Goal: Complete Application Form: Complete application form

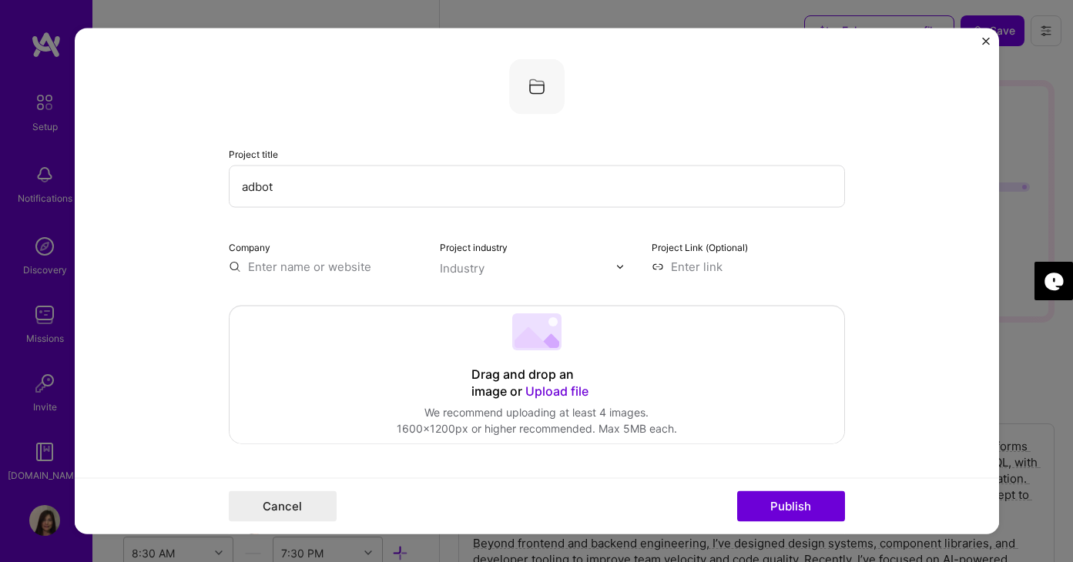
select select "US"
select select "Right Now"
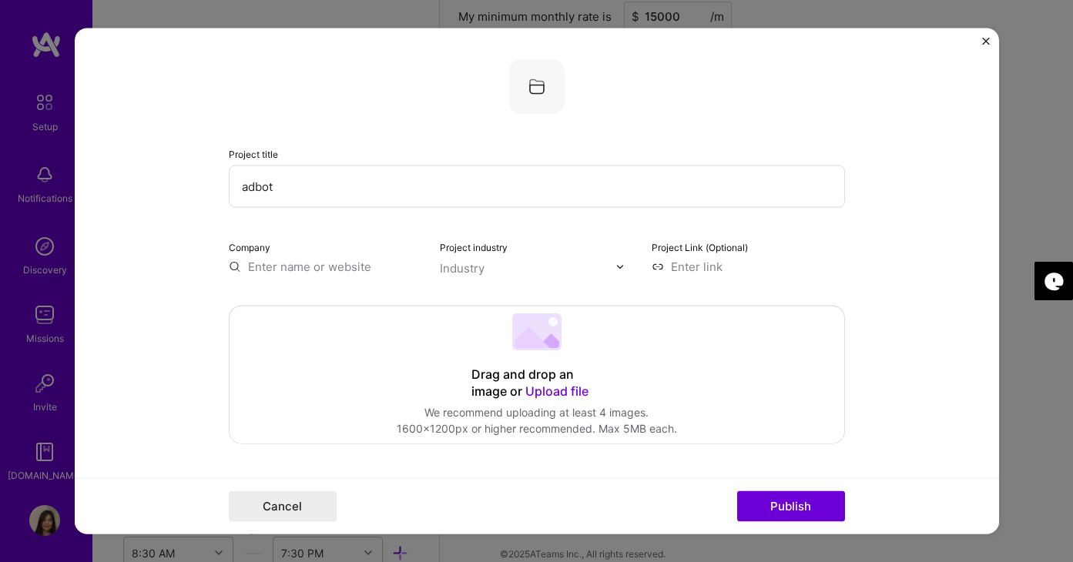
scroll to position [620, 0]
type input "adbot"
click at [361, 353] on div "Drag and drop an image or Upload file Upload file We recommend uploading at lea…" at bounding box center [536, 374] width 614 height 137
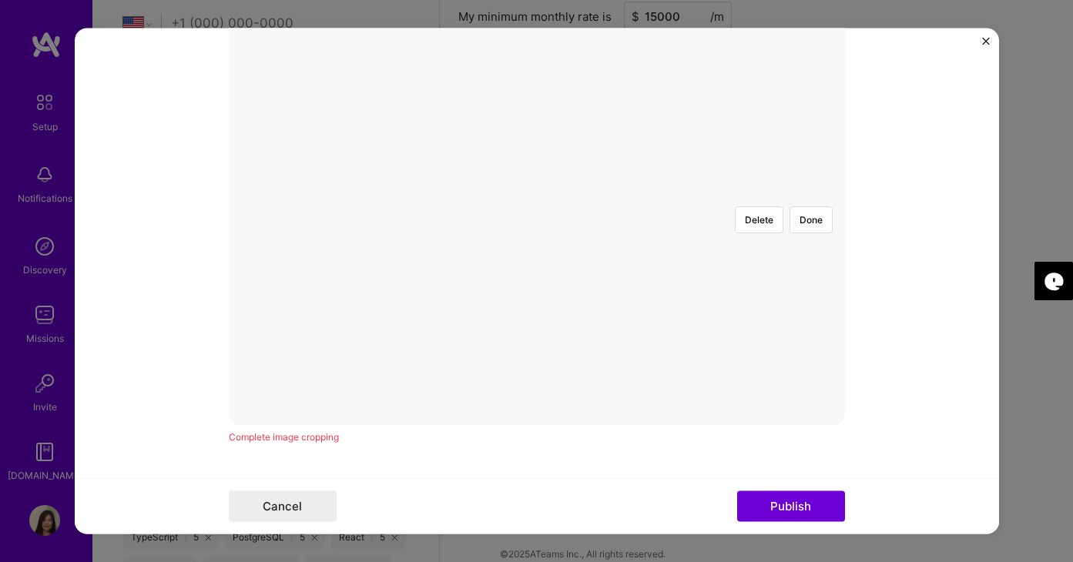
scroll to position [347, 0]
click at [767, 202] on button "Delete" at bounding box center [759, 215] width 49 height 27
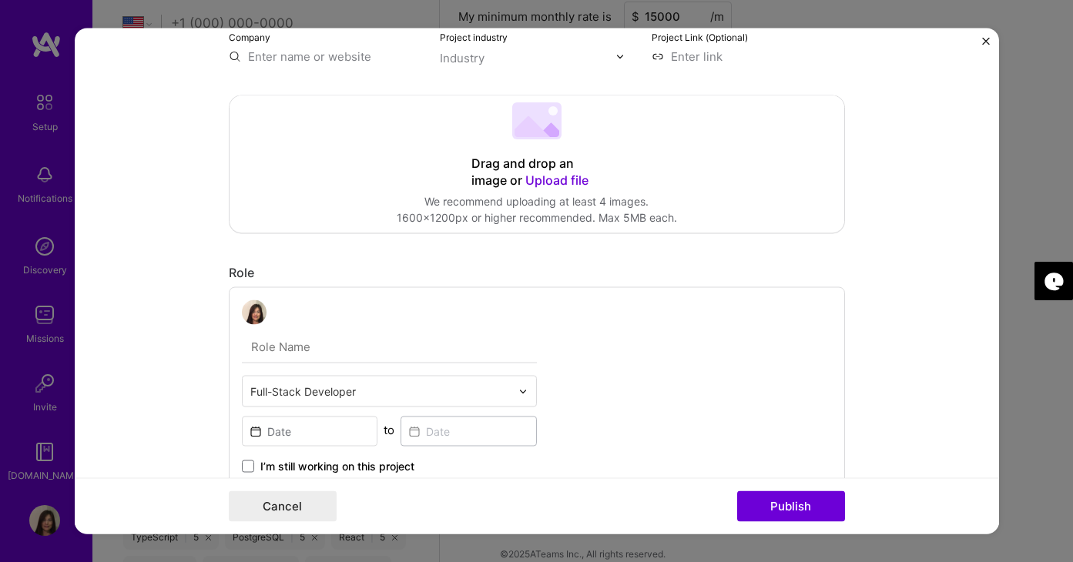
scroll to position [209, 0]
click at [561, 181] on span "Upload file" at bounding box center [556, 181] width 63 height 15
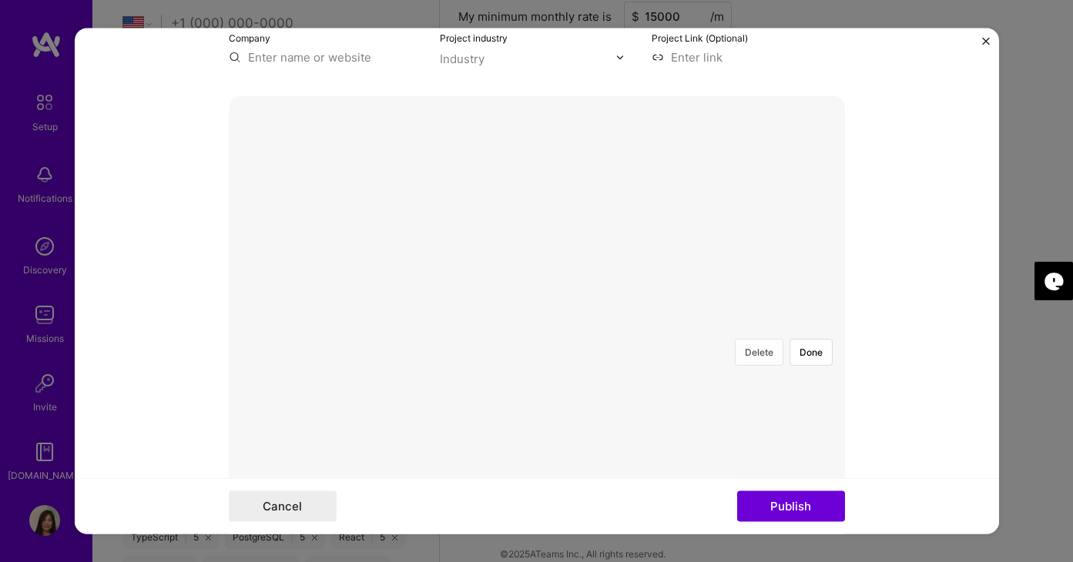
click at [762, 340] on button "Delete" at bounding box center [759, 353] width 49 height 27
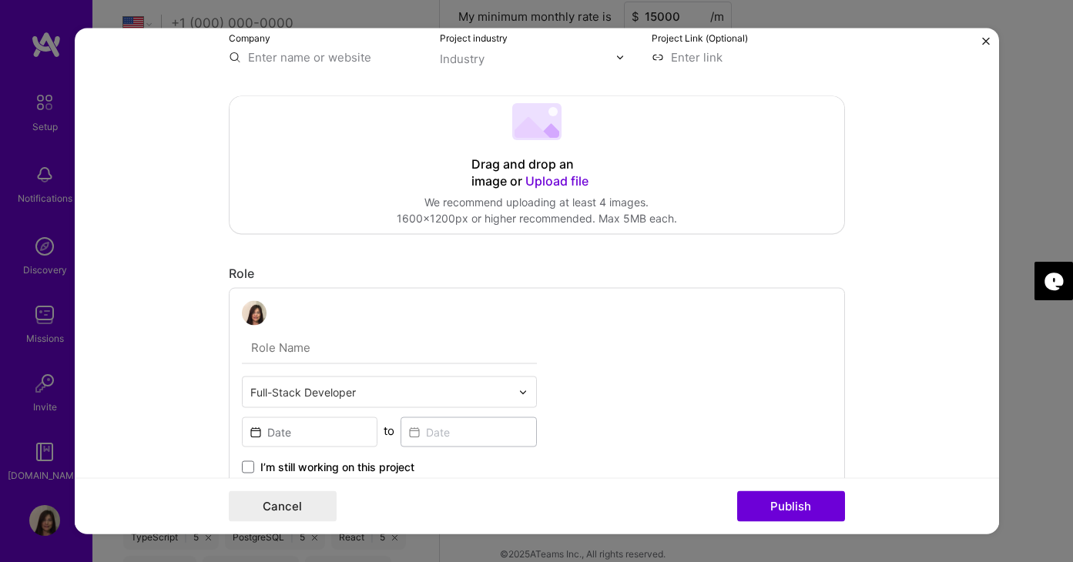
click at [560, 183] on span "Upload file" at bounding box center [556, 181] width 63 height 15
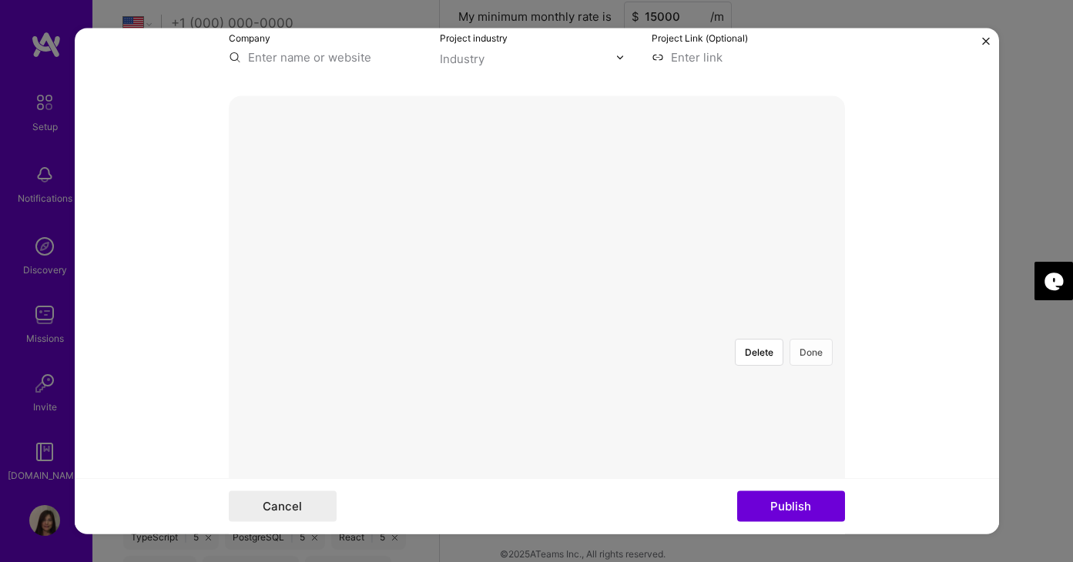
click at [806, 340] on button "Done" at bounding box center [810, 353] width 43 height 27
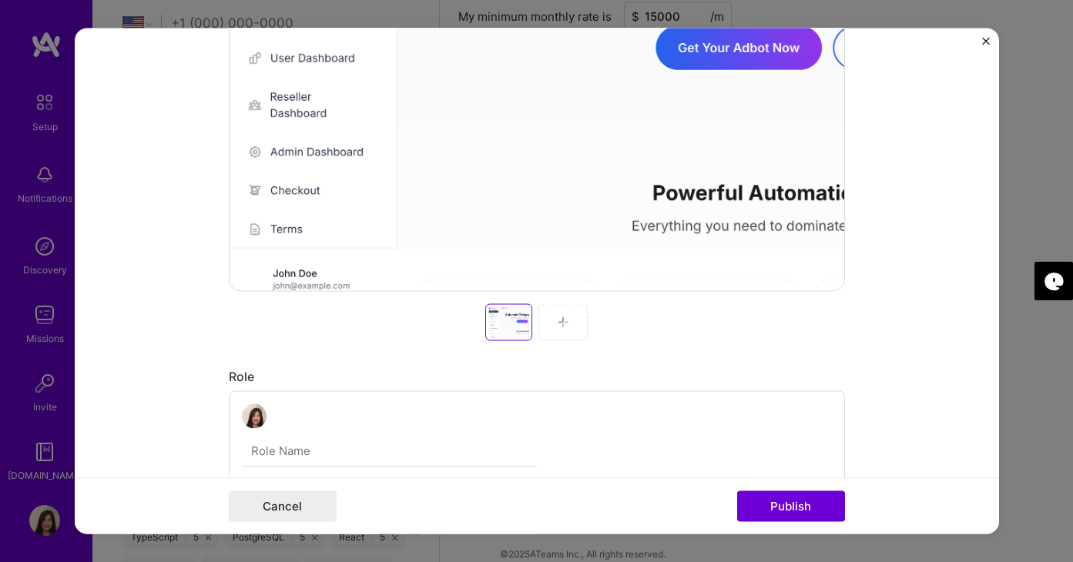
scroll to position [477, 0]
click at [567, 325] on img at bounding box center [563, 321] width 12 height 12
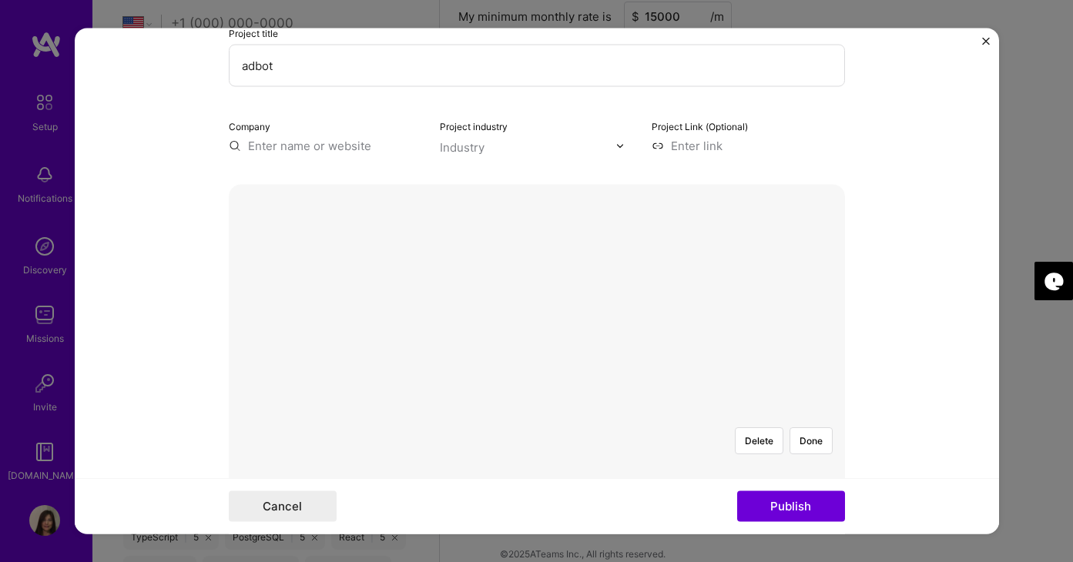
scroll to position [109, 0]
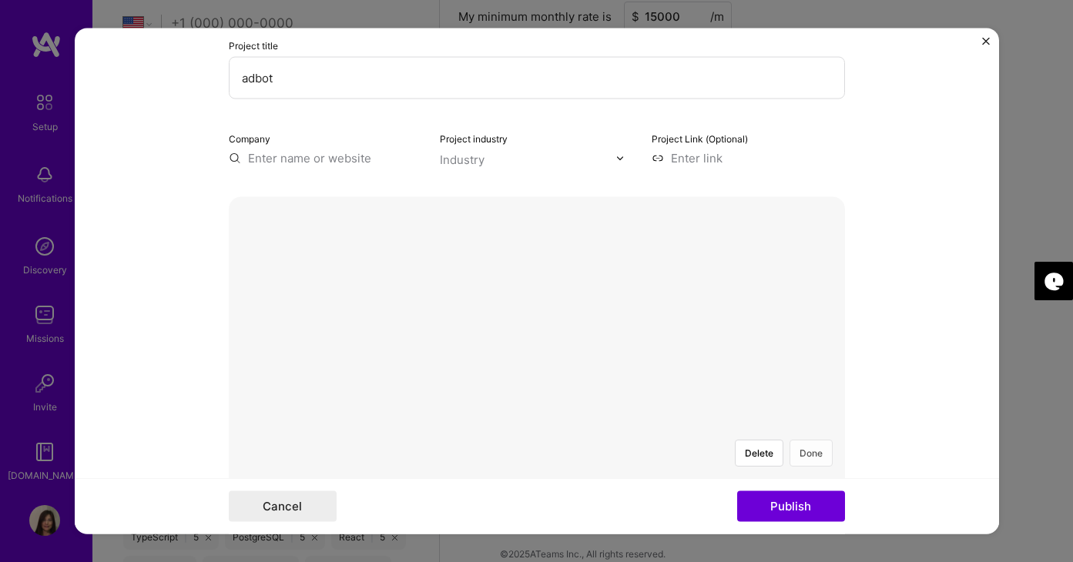
click at [812, 440] on button "Done" at bounding box center [810, 453] width 43 height 27
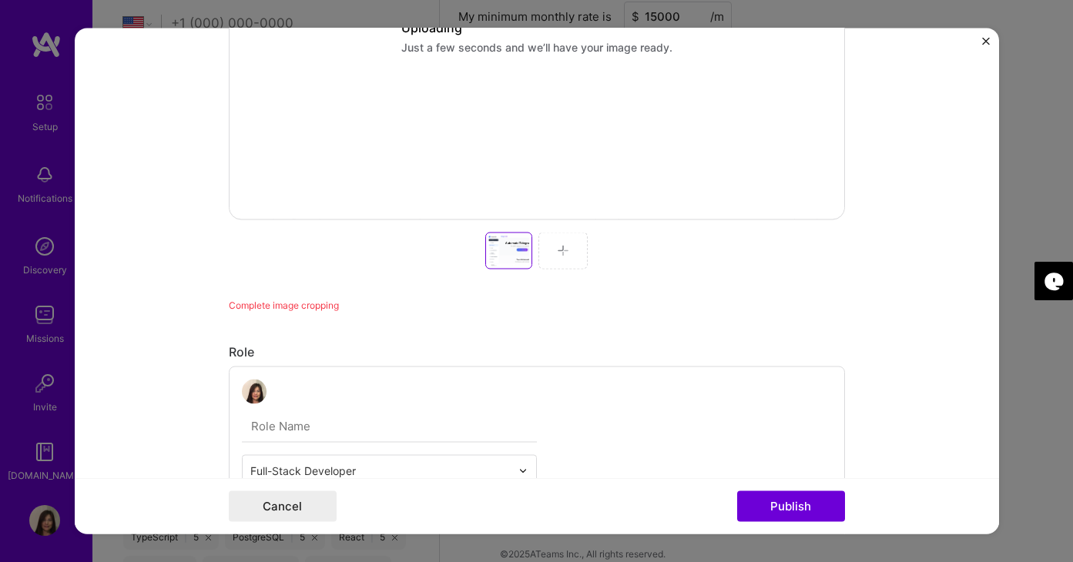
scroll to position [563, 0]
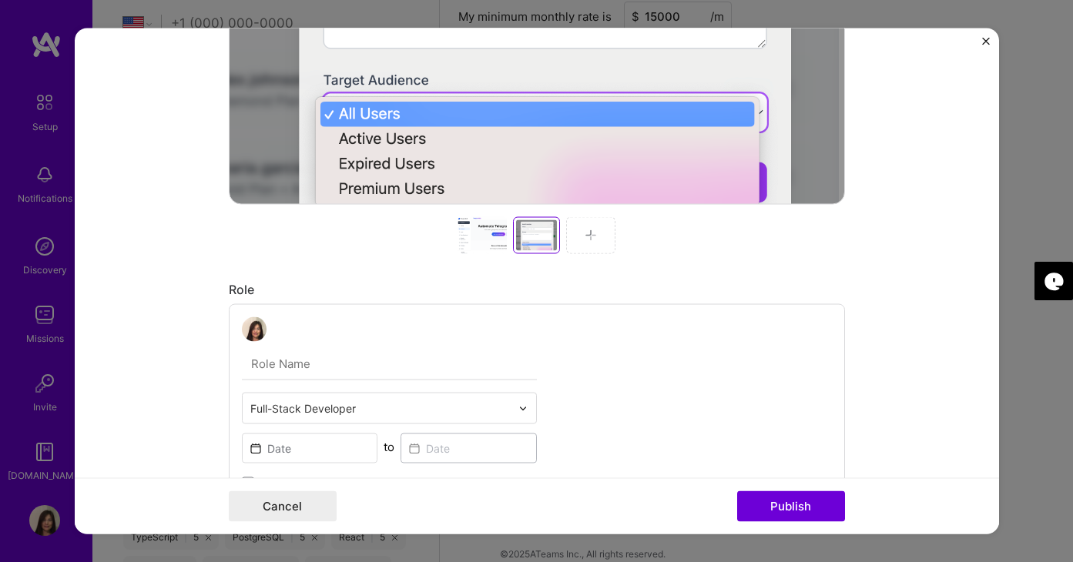
click at [594, 236] on img at bounding box center [590, 235] width 12 height 12
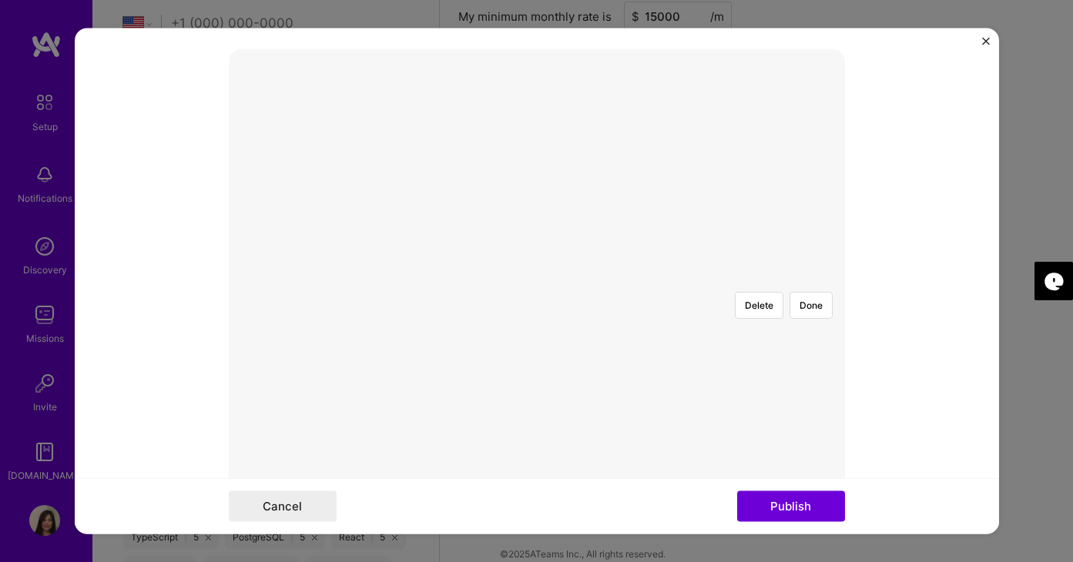
scroll to position [247, 0]
click at [815, 302] on button "Done" at bounding box center [810, 315] width 43 height 27
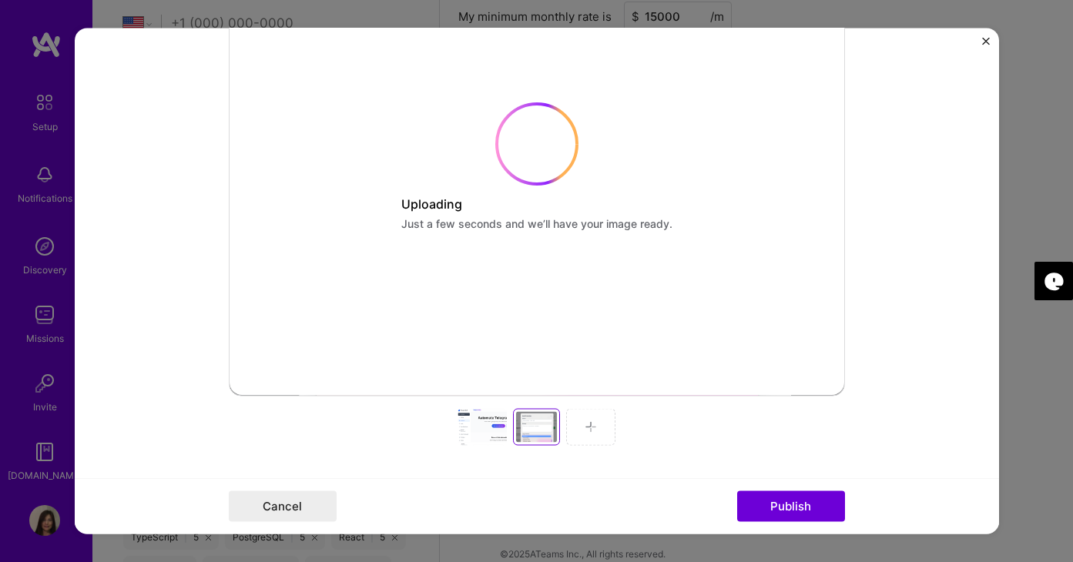
scroll to position [373, 0]
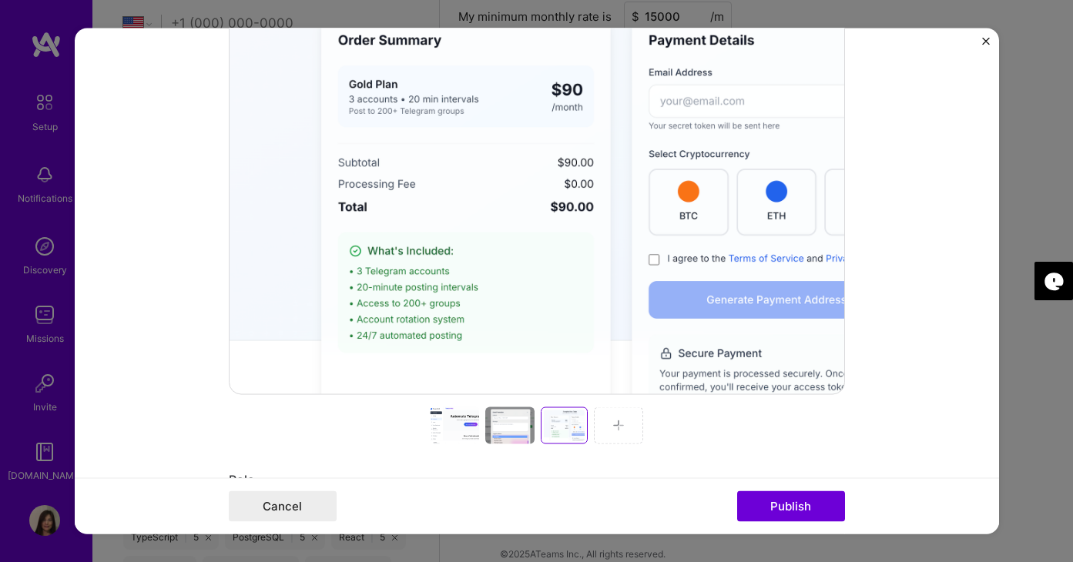
click at [590, 418] on div at bounding box center [537, 425] width 616 height 37
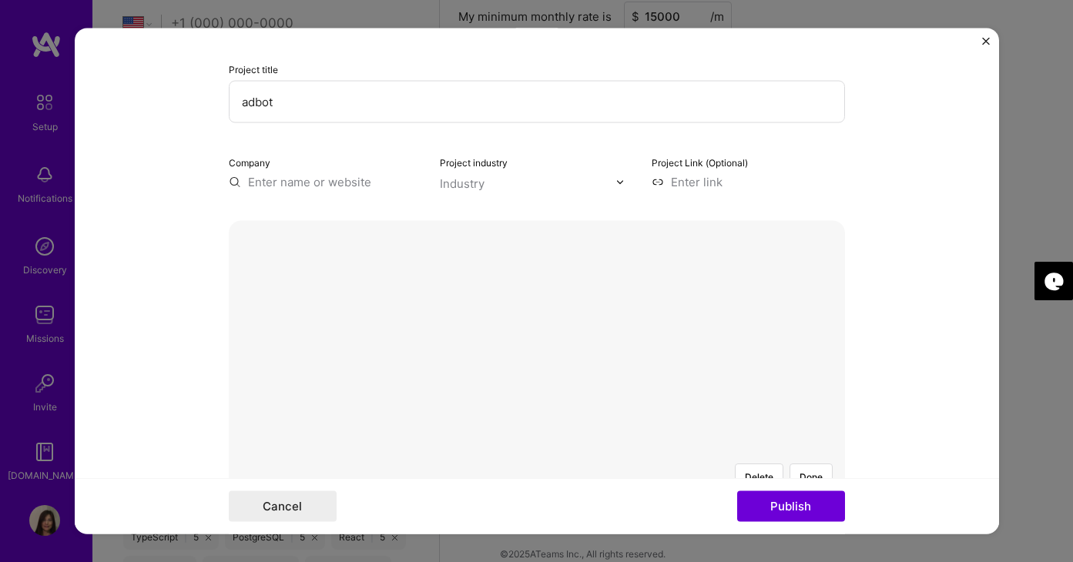
scroll to position [116, 0]
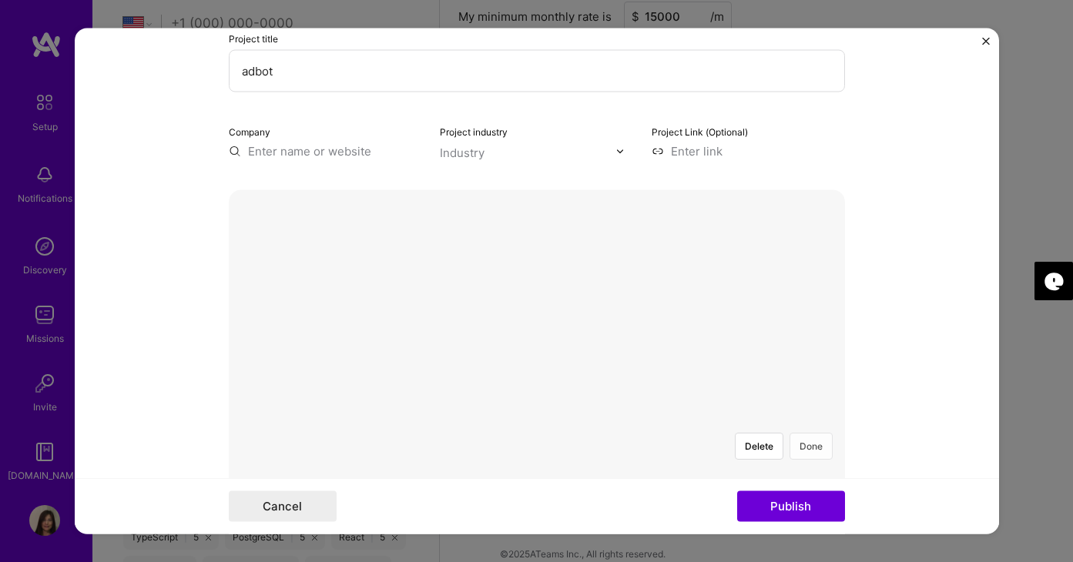
click at [805, 434] on button "Done" at bounding box center [810, 447] width 43 height 27
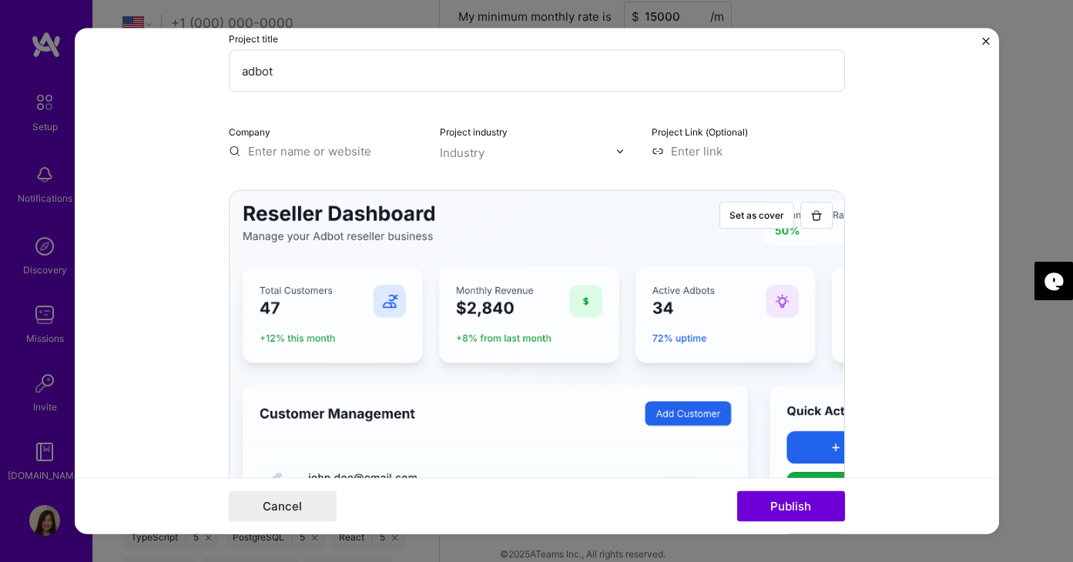
click at [358, 152] on input "text" at bounding box center [325, 151] width 193 height 16
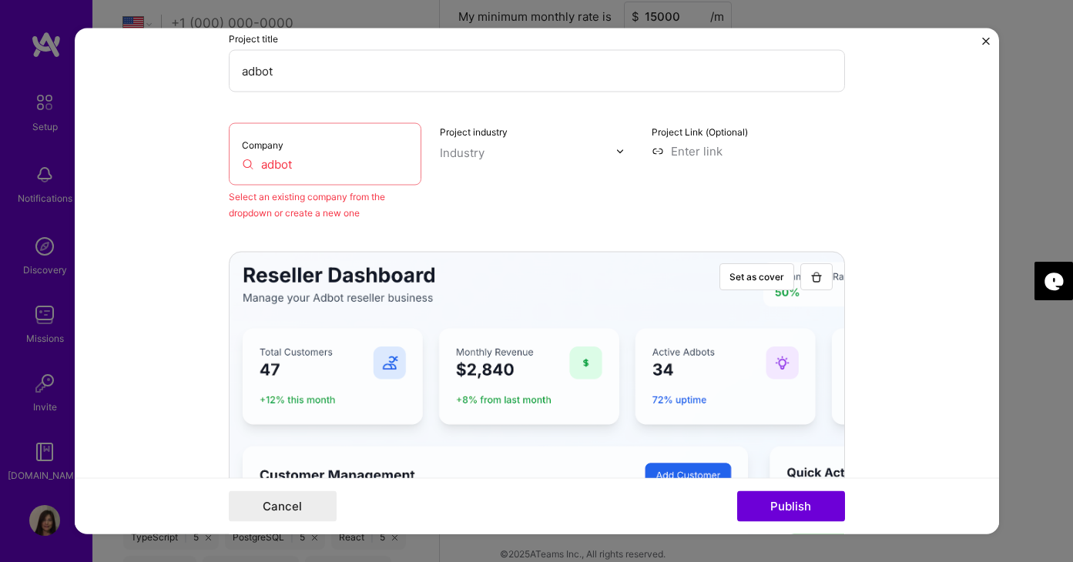
click at [302, 164] on input "adbot" at bounding box center [325, 164] width 167 height 16
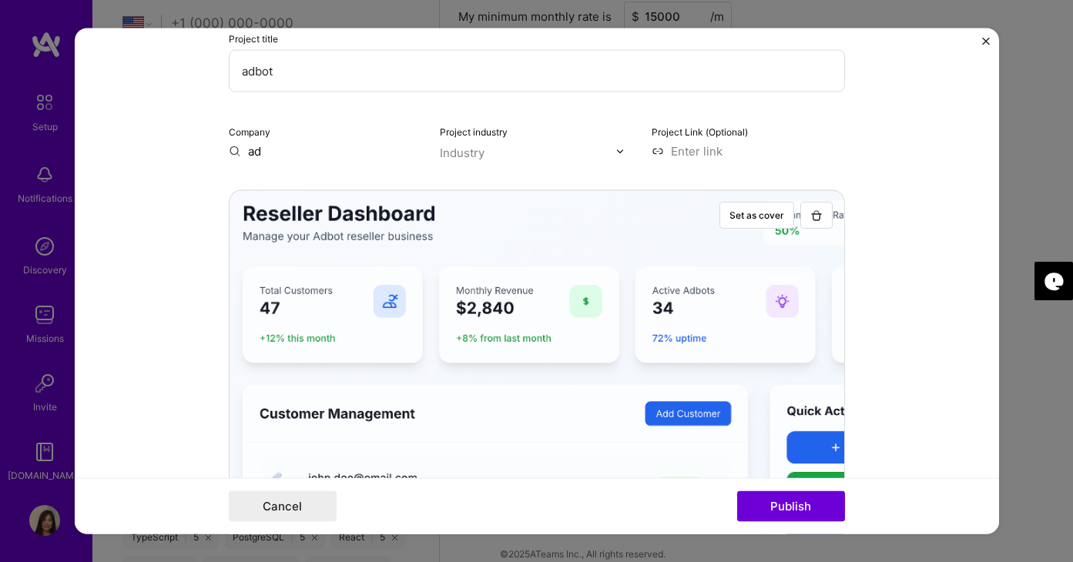
type input "a"
click at [298, 146] on input "text" at bounding box center [325, 151] width 193 height 16
type input "ad"
click at [280, 190] on span "Add company" at bounding box center [272, 187] width 74 height 16
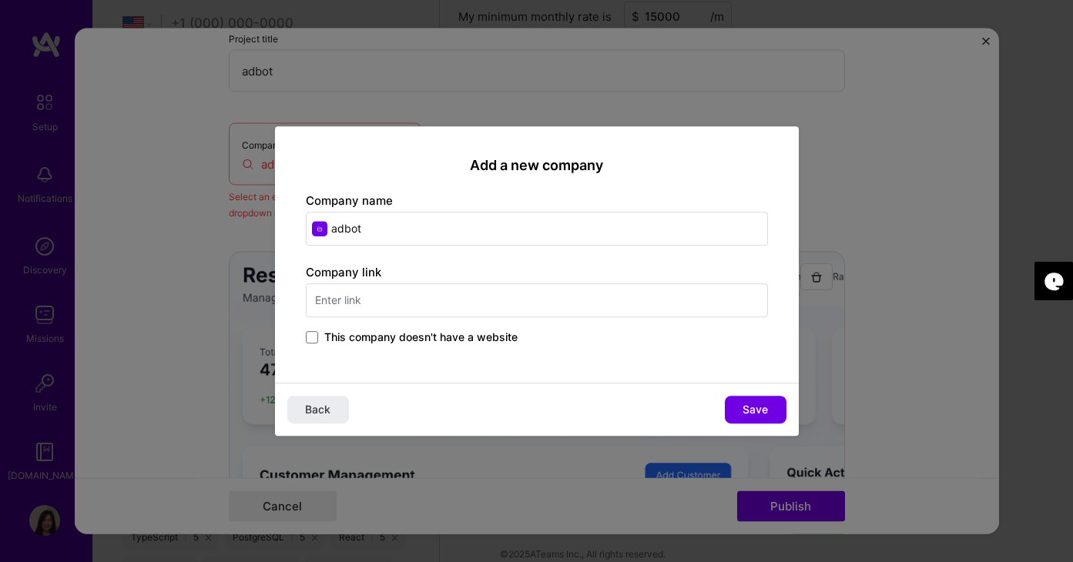
type input "adbot"
click at [321, 334] on label "This company doesn't have a website" at bounding box center [412, 337] width 212 height 15
click at [0, 0] on input "This company doesn't have a website" at bounding box center [0, 0] width 0 height 0
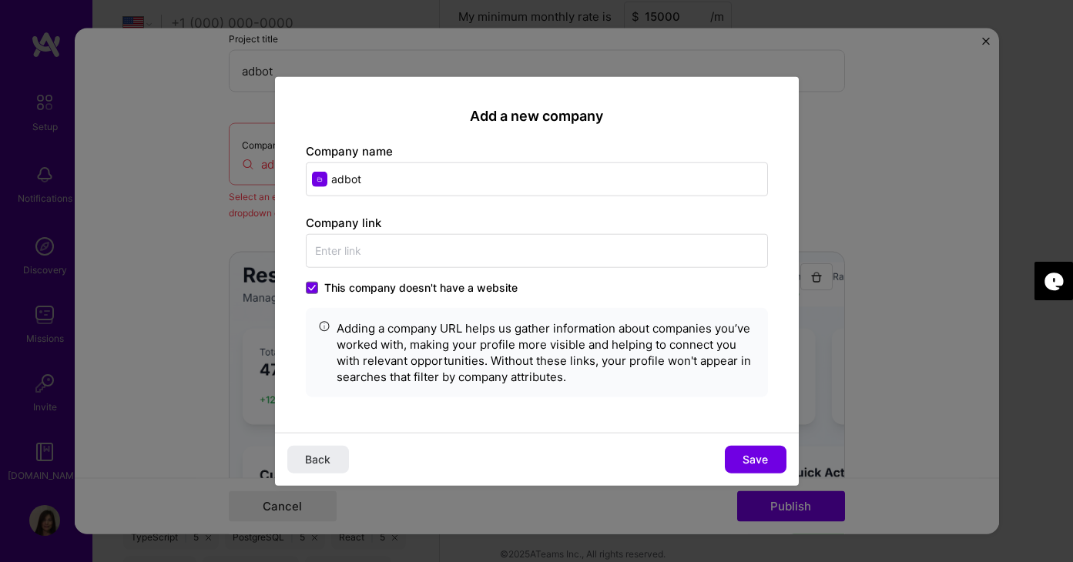
click at [758, 454] on span "Save" at bounding box center [754, 458] width 25 height 15
type input "adbot"
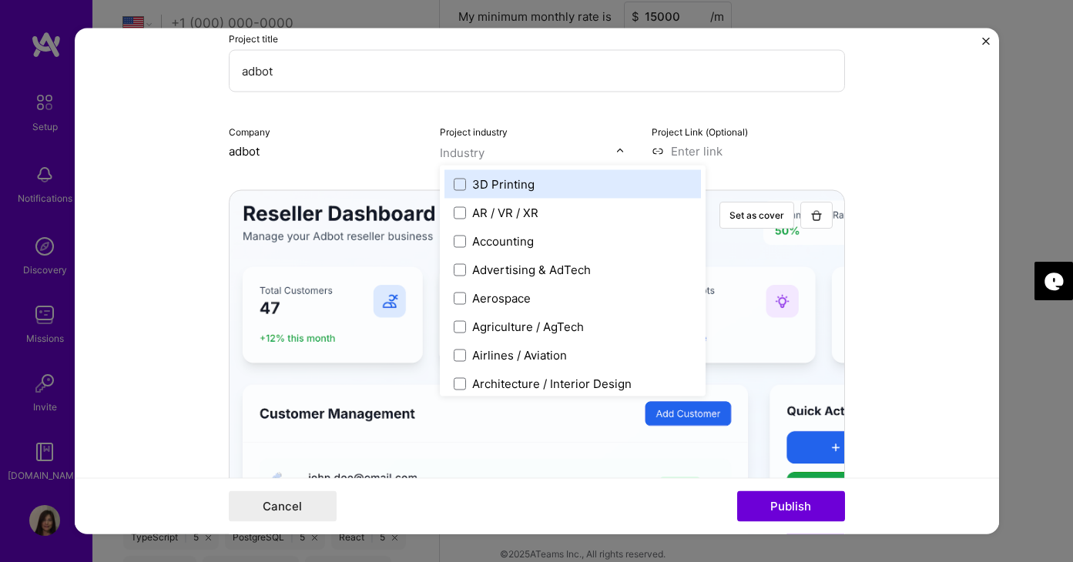
click at [480, 153] on div "Industry" at bounding box center [462, 153] width 45 height 16
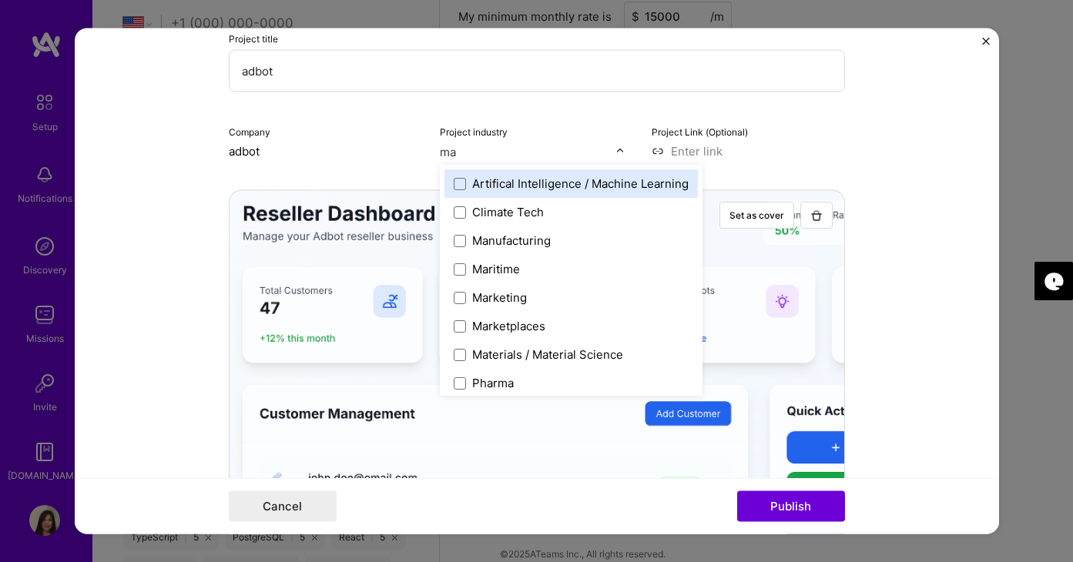
type input "mar"
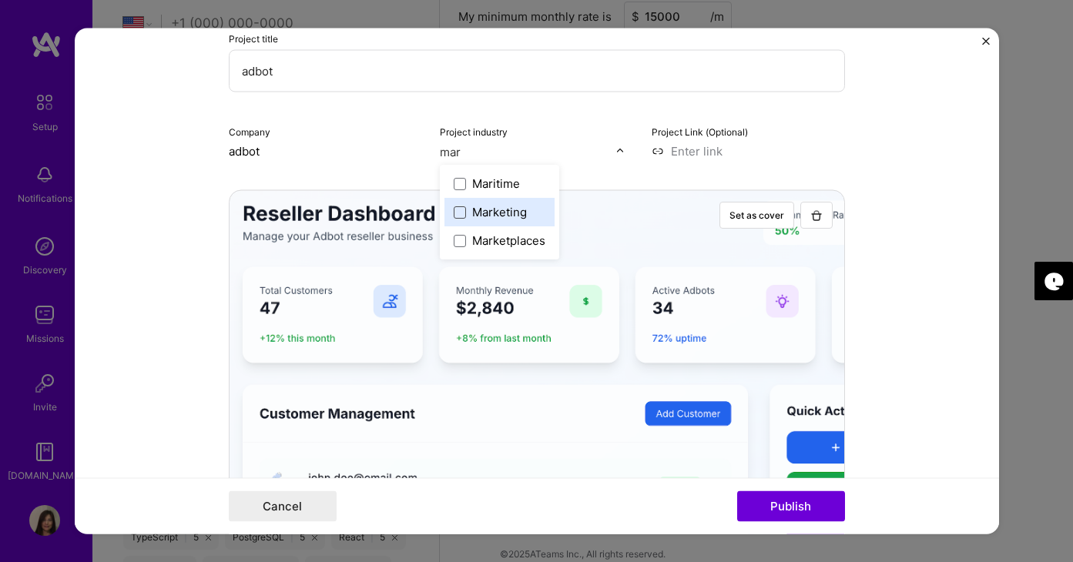
click at [461, 211] on span at bounding box center [460, 212] width 12 height 12
click at [862, 134] on form "Project title adbot Company adbot Project industry Industry 1 Project Link (Opt…" at bounding box center [537, 281] width 924 height 506
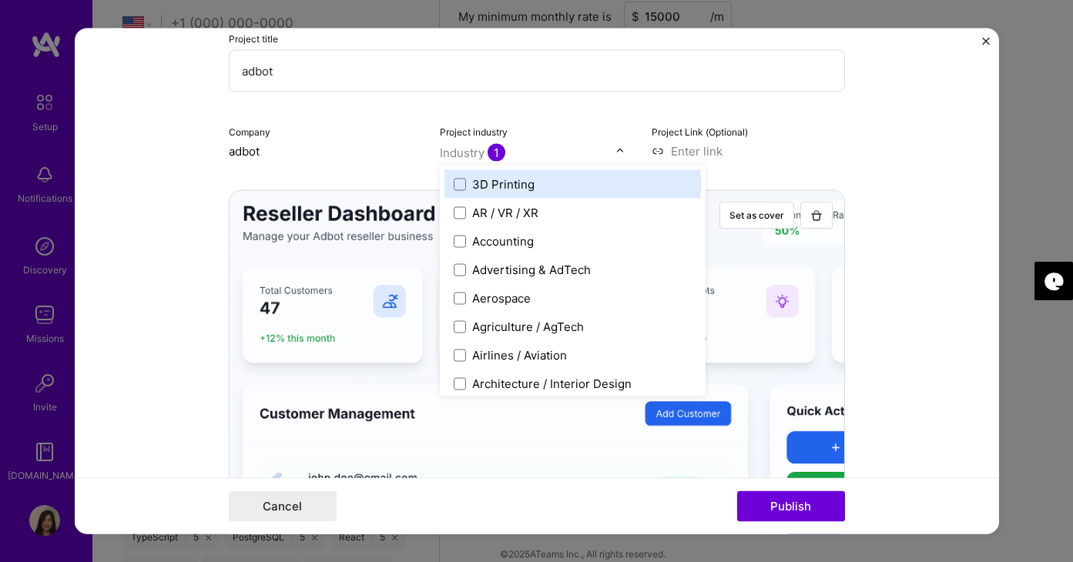
click at [521, 153] on input "text" at bounding box center [528, 153] width 176 height 16
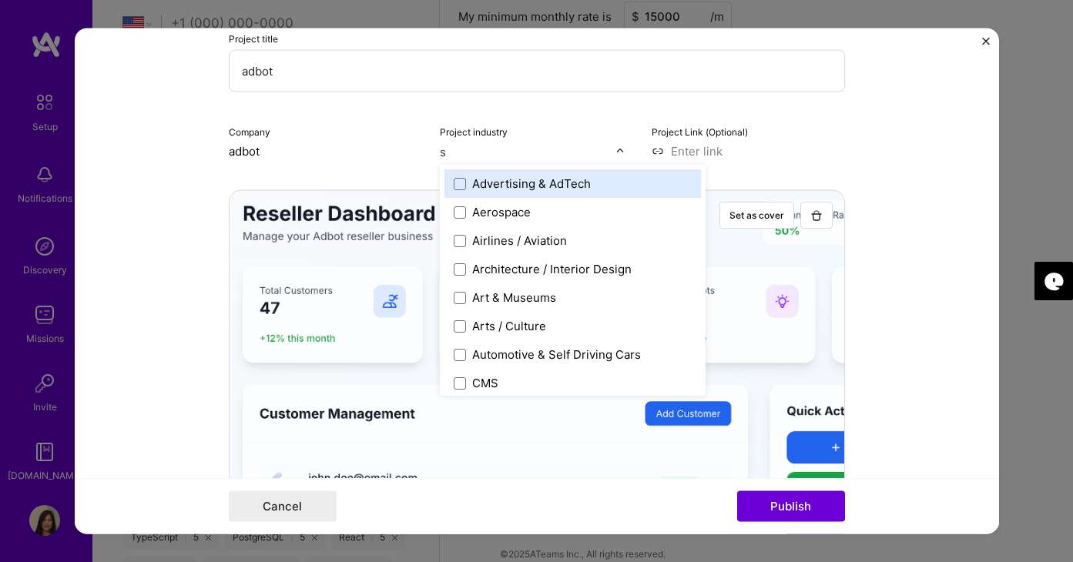
type input "so"
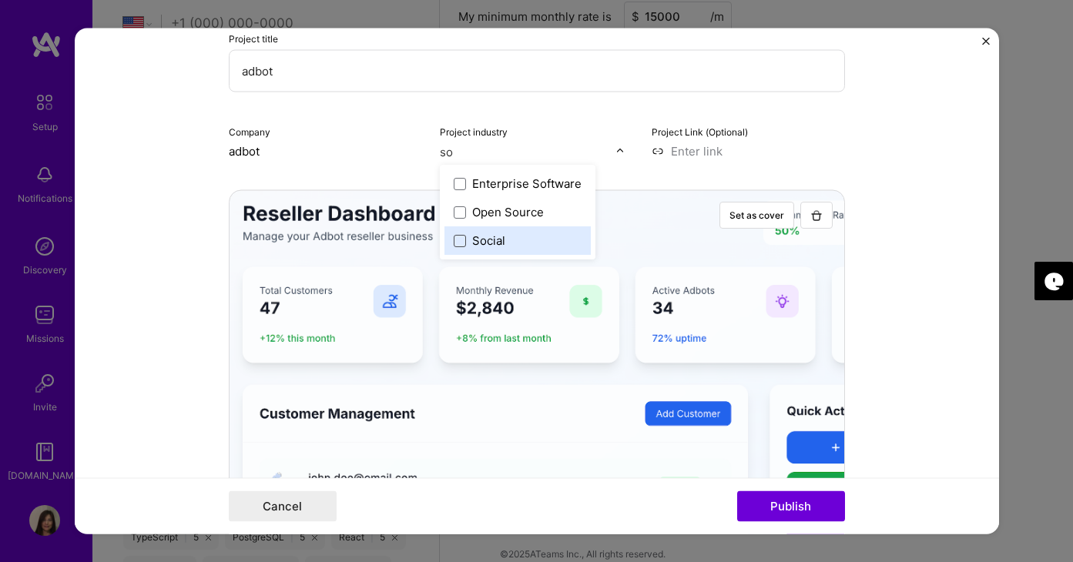
click at [456, 243] on span at bounding box center [460, 241] width 12 height 12
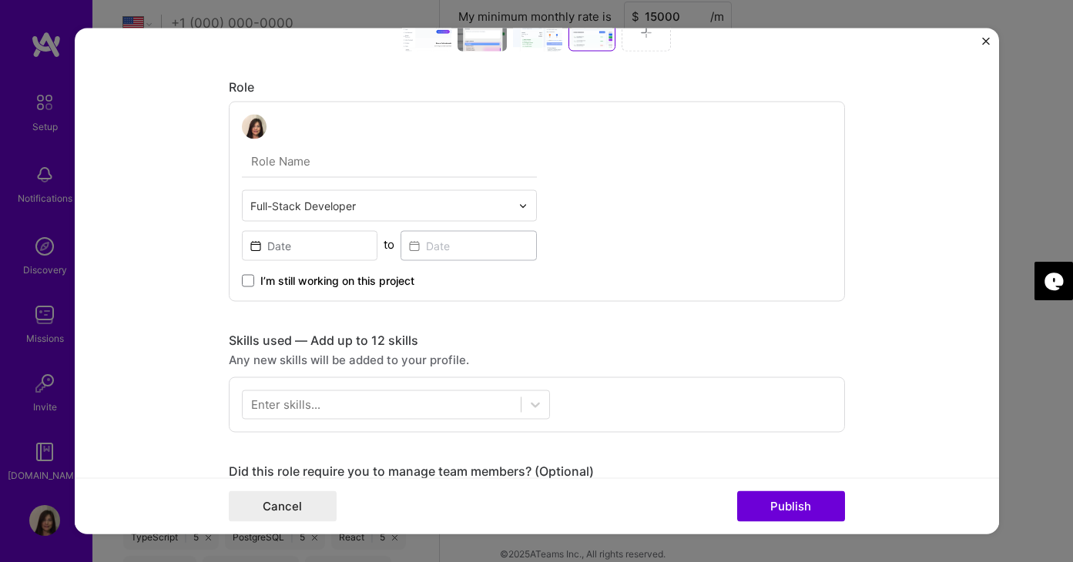
scroll to position [762, 0]
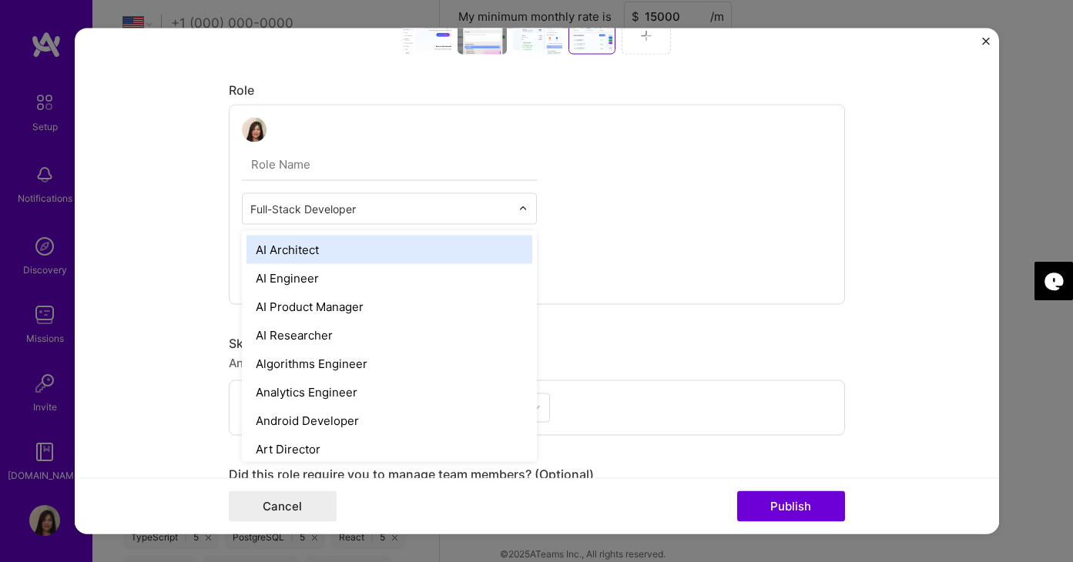
click at [521, 203] on div at bounding box center [527, 209] width 18 height 30
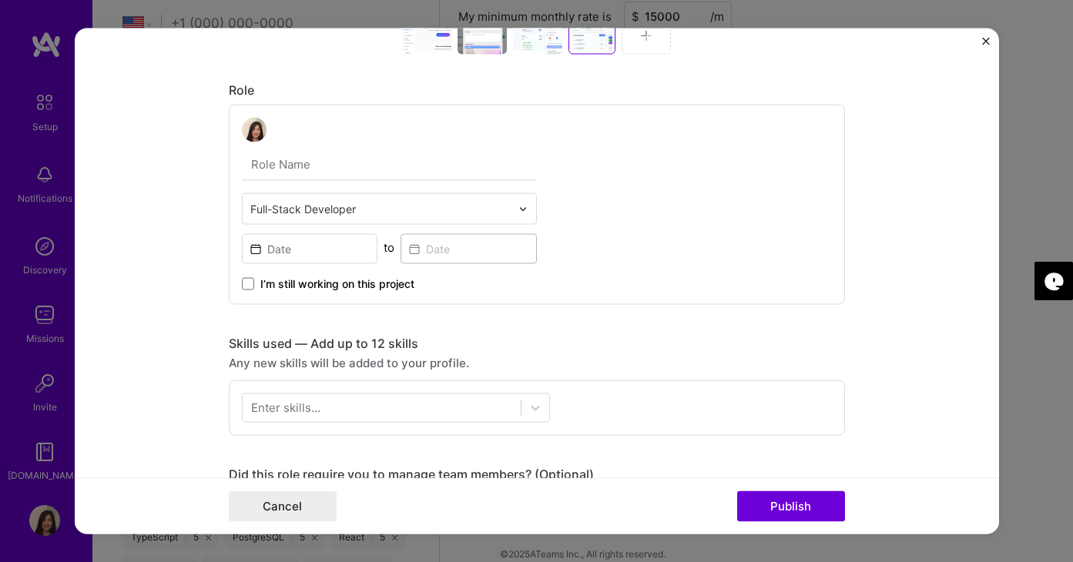
click at [584, 200] on div "Full-Stack Developer to I’m still working on this project" at bounding box center [537, 205] width 616 height 200
click at [321, 256] on input at bounding box center [310, 249] width 136 height 30
click at [742, 260] on div "Full-Stack Developer to I’m still working on this project" at bounding box center [537, 205] width 616 height 200
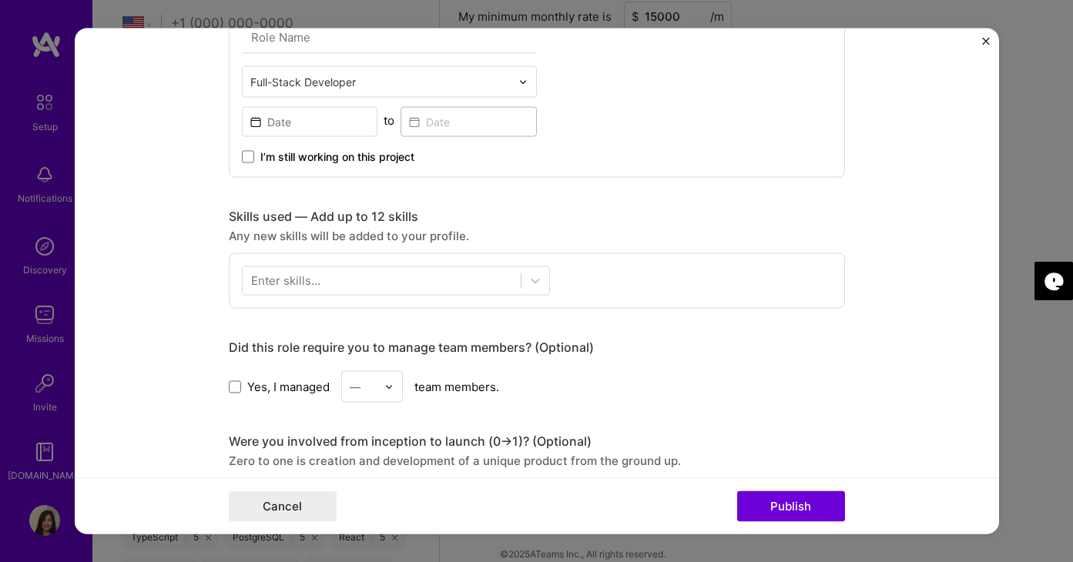
scroll to position [857, 0]
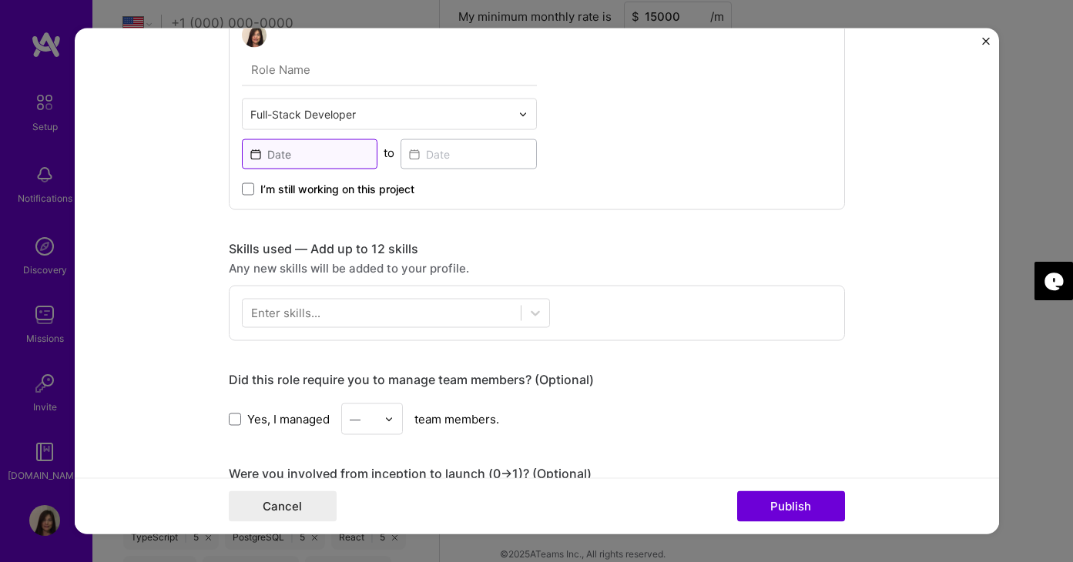
click at [260, 152] on input at bounding box center [310, 154] width 136 height 30
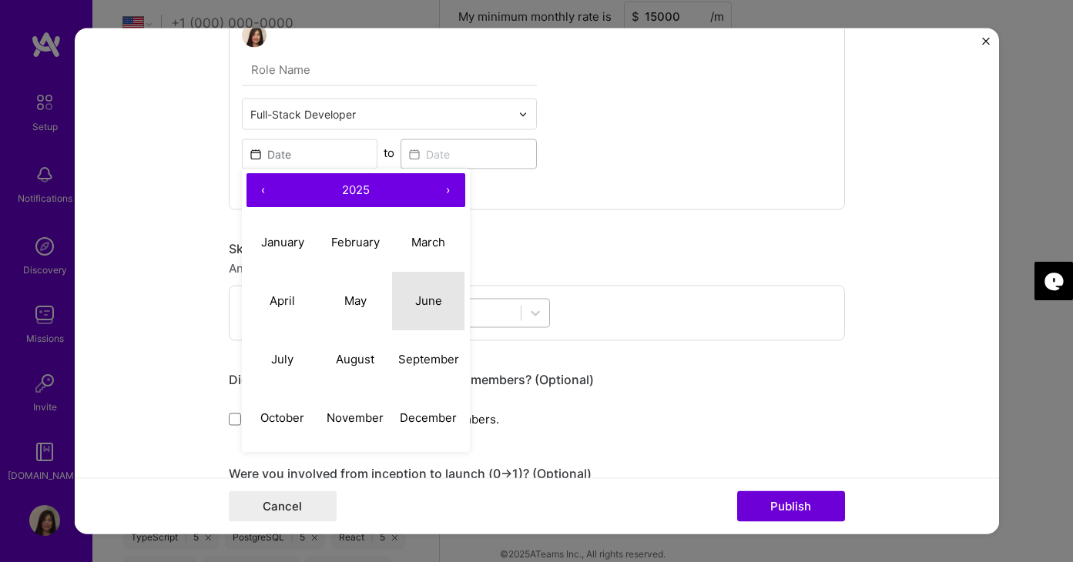
click at [429, 304] on abbr "June" at bounding box center [428, 300] width 27 height 15
type input "[DATE]"
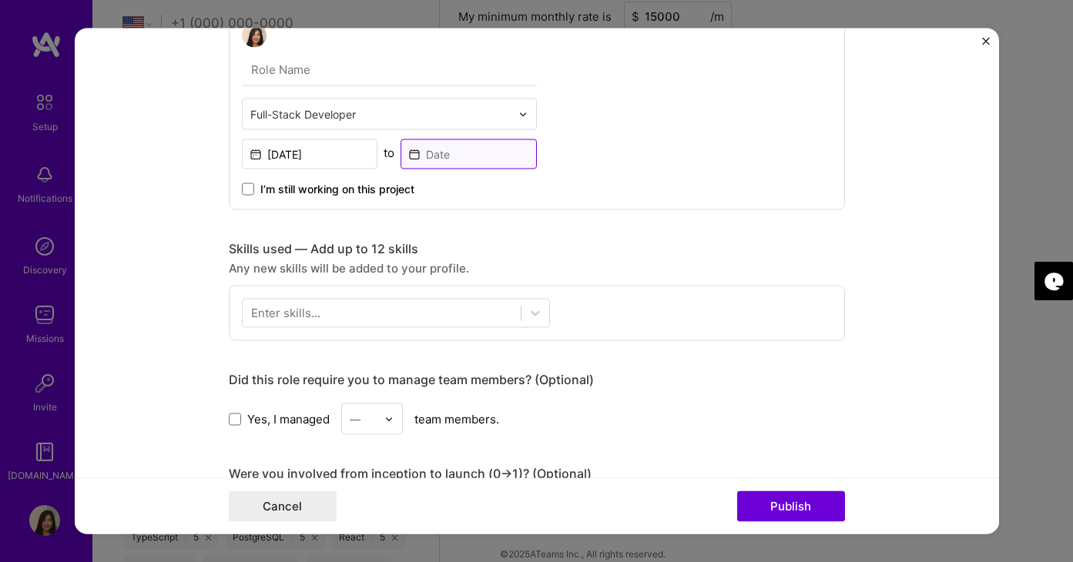
click at [453, 147] on input at bounding box center [468, 154] width 136 height 30
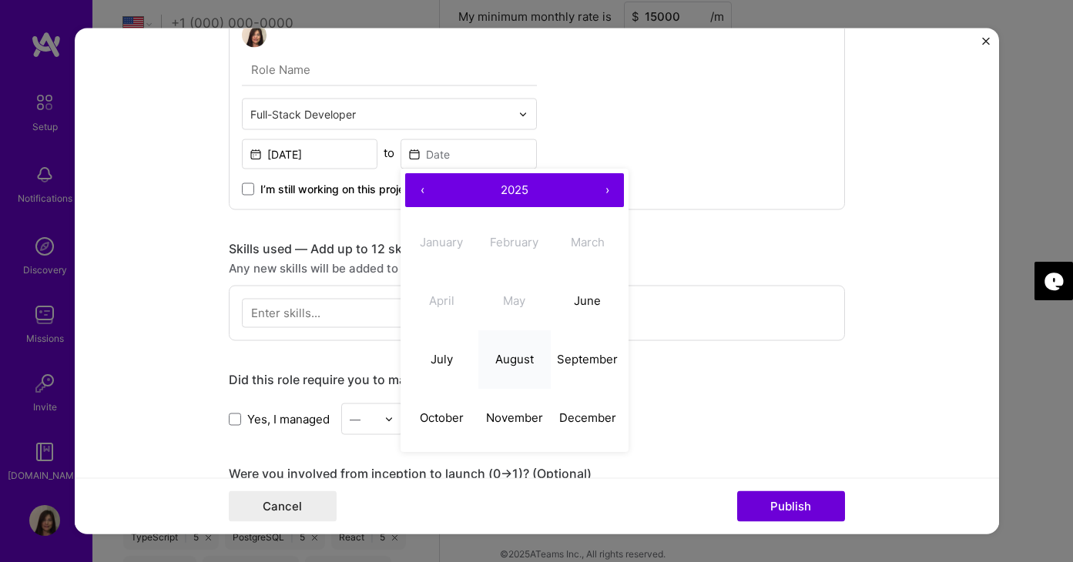
click at [506, 362] on abbr "August" at bounding box center [514, 359] width 39 height 15
type input "[DATE]"
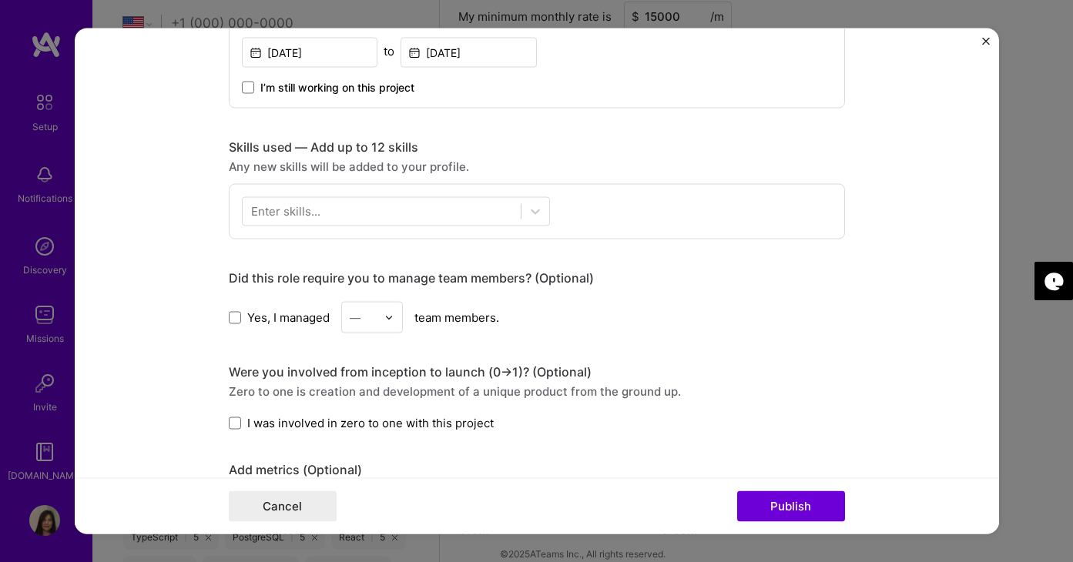
scroll to position [968, 0]
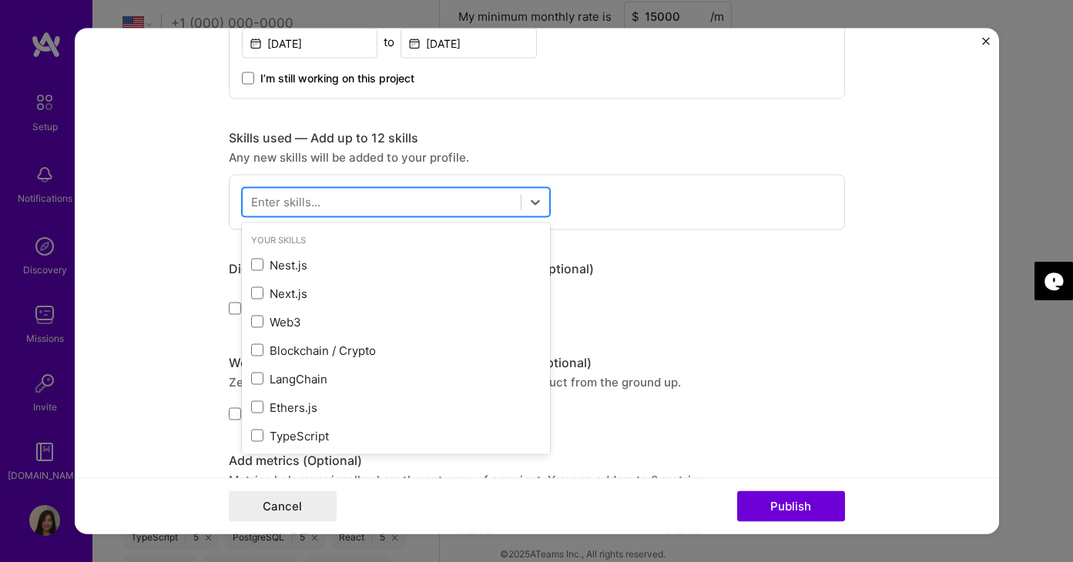
click at [405, 205] on div at bounding box center [382, 201] width 278 height 25
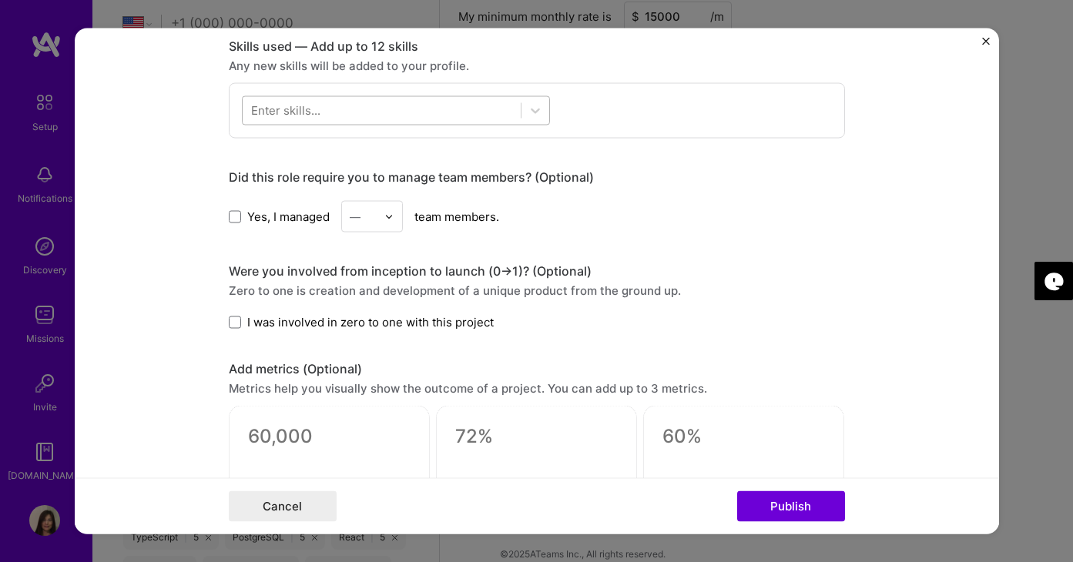
scroll to position [1103, 0]
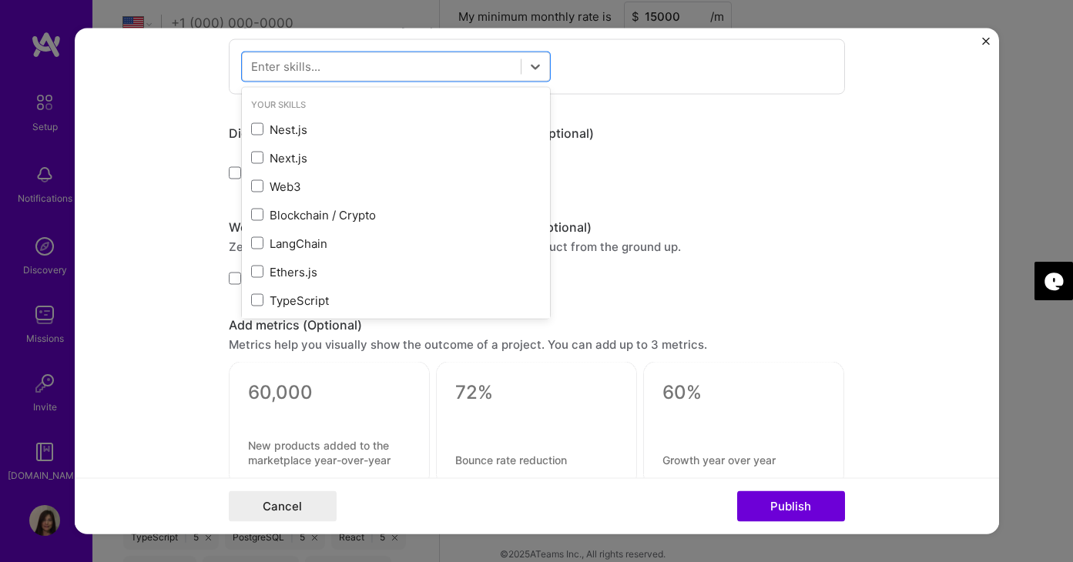
click at [213, 251] on form "Project title adbot Company adbot Project industry Industry 2 Project Link (Opt…" at bounding box center [537, 281] width 924 height 506
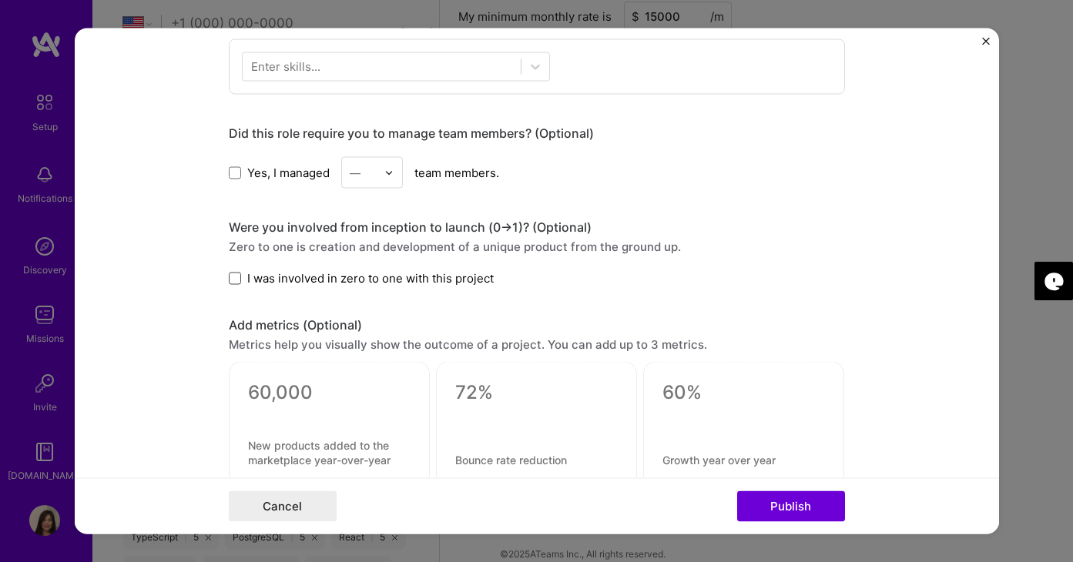
click at [233, 275] on span at bounding box center [235, 278] width 12 height 12
click at [0, 0] on input "I was involved in zero to one with this project" at bounding box center [0, 0] width 0 height 0
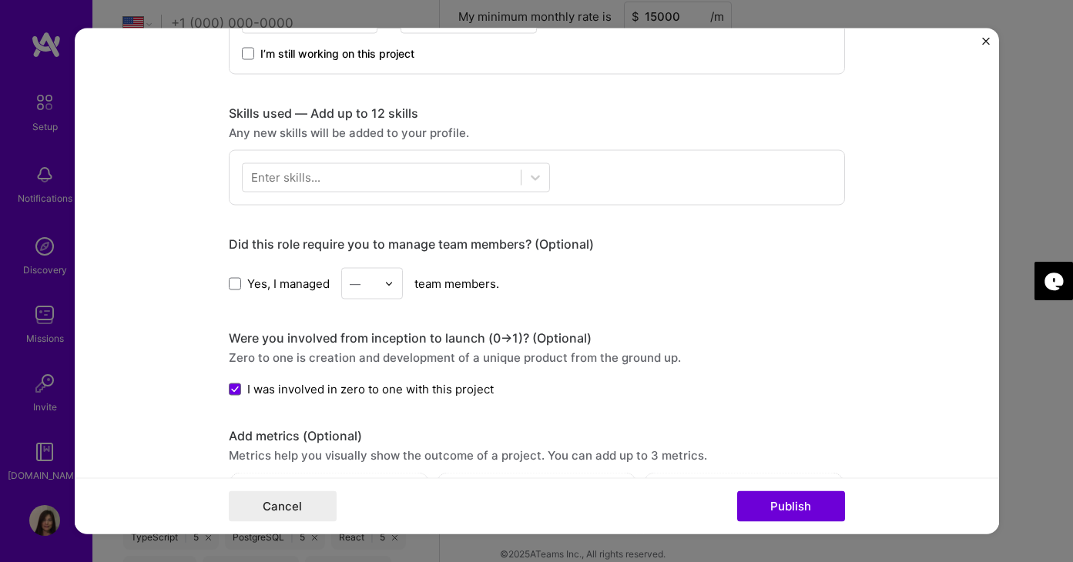
scroll to position [984, 0]
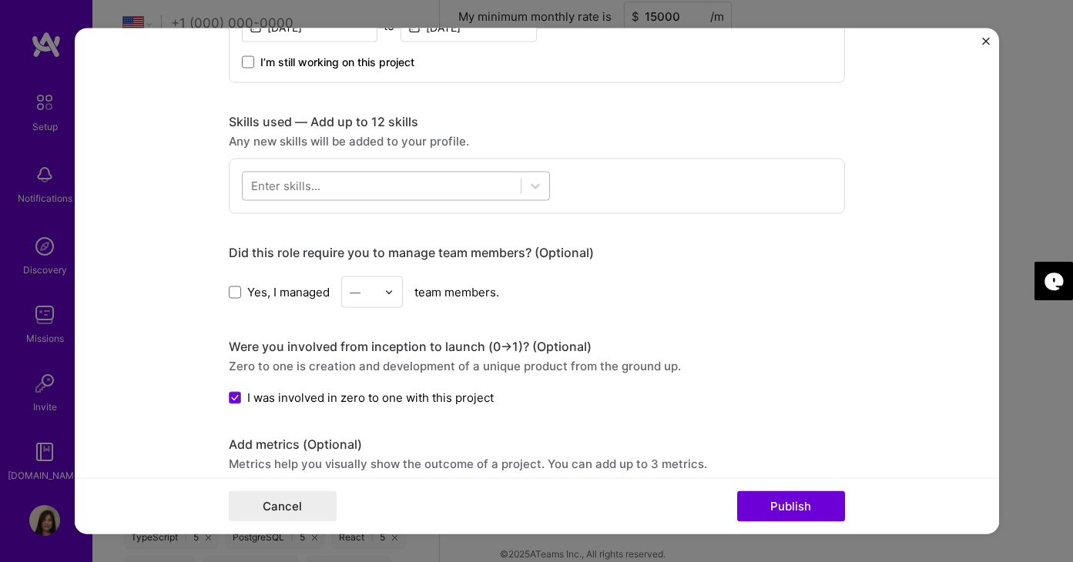
click at [380, 179] on div at bounding box center [382, 185] width 278 height 25
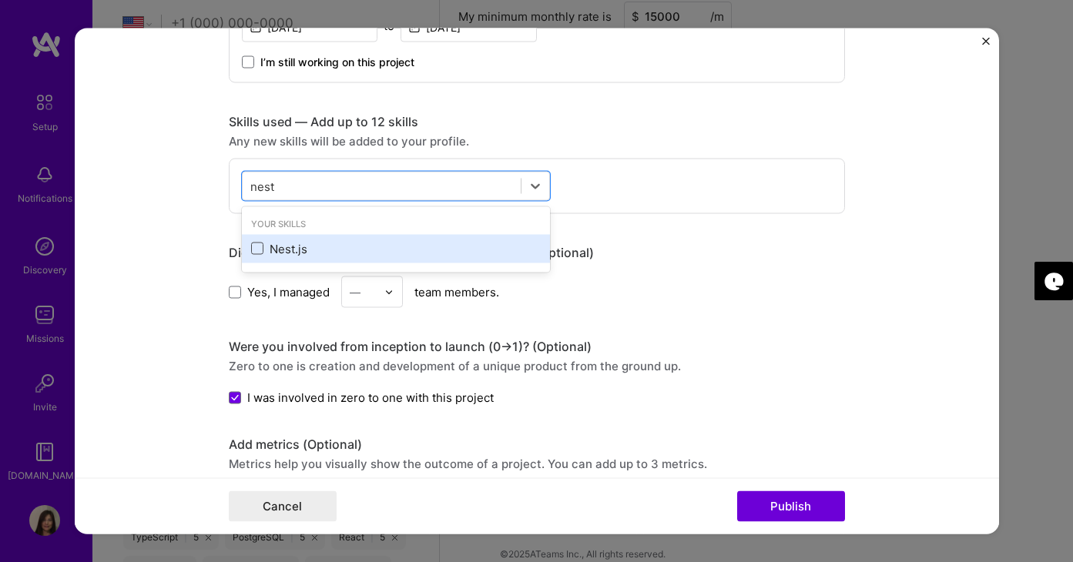
click at [256, 246] on span at bounding box center [257, 249] width 12 height 12
click at [0, 0] on input "checkbox" at bounding box center [0, 0] width 0 height 0
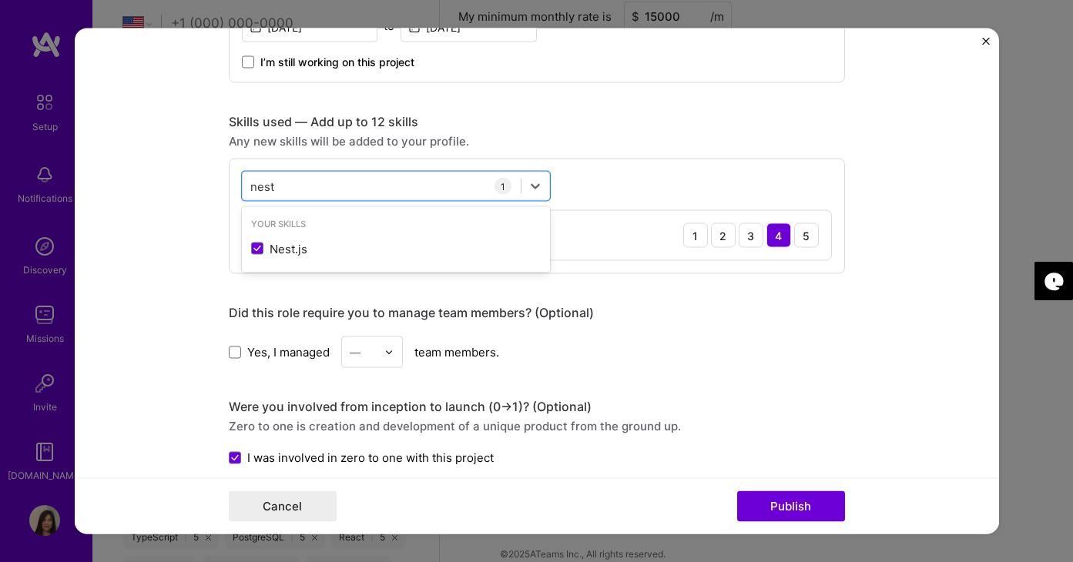
click at [595, 333] on div "Did this role require you to manage team members? (Optional) Yes, I managed — t…" at bounding box center [537, 336] width 616 height 63
click at [335, 181] on div "nest nest" at bounding box center [382, 185] width 278 height 25
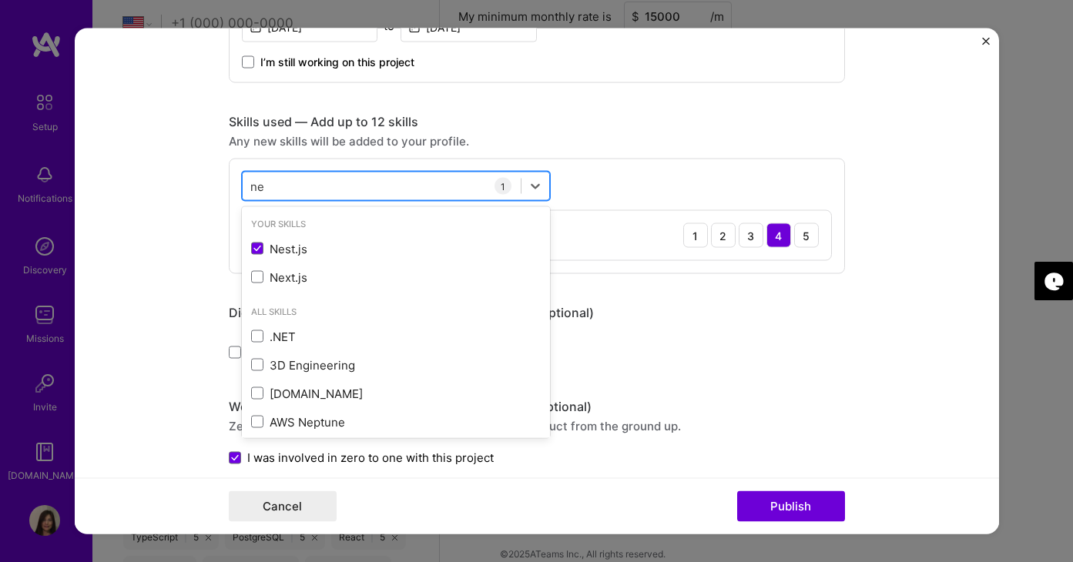
type input "n"
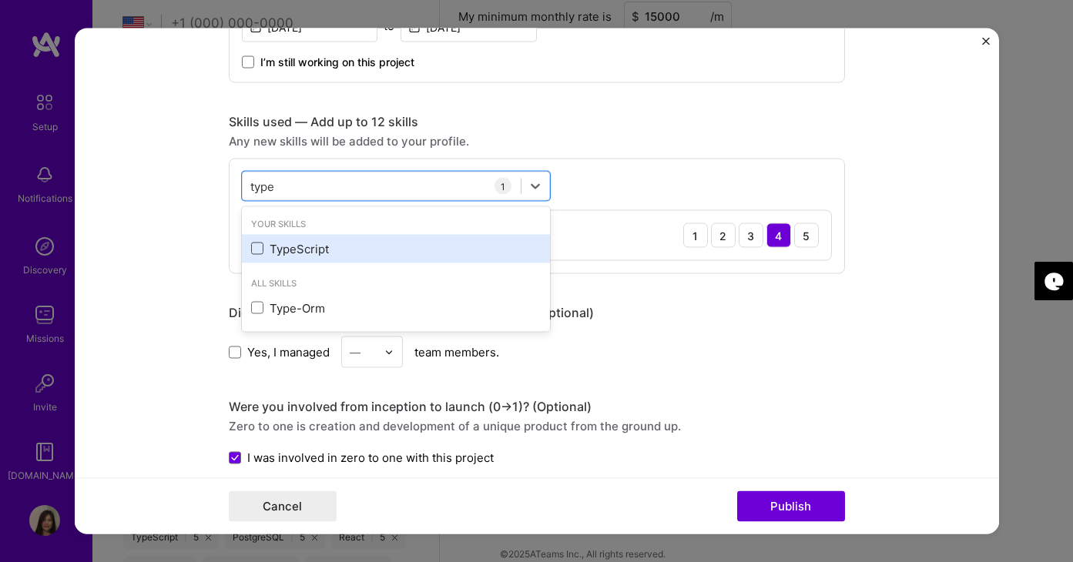
click at [254, 249] on span at bounding box center [257, 249] width 12 height 12
click at [0, 0] on input "checkbox" at bounding box center [0, 0] width 0 height 0
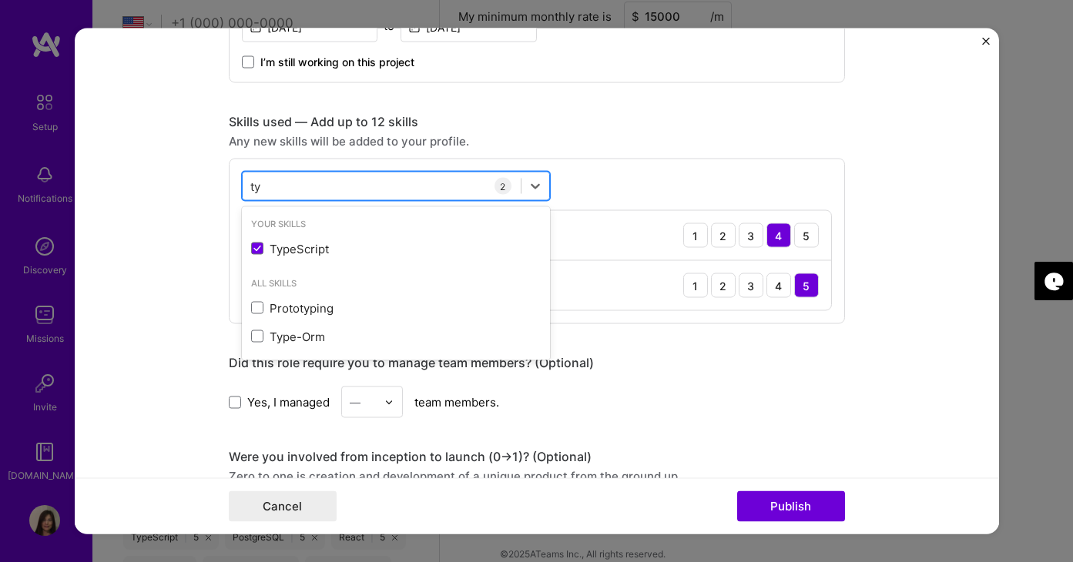
type input "t"
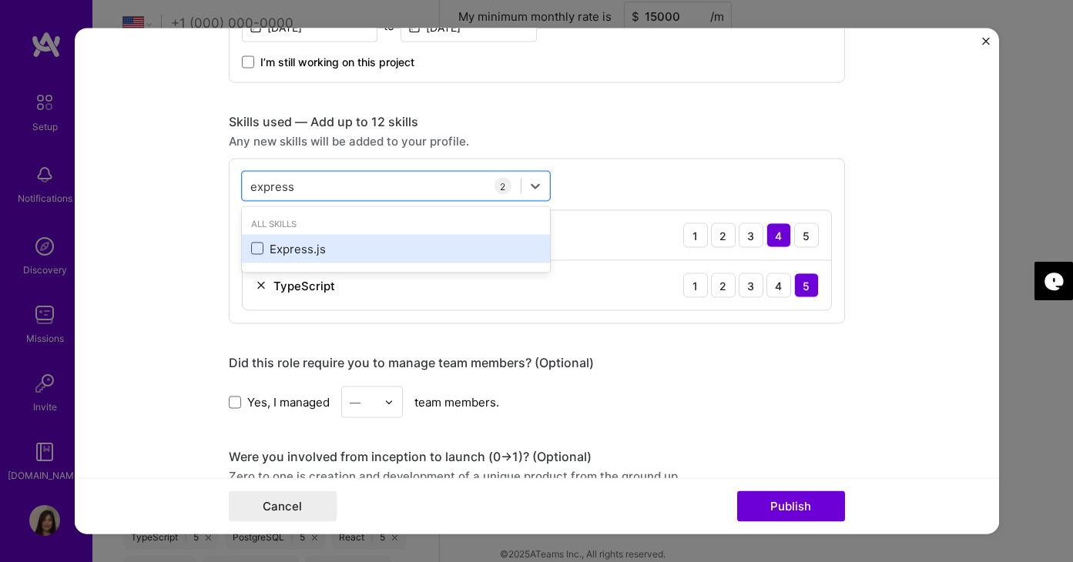
click at [261, 246] on span at bounding box center [257, 249] width 12 height 12
click at [0, 0] on input "checkbox" at bounding box center [0, 0] width 0 height 0
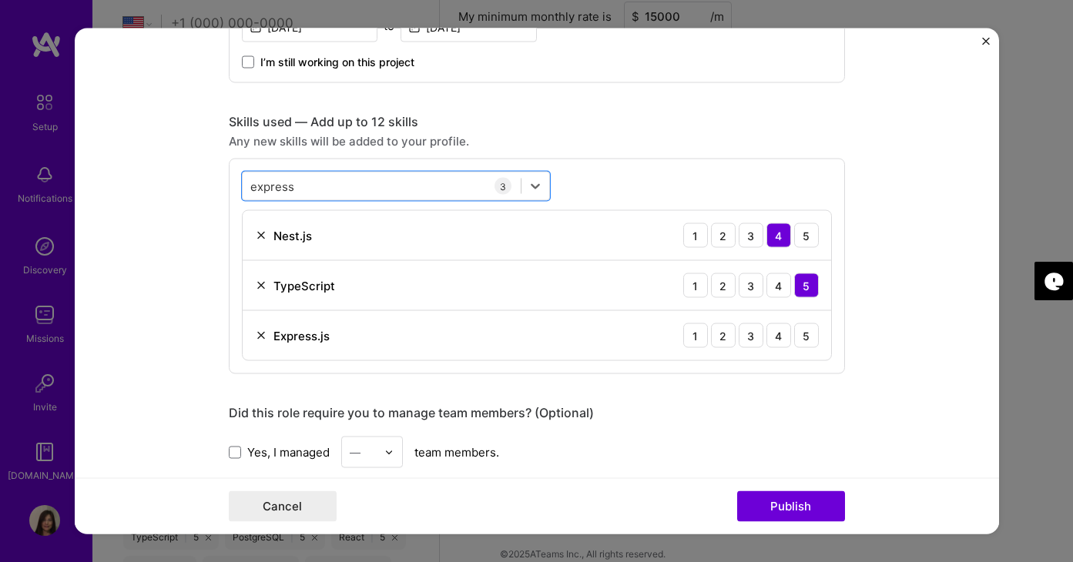
drag, startPoint x: 337, startPoint y: 186, endPoint x: 223, endPoint y: 184, distance: 114.7
click at [223, 185] on form "Project title adbot Company adbot Project industry Industry 2 Project Link (Opt…" at bounding box center [537, 281] width 924 height 506
type input "e"
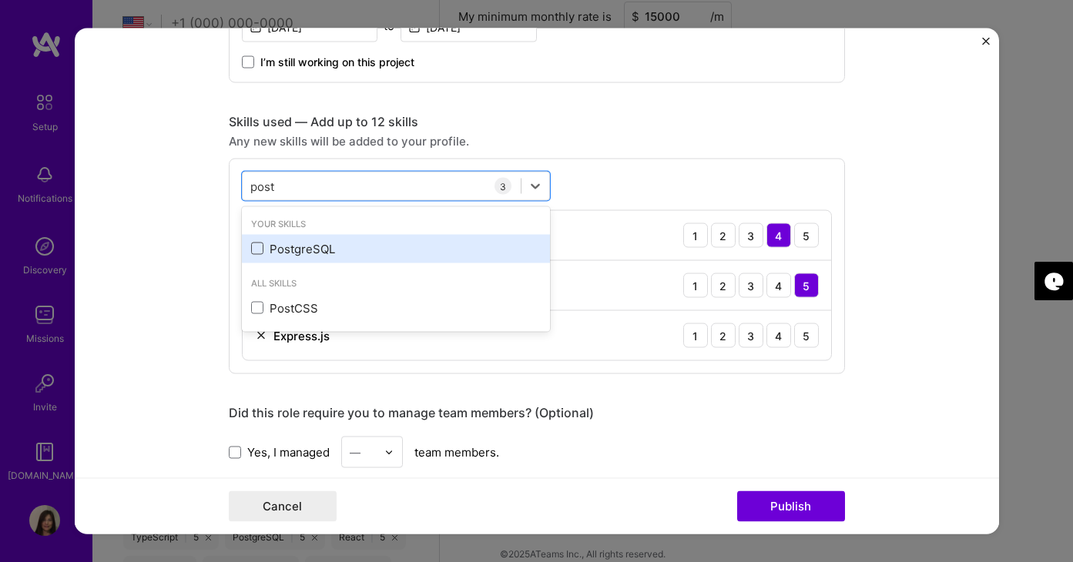
click at [260, 249] on span at bounding box center [257, 249] width 12 height 12
click at [0, 0] on input "checkbox" at bounding box center [0, 0] width 0 height 0
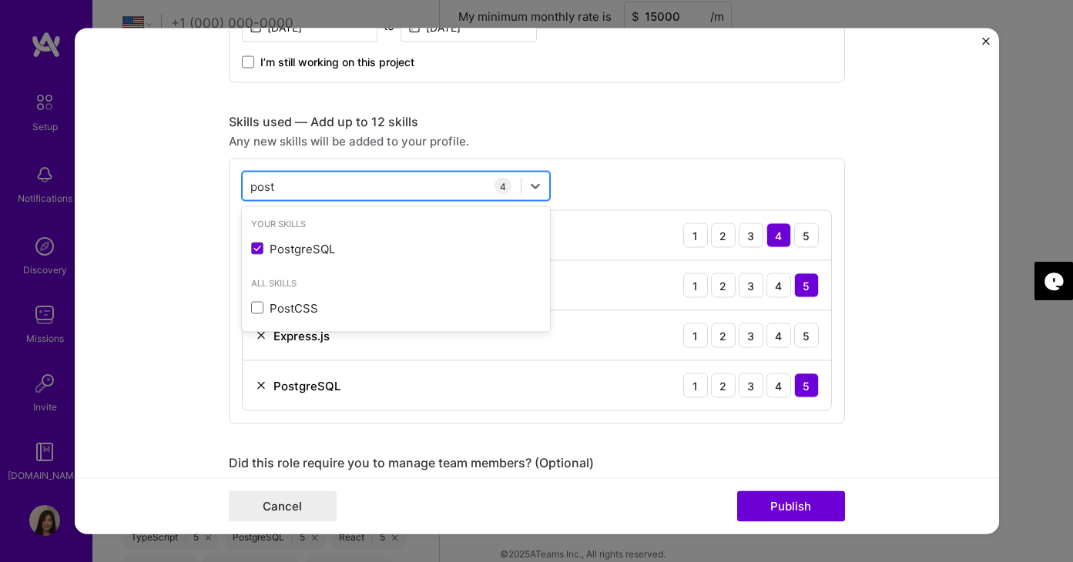
click at [289, 185] on div "post post" at bounding box center [382, 185] width 278 height 25
type input "p"
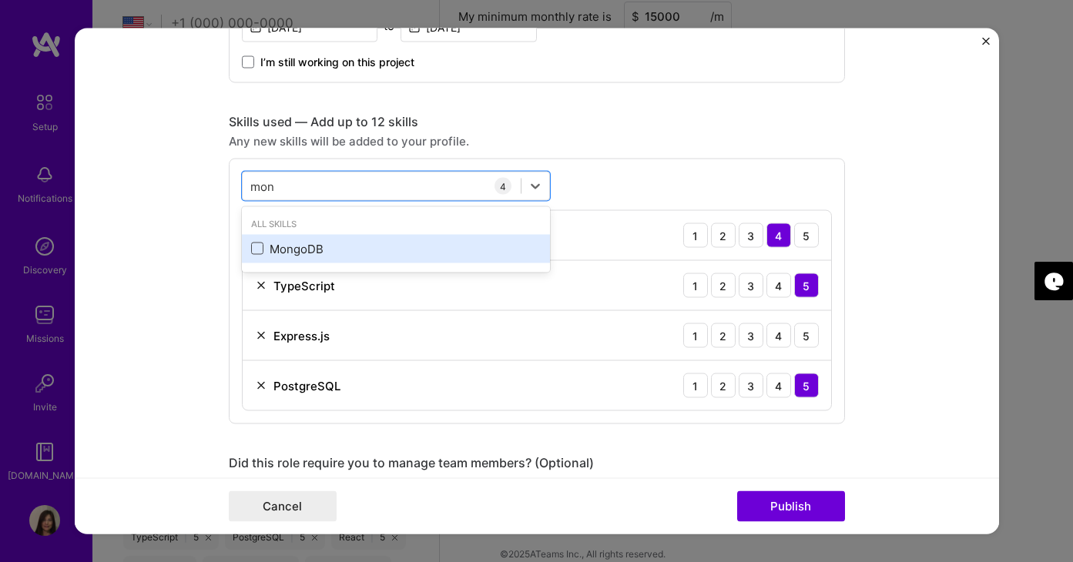
click at [258, 249] on span at bounding box center [257, 249] width 12 height 12
click at [0, 0] on input "checkbox" at bounding box center [0, 0] width 0 height 0
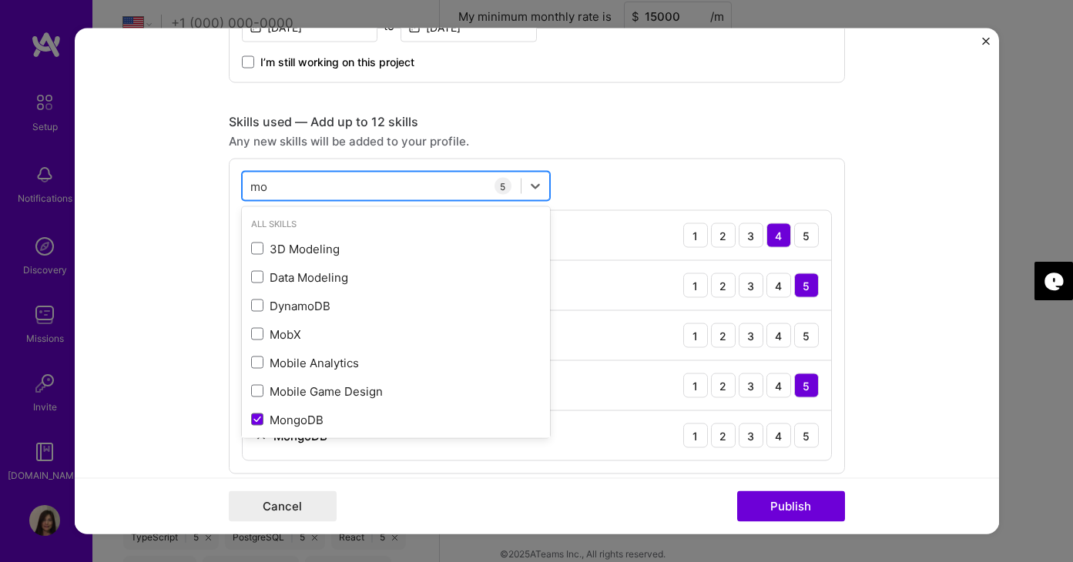
type input "m"
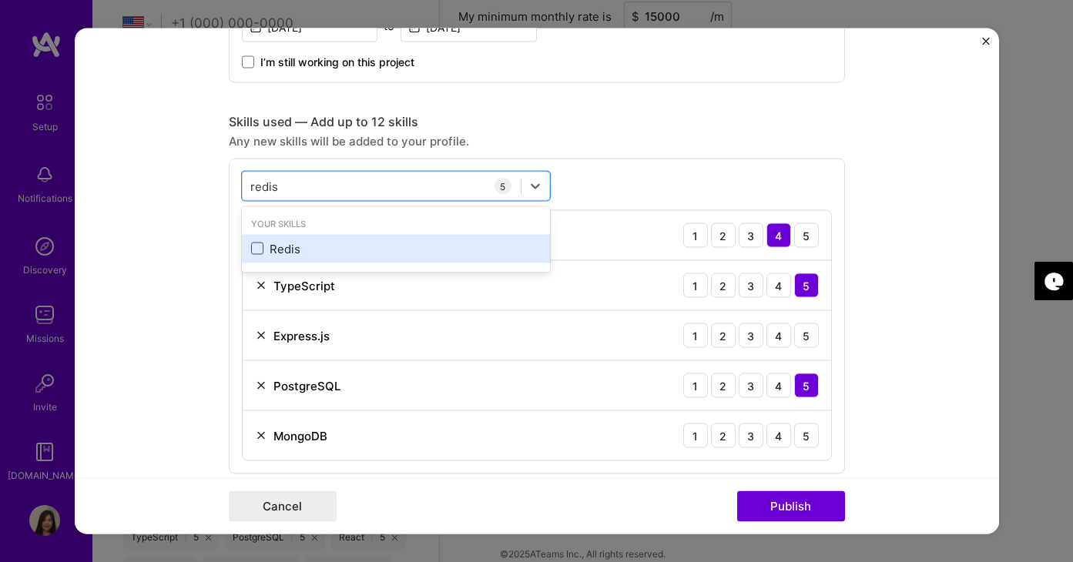
click at [253, 249] on span at bounding box center [257, 249] width 12 height 12
click at [0, 0] on input "checkbox" at bounding box center [0, 0] width 0 height 0
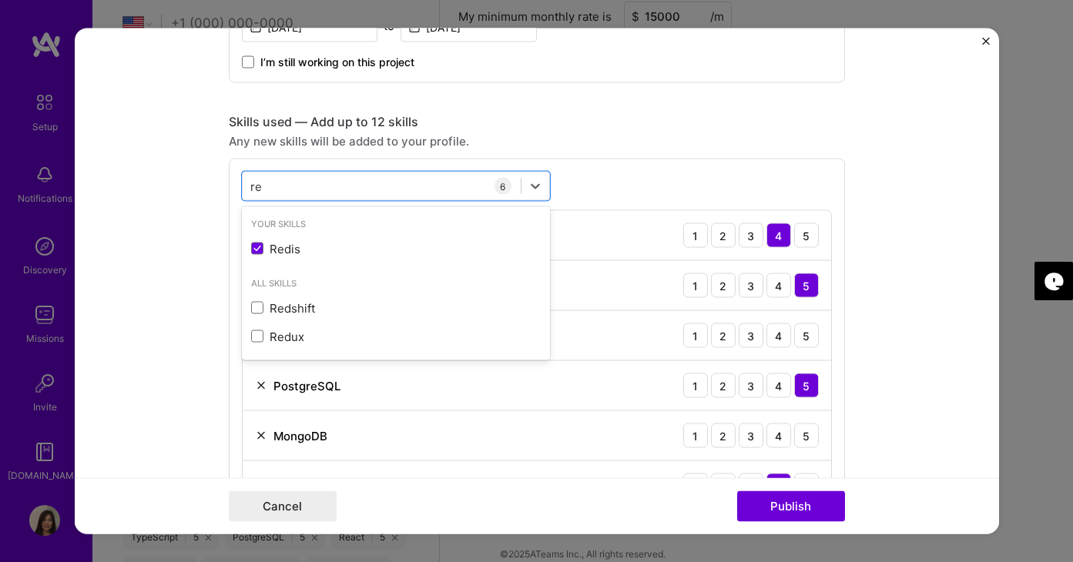
type input "r"
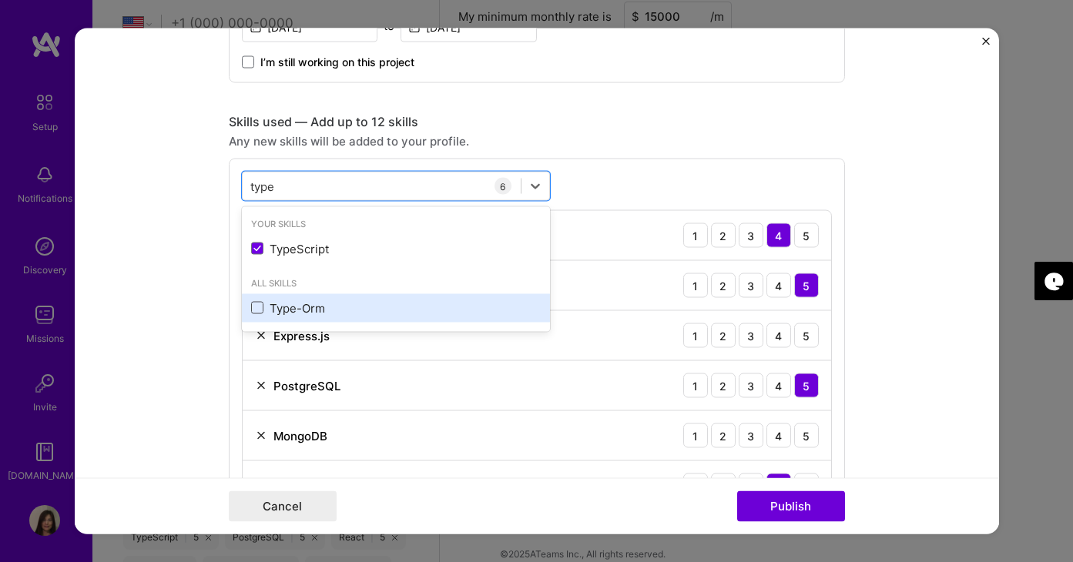
click at [258, 304] on span at bounding box center [257, 308] width 12 height 12
click at [0, 0] on input "checkbox" at bounding box center [0, 0] width 0 height 0
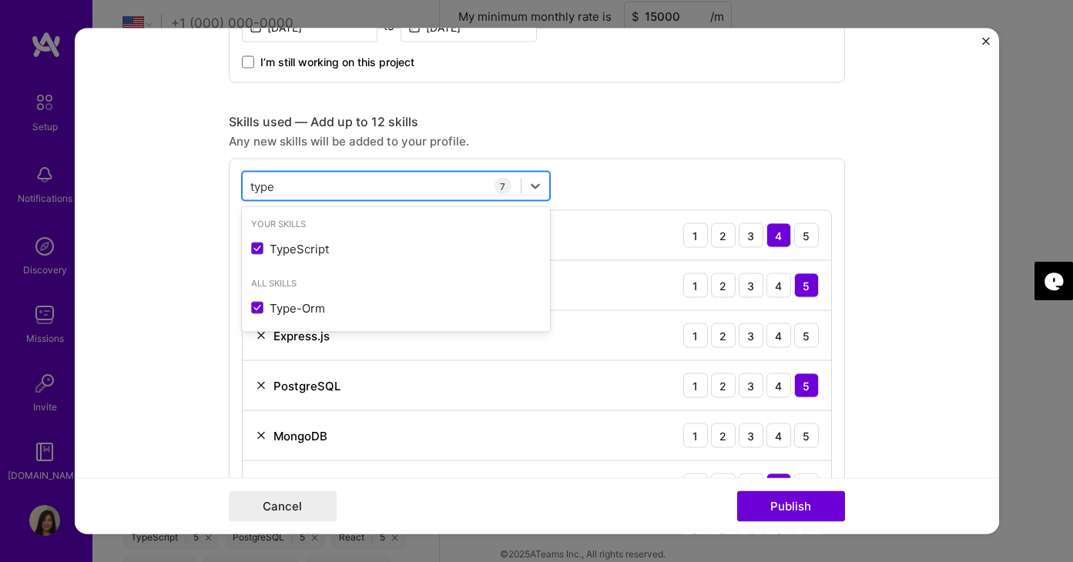
click at [312, 183] on div "type type" at bounding box center [382, 185] width 278 height 25
type input "t"
type input "j"
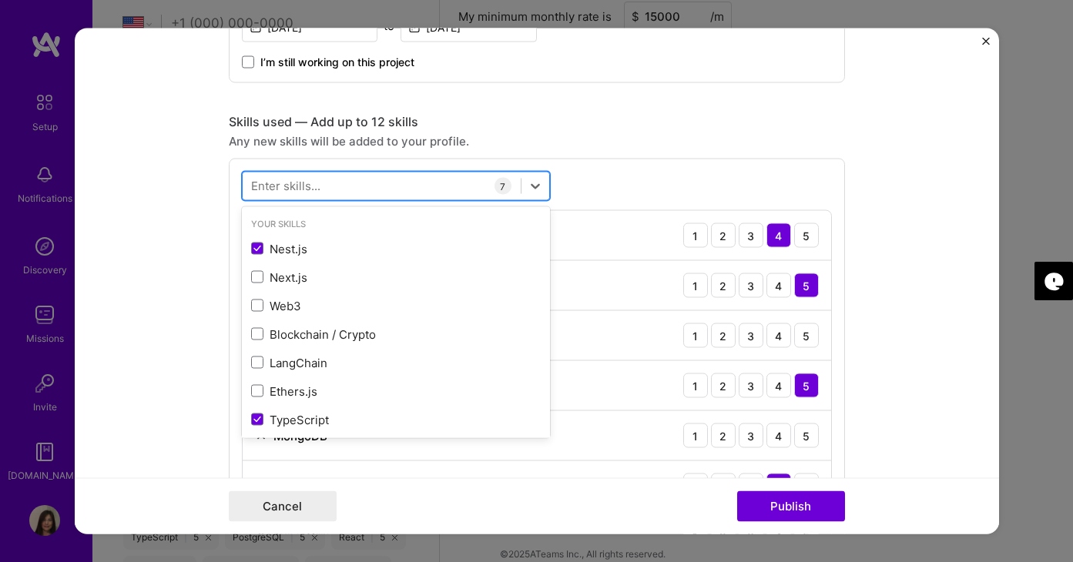
click at [399, 177] on div at bounding box center [382, 185] width 278 height 25
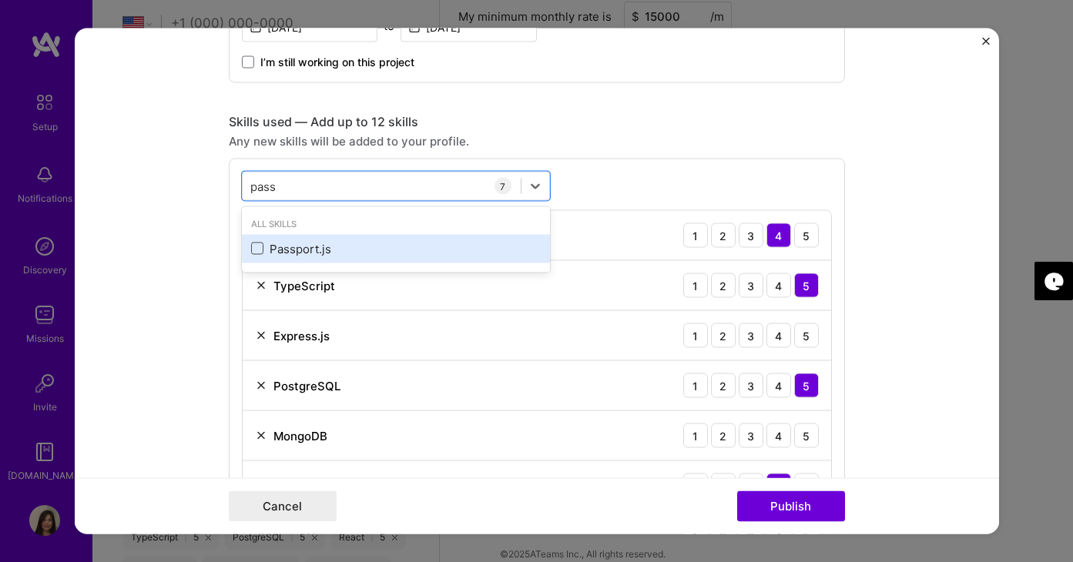
click at [256, 249] on span at bounding box center [257, 249] width 12 height 12
click at [0, 0] on input "checkbox" at bounding box center [0, 0] width 0 height 0
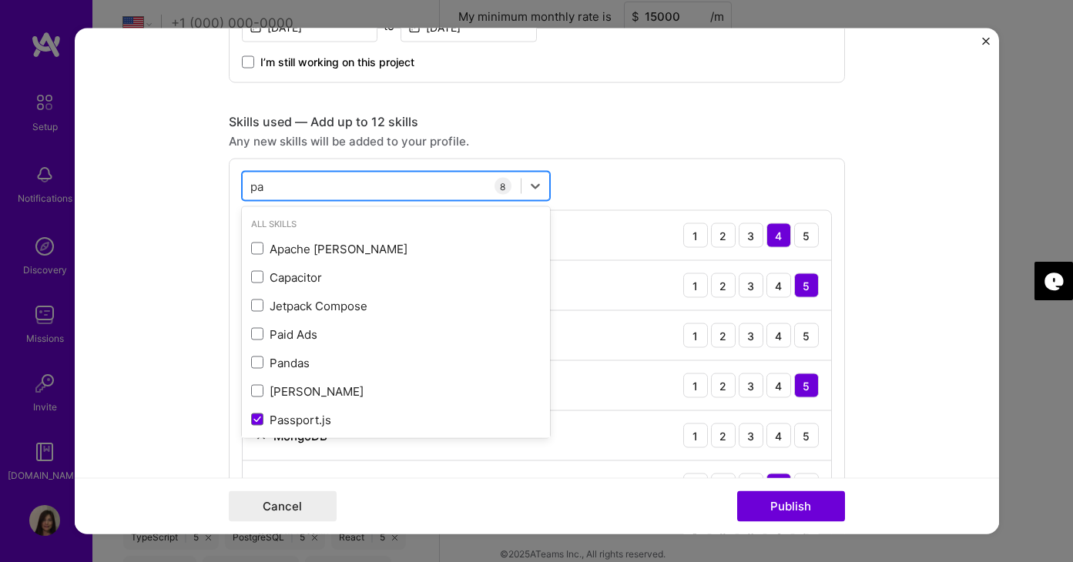
type input "p"
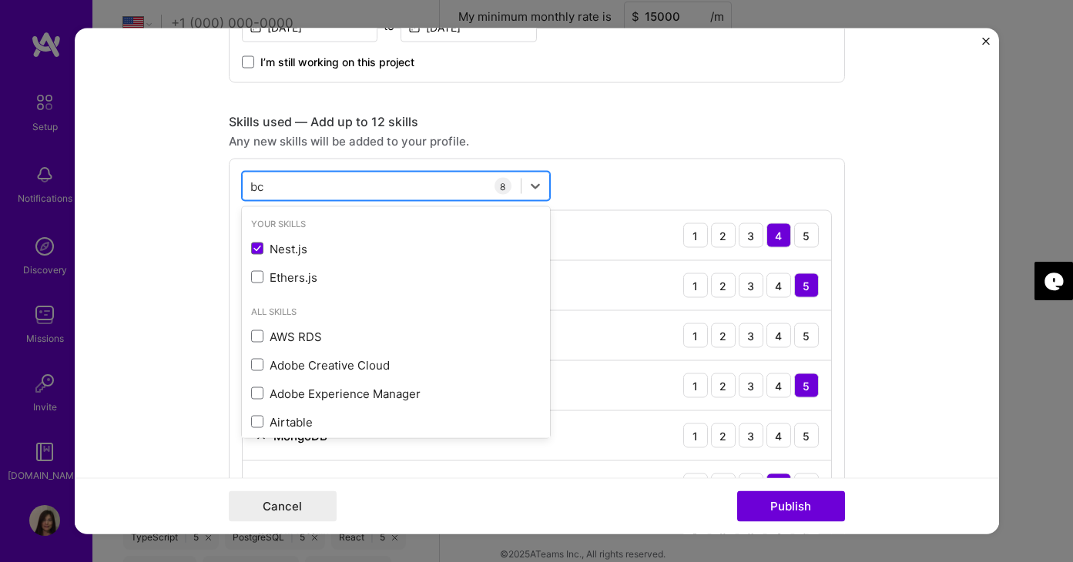
type input "b"
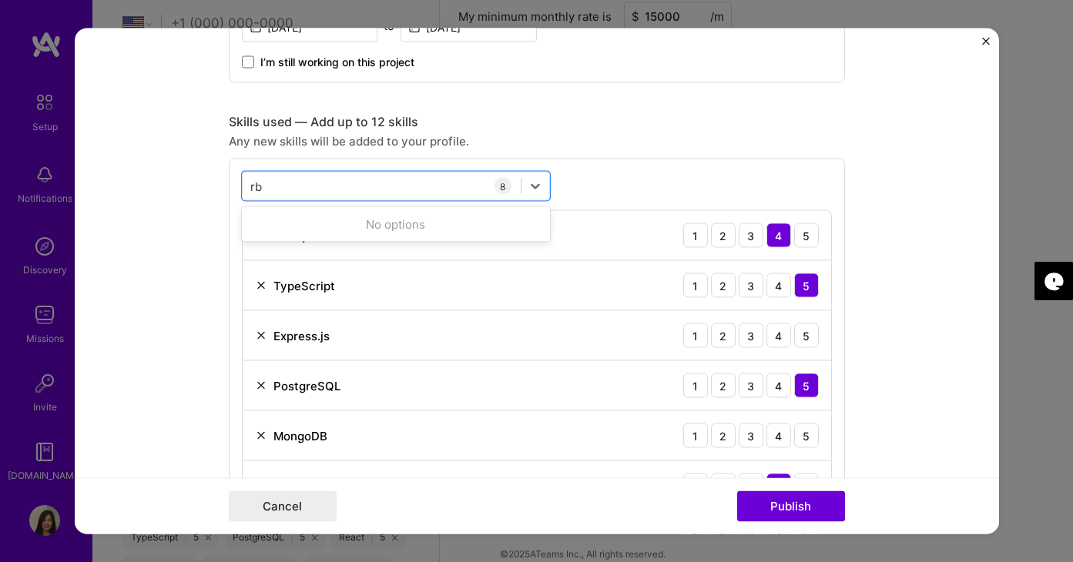
type input "r"
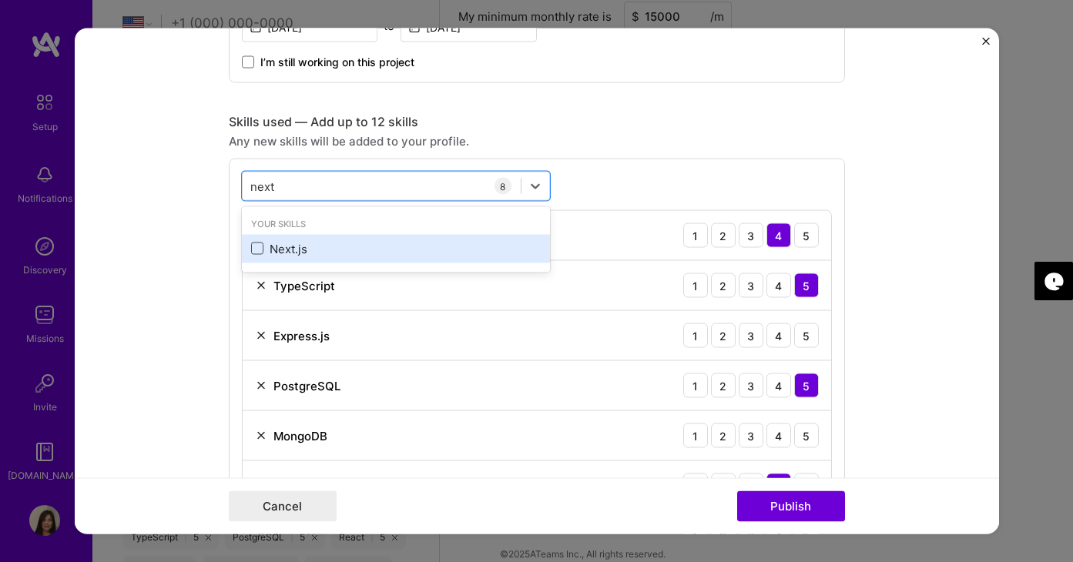
click at [255, 251] on span at bounding box center [257, 249] width 12 height 12
click at [0, 0] on input "checkbox" at bounding box center [0, 0] width 0 height 0
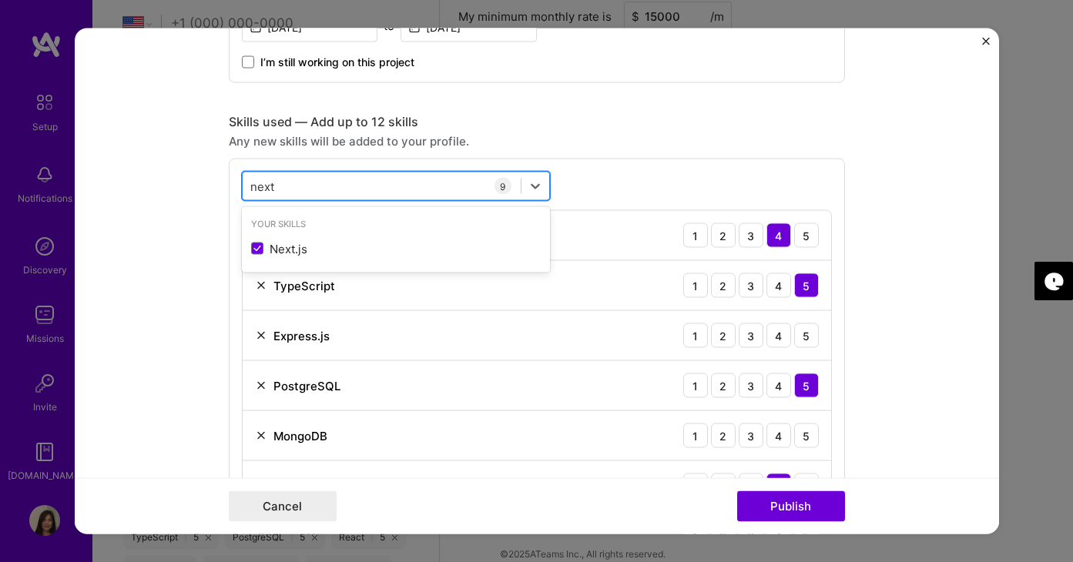
click at [333, 192] on div "next next" at bounding box center [382, 185] width 278 height 25
type input "n"
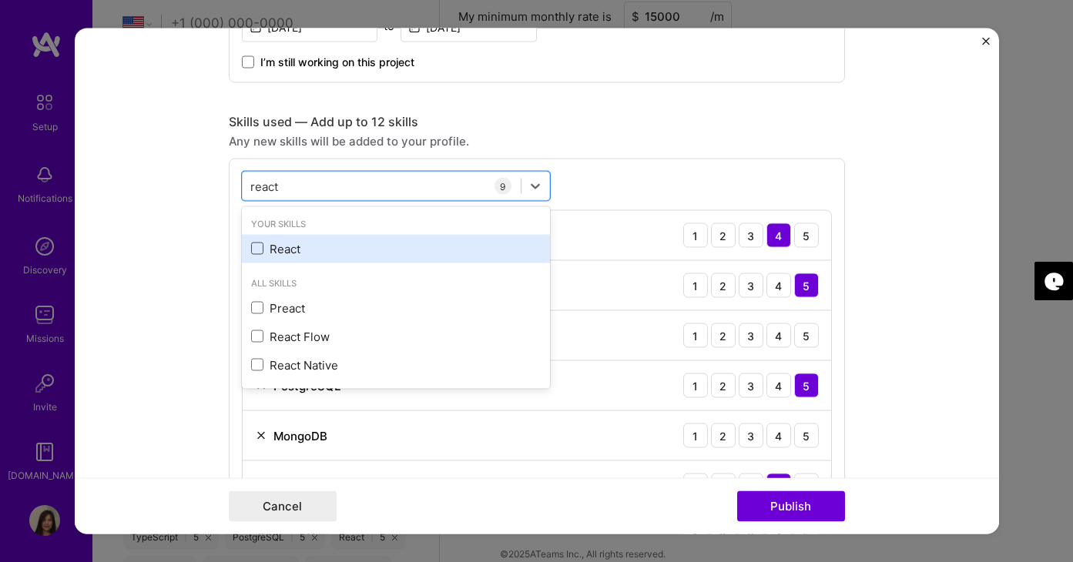
click at [259, 249] on span at bounding box center [257, 249] width 12 height 12
click at [0, 0] on input "checkbox" at bounding box center [0, 0] width 0 height 0
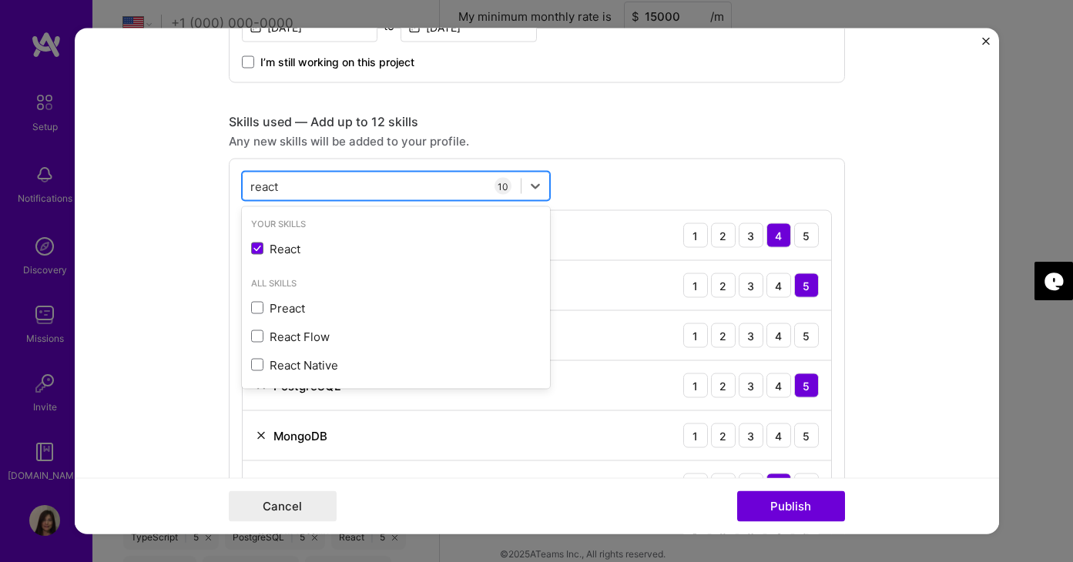
click at [447, 177] on div "react react" at bounding box center [382, 185] width 278 height 25
type input "r"
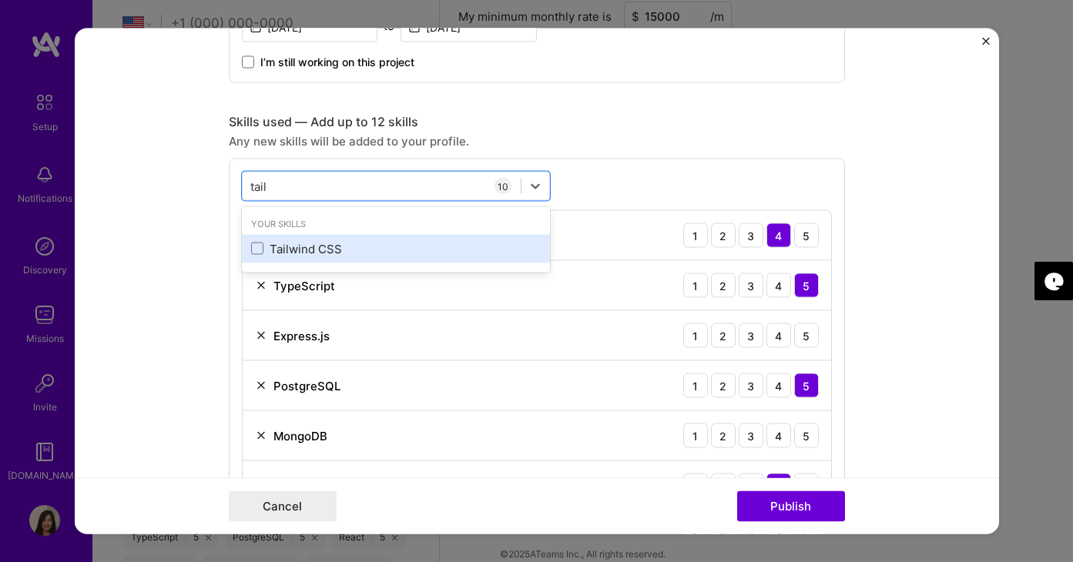
click at [255, 256] on div "Tailwind CSS" at bounding box center [396, 248] width 290 height 16
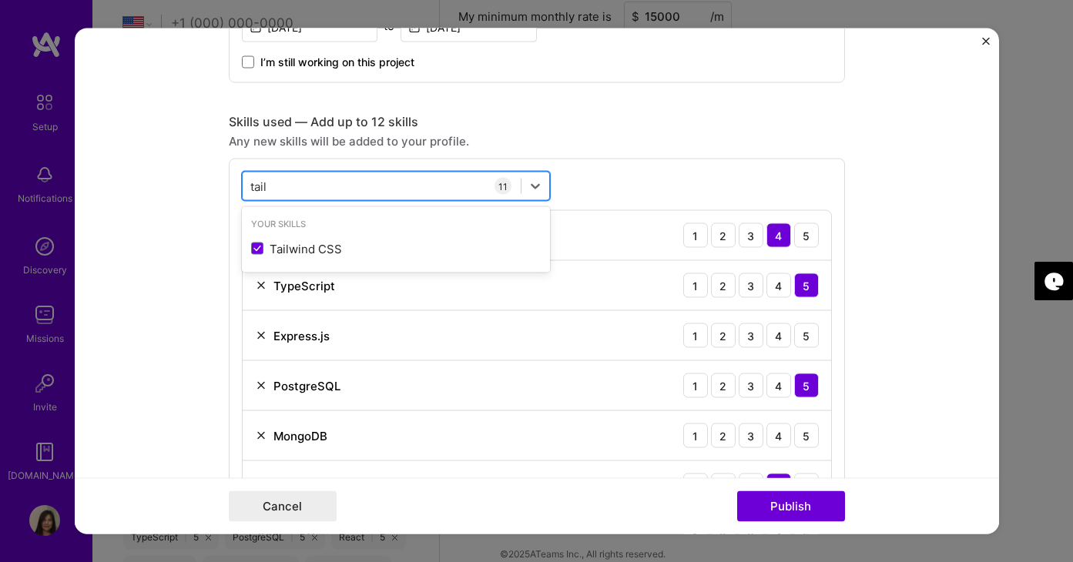
click at [382, 181] on div "tail tail" at bounding box center [382, 185] width 278 height 25
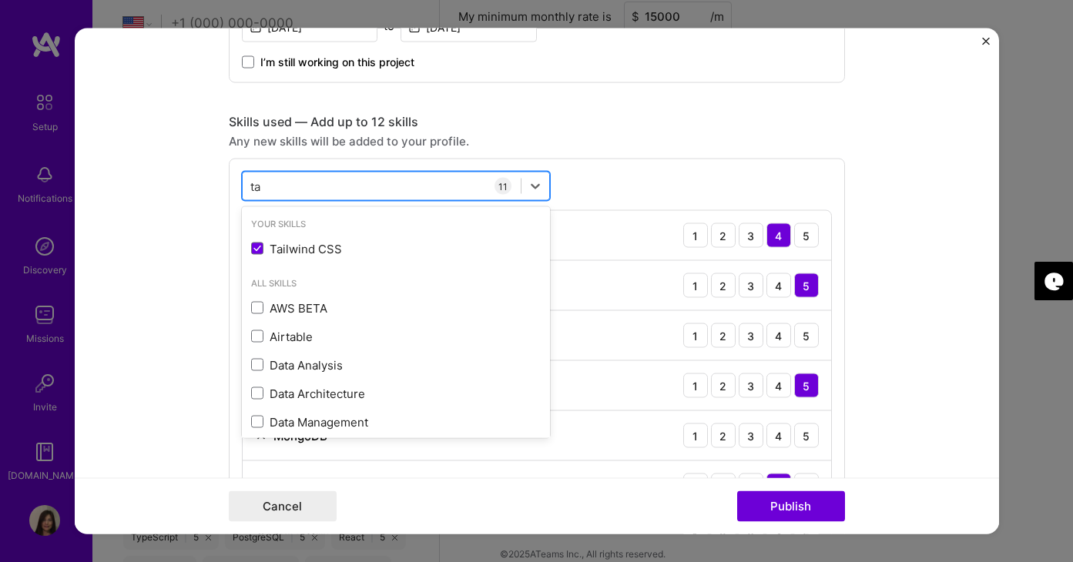
type input "t"
type input "r"
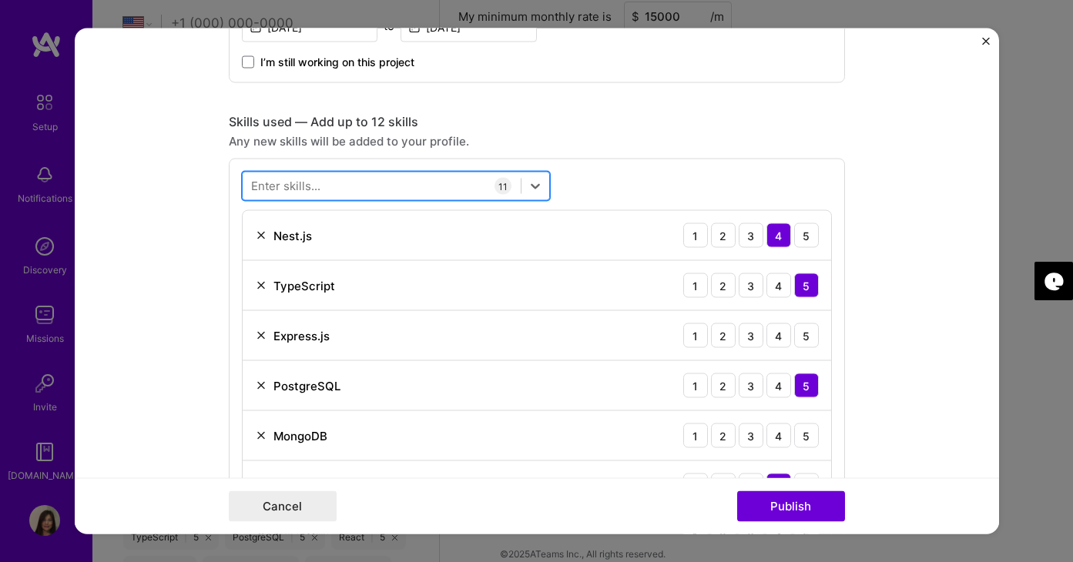
click at [447, 183] on div at bounding box center [382, 185] width 278 height 25
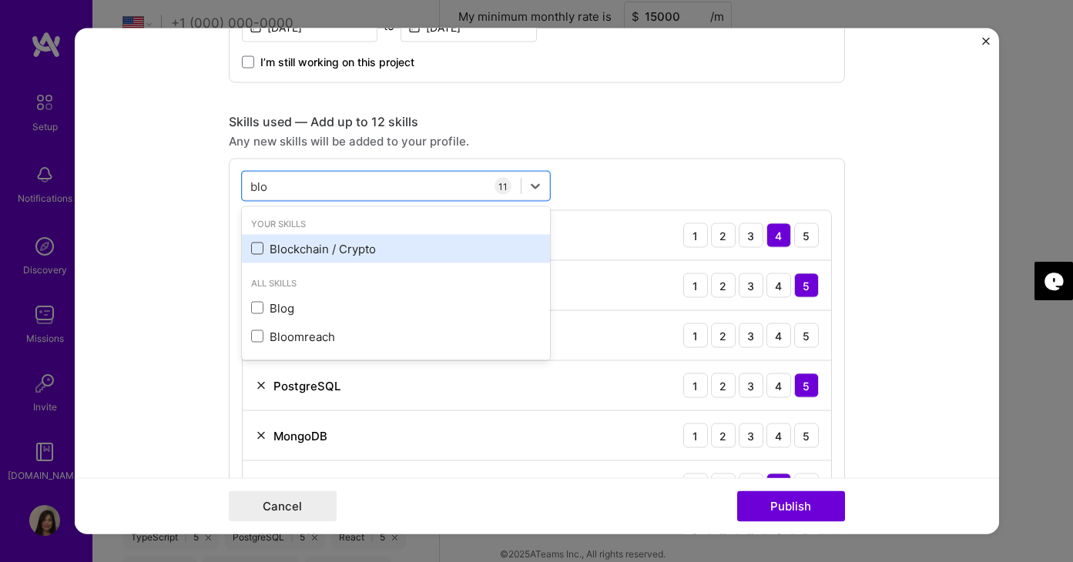
click at [261, 247] on span at bounding box center [257, 249] width 12 height 12
click at [0, 0] on input "checkbox" at bounding box center [0, 0] width 0 height 0
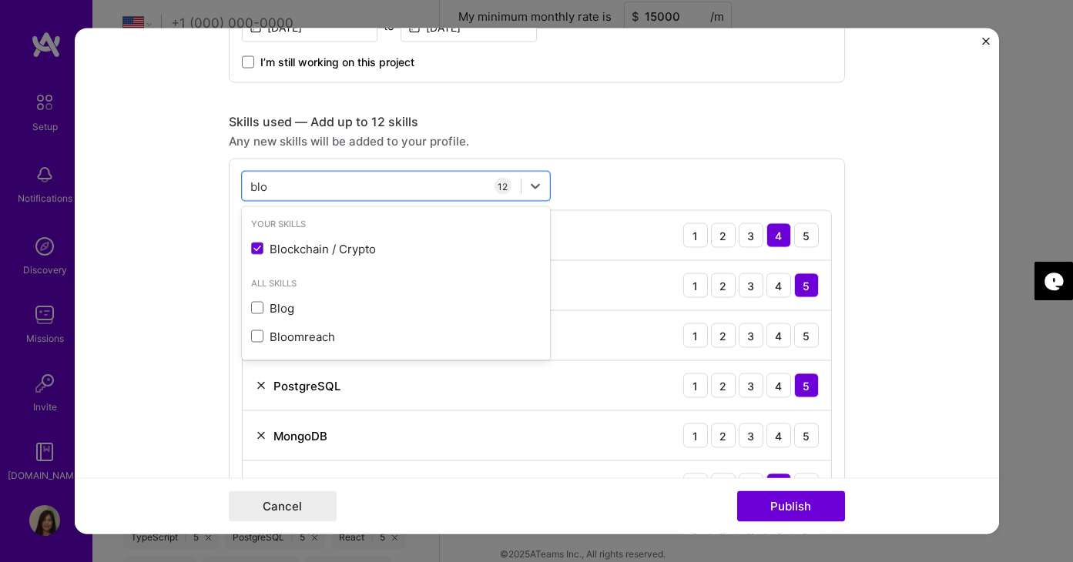
type input "blo"
click at [615, 159] on div "option Blockchain / Crypto, selected. option Blockchain / Crypto selected, 0 of…" at bounding box center [537, 492] width 616 height 666
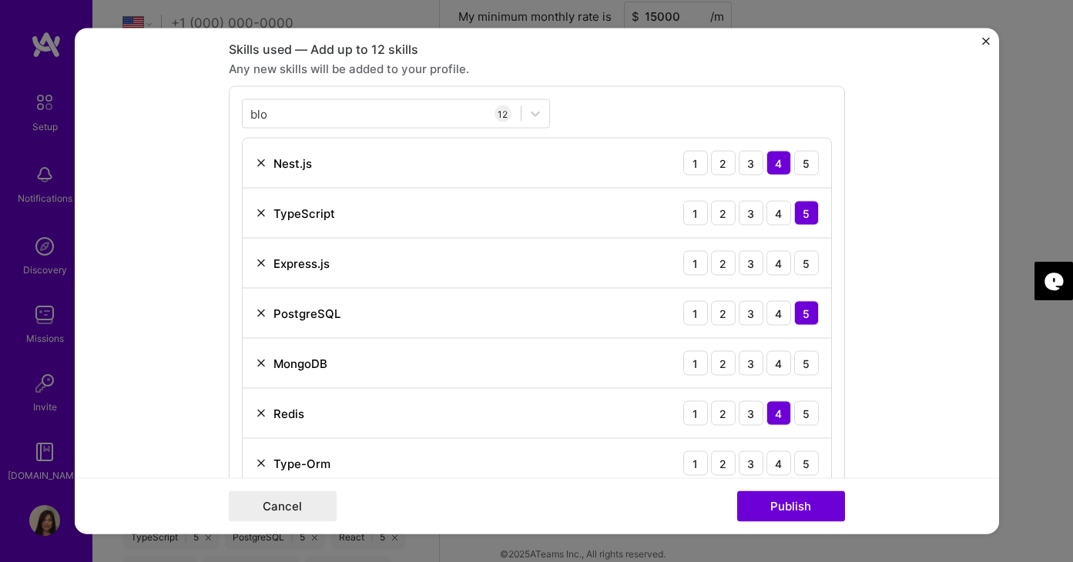
scroll to position [1131, 0]
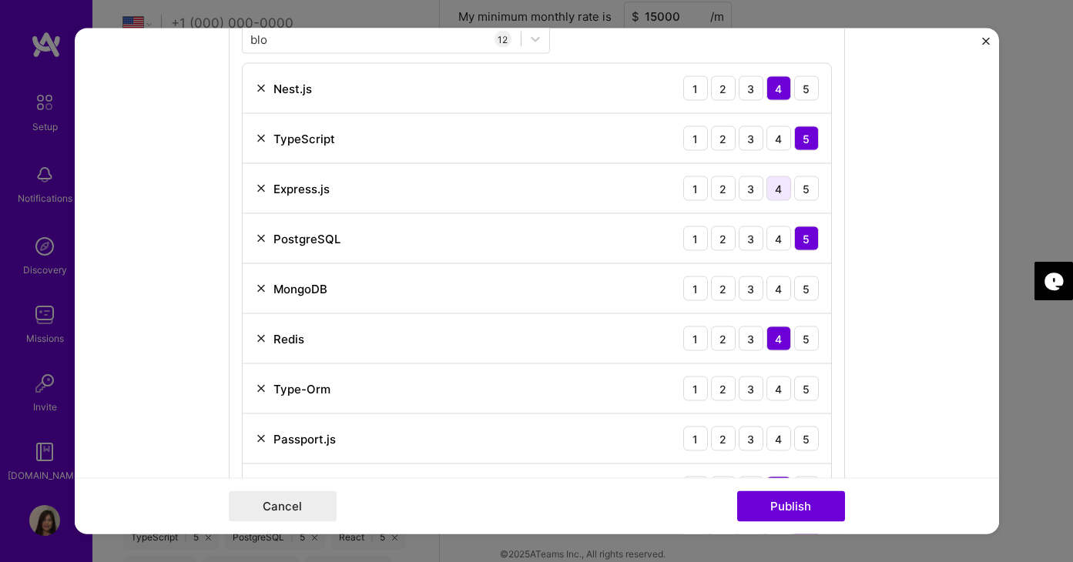
click at [783, 188] on div "4" at bounding box center [778, 188] width 25 height 25
click at [806, 186] on div "5" at bounding box center [806, 188] width 25 height 25
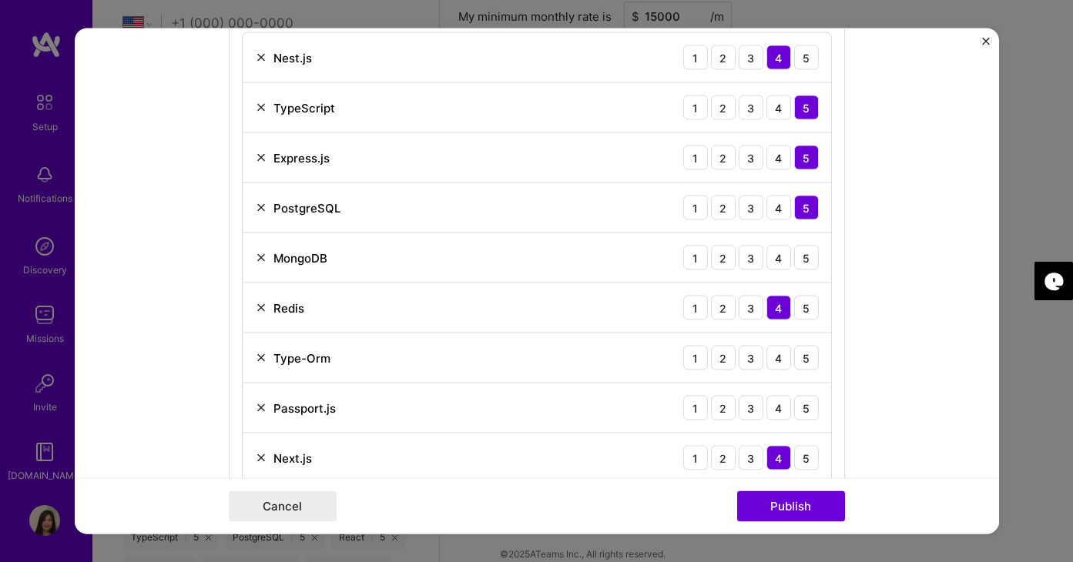
scroll to position [1164, 0]
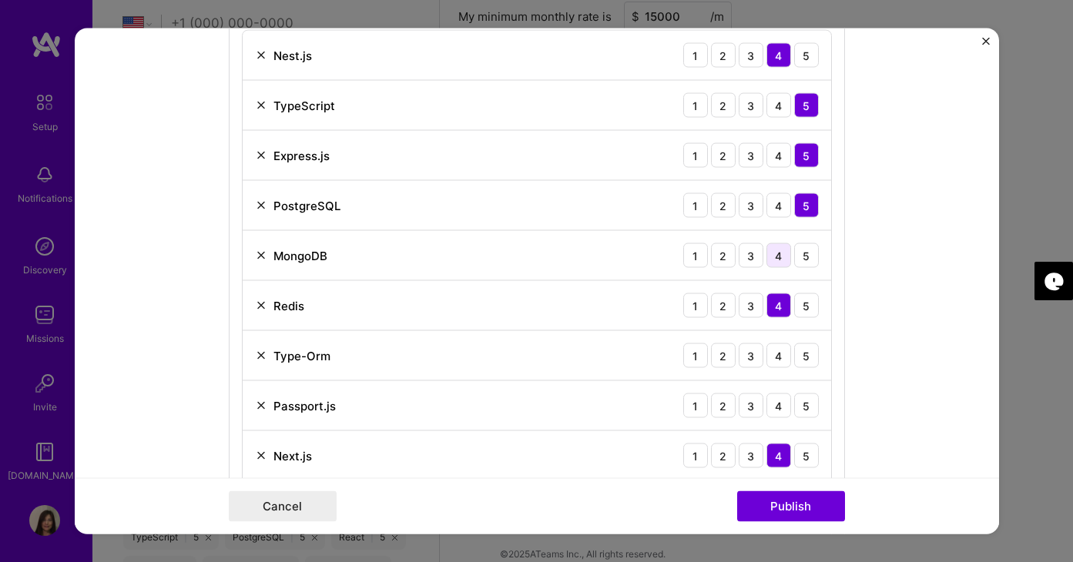
click at [785, 253] on div "4" at bounding box center [778, 255] width 25 height 25
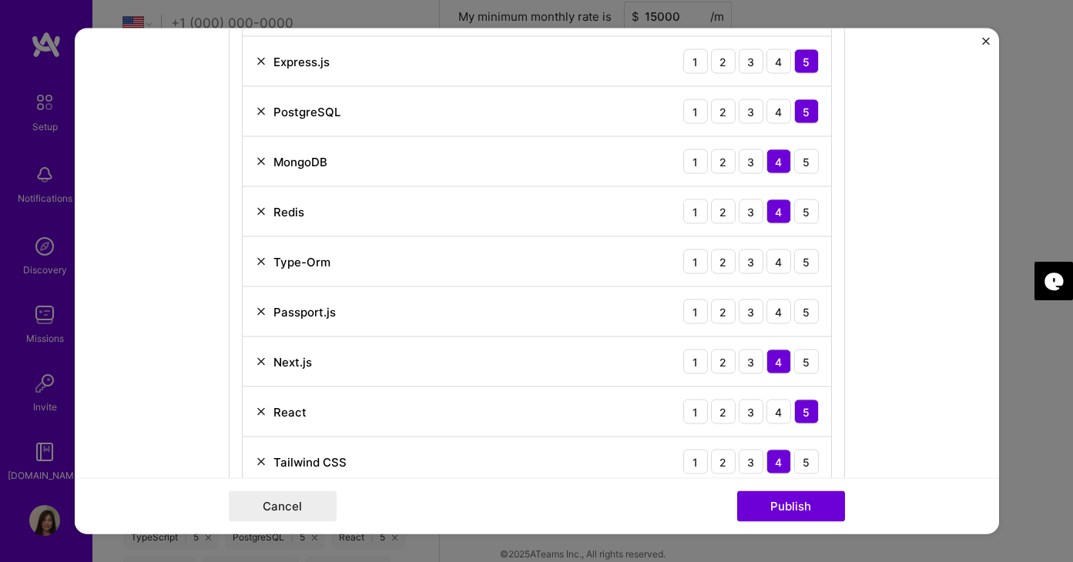
scroll to position [1271, 0]
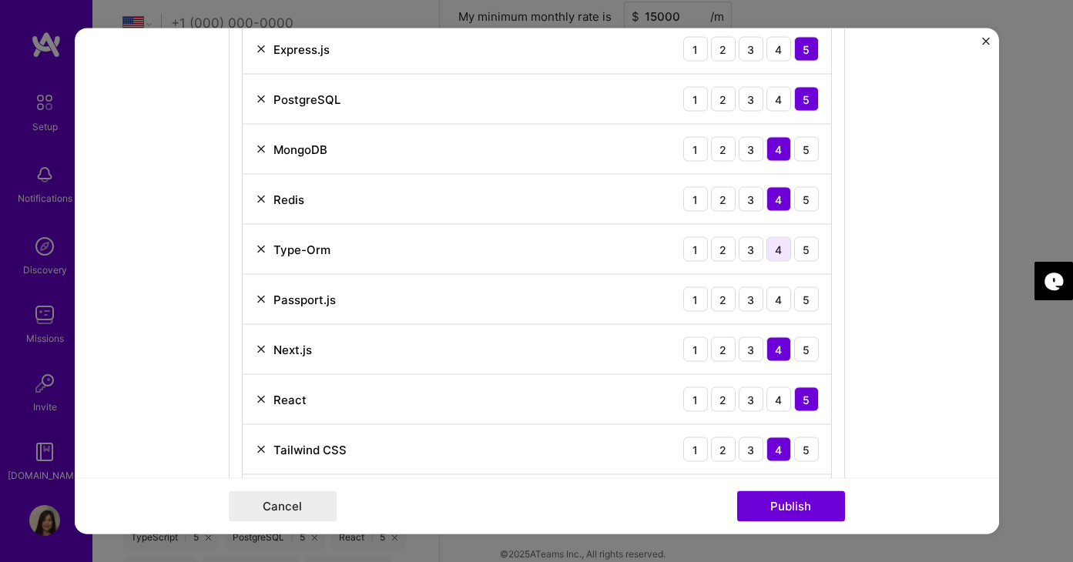
click at [779, 249] on div "4" at bounding box center [778, 249] width 25 height 25
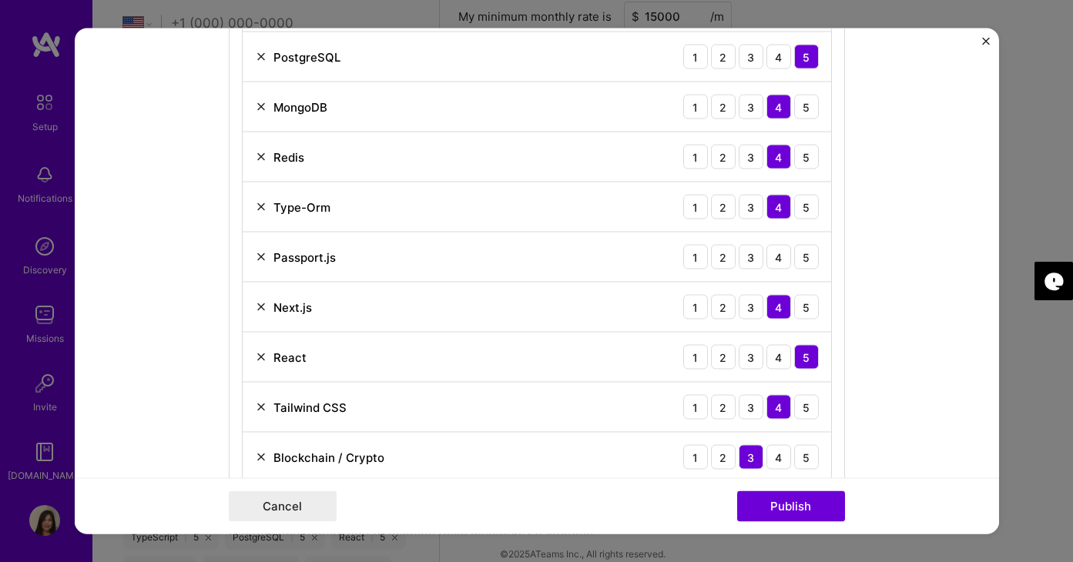
scroll to position [1314, 0]
drag, startPoint x: 806, startPoint y: 250, endPoint x: 814, endPoint y: 252, distance: 7.9
click at [807, 250] on div "5" at bounding box center [806, 256] width 25 height 25
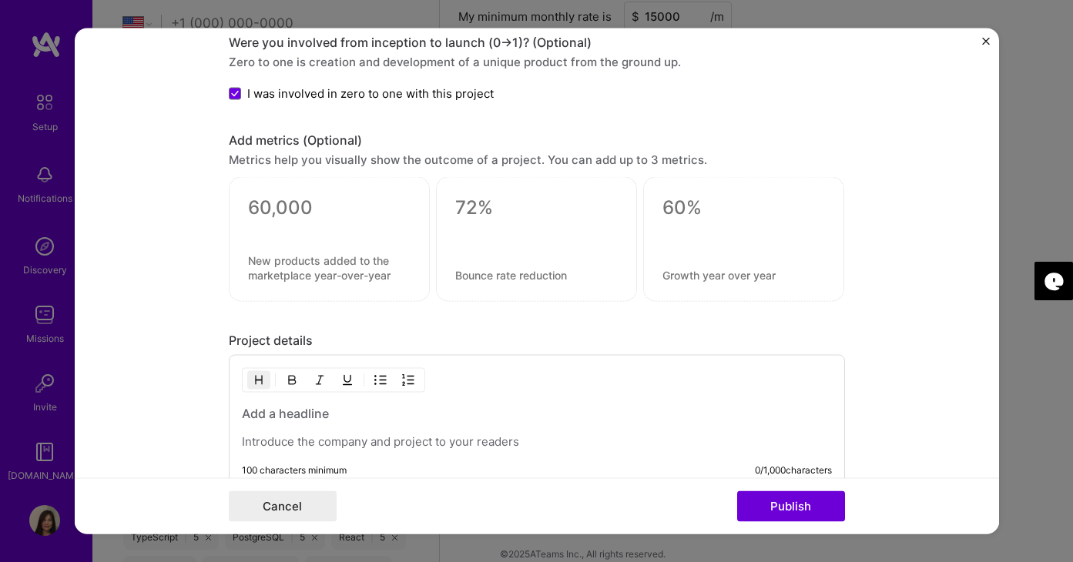
scroll to position [2091, 0]
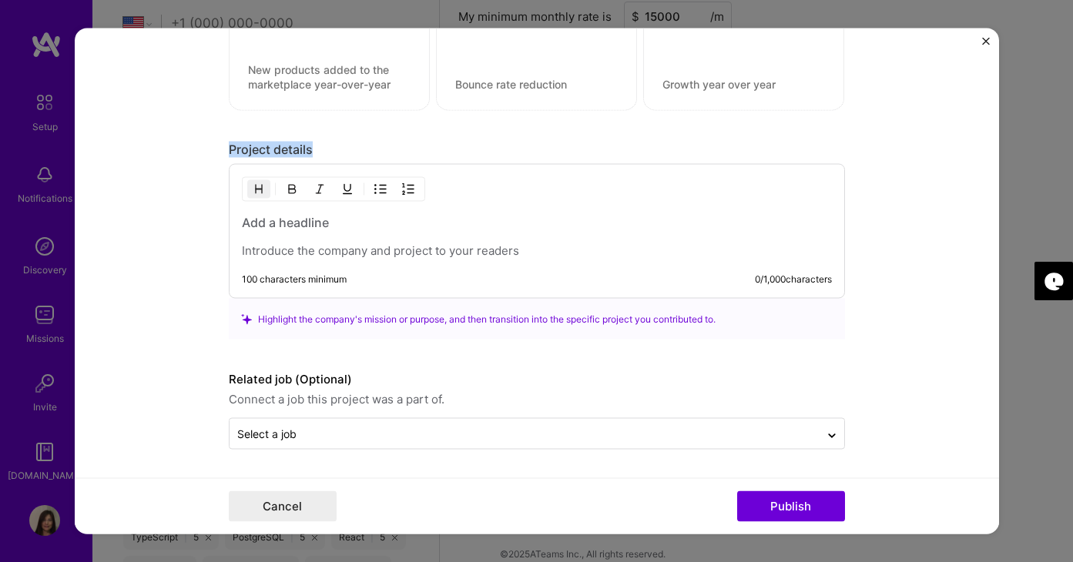
drag, startPoint x: 227, startPoint y: 146, endPoint x: 320, endPoint y: 142, distance: 92.5
click at [324, 142] on form "Project title adbot Company adbot Project industry Industry 2 Project Link (Opt…" at bounding box center [537, 281] width 924 height 506
copy div "Project details"
click at [351, 246] on p at bounding box center [537, 250] width 590 height 15
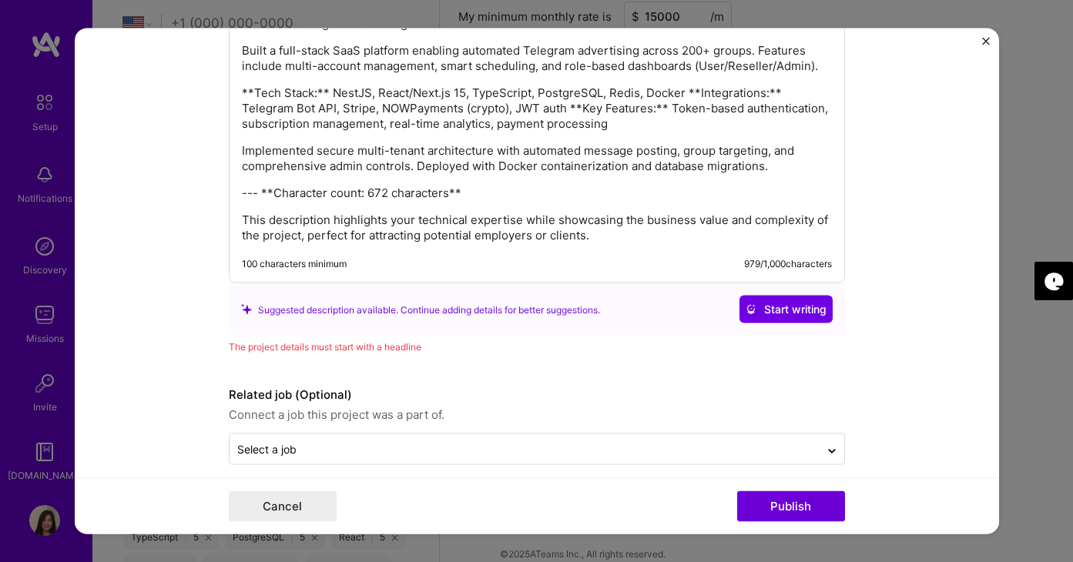
scroll to position [2348, 0]
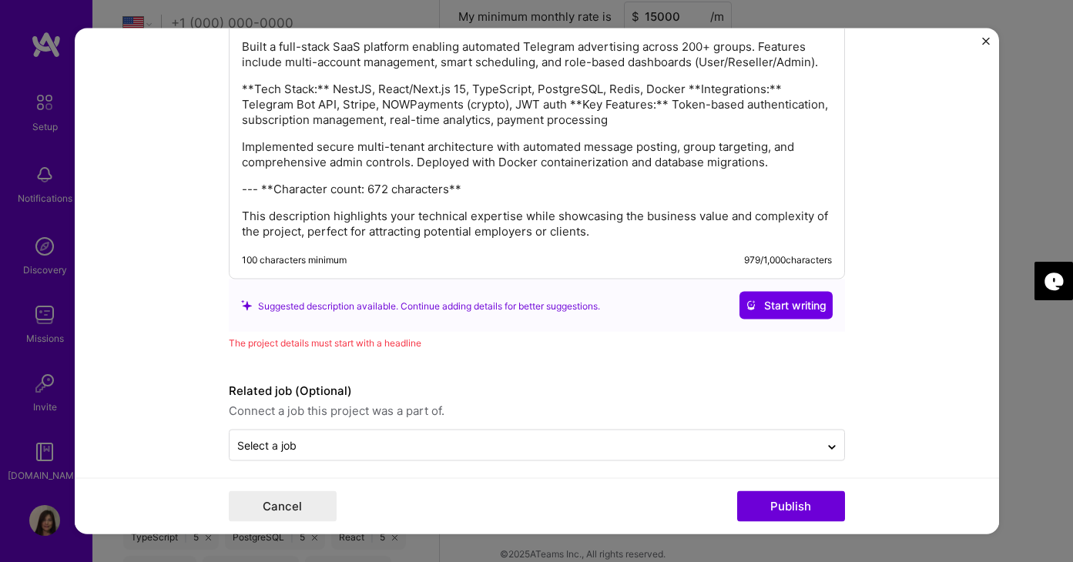
click at [356, 260] on div "100 characters minimum 979 / 1,000 characters" at bounding box center [537, 260] width 590 height 12
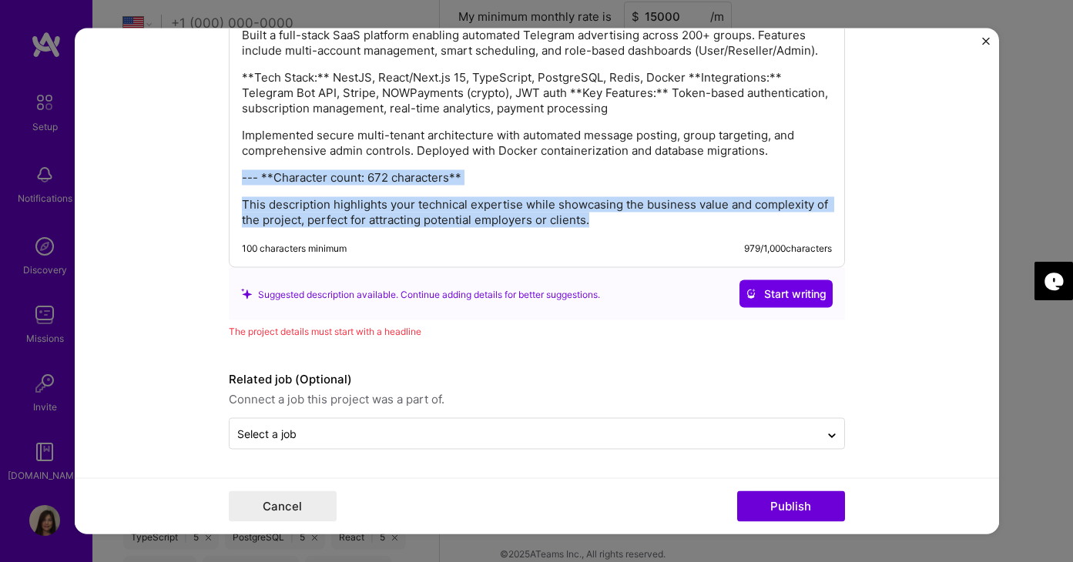
drag, startPoint x: 594, startPoint y: 222, endPoint x: 224, endPoint y: 182, distance: 372.6
click at [224, 182] on form "Project title adbot Company adbot Project industry Industry 2 Project Link (Opt…" at bounding box center [537, 281] width 924 height 506
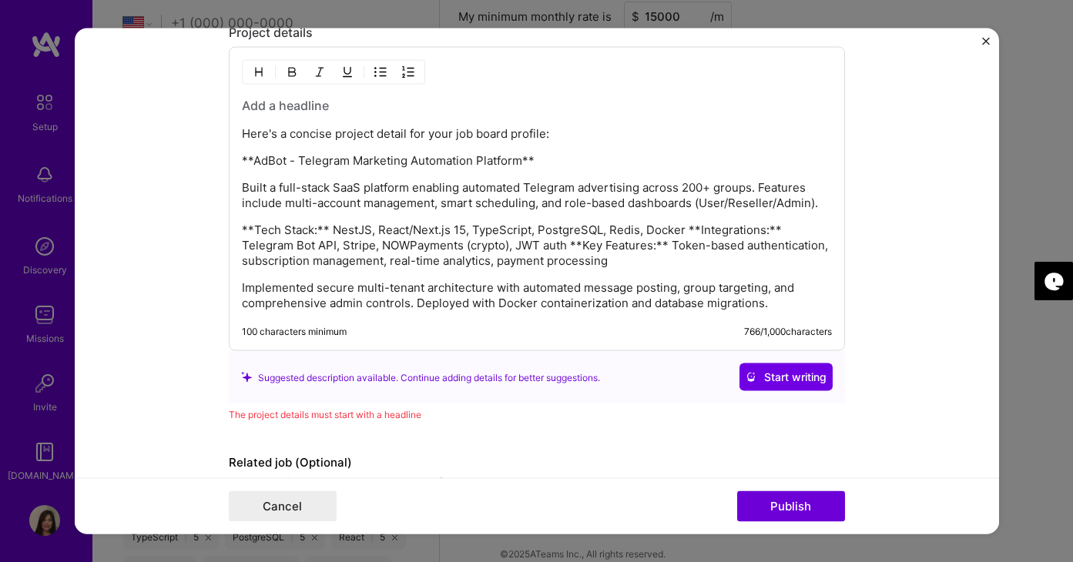
scroll to position [2199, 0]
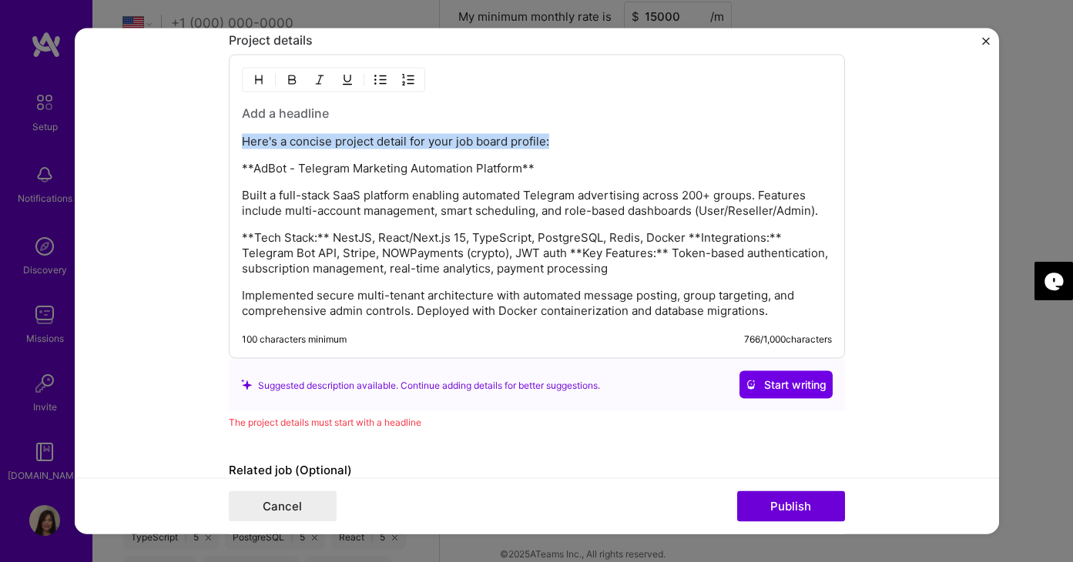
drag, startPoint x: 572, startPoint y: 139, endPoint x: 217, endPoint y: 139, distance: 355.0
click at [219, 142] on form "Project title adbot Company adbot Project industry Industry 2 Project Link (Opt…" at bounding box center [537, 281] width 924 height 506
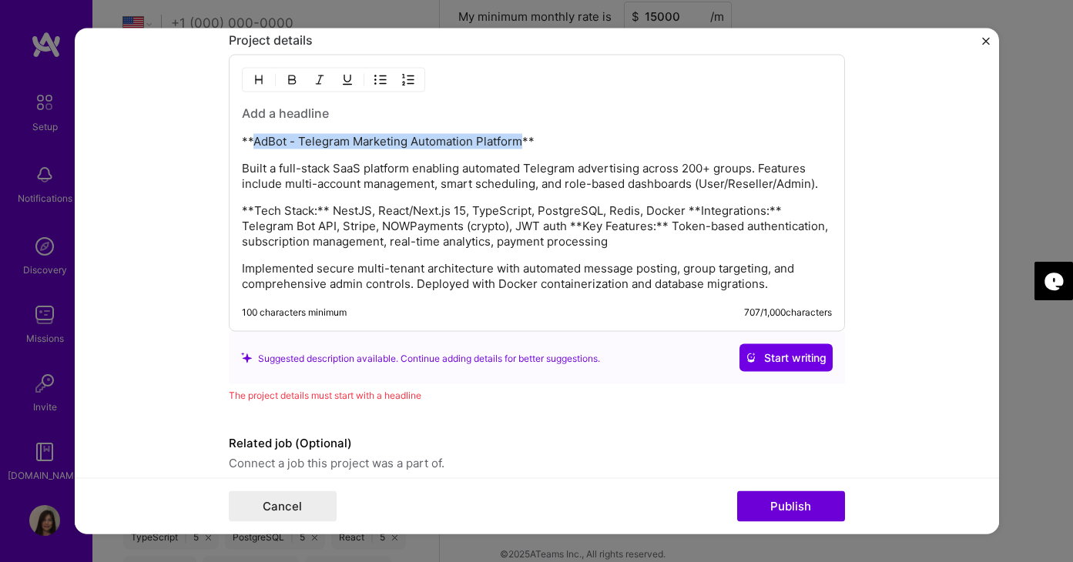
copy p "AdBot - Telegram Marketing Automation Platform"
drag, startPoint x: 253, startPoint y: 143, endPoint x: 517, endPoint y: 137, distance: 264.2
click at [517, 140] on p "**AdBot - Telegram Marketing Automation Platform**" at bounding box center [537, 141] width 590 height 15
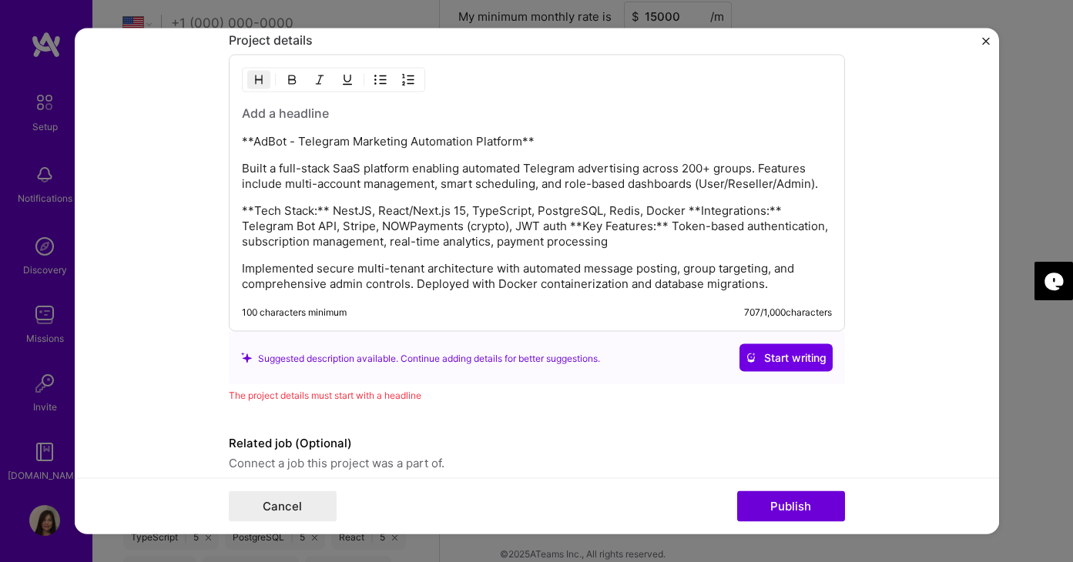
click at [313, 116] on h3 at bounding box center [537, 113] width 590 height 17
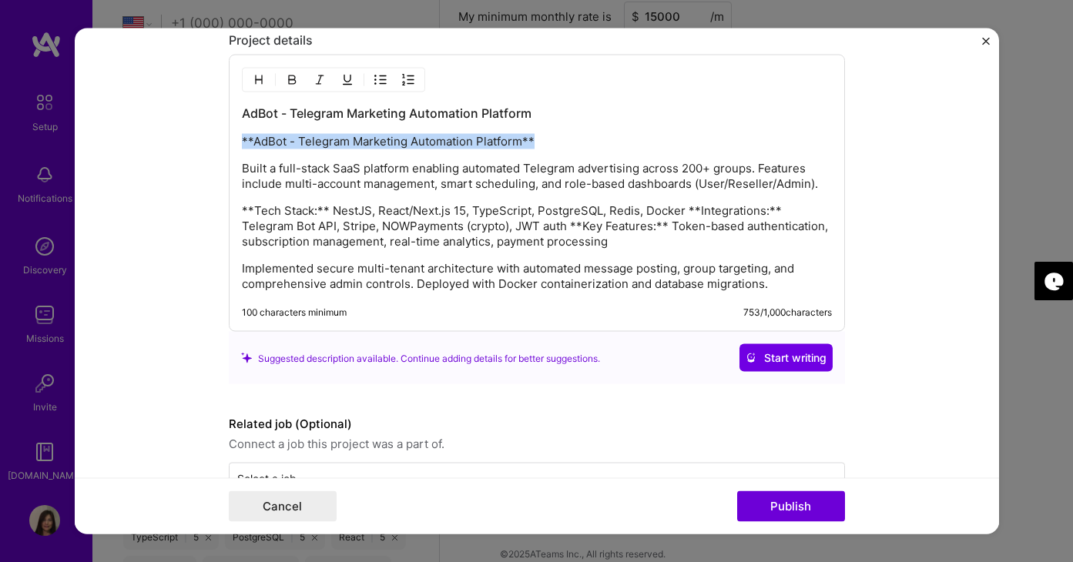
drag, startPoint x: 540, startPoint y: 143, endPoint x: 226, endPoint y: 136, distance: 314.3
click at [226, 137] on form "Project title adbot Company adbot Project industry Industry 2 Project Link (Opt…" at bounding box center [537, 281] width 924 height 506
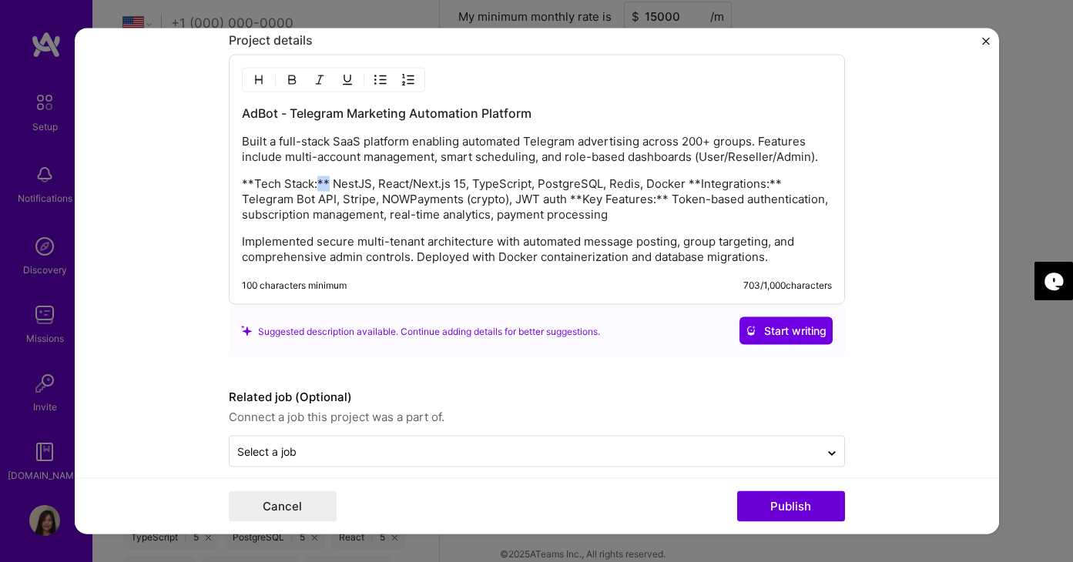
drag, startPoint x: 328, startPoint y: 184, endPoint x: 319, endPoint y: 184, distance: 9.2
click at [319, 184] on p "**Tech Stack:** NestJS, React/Next.js 15, TypeScript, PostgreSQL, Redis, Docker…" at bounding box center [537, 199] width 590 height 46
click at [255, 184] on p "**Tech Stack: NestJS, React/Next.js 15, TypeScript, PostgreSQL, Redis, Docker *…" at bounding box center [537, 199] width 590 height 46
drag, startPoint x: 307, startPoint y: 185, endPoint x: 239, endPoint y: 185, distance: 67.8
click at [240, 185] on div "AdBot - Telegram Marketing Automation Platform Built a full-stack SaaS platform…" at bounding box center [537, 180] width 616 height 250
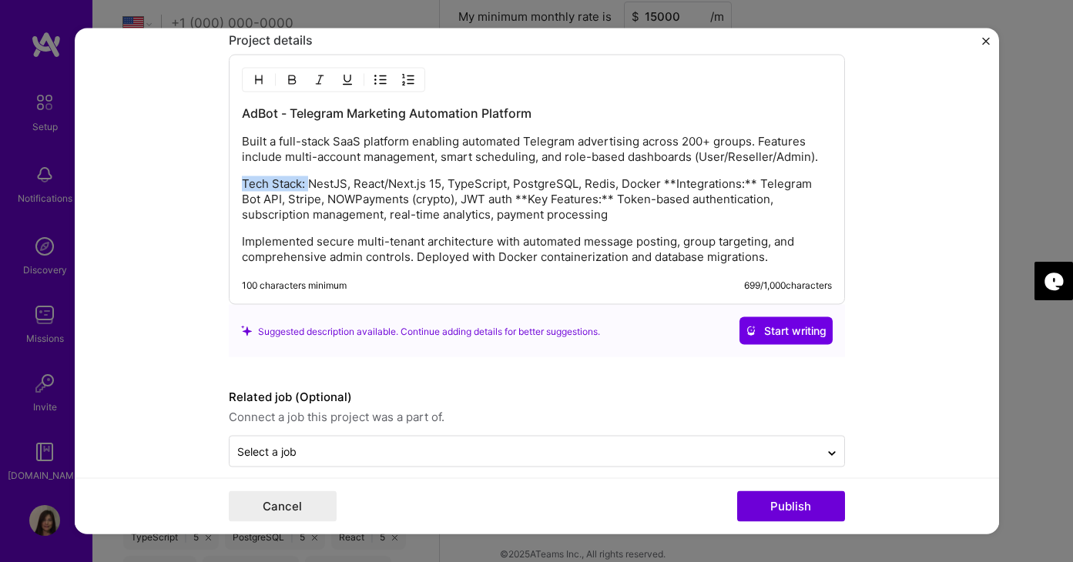
click at [294, 78] on img "button" at bounding box center [292, 80] width 12 height 12
click at [666, 185] on p "Tech Stack: NestJS, React/Next.js 15, TypeScript, PostgreSQL, Redis, Docker **I…" at bounding box center [537, 199] width 590 height 46
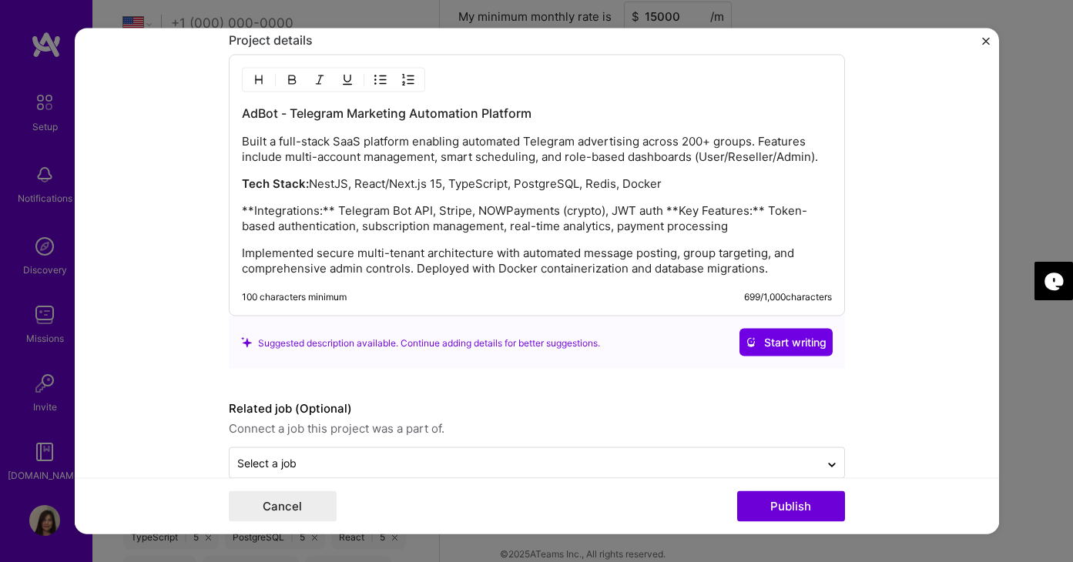
click at [332, 210] on p "**Integrations:** Telegram Bot API, Stripe, NOWPayments (crypto), JWT auth **Ke…" at bounding box center [537, 218] width 590 height 31
click at [253, 209] on p "**Integrations: Telegram Bot API, Stripe, NOWPayments (crypto), JWT auth **Key …" at bounding box center [537, 218] width 590 height 31
drag, startPoint x: 307, startPoint y: 213, endPoint x: 292, endPoint y: 213, distance: 15.4
click at [292, 213] on p "Integrations: Telegram Bot API, Stripe, NOWPayments (crypto), JWT auth **Key Fe…" at bounding box center [537, 218] width 590 height 31
drag, startPoint x: 312, startPoint y: 213, endPoint x: 237, endPoint y: 215, distance: 74.7
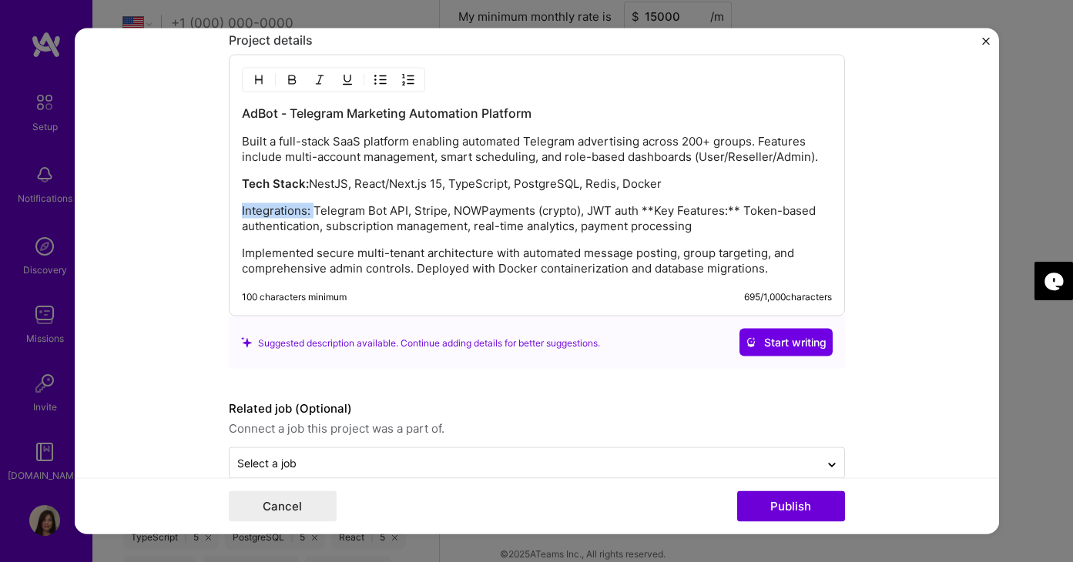
click at [237, 215] on div "AdBot - Telegram Marketing Automation Platform Built a full-stack SaaS platform…" at bounding box center [537, 186] width 616 height 262
click at [292, 82] on img "button" at bounding box center [292, 80] width 12 height 12
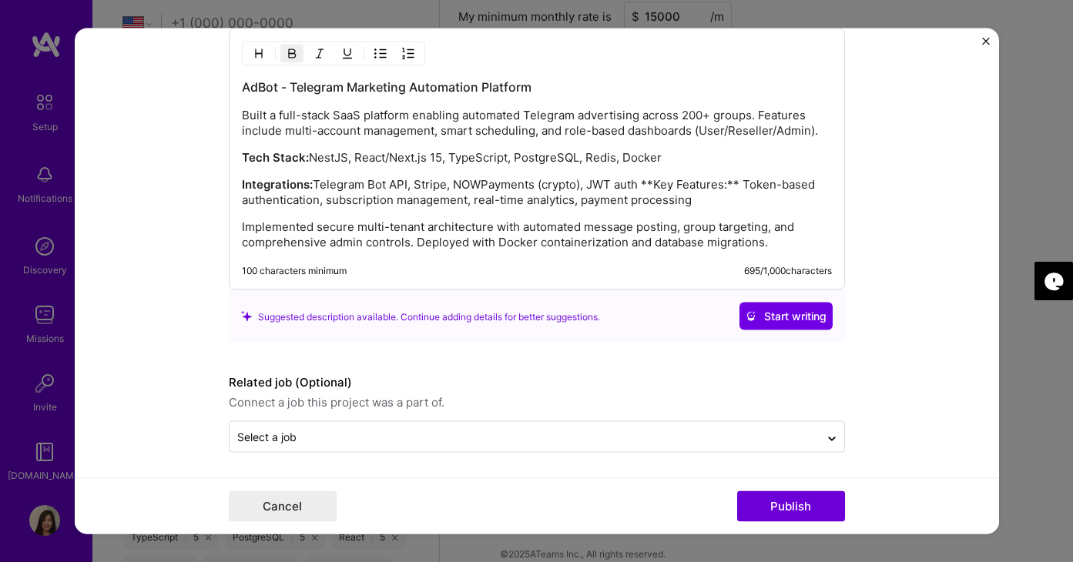
scroll to position [2229, 0]
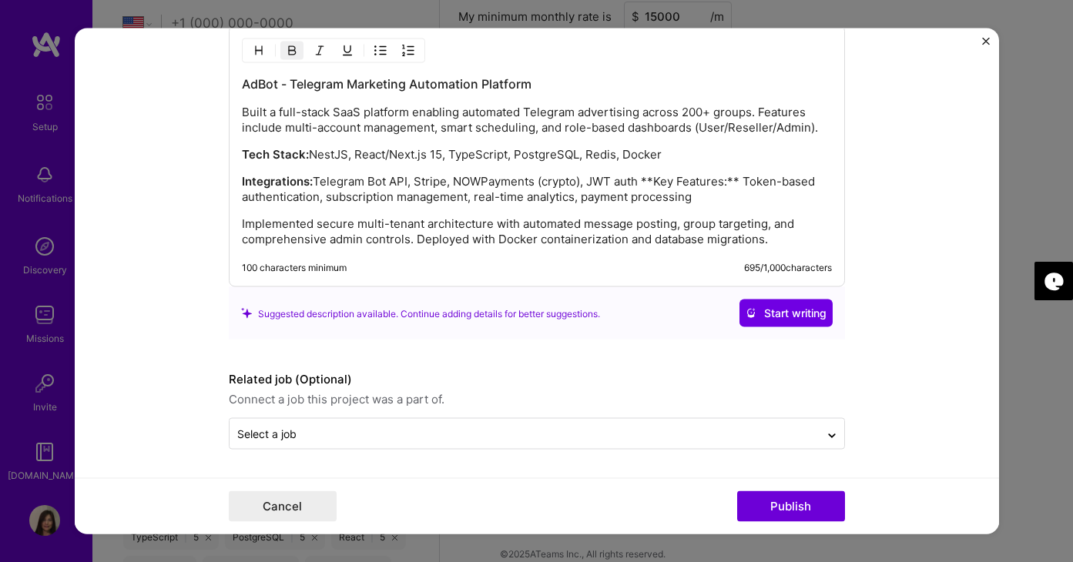
click at [645, 181] on p "Integrations: Telegram Bot API, Stripe, NOWPayments (crypto), JWT auth **Key Fe…" at bounding box center [537, 189] width 590 height 31
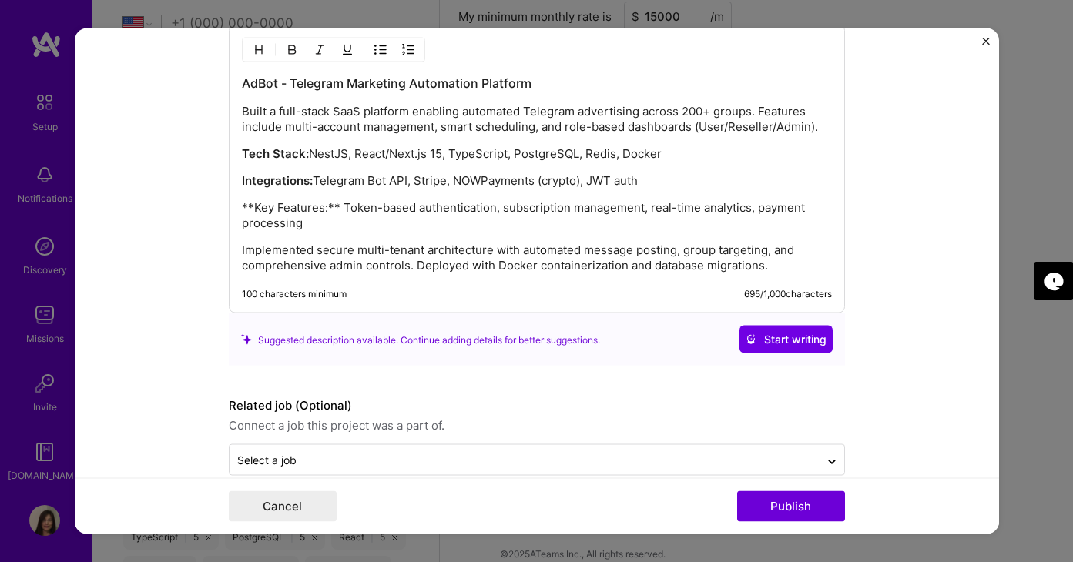
click at [252, 210] on p "**Key Features:** Token-based authentication, subscription management, real-tim…" at bounding box center [537, 215] width 590 height 31
click at [328, 206] on p "Key Features:** Token-based authentication, subscription management, real-time …" at bounding box center [537, 215] width 590 height 31
drag, startPoint x: 317, startPoint y: 210, endPoint x: 236, endPoint y: 209, distance: 81.6
click at [236, 209] on div "AdBot - Telegram Marketing Automation Platform Built a full-stack SaaS platform…" at bounding box center [537, 169] width 616 height 289
click at [292, 51] on img "button" at bounding box center [292, 50] width 12 height 12
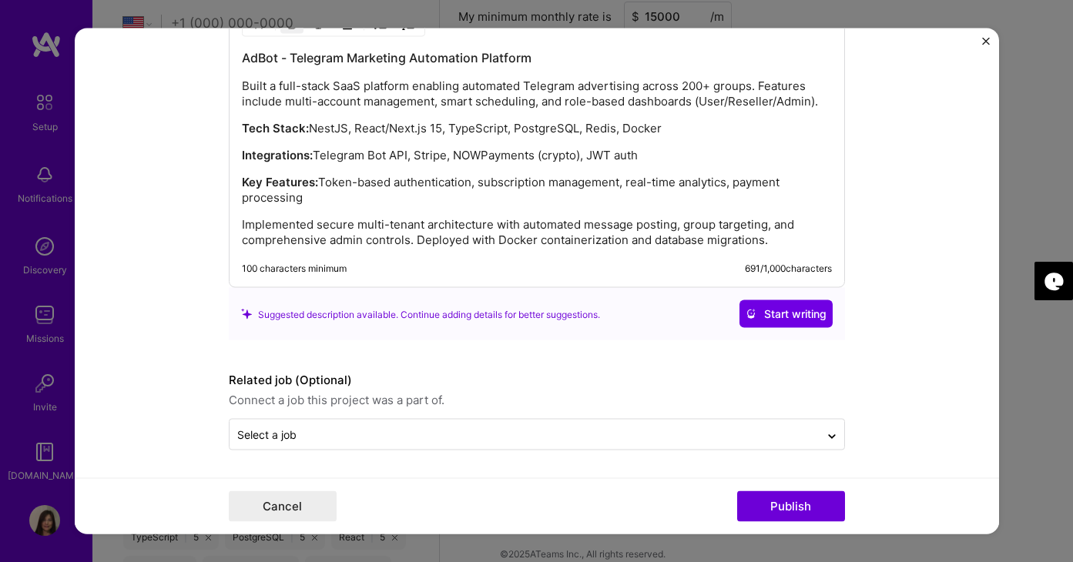
scroll to position [2256, 0]
click at [795, 509] on button "Publish" at bounding box center [791, 506] width 108 height 31
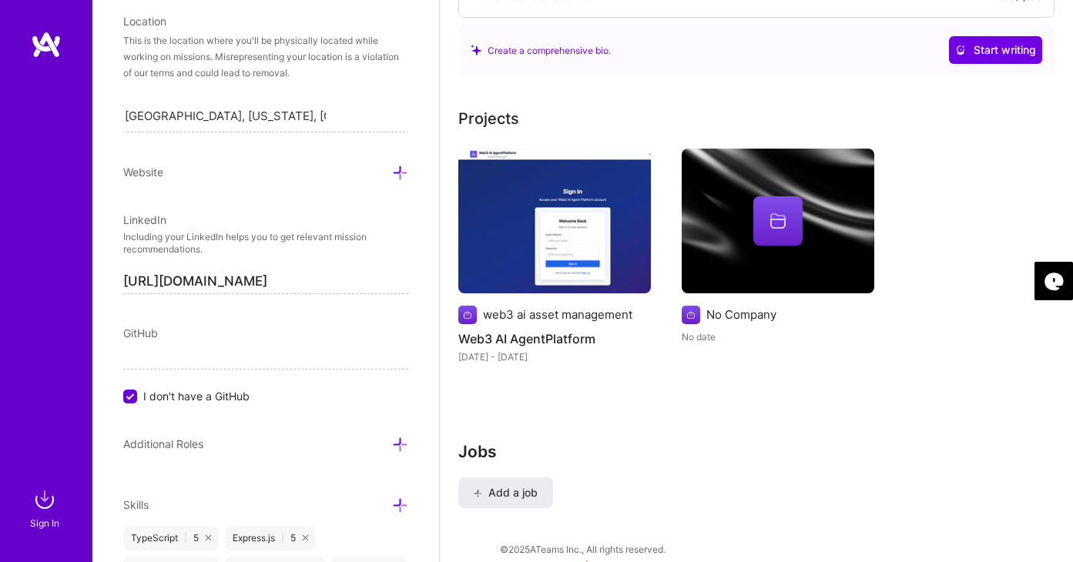
scroll to position [395, 0]
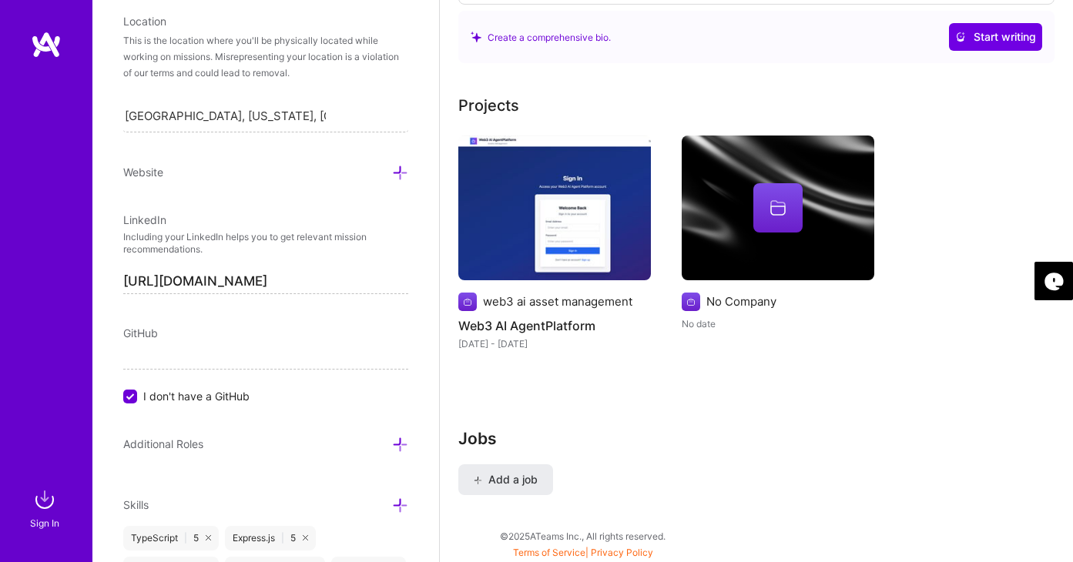
click at [133, 397] on input "I don't have a GitHub" at bounding box center [132, 397] width 14 height 14
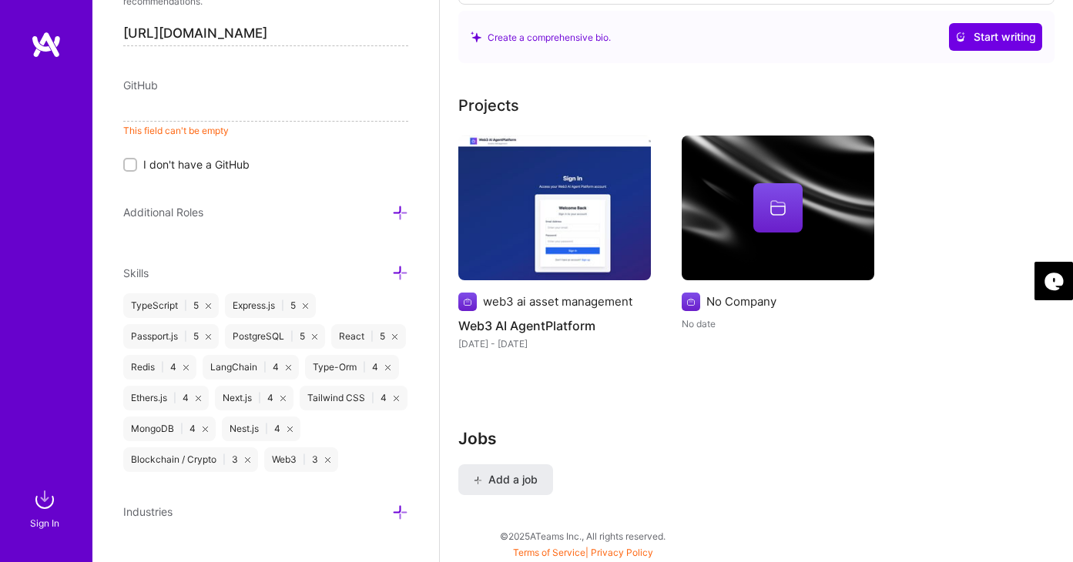
scroll to position [584, 0]
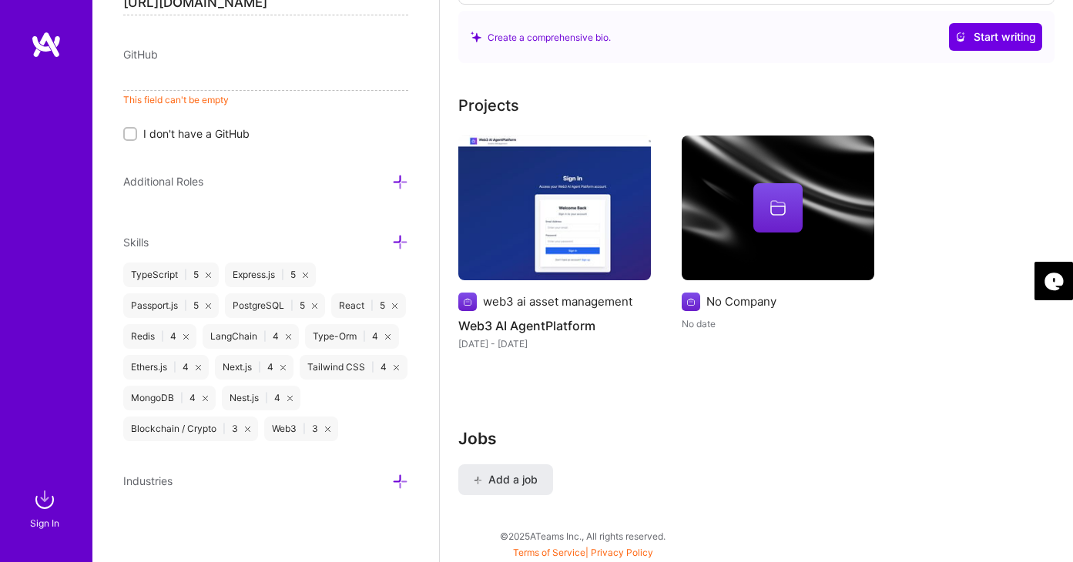
click at [583, 229] on img at bounding box center [554, 208] width 193 height 145
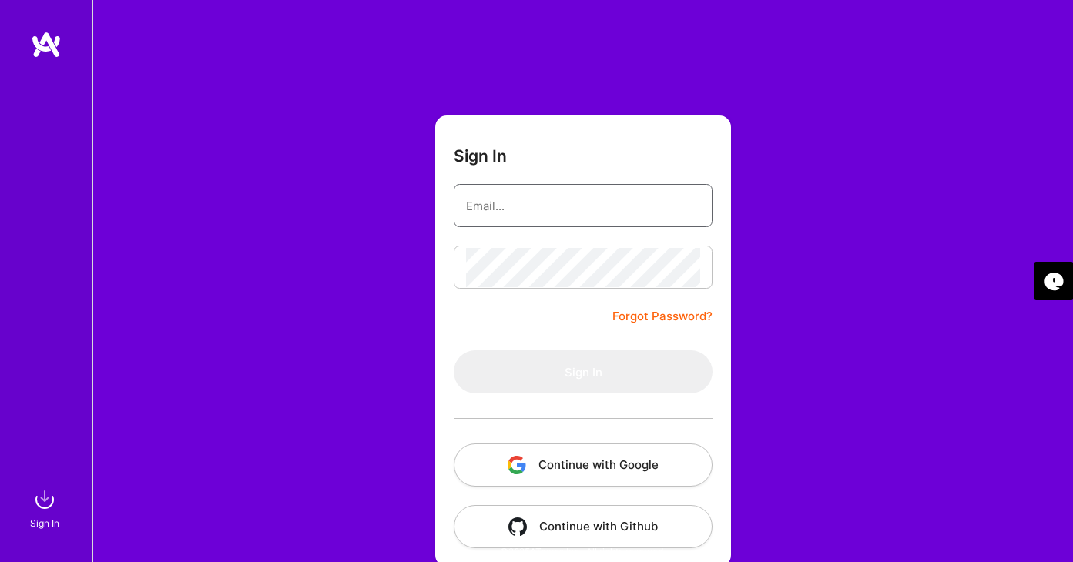
click at [576, 207] on input "email" at bounding box center [583, 205] width 234 height 39
type input "onejosefina@gmail.com"
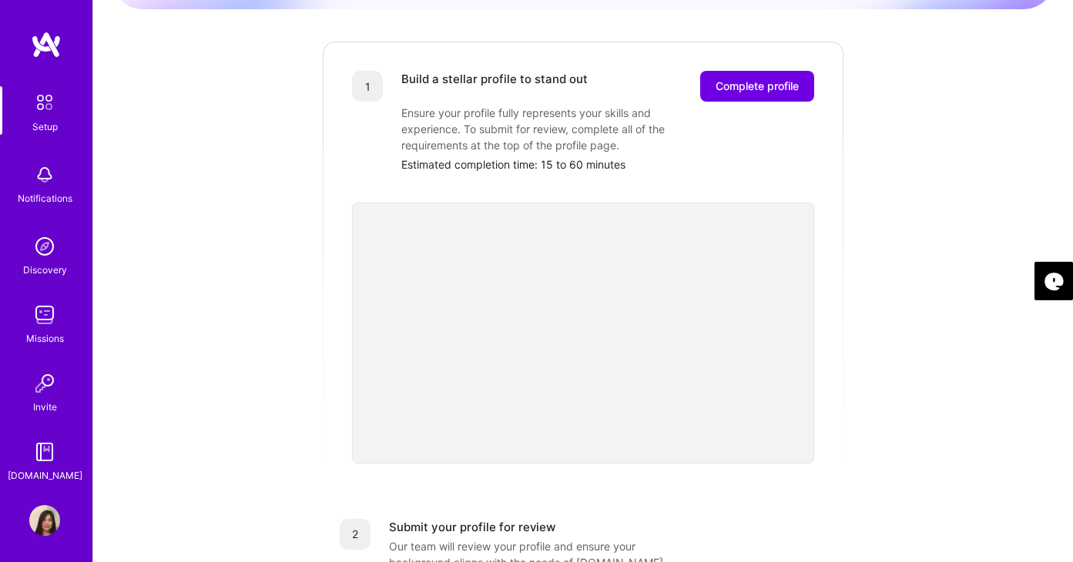
scroll to position [193, 0]
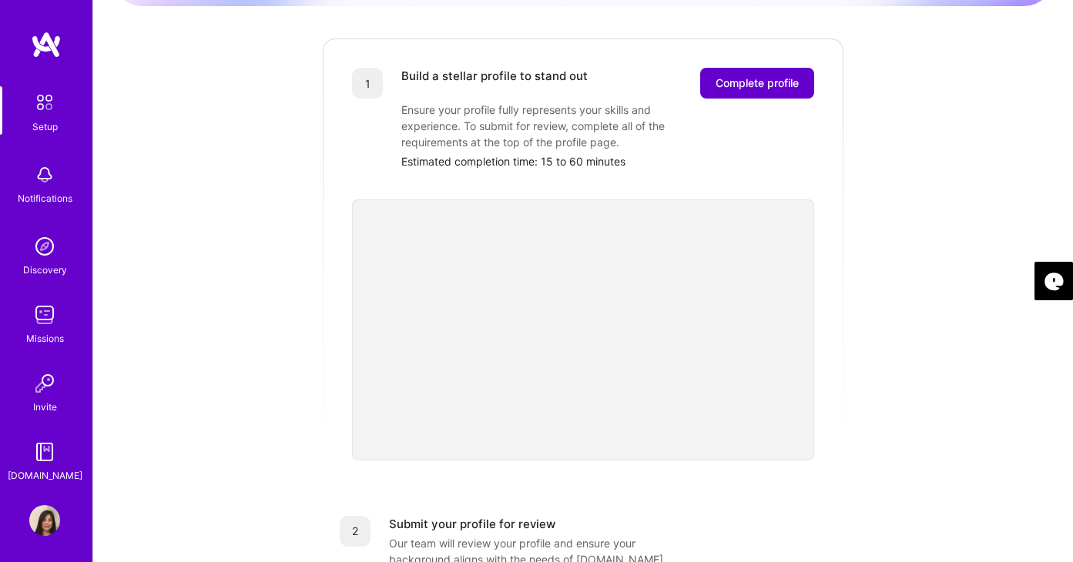
click at [742, 75] on span "Complete profile" at bounding box center [756, 82] width 83 height 15
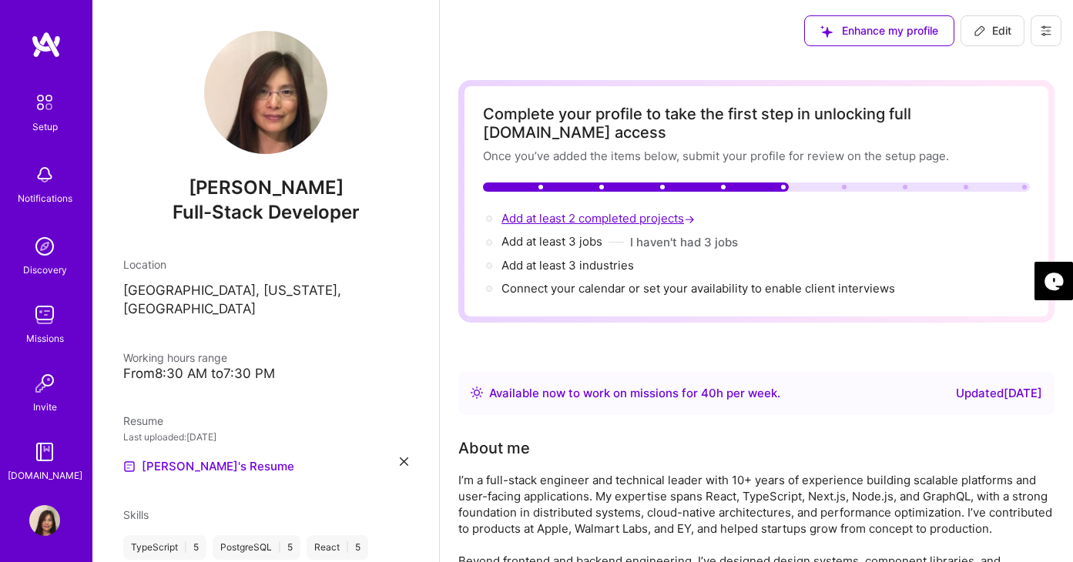
click at [603, 211] on span "Add at least 2 completed projects →" at bounding box center [599, 218] width 196 height 15
select select "US"
select select "Right Now"
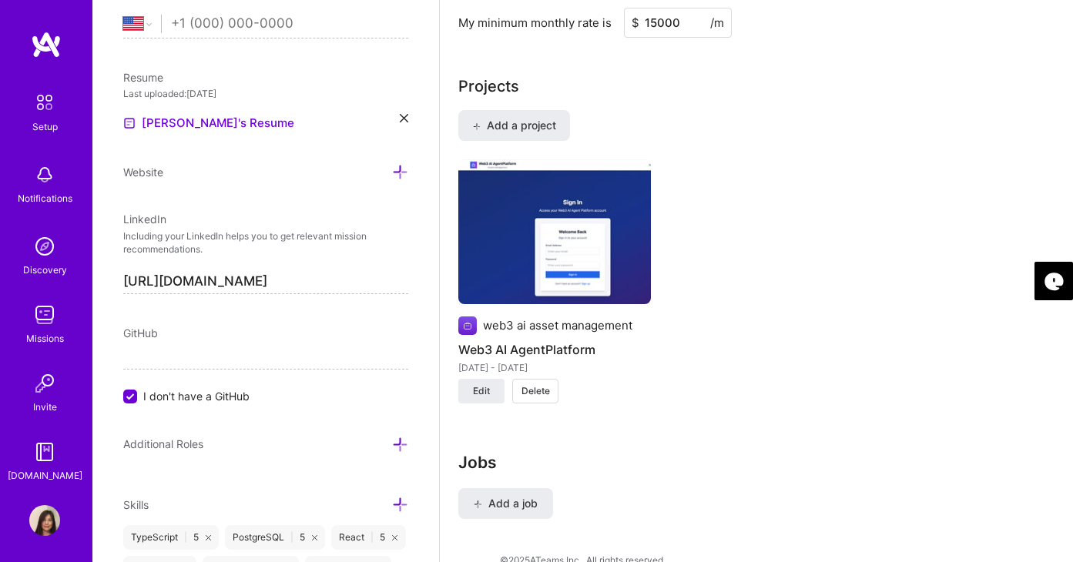
scroll to position [1279, 0]
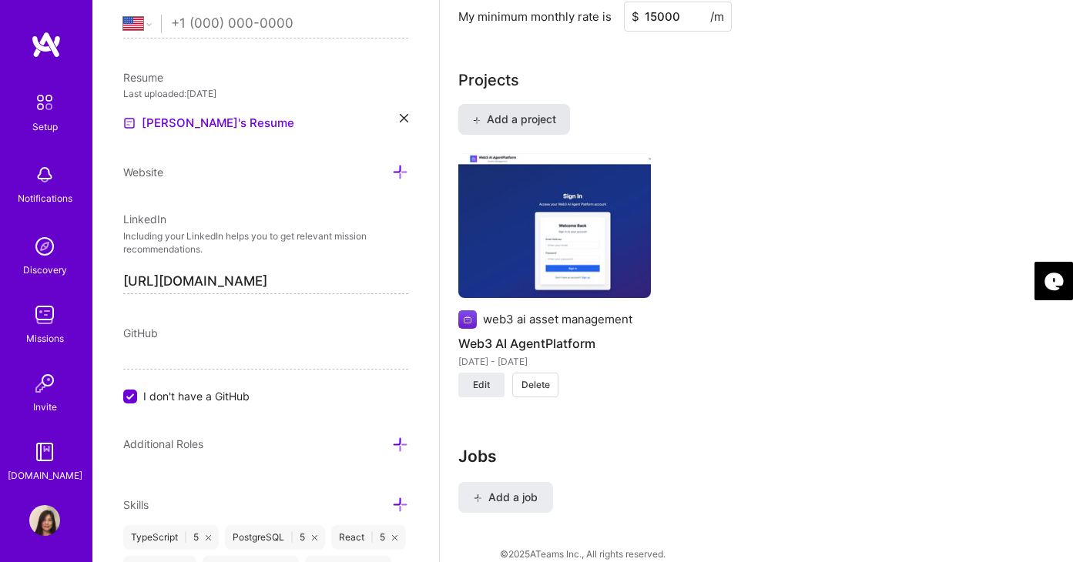
click at [483, 112] on span "Add a project" at bounding box center [514, 119] width 84 height 15
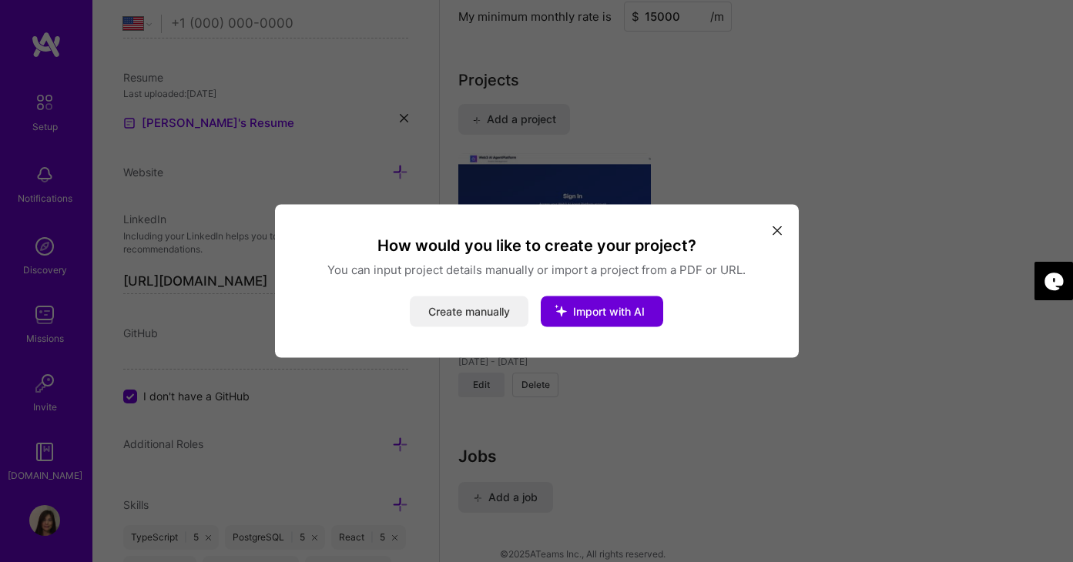
click at [480, 310] on button "Create manually" at bounding box center [469, 311] width 119 height 31
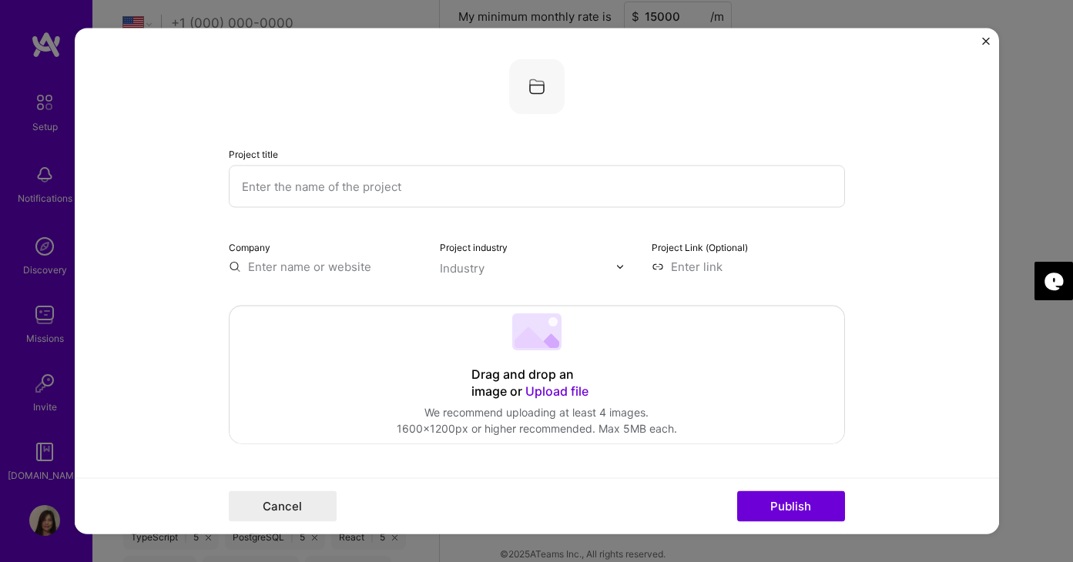
click at [397, 188] on input "text" at bounding box center [537, 187] width 616 height 42
type input "adbot"
click at [342, 266] on input "text" at bounding box center [325, 267] width 193 height 16
click at [344, 270] on input "adbot marketing" at bounding box center [325, 267] width 193 height 16
click at [737, 491] on button "Publish" at bounding box center [791, 506] width 108 height 31
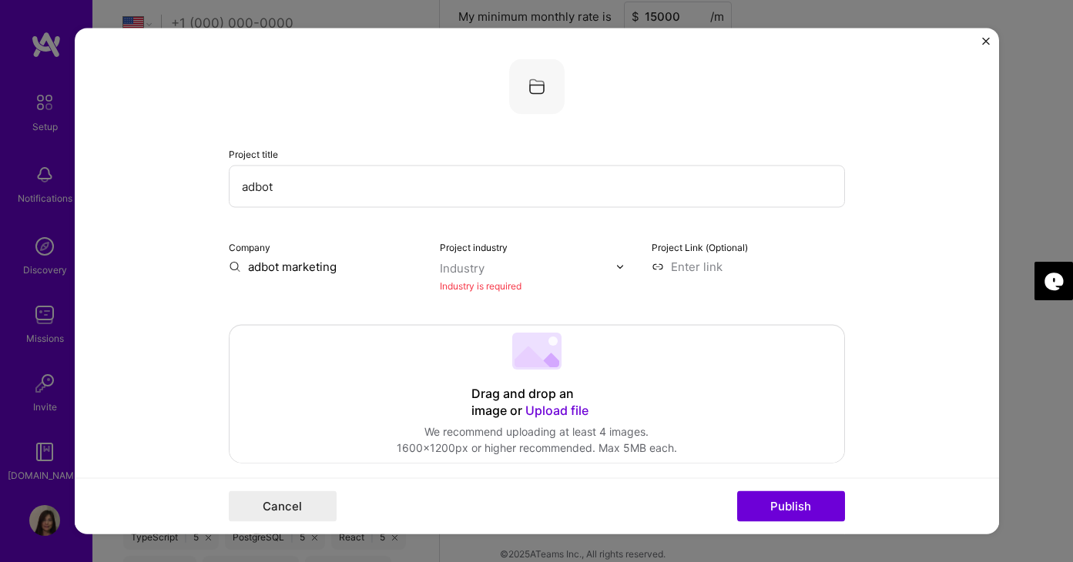
scroll to position [31, 0]
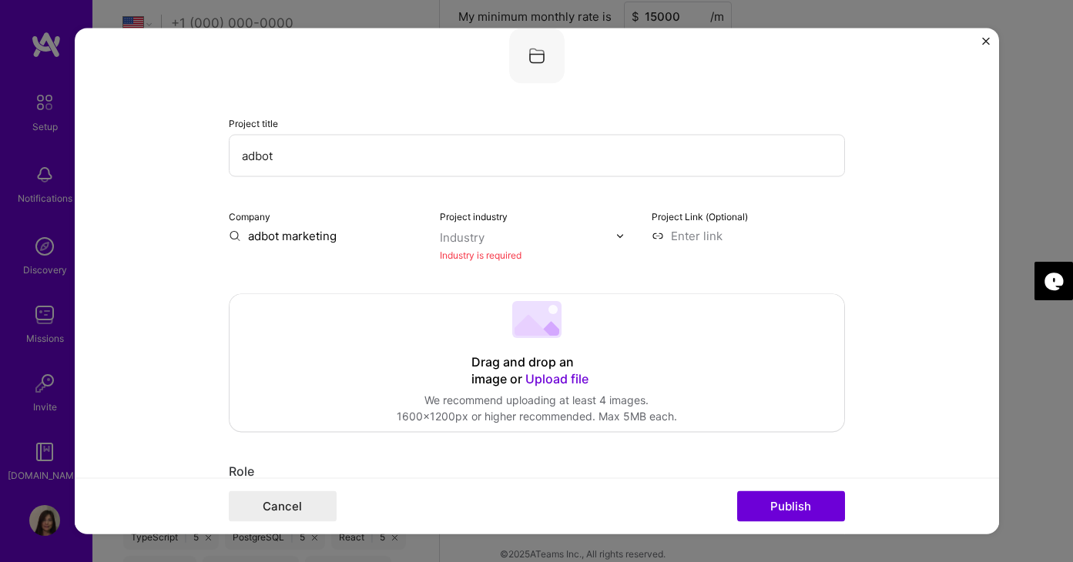
click at [317, 240] on input "adbot marketing" at bounding box center [325, 236] width 193 height 16
click at [467, 238] on div "Industry" at bounding box center [462, 237] width 45 height 16
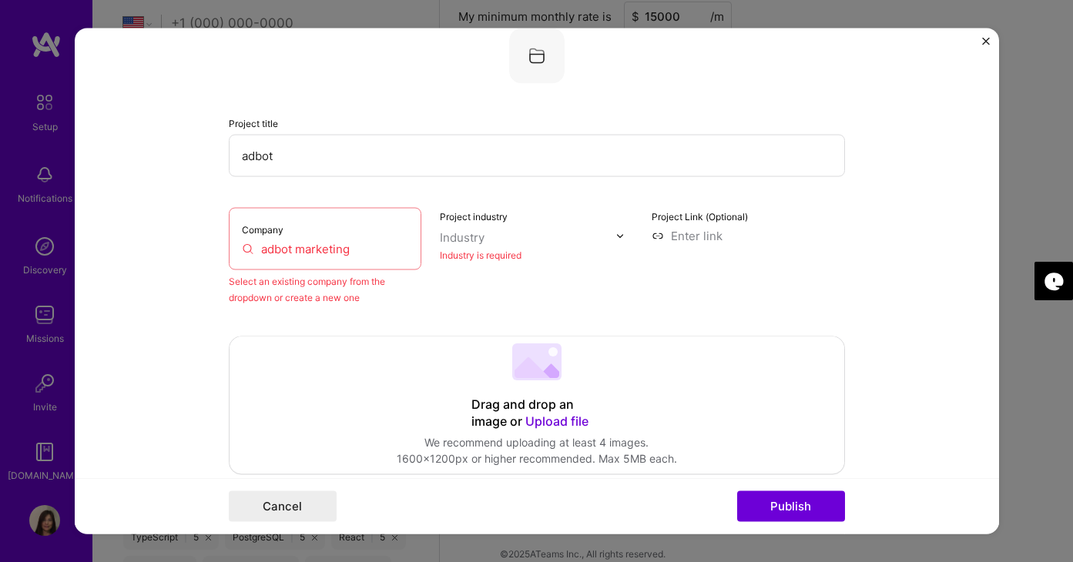
click at [256, 249] on input "adbot marketing" at bounding box center [325, 249] width 167 height 16
drag, startPoint x: 356, startPoint y: 248, endPoint x: 289, endPoint y: 247, distance: 67.0
click at [290, 248] on input "adbot marketing" at bounding box center [325, 249] width 167 height 16
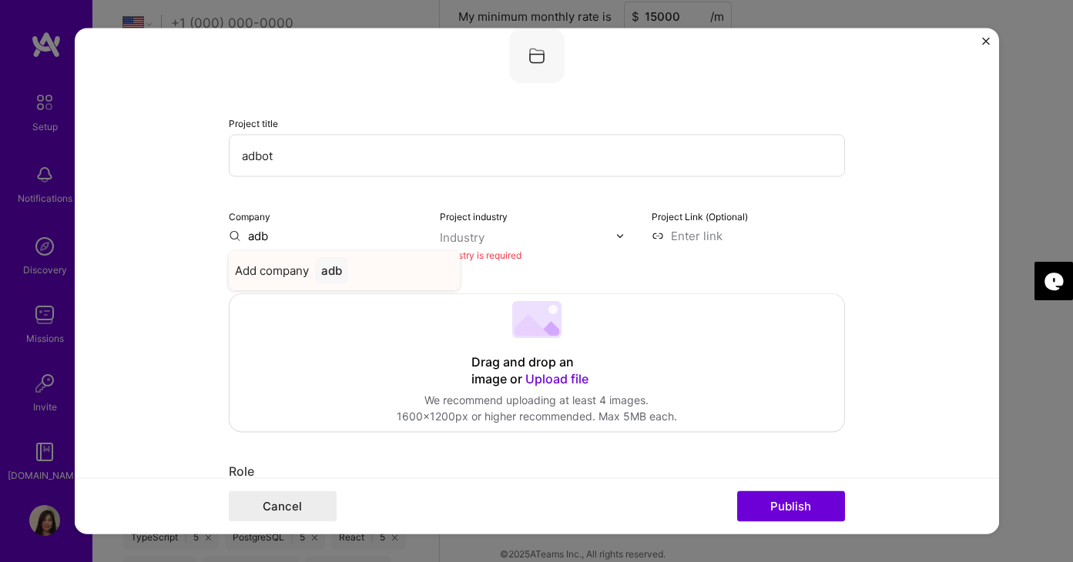
type input "adb"
click at [297, 270] on span "Add company" at bounding box center [272, 271] width 74 height 16
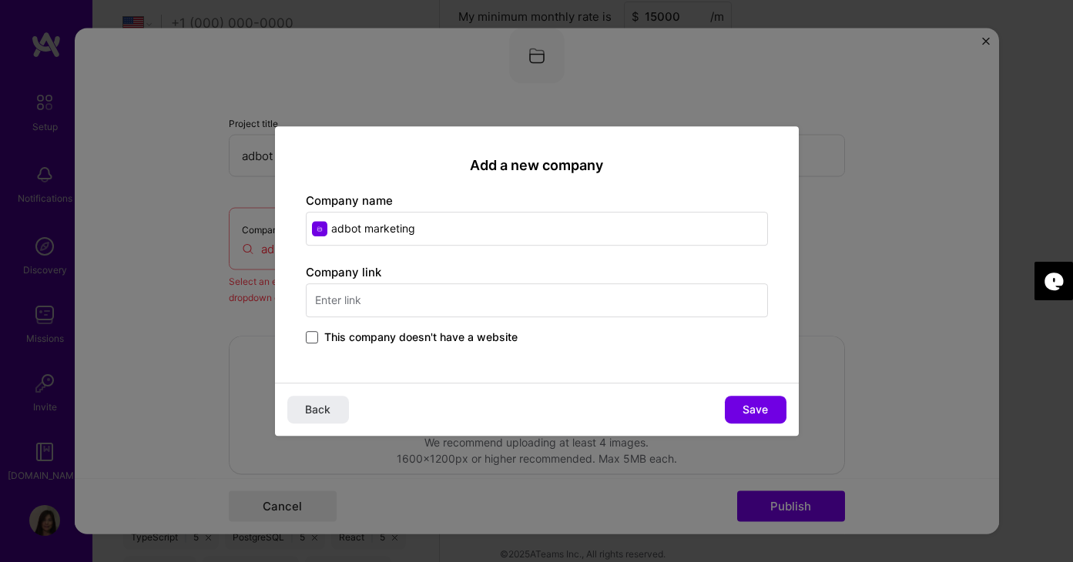
type input "adbot marketing"
click at [314, 335] on span at bounding box center [312, 337] width 12 height 12
click at [0, 0] on input "This company doesn't have a website" at bounding box center [0, 0] width 0 height 0
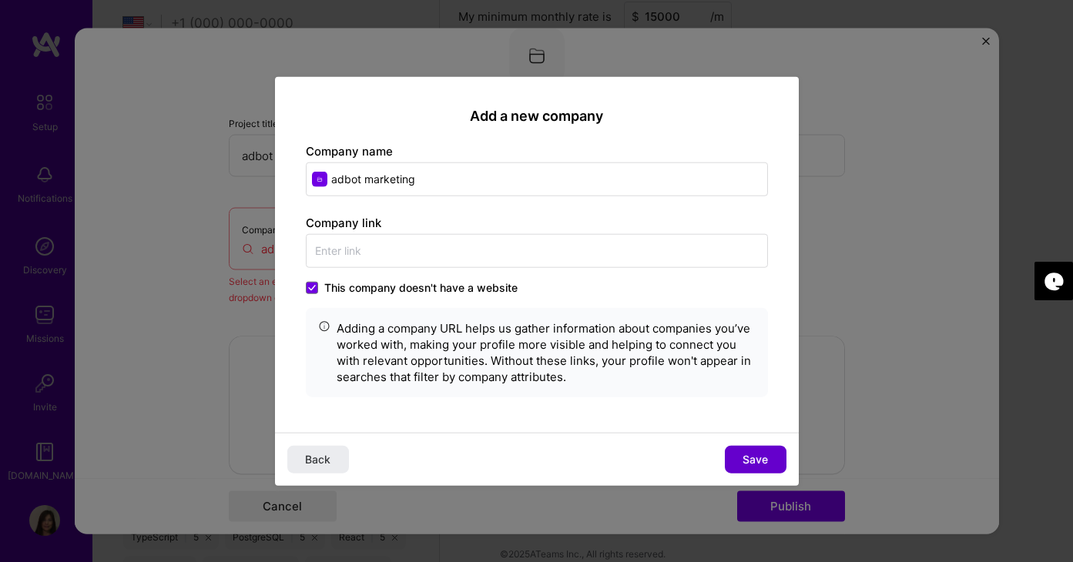
click at [755, 452] on span "Save" at bounding box center [754, 458] width 25 height 15
type input "adbot marketing"
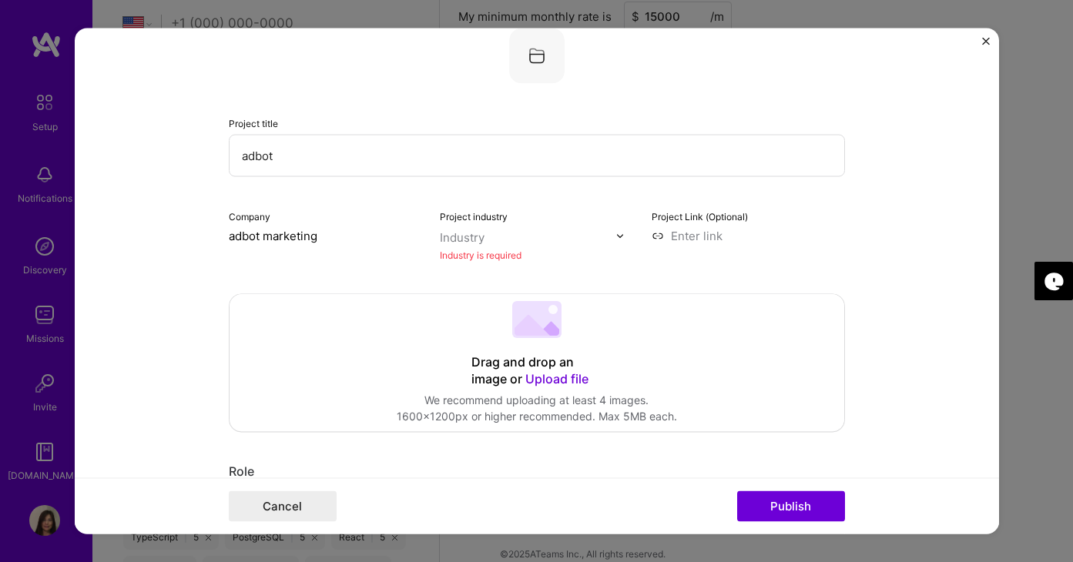
click at [467, 239] on div "Industry" at bounding box center [462, 237] width 45 height 16
click at [500, 234] on input "text" at bounding box center [528, 237] width 176 height 16
click at [615, 233] on img at bounding box center [619, 235] width 9 height 9
click at [467, 237] on div "Industry" at bounding box center [462, 237] width 45 height 16
type input "social, marketing"
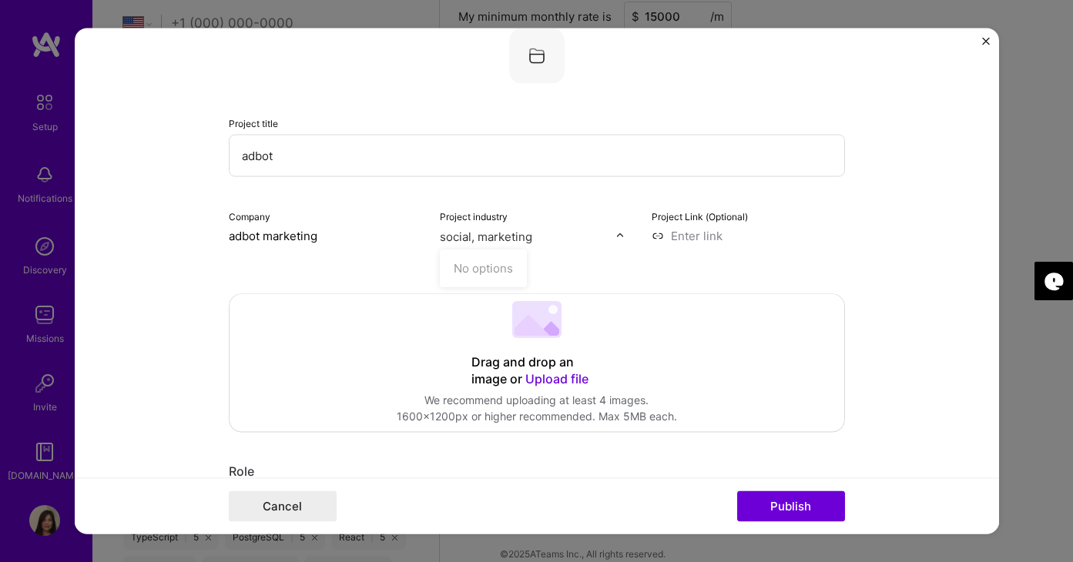
click at [737, 491] on button "Publish" at bounding box center [791, 506] width 108 height 31
click at [558, 263] on div "Industry is required" at bounding box center [536, 255] width 193 height 16
click at [470, 215] on label "Project industry" at bounding box center [474, 217] width 68 height 12
click at [467, 257] on div "Industry is required" at bounding box center [536, 255] width 193 height 16
click at [466, 232] on div "Industry" at bounding box center [462, 237] width 45 height 16
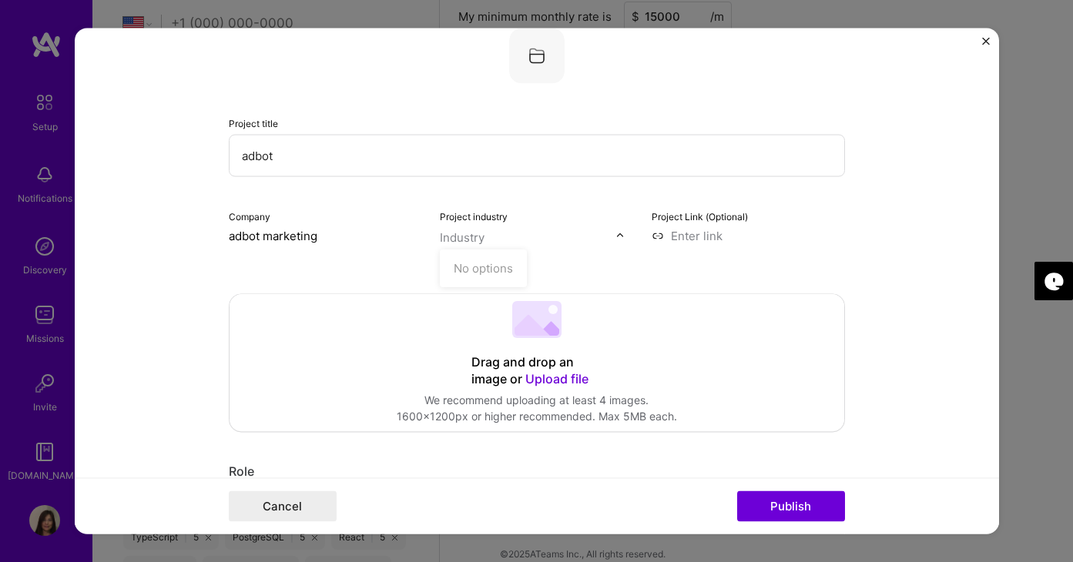
click at [469, 266] on div "No options" at bounding box center [483, 269] width 78 height 28
click at [472, 267] on div "No options" at bounding box center [483, 269] width 78 height 28
click at [760, 398] on div "Drag and drop an image or Upload file Upload file We recommend uploading at lea…" at bounding box center [536, 363] width 614 height 137
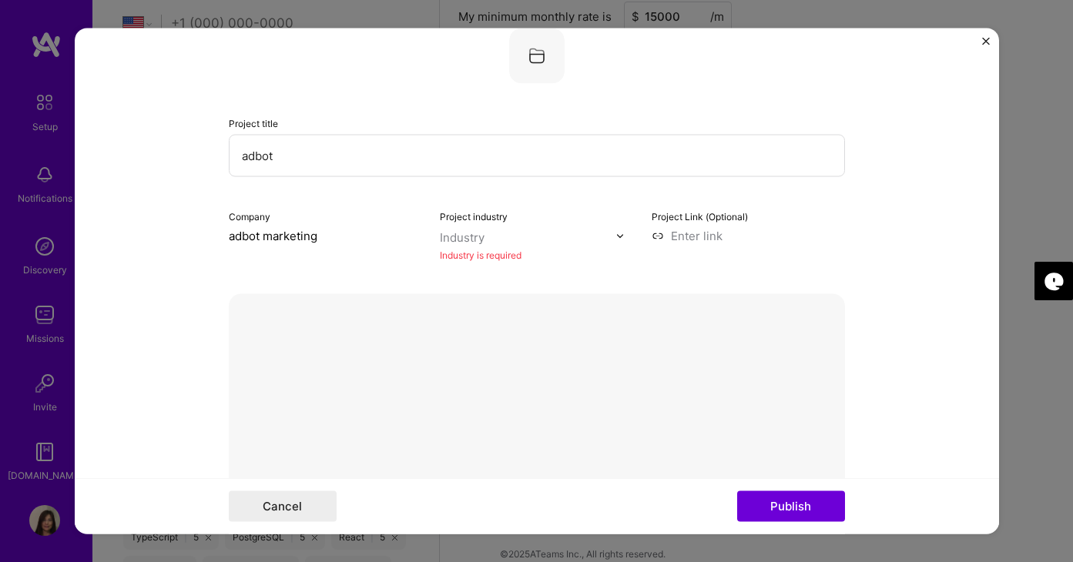
click at [816, 537] on button "Done" at bounding box center [810, 550] width 43 height 27
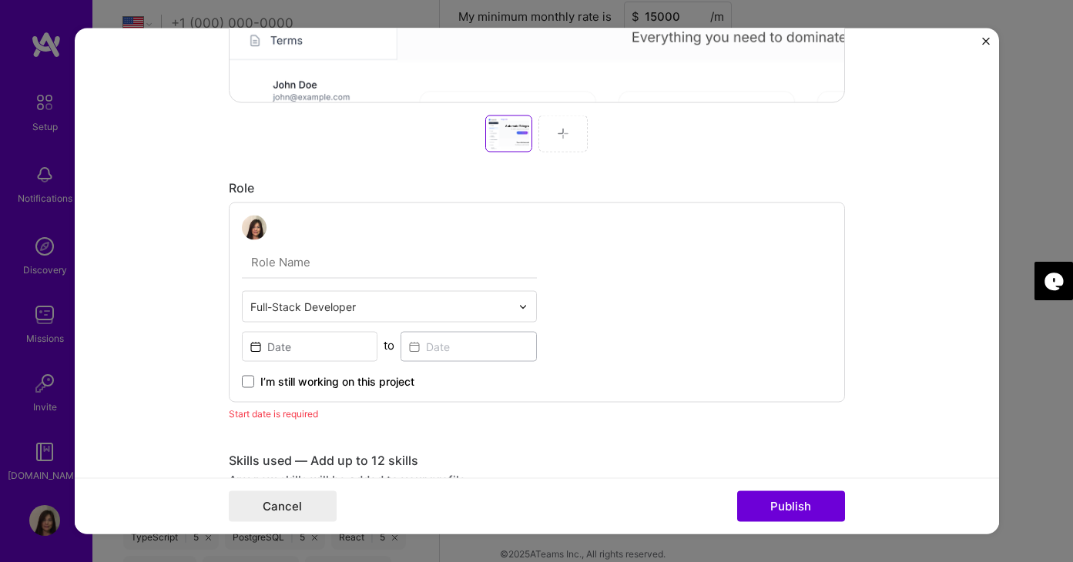
scroll to position [696, 0]
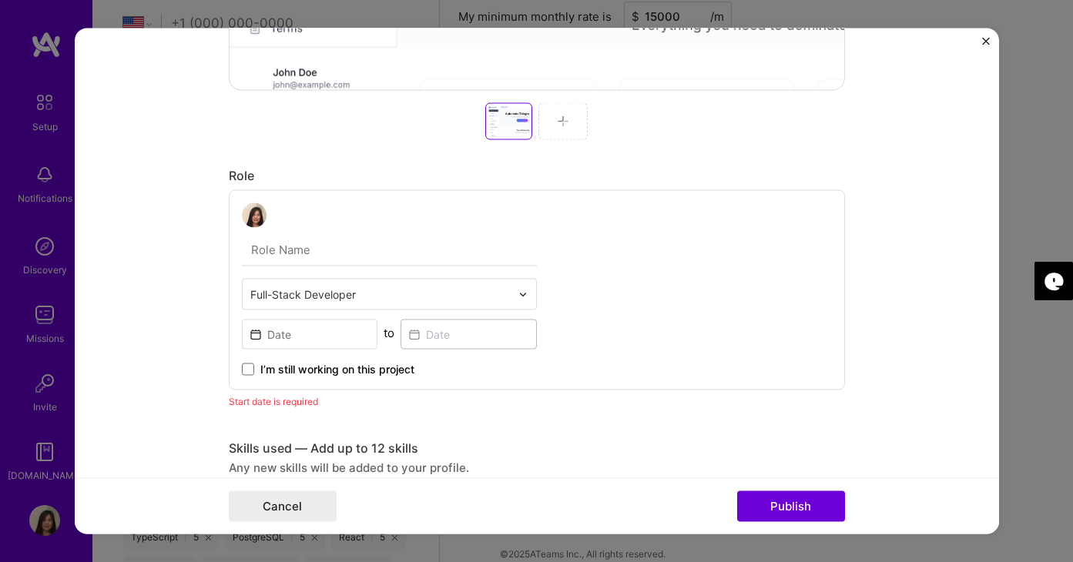
click at [563, 116] on img at bounding box center [563, 122] width 12 height 12
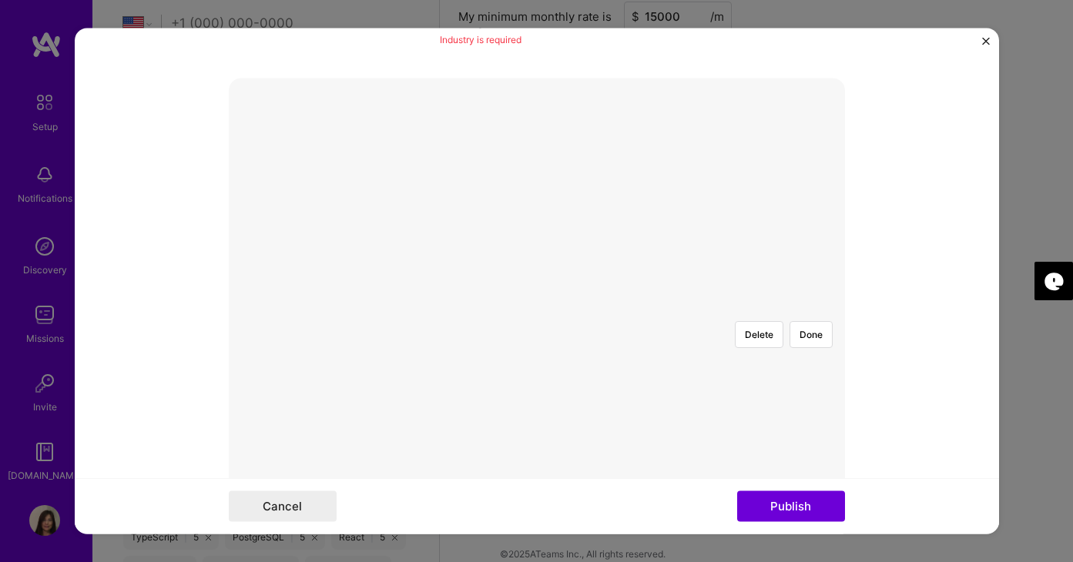
scroll to position [243, 0]
click at [815, 325] on button "Done" at bounding box center [810, 338] width 43 height 27
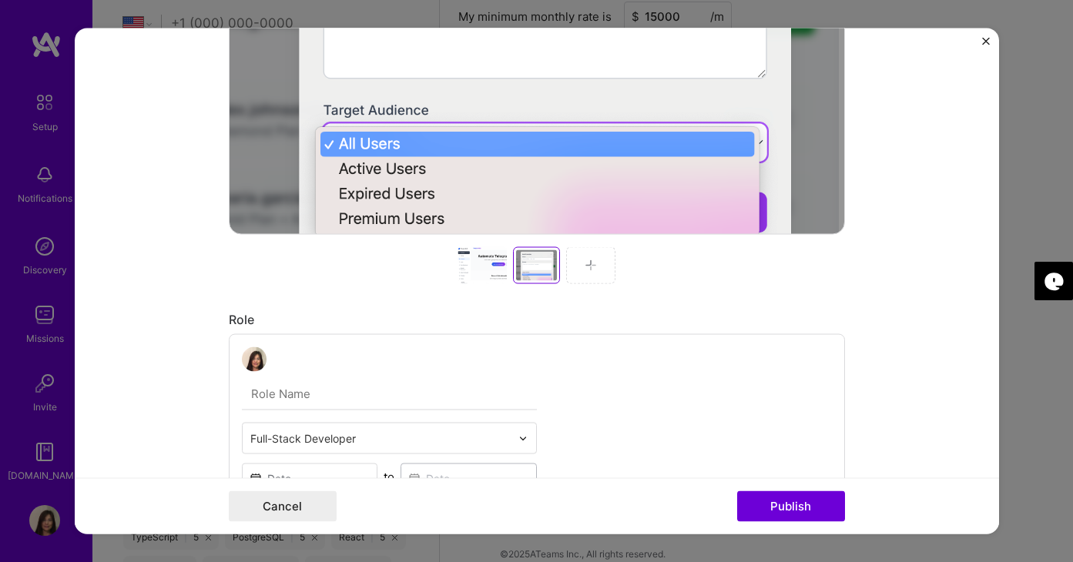
scroll to position [568, 0]
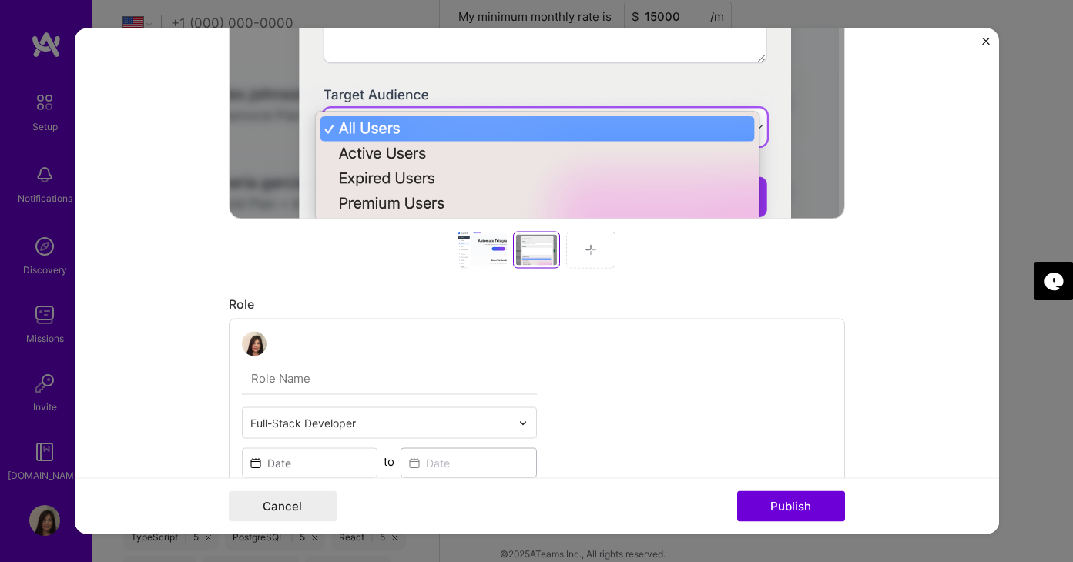
click at [590, 247] on img at bounding box center [590, 250] width 12 height 12
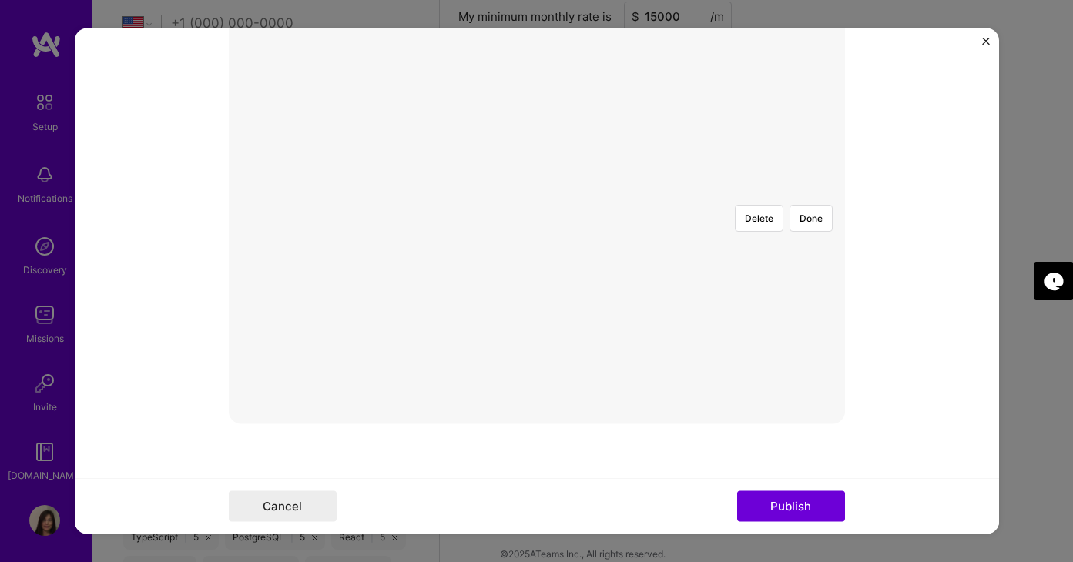
scroll to position [231, 0]
click at [817, 337] on button "Done" at bounding box center [810, 350] width 43 height 27
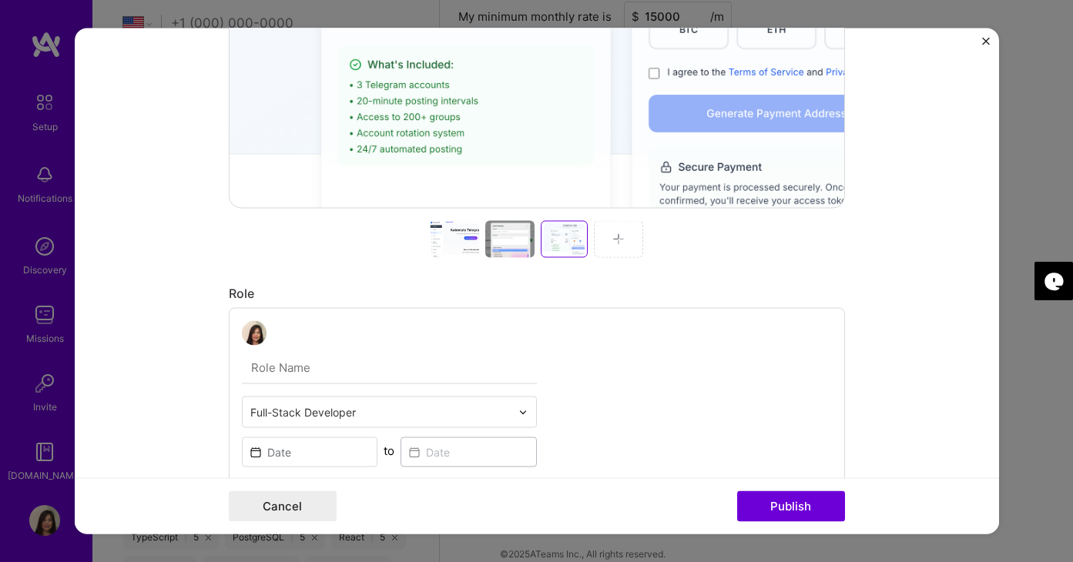
scroll to position [591, 0]
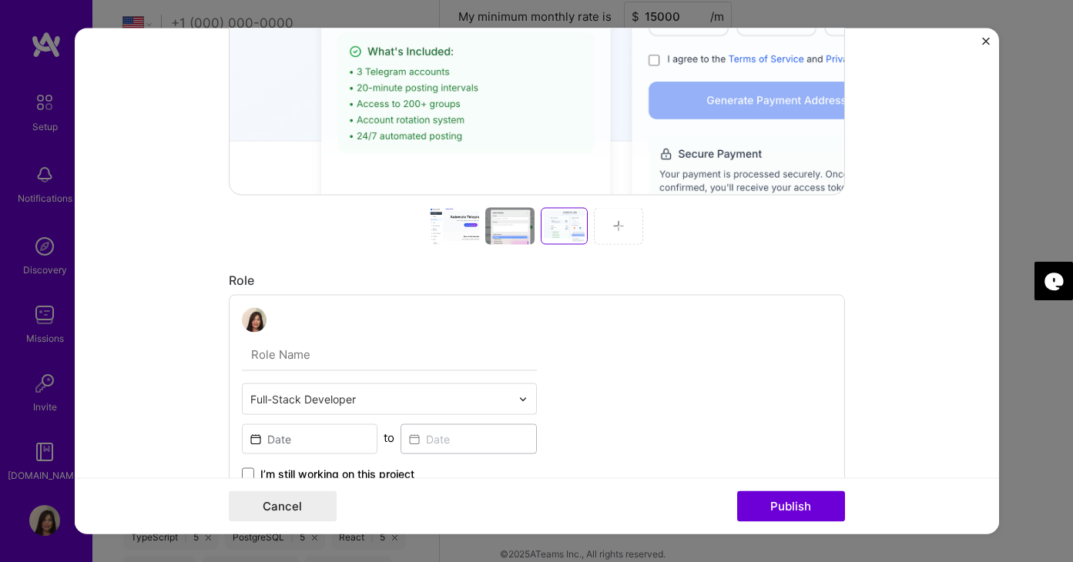
click at [629, 225] on div at bounding box center [618, 226] width 49 height 37
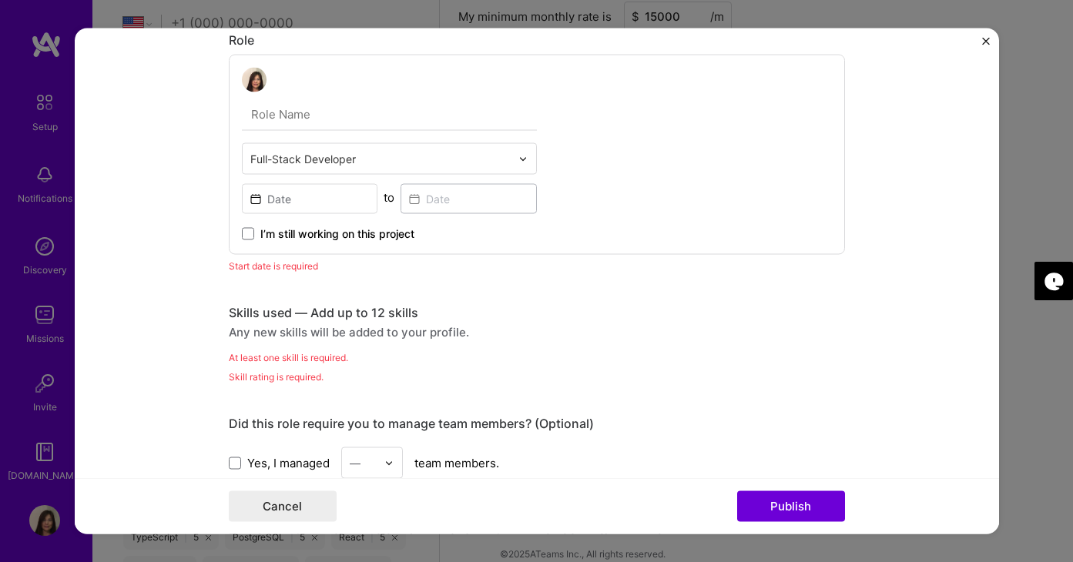
scroll to position [906, 0]
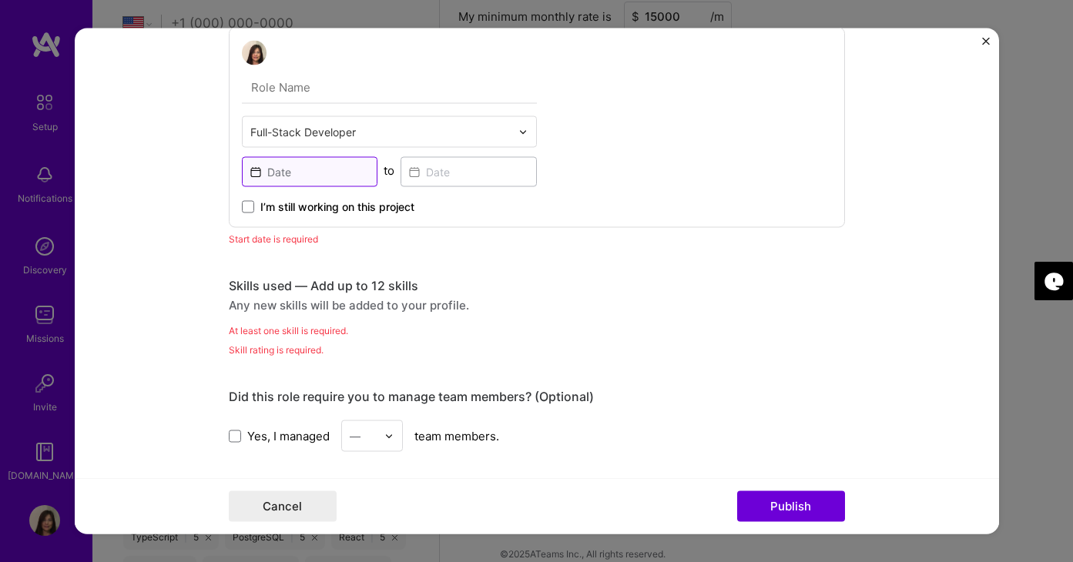
click at [272, 169] on input at bounding box center [310, 172] width 136 height 30
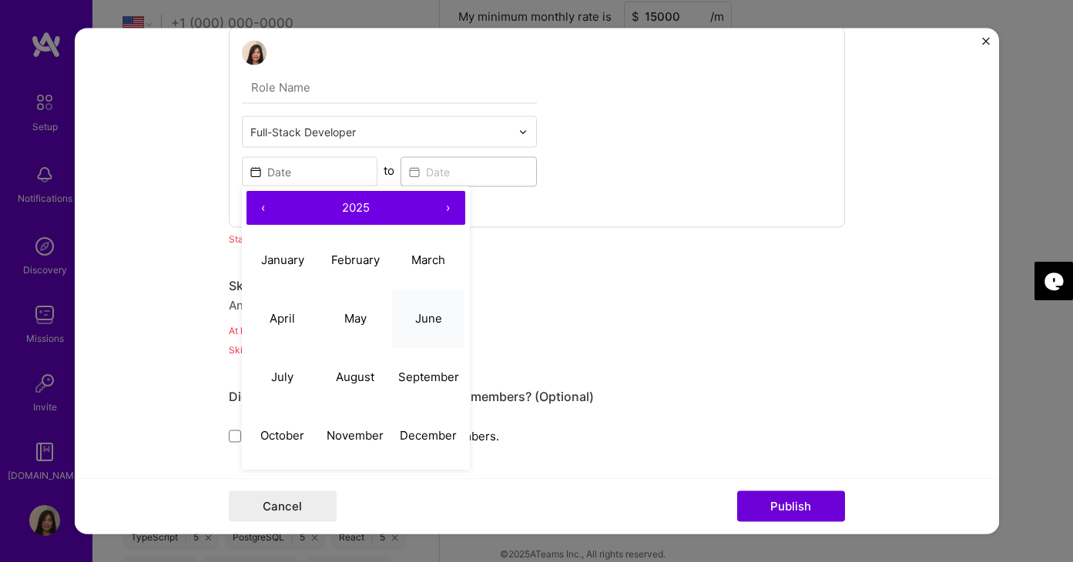
click at [438, 320] on abbr "June" at bounding box center [428, 318] width 27 height 15
type input "[DATE]"
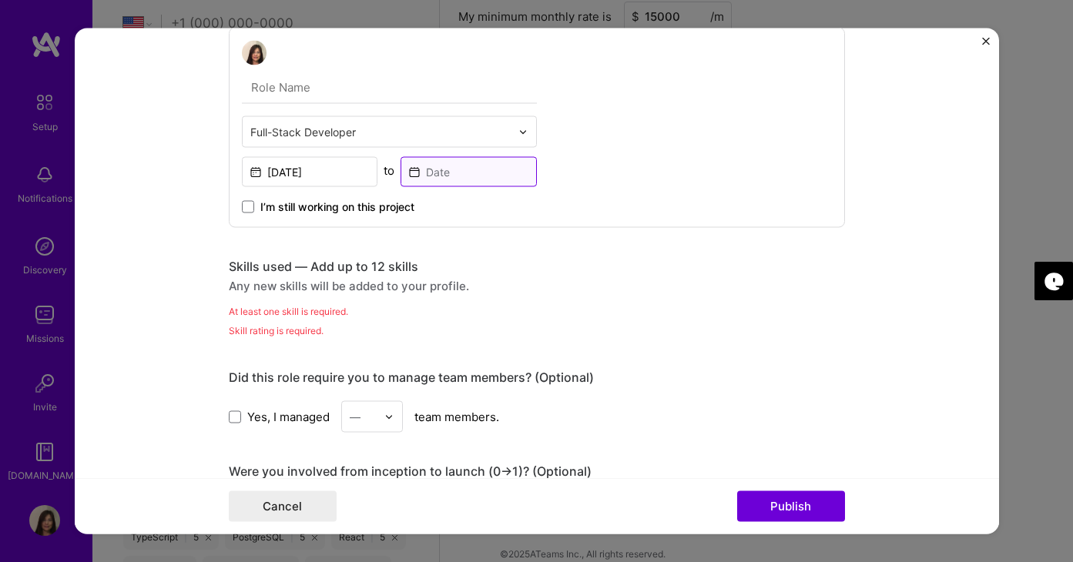
click at [435, 176] on input at bounding box center [468, 172] width 136 height 30
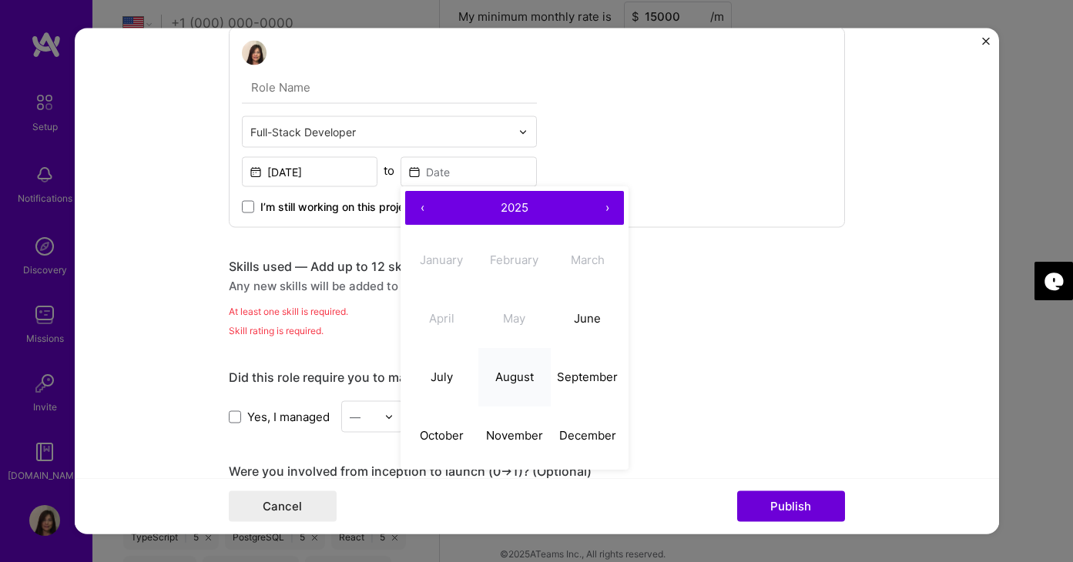
click at [506, 377] on abbr "August" at bounding box center [514, 377] width 39 height 15
type input "[DATE]"
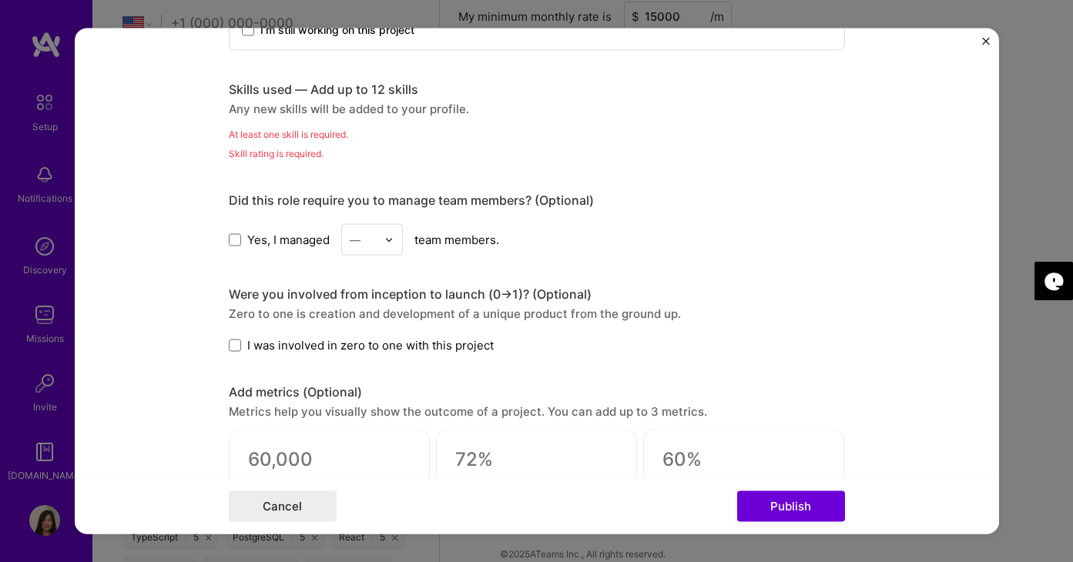
scroll to position [1081, 0]
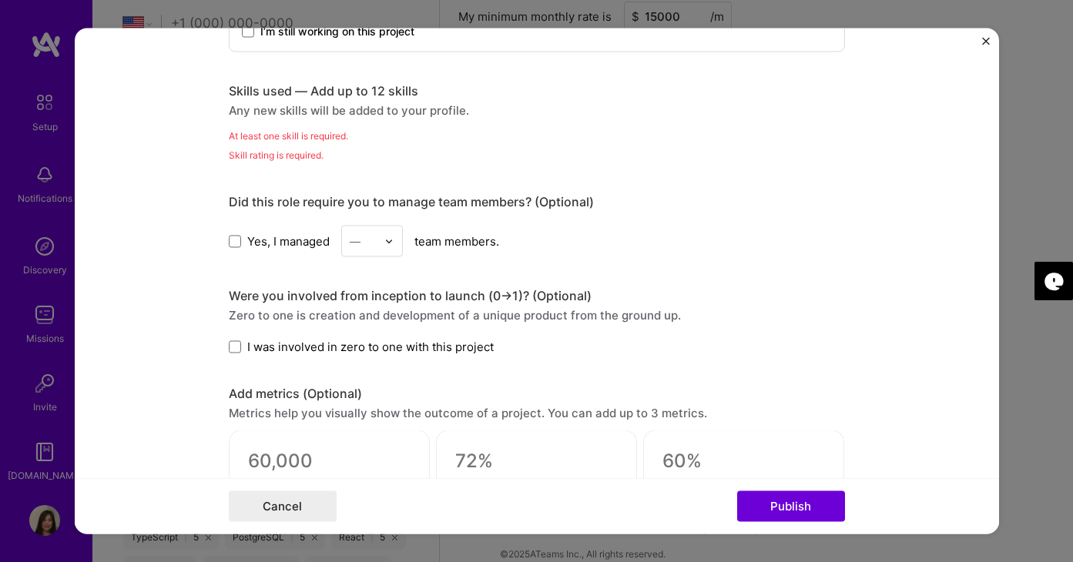
click at [386, 91] on div "Skills used — Add up to 12 skills" at bounding box center [537, 91] width 616 height 16
click at [386, 112] on div "Any new skills will be added to your profile." at bounding box center [537, 110] width 616 height 16
click at [332, 139] on div "At least one skill is required." at bounding box center [537, 136] width 616 height 16
drag, startPoint x: 239, startPoint y: 243, endPoint x: 320, endPoint y: 231, distance: 81.8
click at [319, 236] on label "Yes, I managed" at bounding box center [279, 241] width 101 height 16
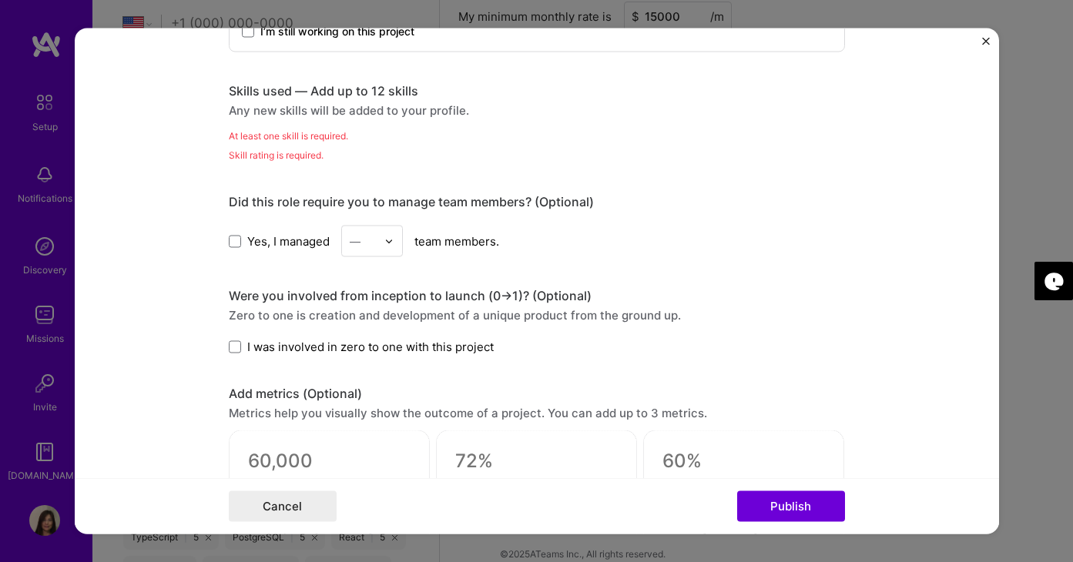
click at [383, 159] on div "Skill rating is required." at bounding box center [537, 155] width 616 height 16
click at [322, 132] on div "At least one skill is required." at bounding box center [537, 136] width 616 height 16
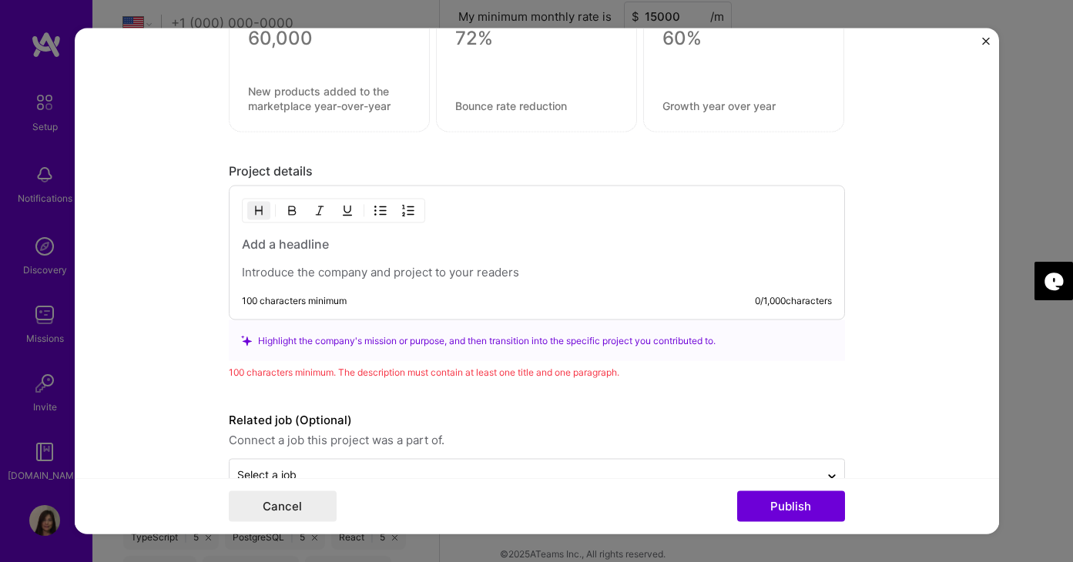
scroll to position [1518, 0]
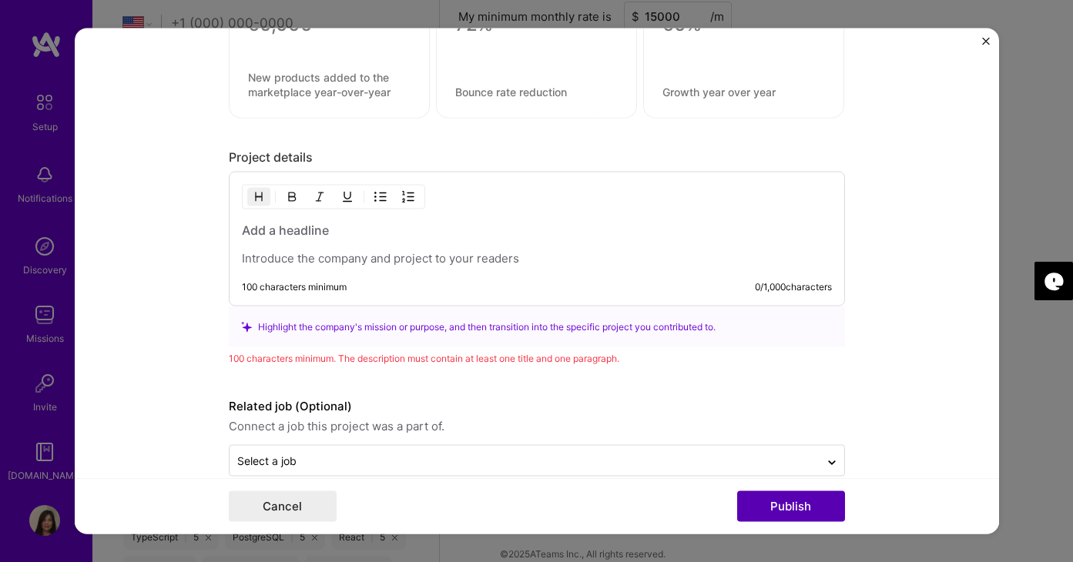
click at [772, 501] on button "Publish" at bounding box center [791, 506] width 108 height 31
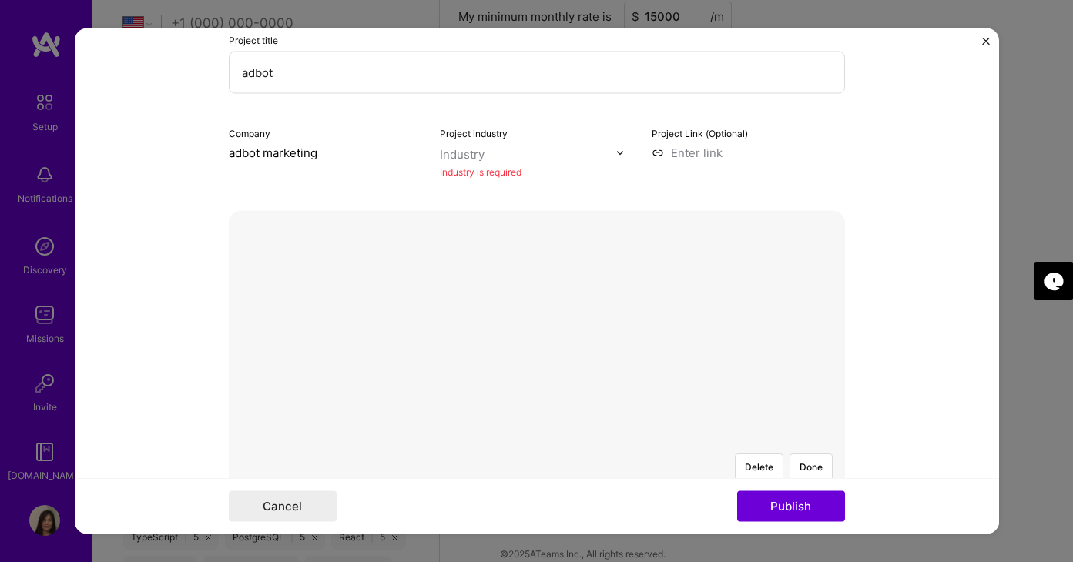
scroll to position [31, 0]
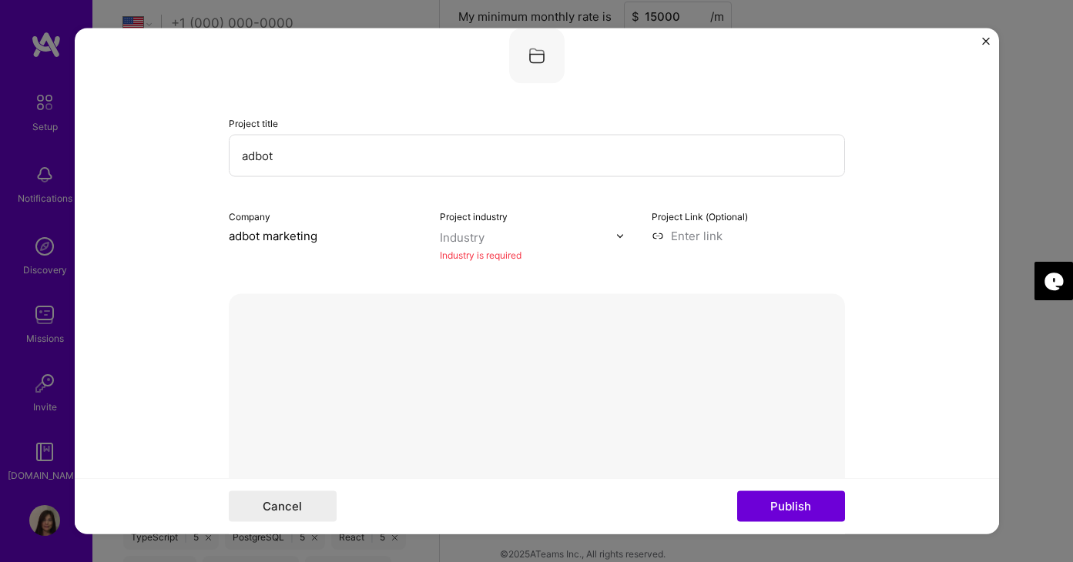
click at [479, 232] on div "Industry" at bounding box center [462, 237] width 45 height 16
click at [522, 276] on div "No options" at bounding box center [483, 269] width 78 height 28
click at [815, 537] on button "Done" at bounding box center [810, 550] width 43 height 27
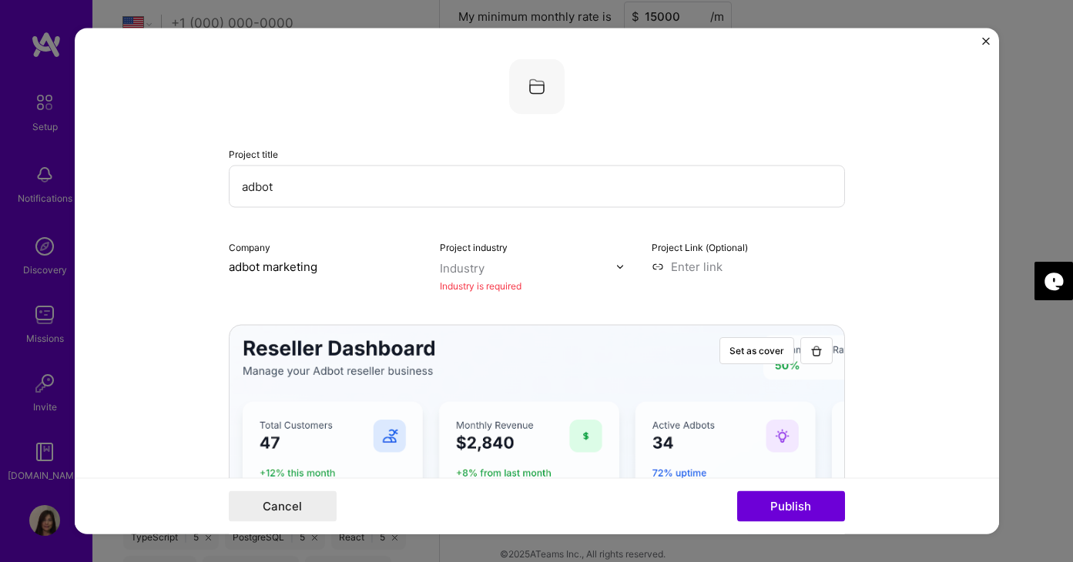
scroll to position [8, 0]
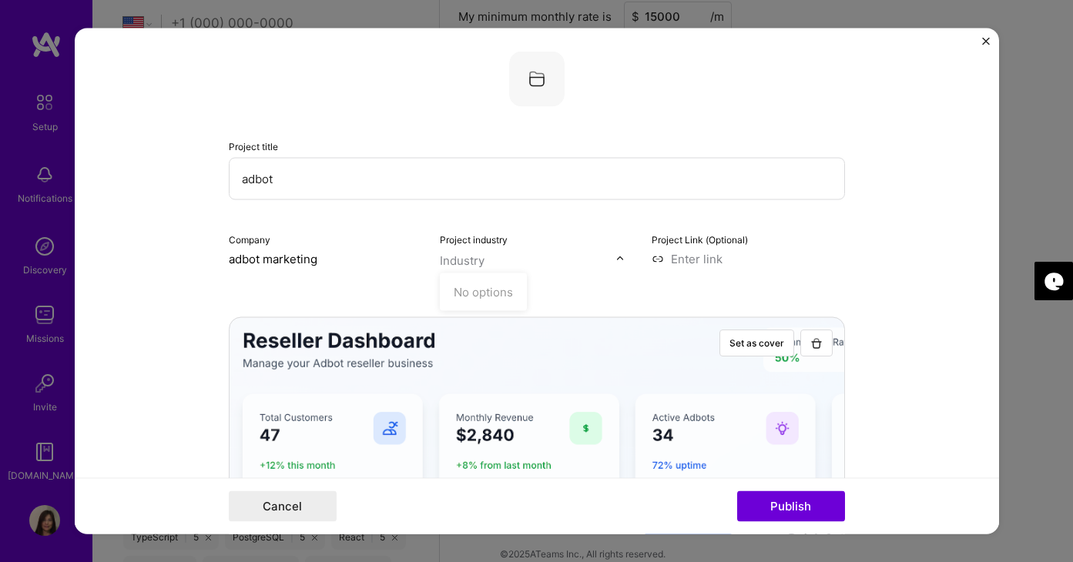
click at [470, 263] on div "Industry" at bounding box center [462, 261] width 45 height 16
click at [482, 282] on div "No options" at bounding box center [483, 292] width 78 height 28
click at [484, 282] on div "No options" at bounding box center [483, 292] width 78 height 28
click at [621, 257] on img at bounding box center [619, 258] width 9 height 9
click at [624, 264] on div at bounding box center [624, 259] width 18 height 16
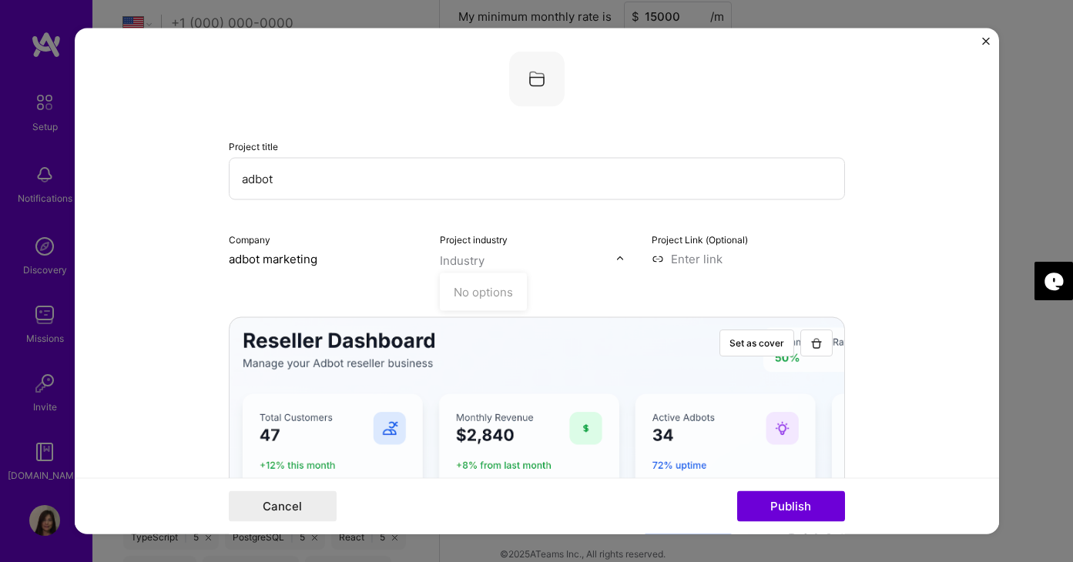
click at [622, 263] on img at bounding box center [619, 258] width 9 height 9
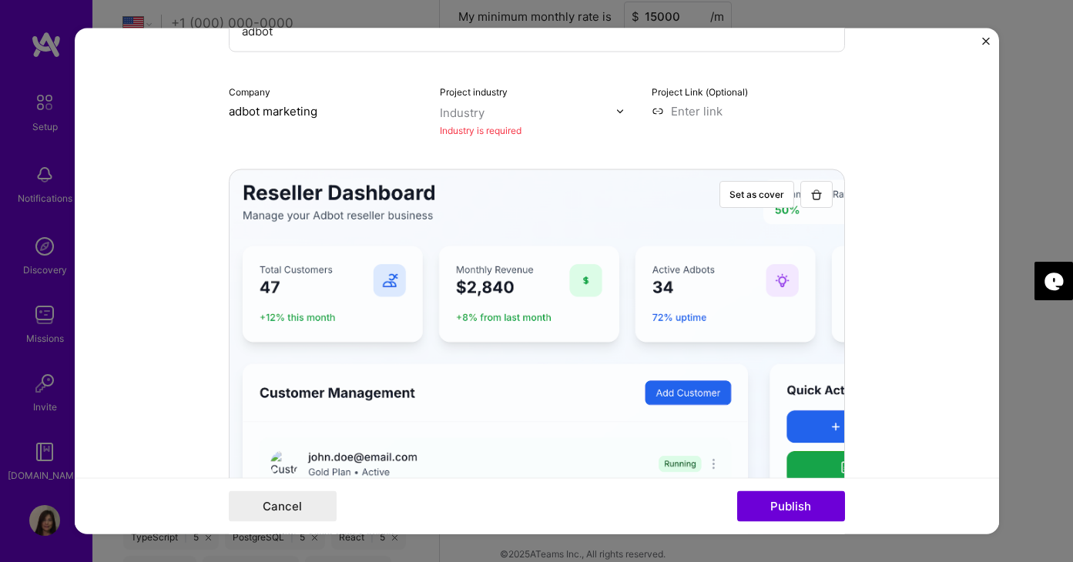
scroll to position [216, 0]
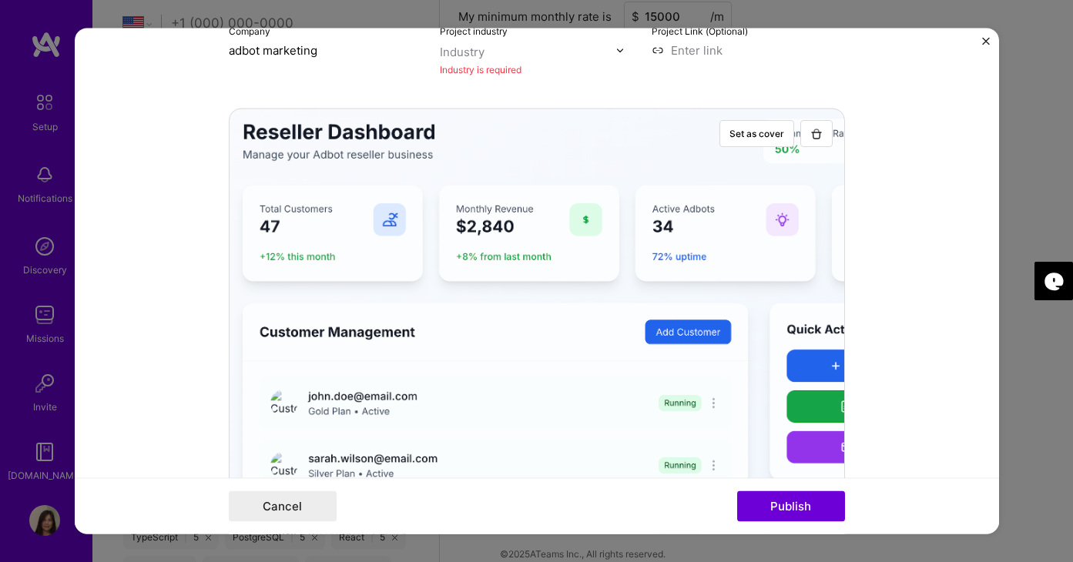
click at [984, 39] on img "Close" at bounding box center [986, 42] width 8 height 8
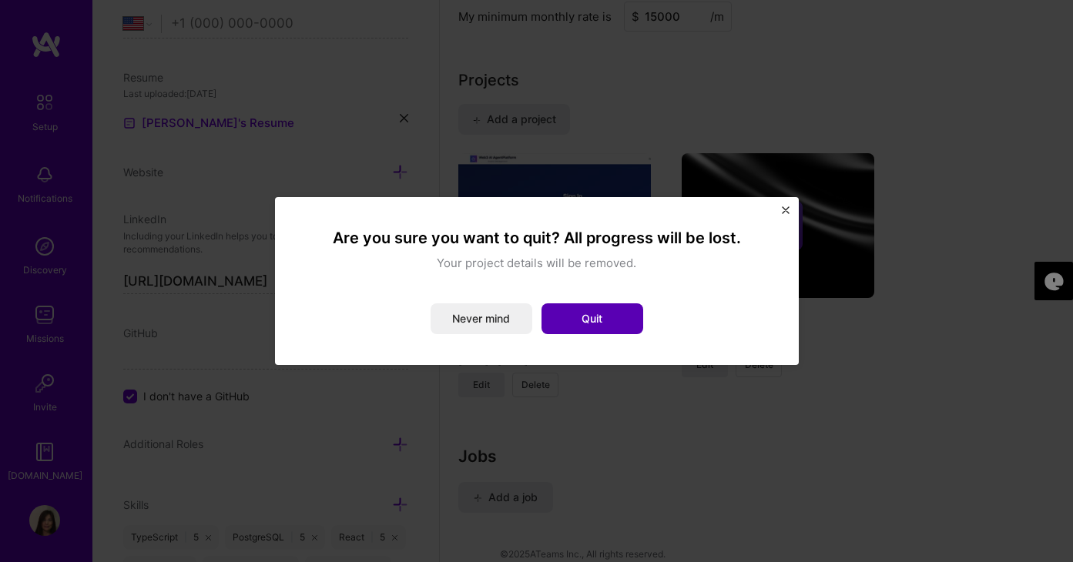
click at [610, 314] on button "Quit" at bounding box center [592, 318] width 102 height 31
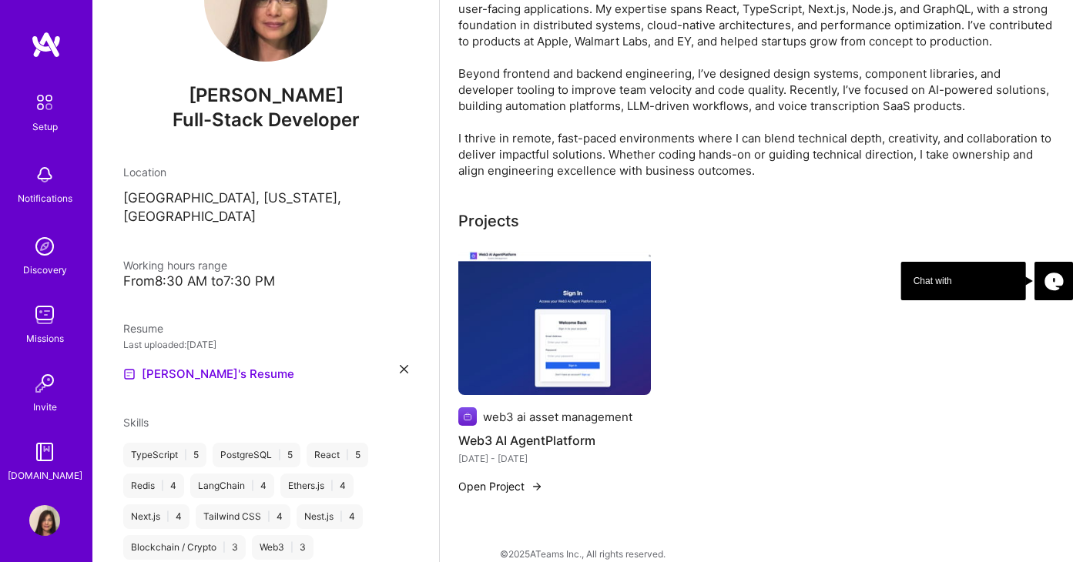
scroll to position [133, 0]
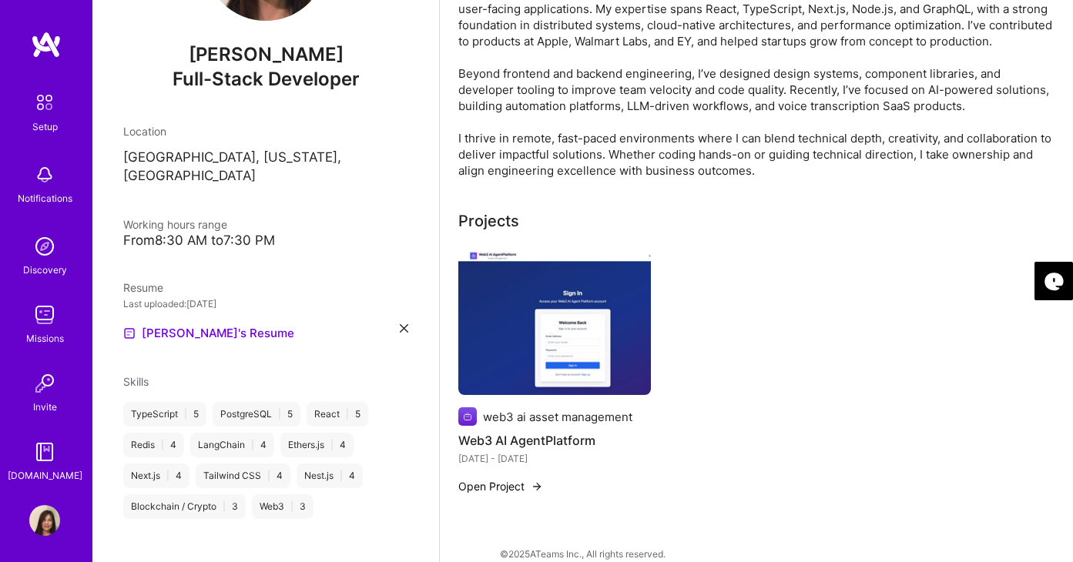
click at [534, 303] on img at bounding box center [554, 323] width 193 height 145
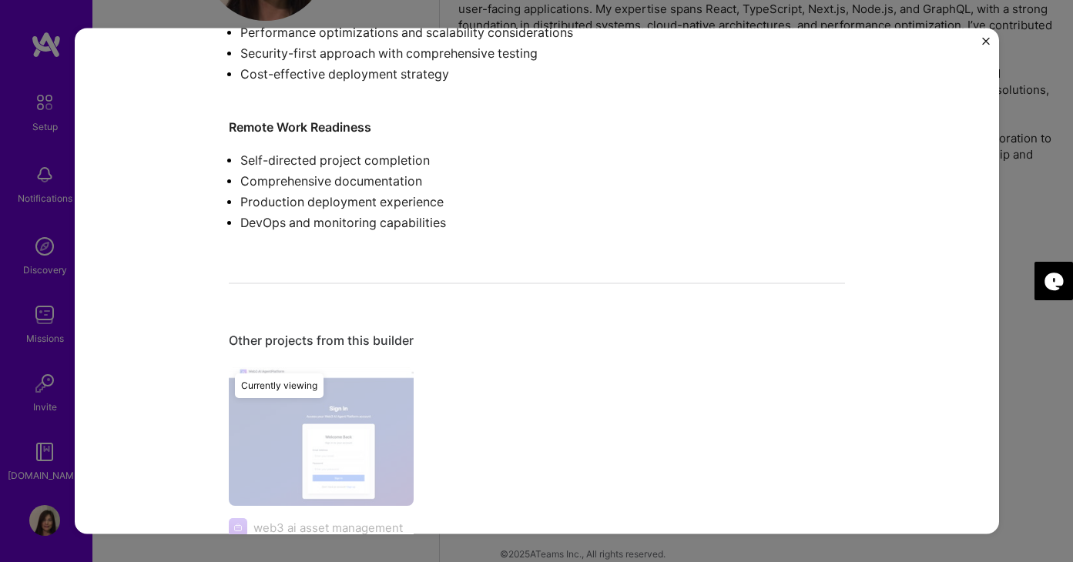
scroll to position [1669, 0]
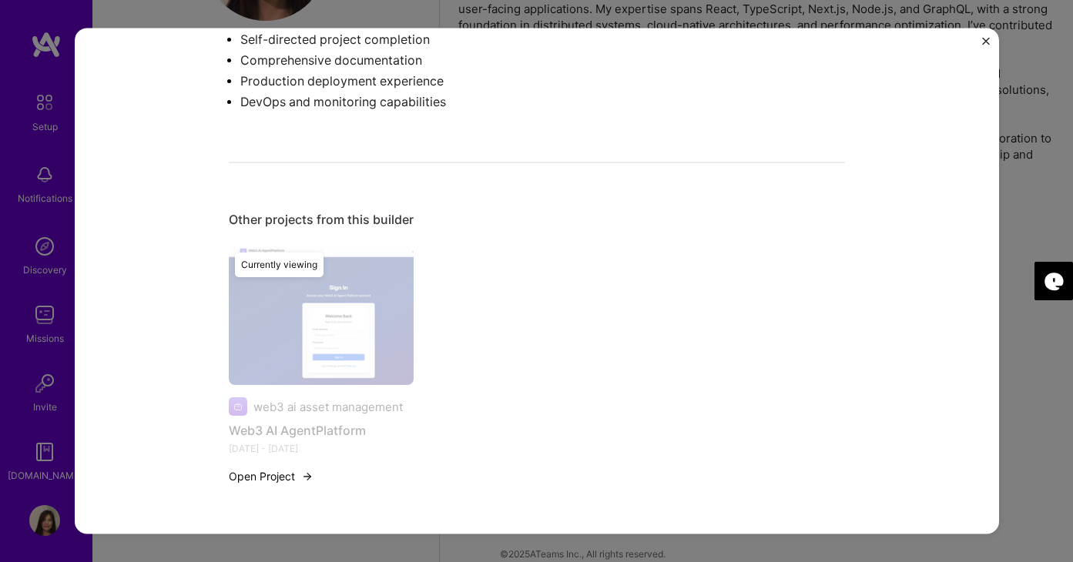
click at [289, 474] on button "Open Project" at bounding box center [271, 477] width 85 height 16
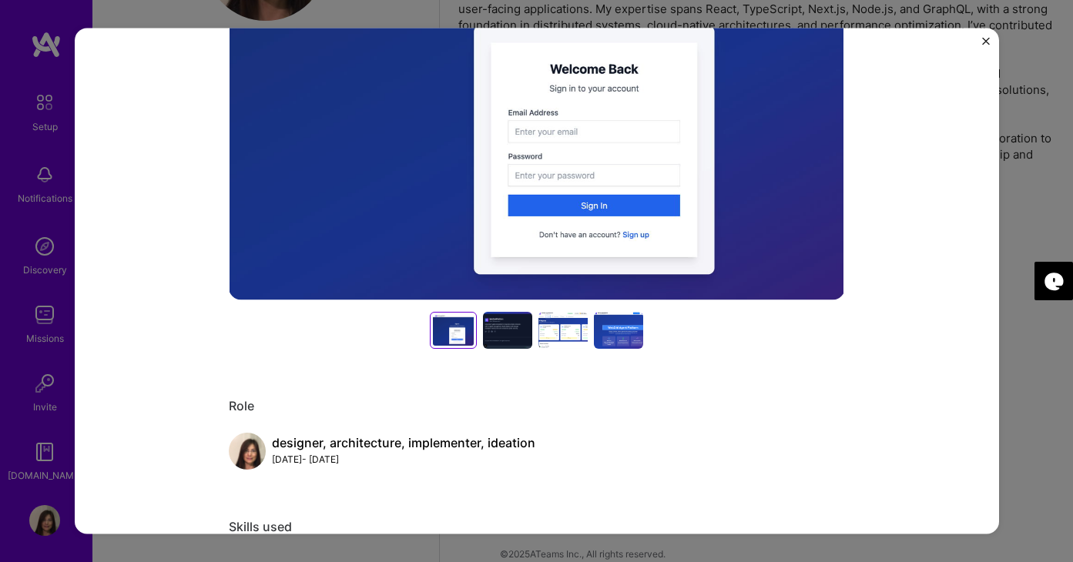
scroll to position [180, 0]
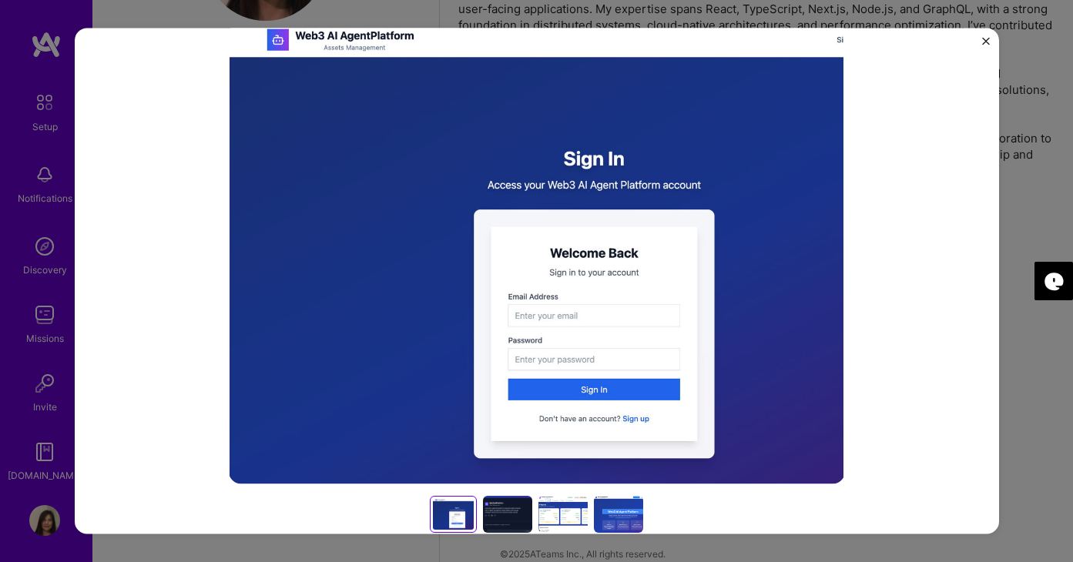
click at [982, 42] on img "Close" at bounding box center [986, 42] width 8 height 8
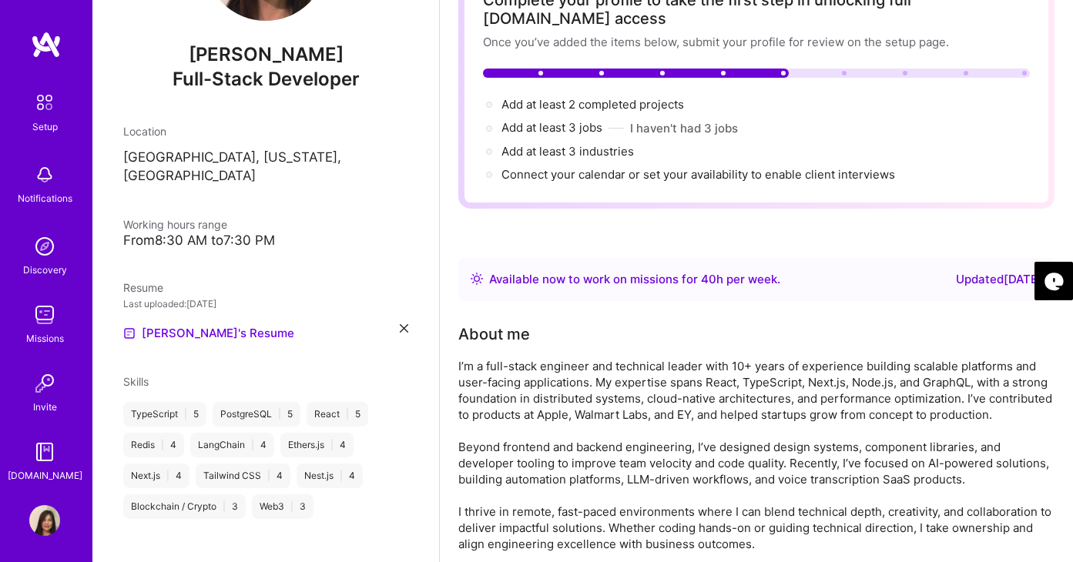
scroll to position [108, 0]
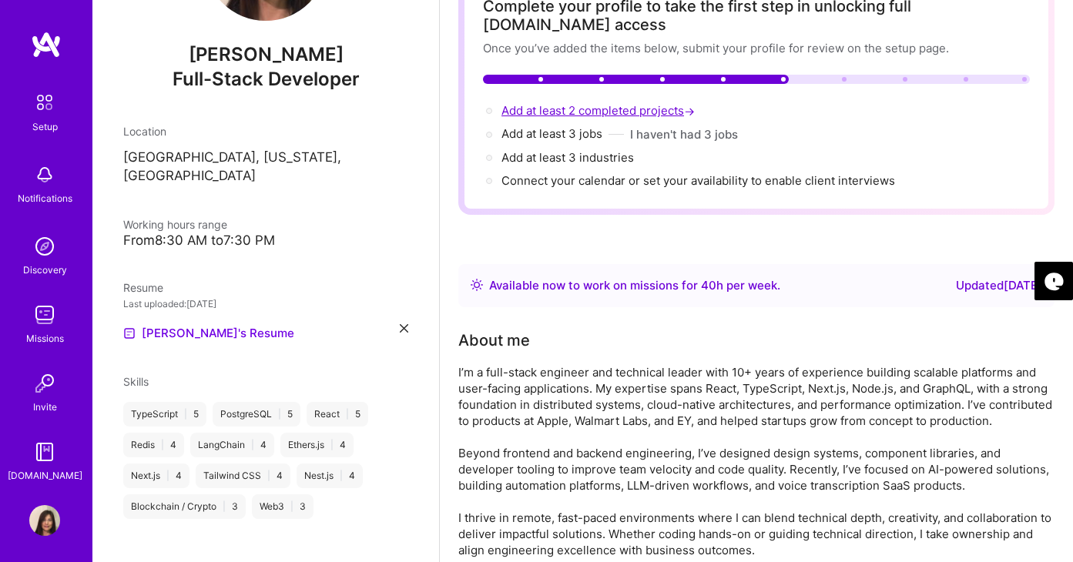
click at [647, 103] on span "Add at least 2 completed projects →" at bounding box center [599, 110] width 196 height 15
select select "US"
select select "Right Now"
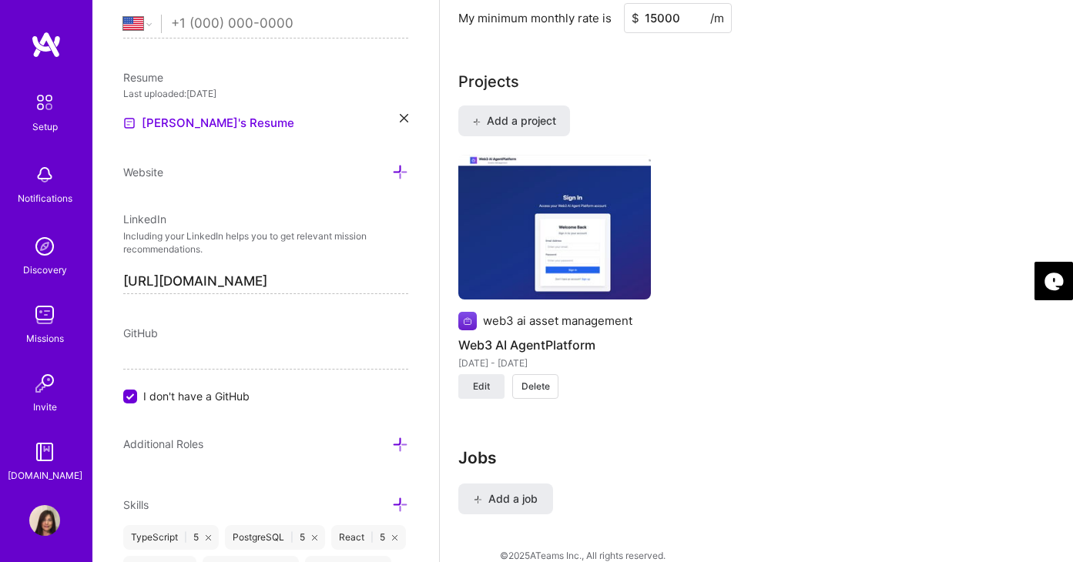
scroll to position [1279, 0]
click at [550, 112] on span "Add a project" at bounding box center [514, 119] width 84 height 15
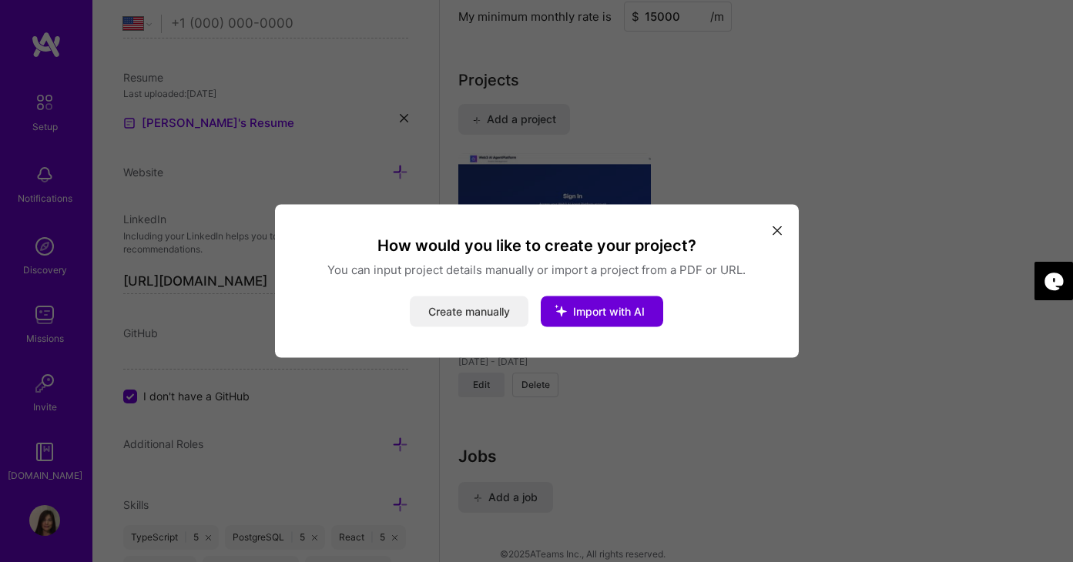
click at [463, 317] on button "Create manually" at bounding box center [469, 311] width 119 height 31
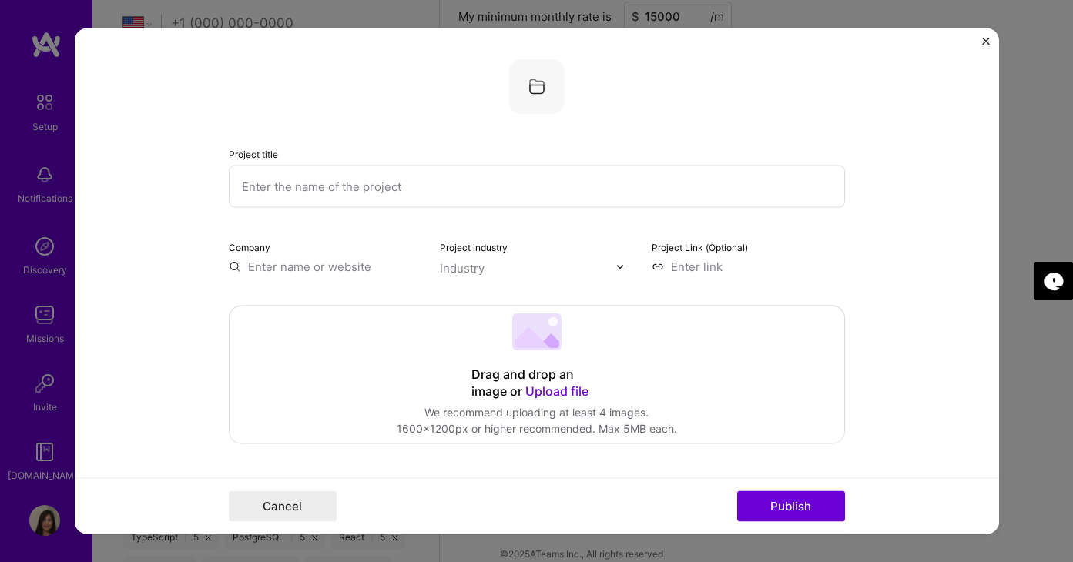
click at [338, 183] on input "text" at bounding box center [537, 187] width 616 height 42
type input "adbot"
click at [325, 266] on input "text" at bounding box center [325, 267] width 193 height 16
type input "adbot marketing"
click at [276, 300] on span "Add company" at bounding box center [272, 302] width 74 height 16
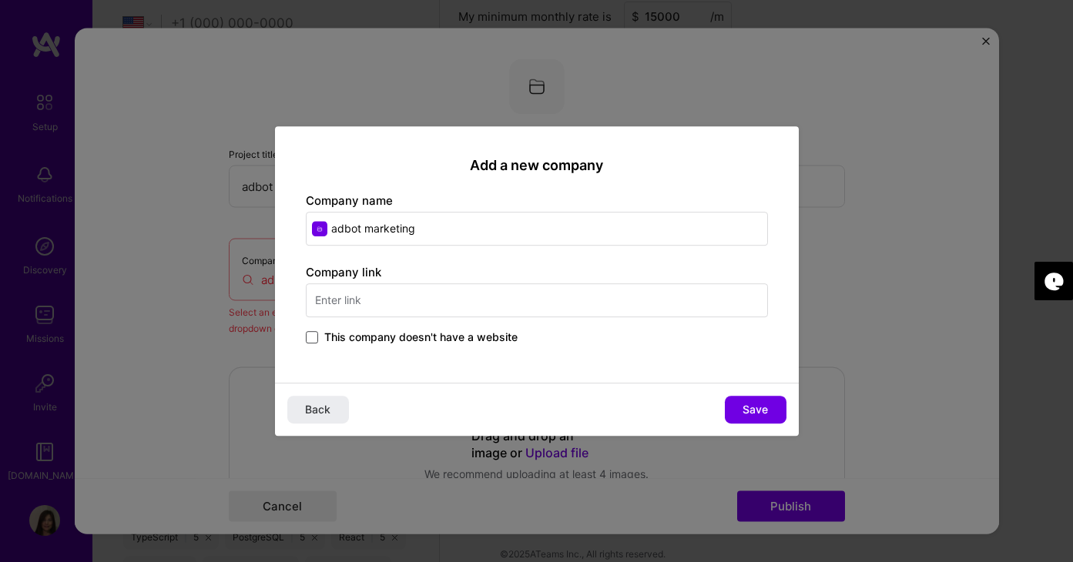
click at [309, 337] on span at bounding box center [312, 337] width 12 height 12
click at [0, 0] on input "This company doesn't have a website" at bounding box center [0, 0] width 0 height 0
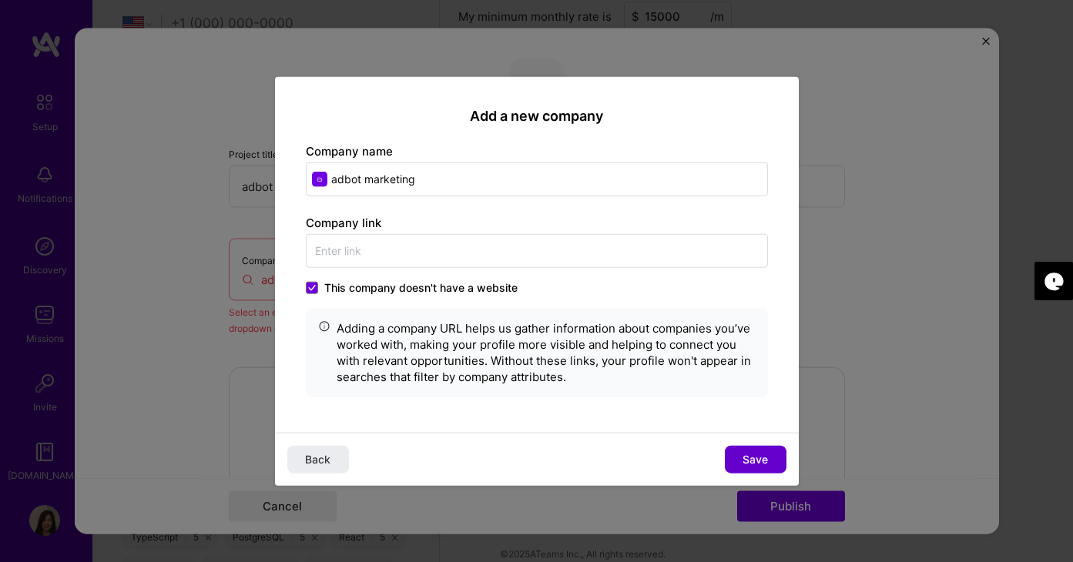
click at [744, 455] on span "Save" at bounding box center [754, 458] width 25 height 15
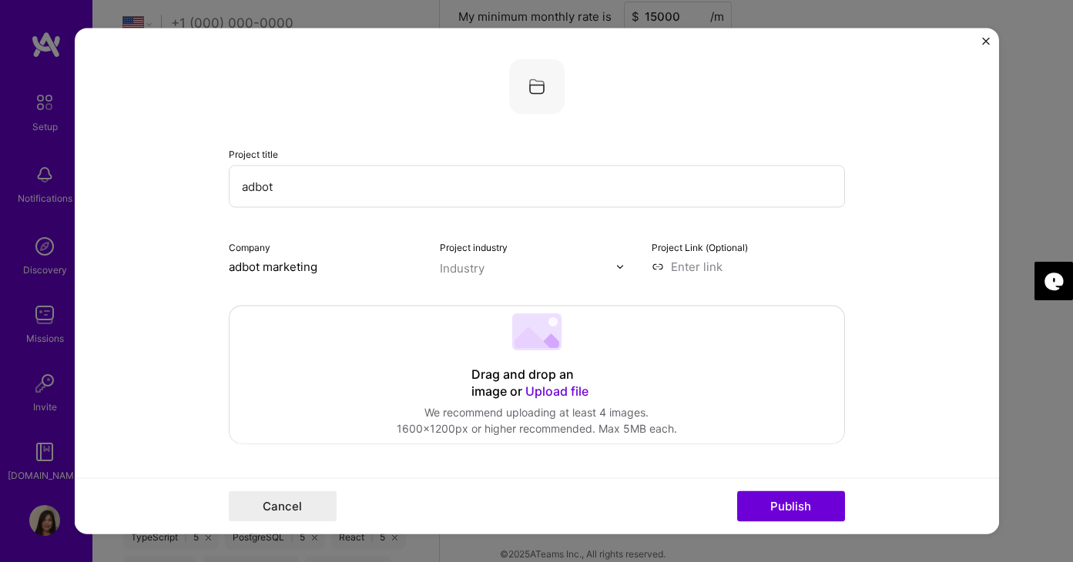
click at [475, 266] on div "Industry" at bounding box center [462, 268] width 45 height 16
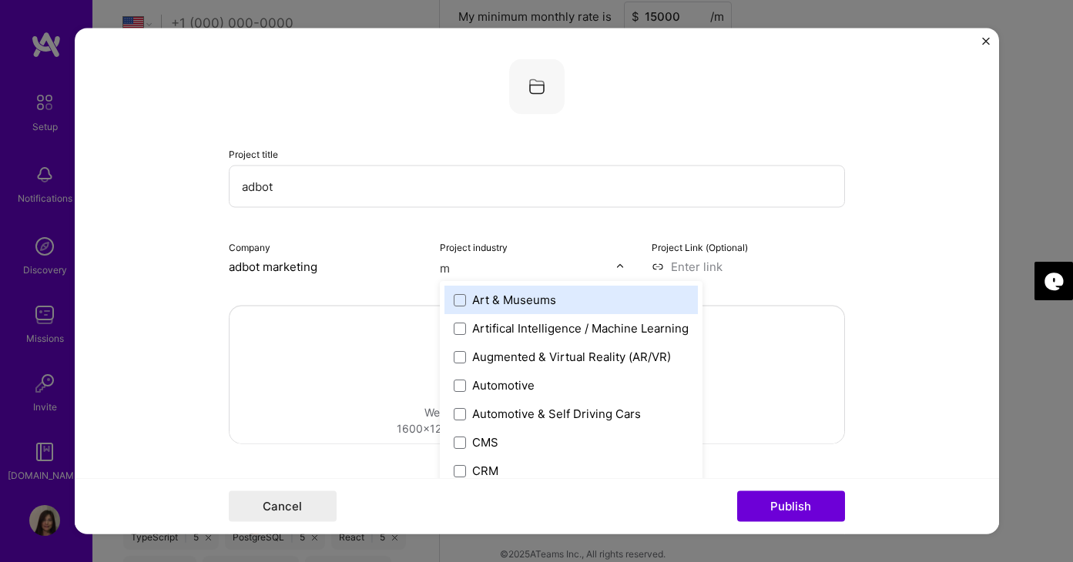
type input "ma"
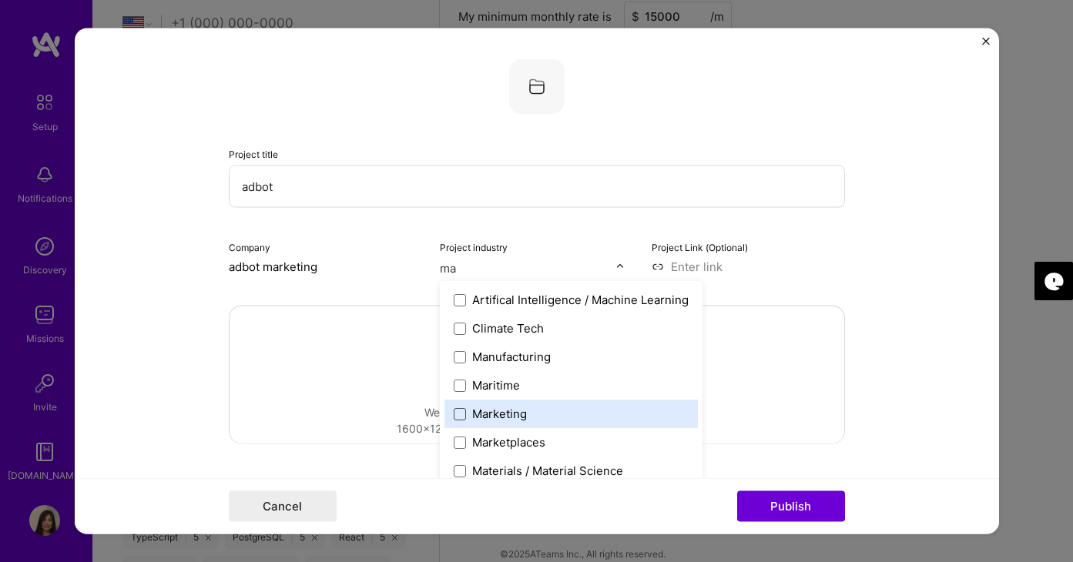
click at [461, 412] on span at bounding box center [460, 413] width 12 height 12
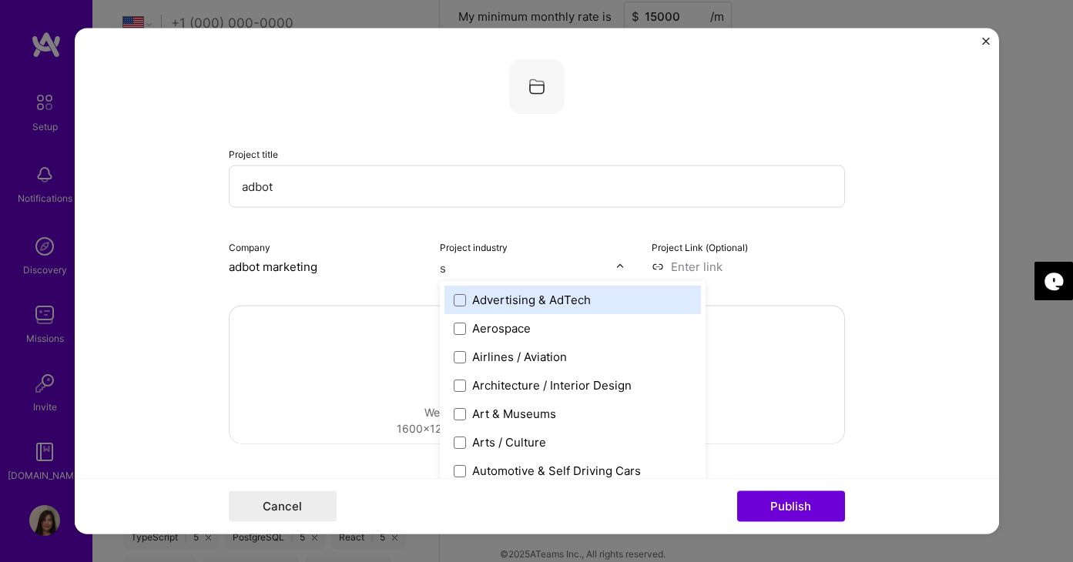
type input "so"
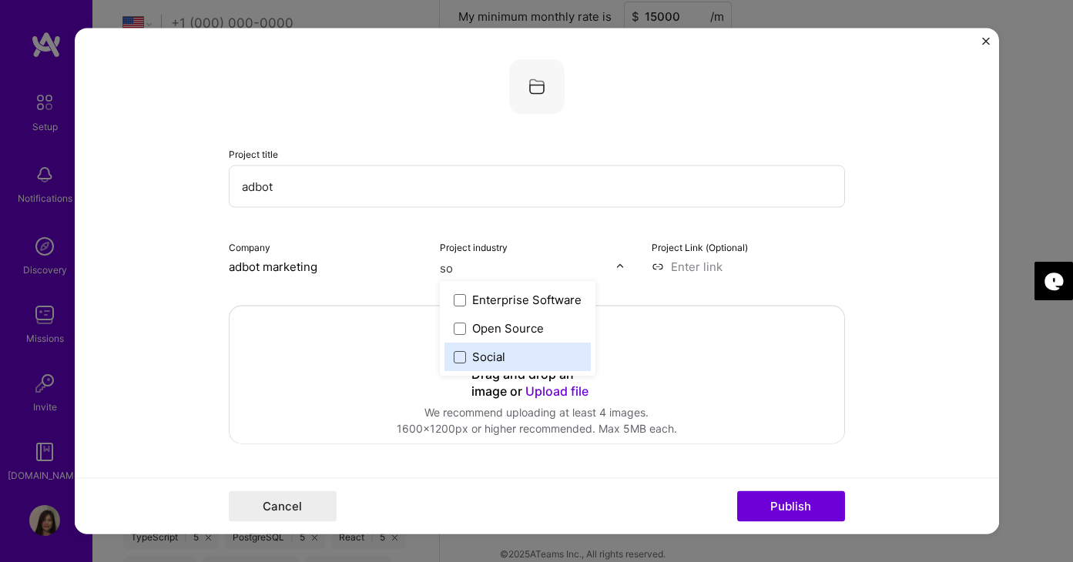
click at [463, 353] on span at bounding box center [460, 356] width 12 height 12
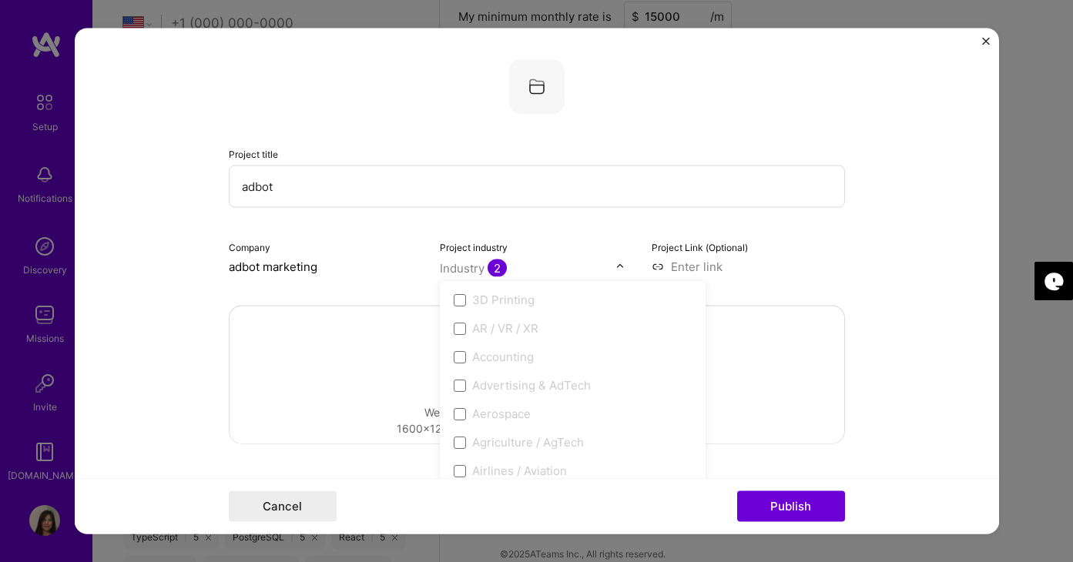
click at [772, 274] on input at bounding box center [747, 267] width 193 height 16
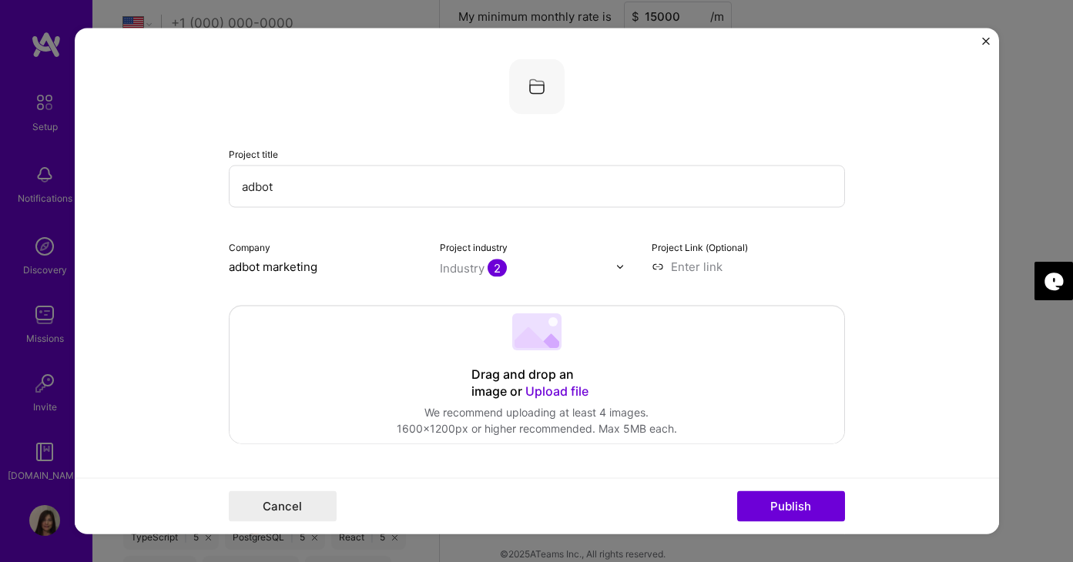
click at [562, 389] on span "Upload file" at bounding box center [556, 390] width 63 height 15
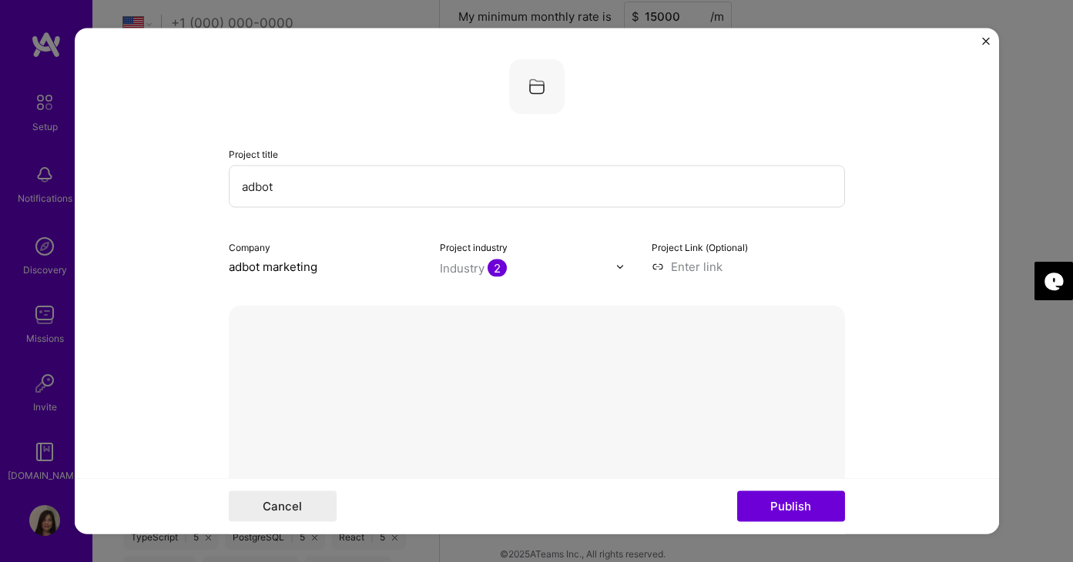
click at [816, 549] on button "Done" at bounding box center [810, 562] width 43 height 27
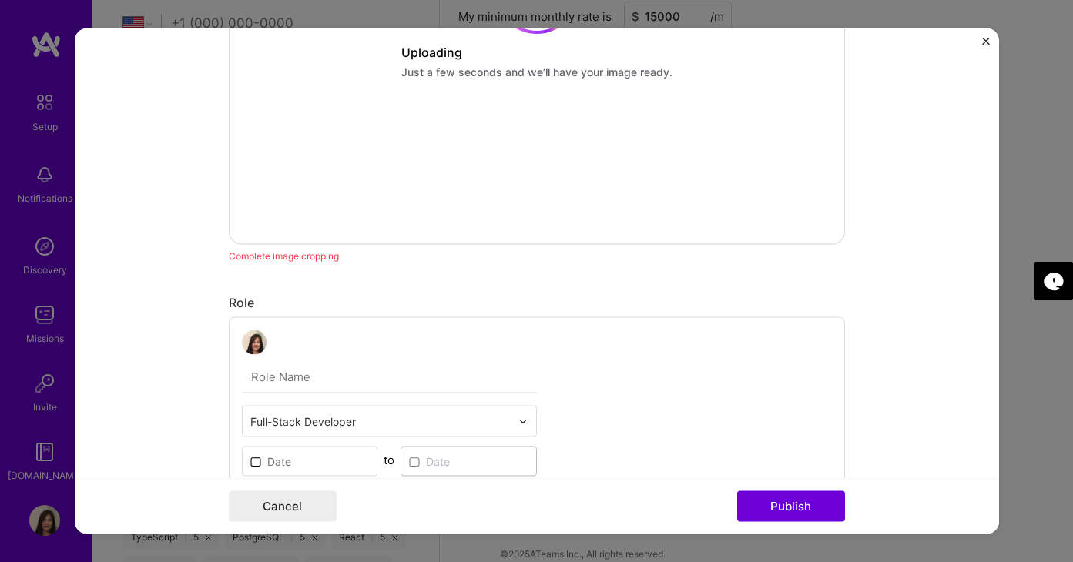
scroll to position [528, 0]
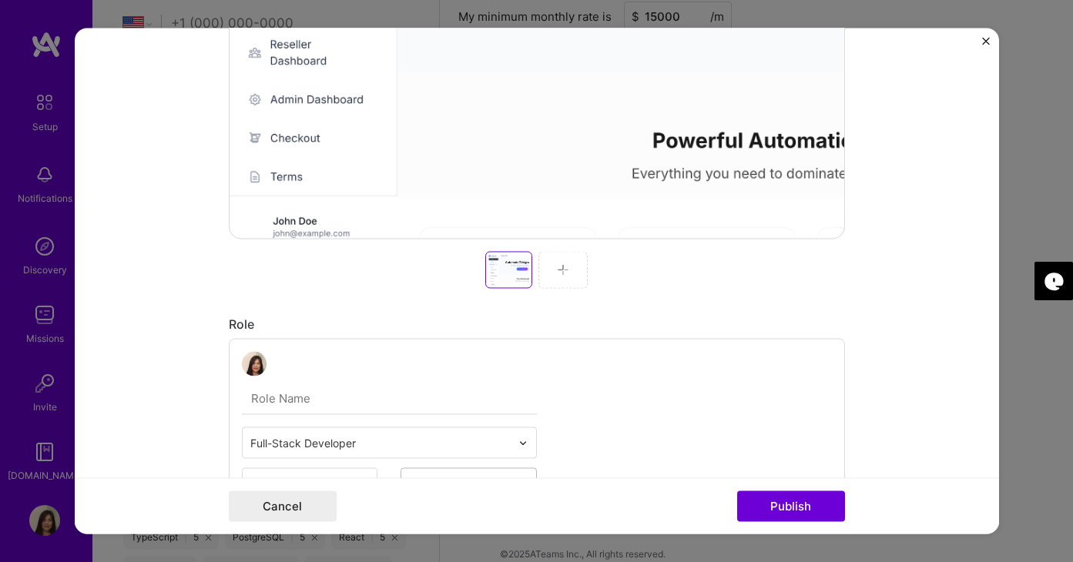
click at [569, 266] on div at bounding box center [562, 270] width 49 height 37
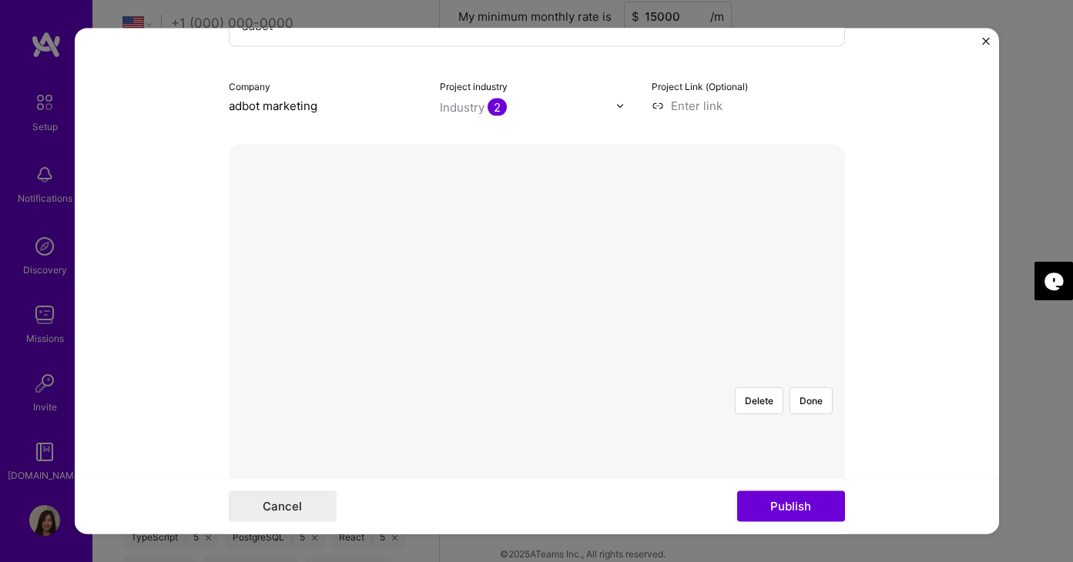
scroll to position [171, 0]
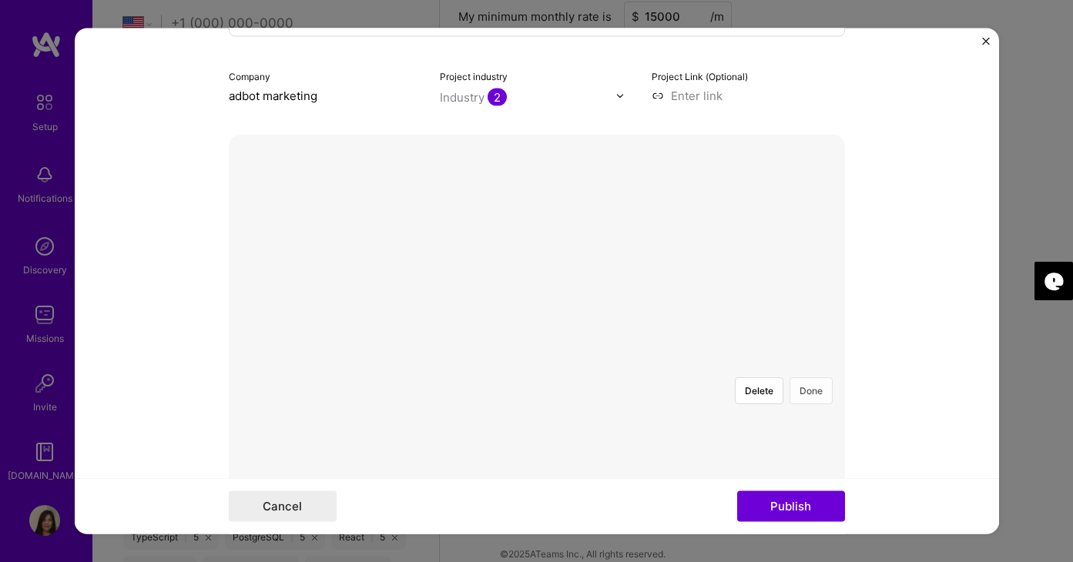
click at [809, 378] on button "Done" at bounding box center [810, 391] width 43 height 27
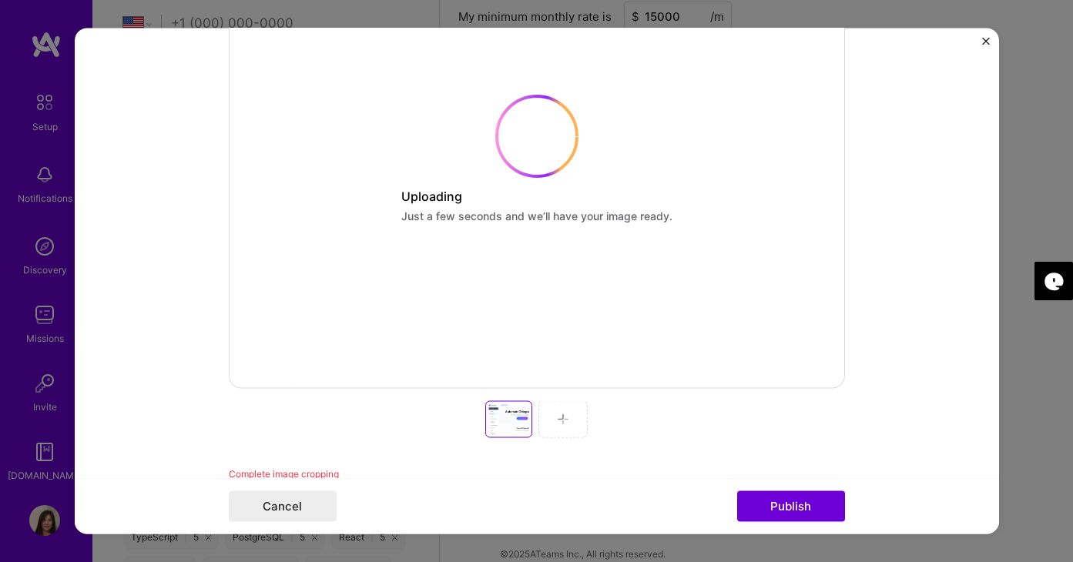
scroll to position [415, 0]
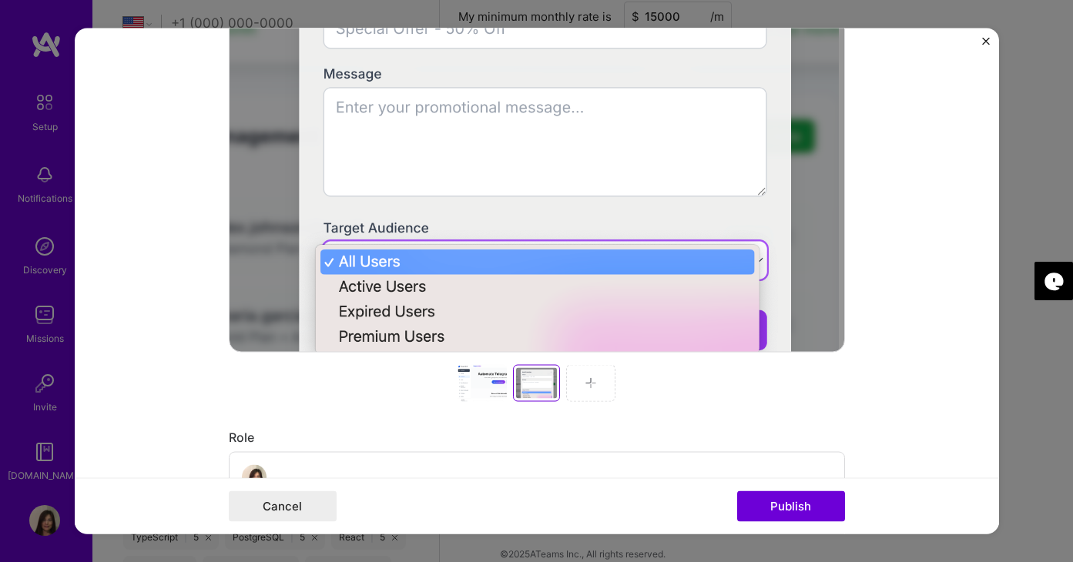
click at [589, 382] on img at bounding box center [590, 383] width 12 height 12
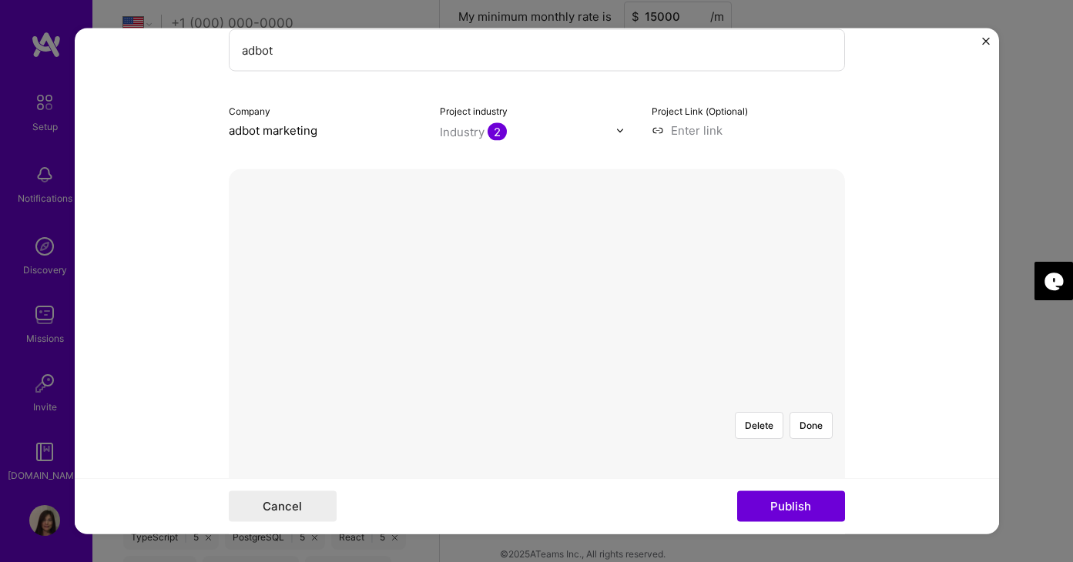
scroll to position [111, 0]
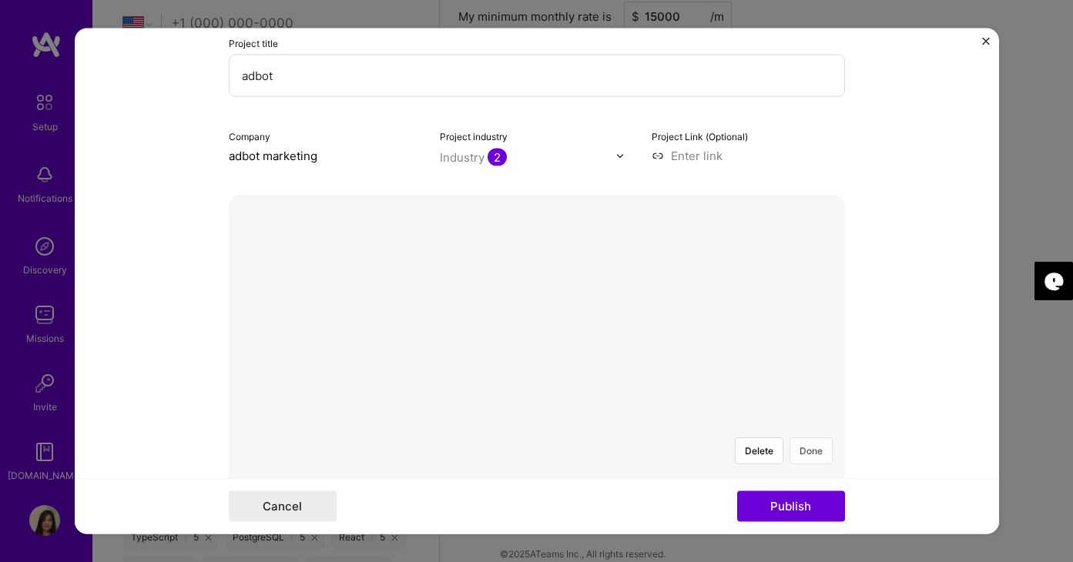
click at [810, 438] on button "Done" at bounding box center [810, 451] width 43 height 27
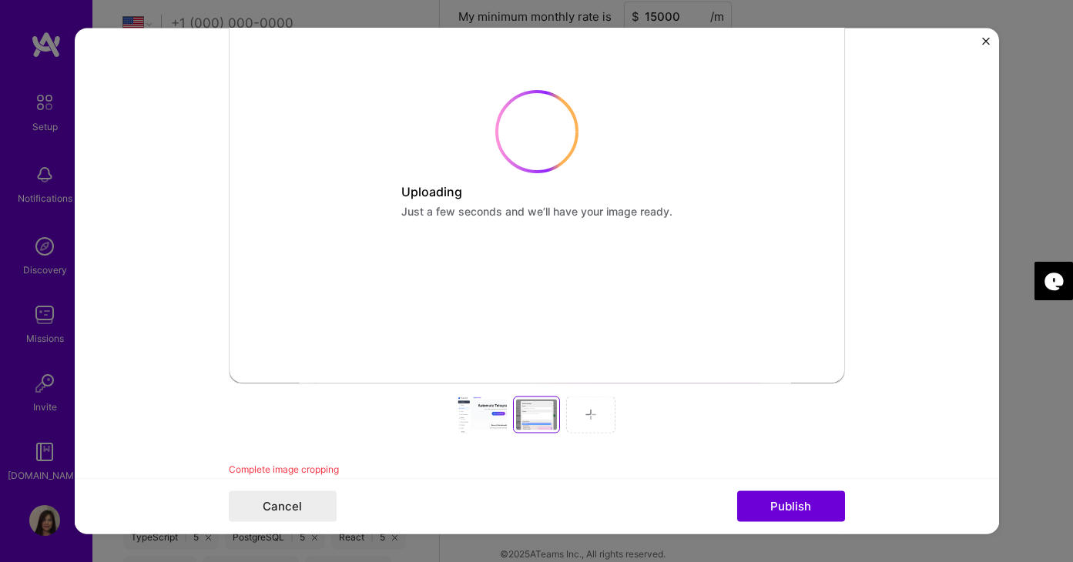
scroll to position [424, 0]
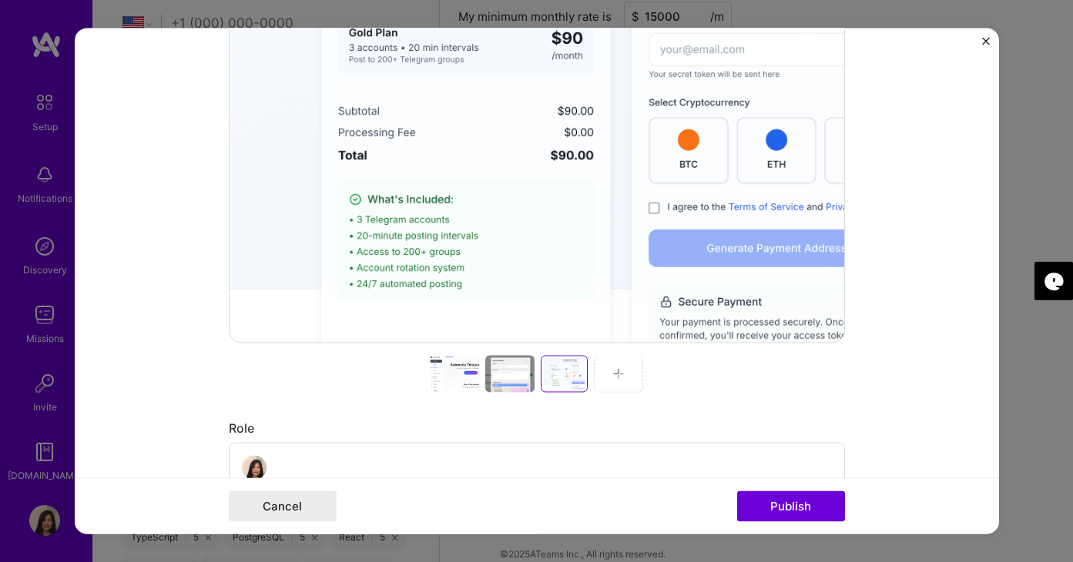
click at [618, 373] on img at bounding box center [618, 374] width 12 height 12
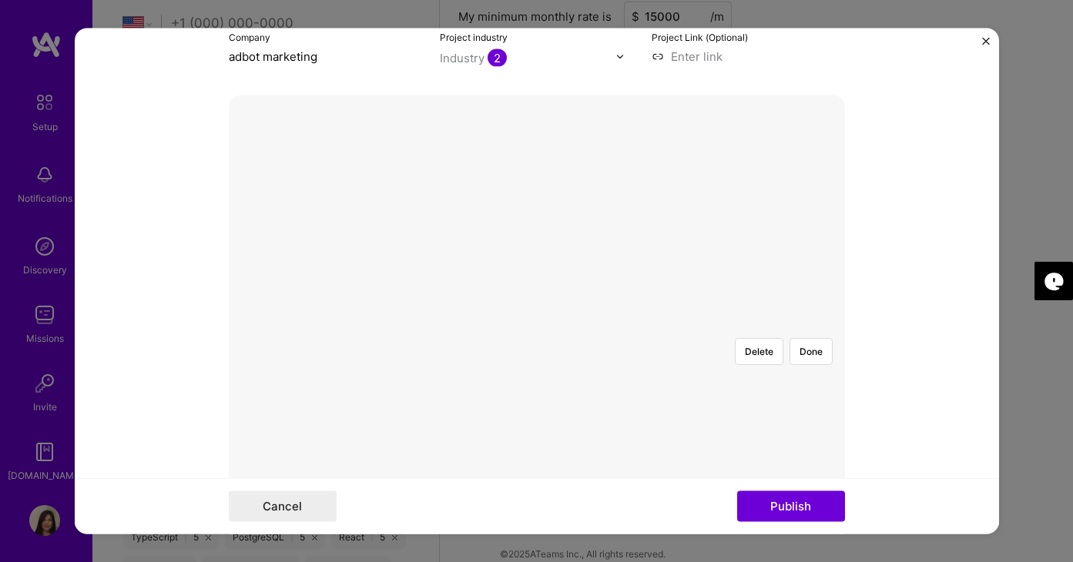
scroll to position [168, 0]
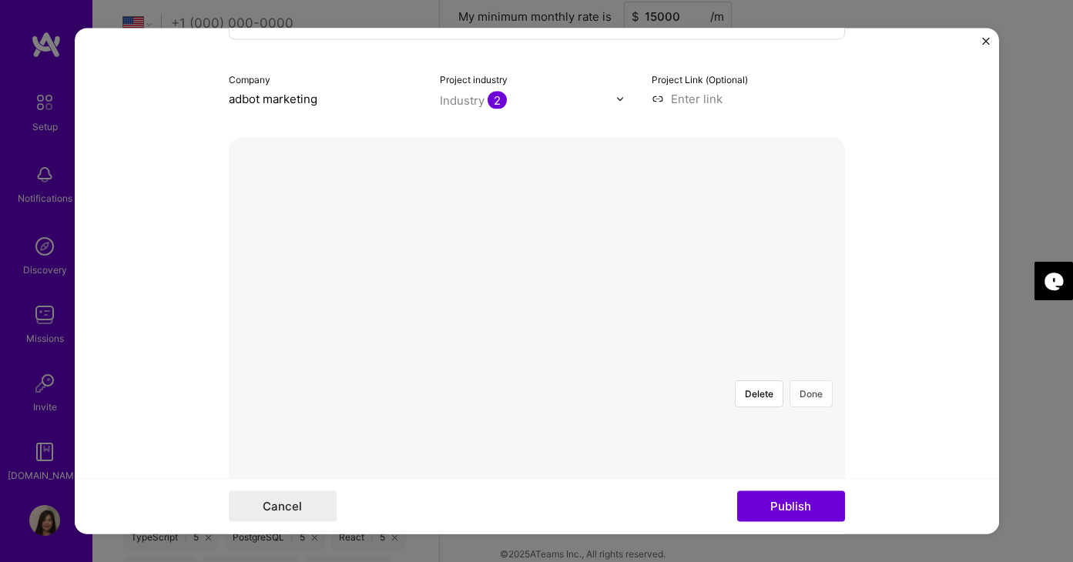
click at [817, 381] on button "Done" at bounding box center [810, 394] width 43 height 27
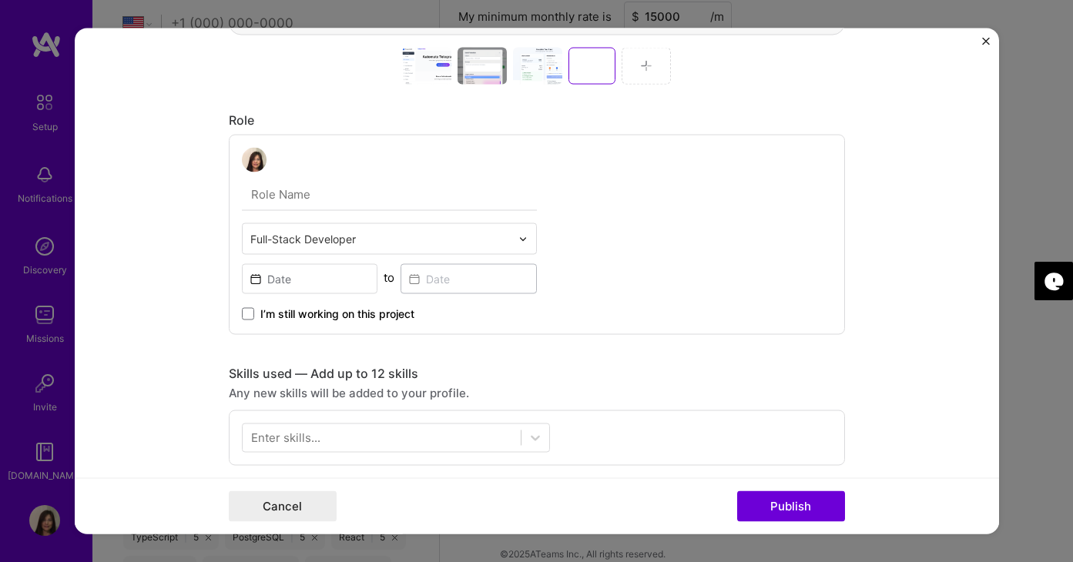
scroll to position [733, 0]
click at [309, 278] on input at bounding box center [310, 278] width 136 height 30
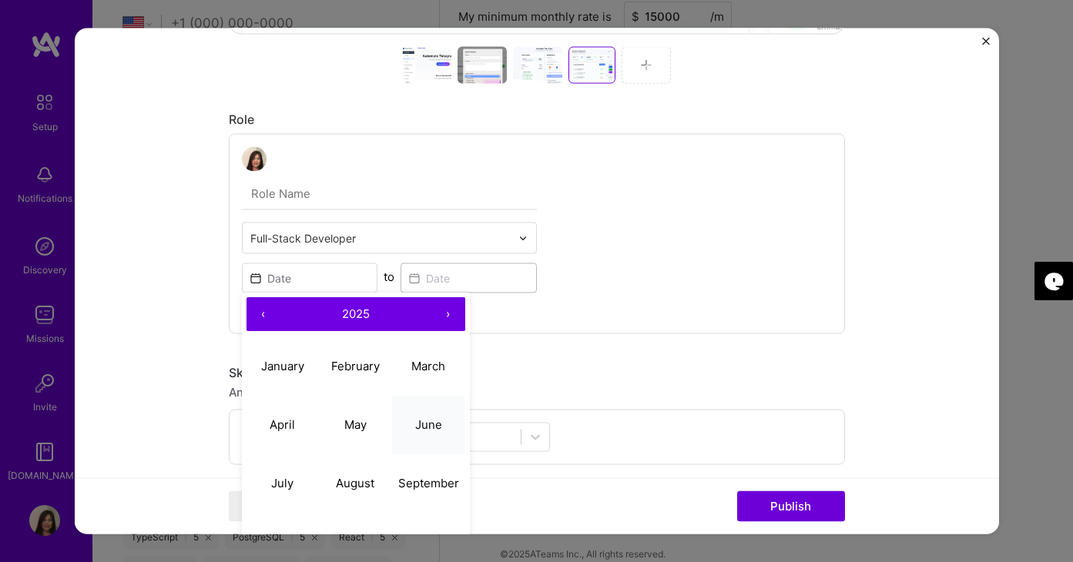
click at [424, 424] on abbr "June" at bounding box center [428, 424] width 27 height 15
type input "[DATE]"
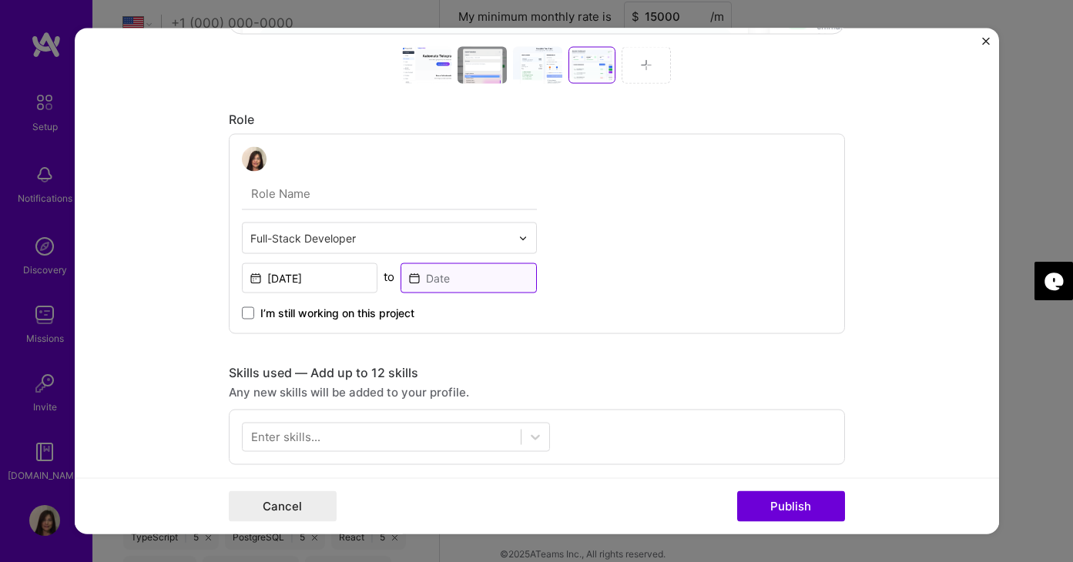
click at [464, 278] on input at bounding box center [468, 278] width 136 height 30
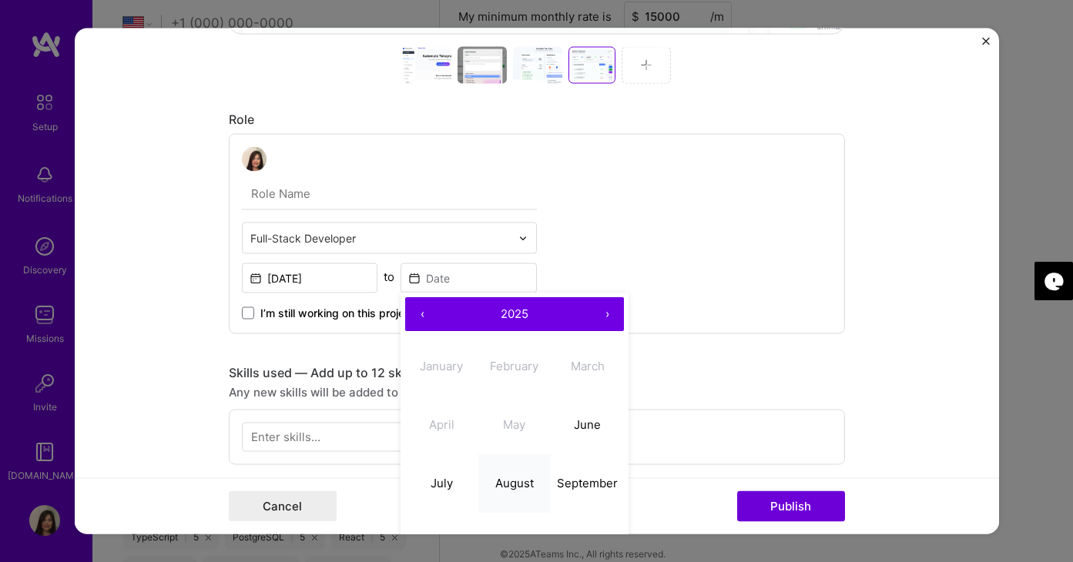
click at [512, 485] on abbr "August" at bounding box center [514, 483] width 39 height 15
type input "[DATE]"
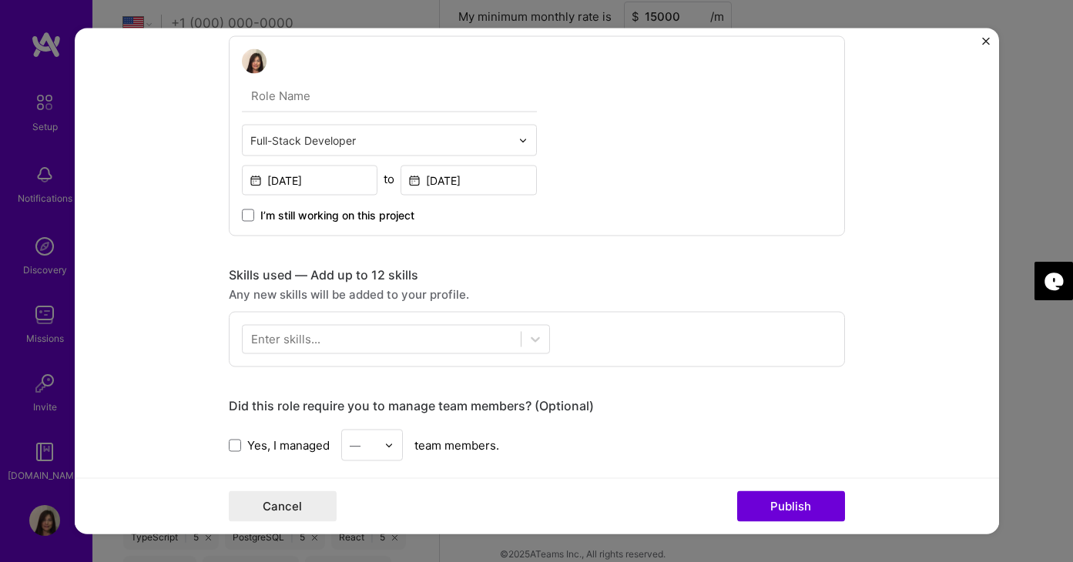
scroll to position [878, 0]
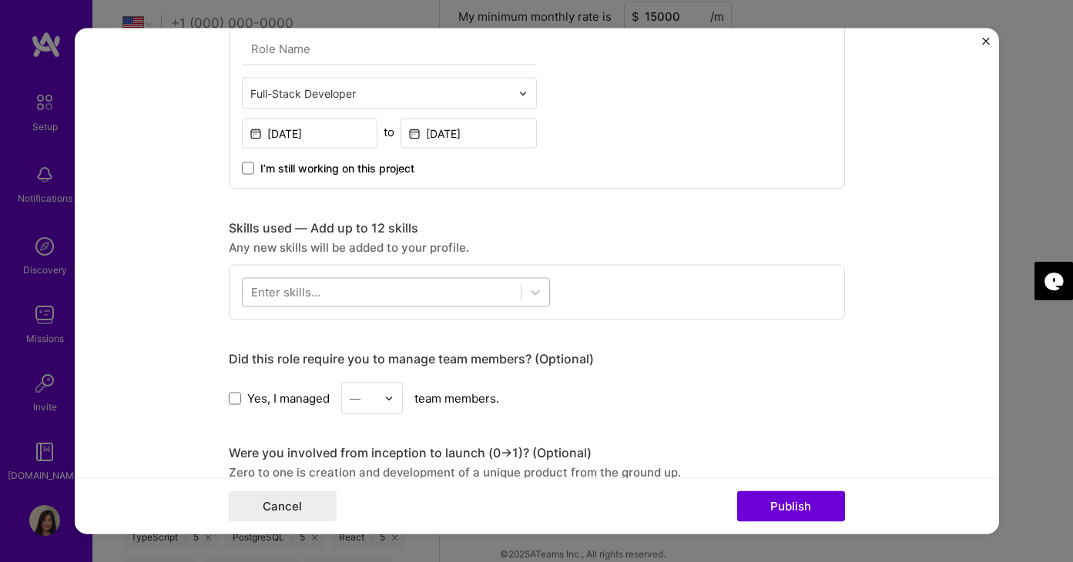
click at [420, 298] on div at bounding box center [382, 292] width 278 height 25
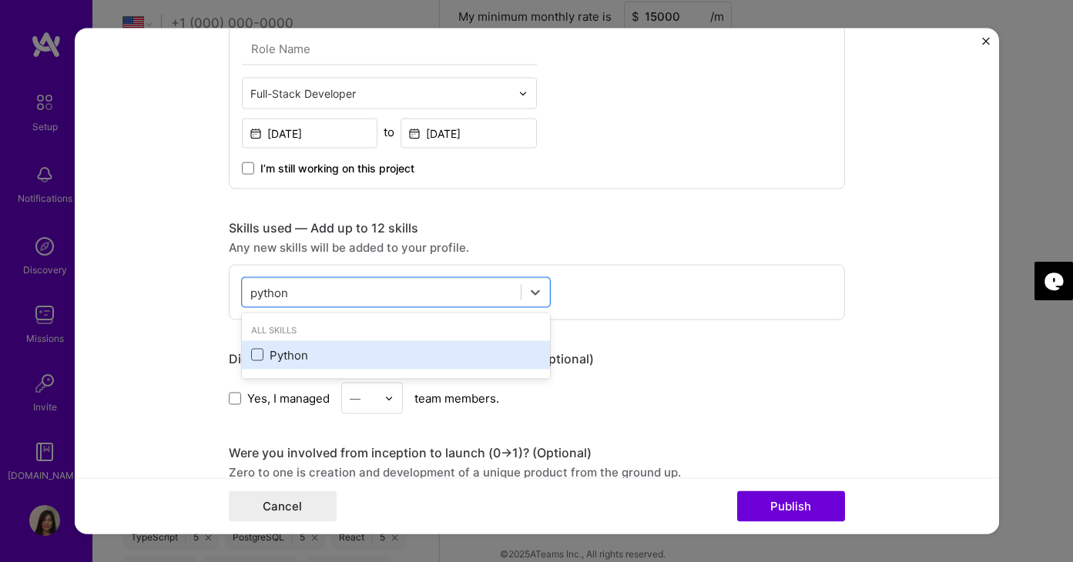
click at [256, 354] on span at bounding box center [257, 355] width 12 height 12
click at [0, 0] on input "checkbox" at bounding box center [0, 0] width 0 height 0
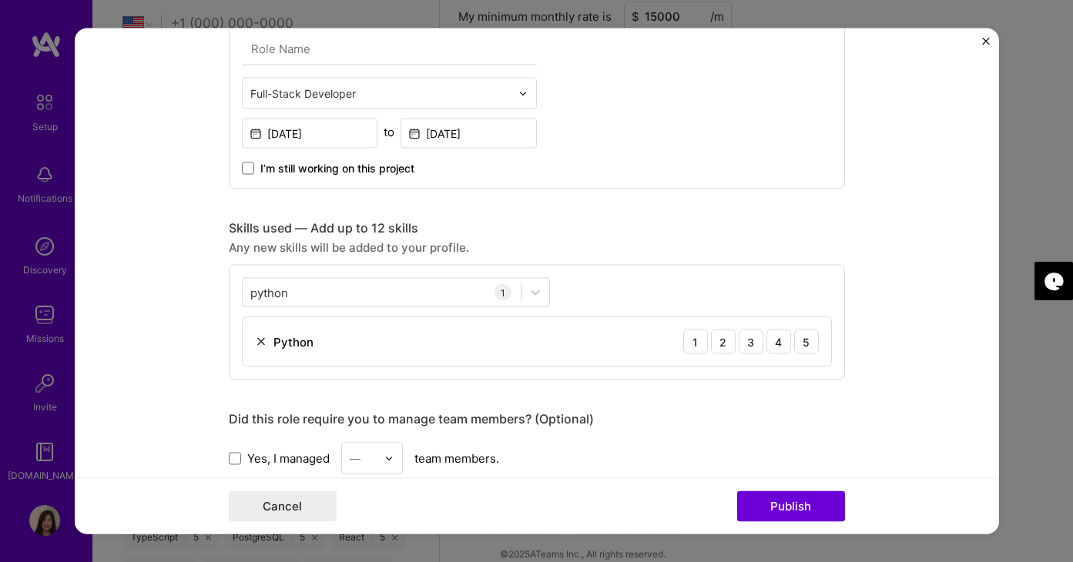
click at [594, 283] on div "python python 1 Python 1 2 3 4 5" at bounding box center [537, 323] width 616 height 116
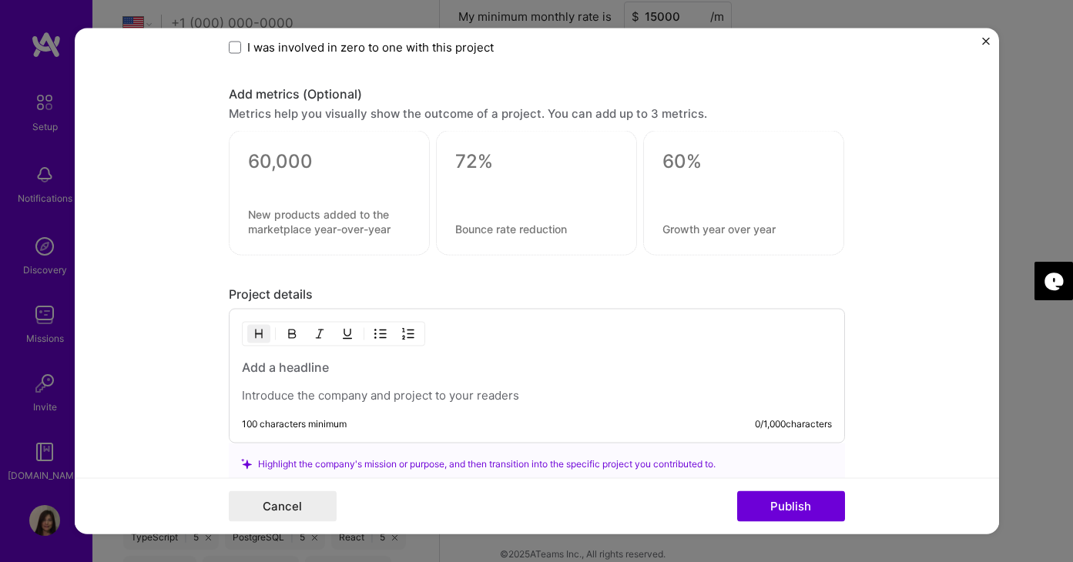
scroll to position [1344, 0]
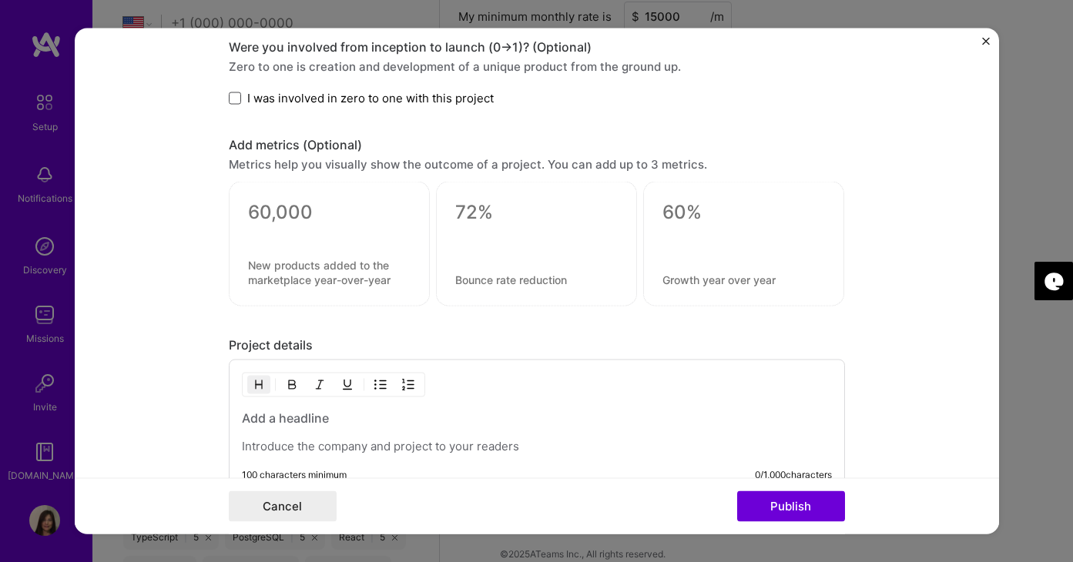
click at [233, 100] on span at bounding box center [235, 98] width 12 height 12
click at [0, 0] on input "I was involved in zero to one with this project" at bounding box center [0, 0] width 0 height 0
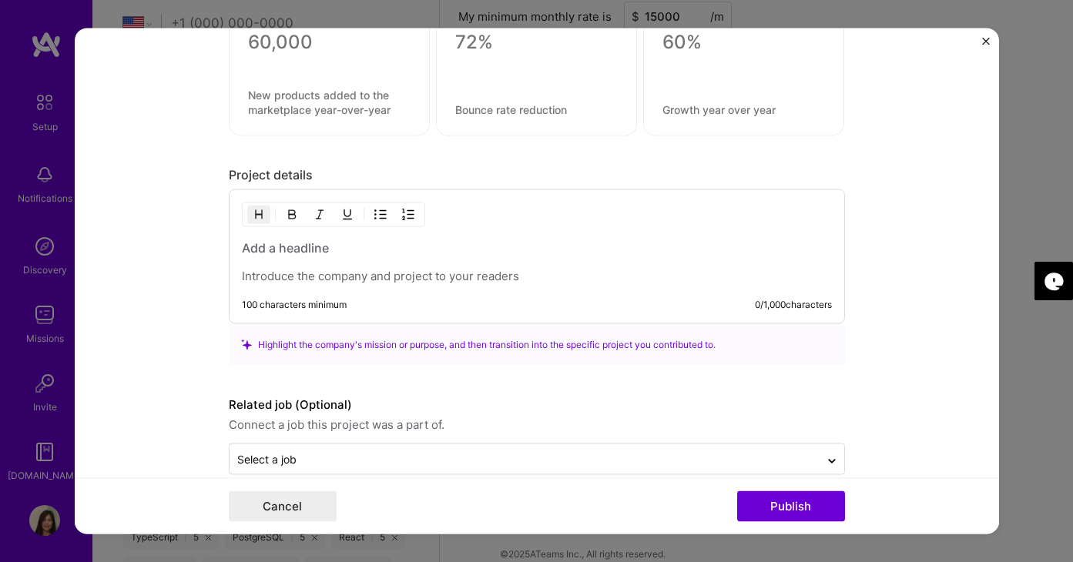
scroll to position [1532, 0]
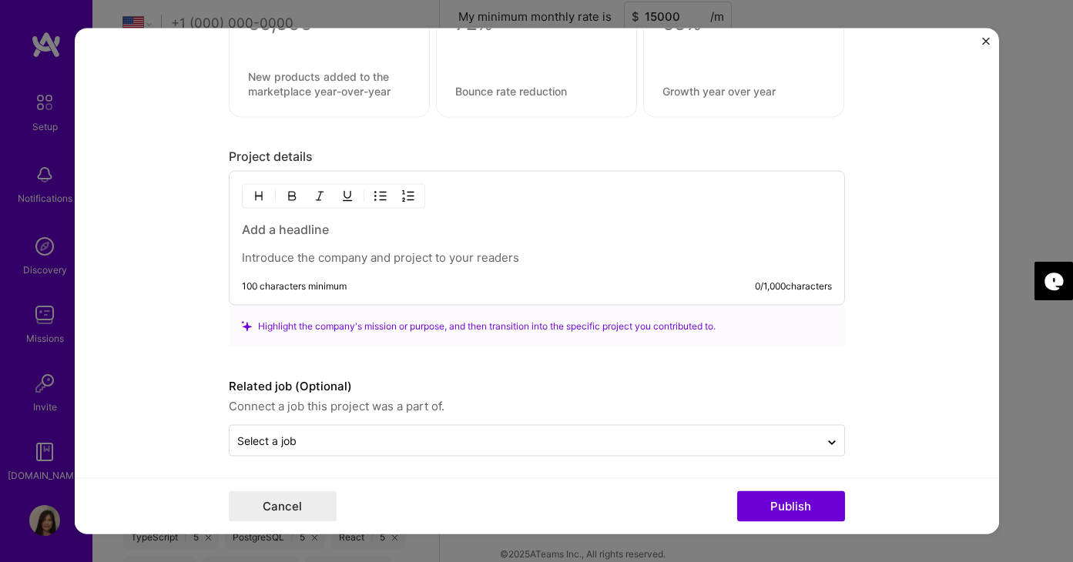
click at [315, 259] on p at bounding box center [537, 257] width 590 height 15
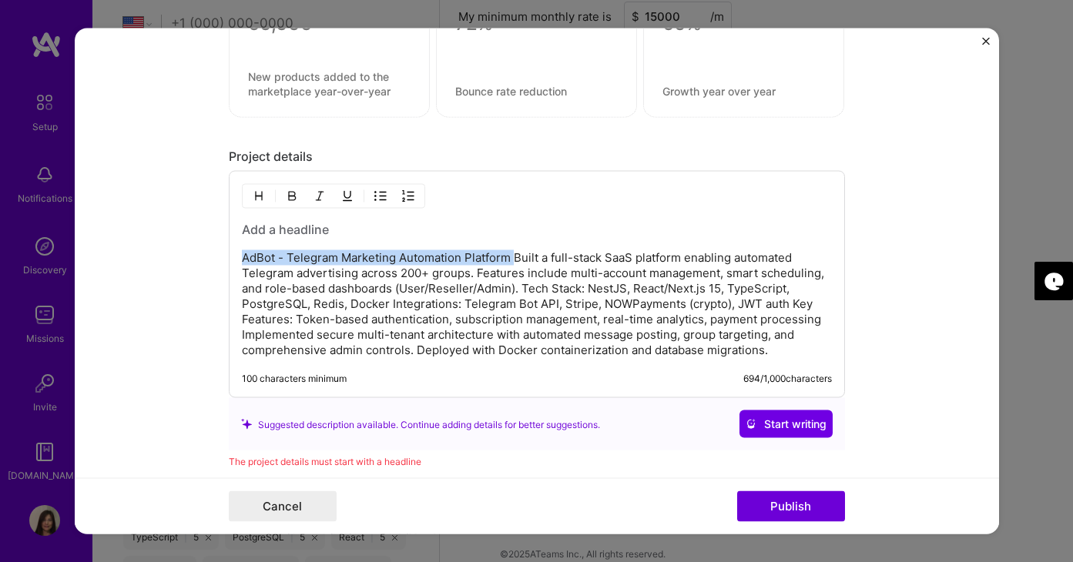
copy p "AdBot - Telegram Marketing Automation Platform"
drag, startPoint x: 513, startPoint y: 260, endPoint x: 243, endPoint y: 256, distance: 270.3
click at [243, 256] on p "AdBot - Telegram Marketing Automation Platform Built a full-stack SaaS platform…" at bounding box center [537, 304] width 590 height 108
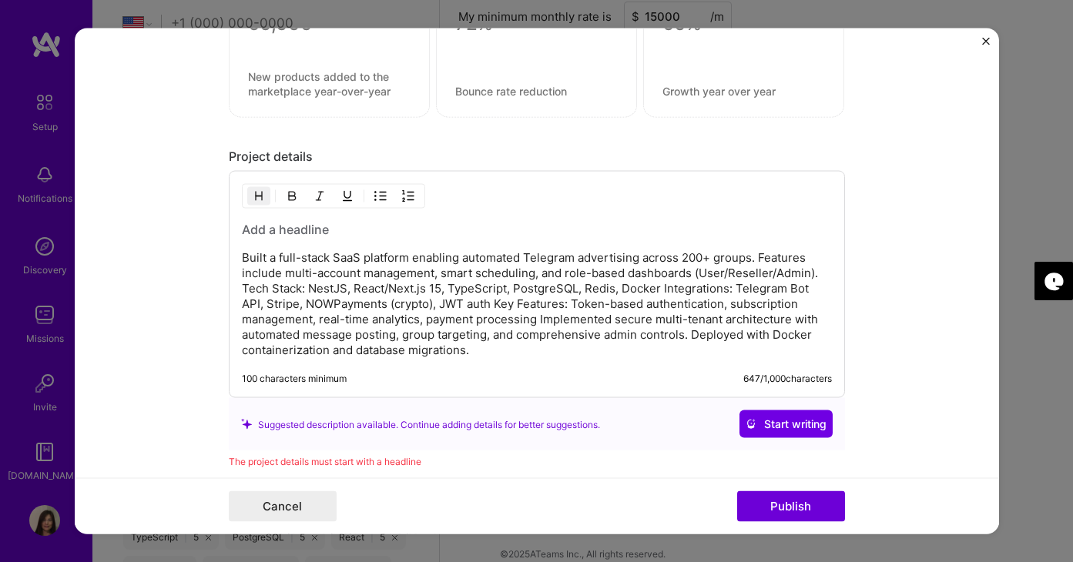
click at [343, 228] on h3 at bounding box center [537, 229] width 590 height 17
click at [242, 288] on p "Built a full-stack SaaS platform enabling automated Telegram advertising across…" at bounding box center [537, 304] width 590 height 108
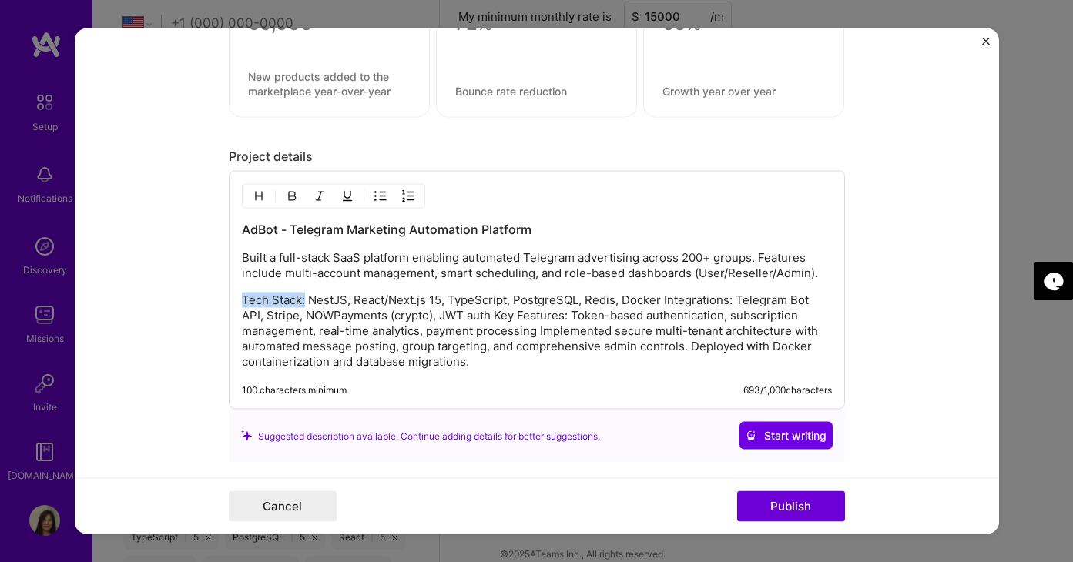
drag, startPoint x: 306, startPoint y: 299, endPoint x: 237, endPoint y: 300, distance: 69.3
click at [237, 300] on div "AdBot - Telegram Marketing Automation Platform Built a full-stack SaaS platform…" at bounding box center [537, 290] width 616 height 239
click at [291, 195] on img "button" at bounding box center [292, 196] width 12 height 12
click at [625, 304] on p "Tech Stack: NestJS, React/Next.js 15, TypeScript, PostgreSQL, Redis, Docker Int…" at bounding box center [537, 331] width 590 height 77
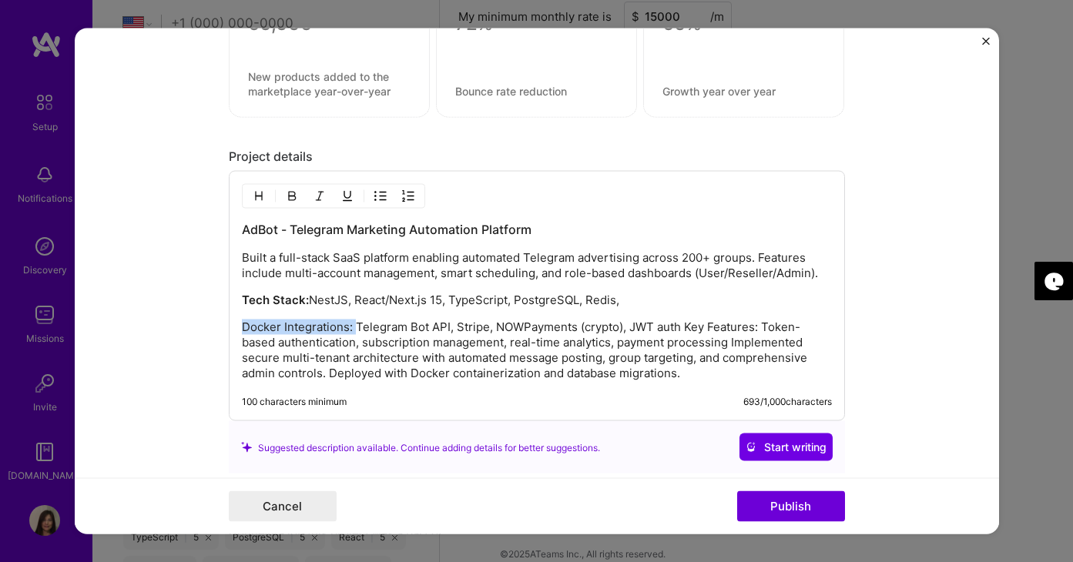
drag, startPoint x: 353, startPoint y: 330, endPoint x: 240, endPoint y: 326, distance: 113.3
click at [240, 326] on div "AdBot - Telegram Marketing Automation Platform Built a full-stack SaaS platform…" at bounding box center [537, 296] width 616 height 250
click at [290, 193] on img "button" at bounding box center [292, 196] width 12 height 12
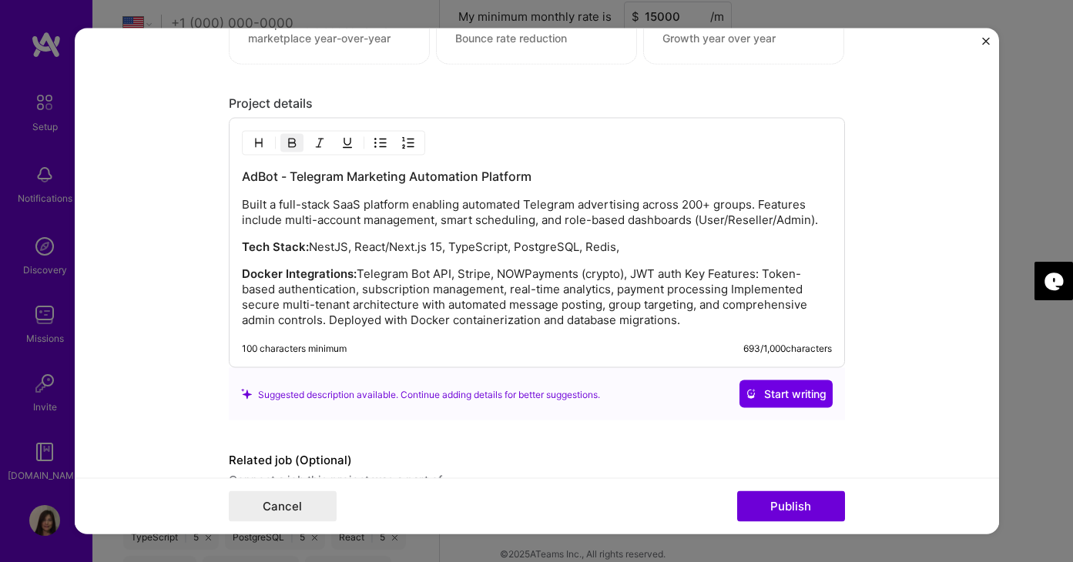
scroll to position [1587, 0]
click at [690, 273] on p "Docker Integrations: Telegram Bot API, Stripe, NOWPayments (crypto), JWT auth K…" at bounding box center [537, 296] width 590 height 62
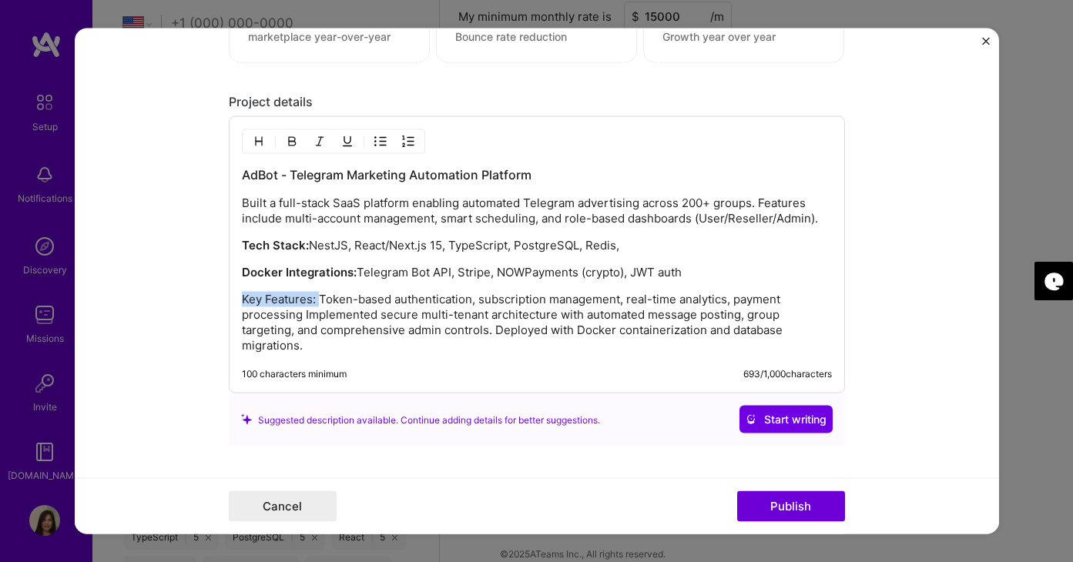
drag, startPoint x: 316, startPoint y: 303, endPoint x: 238, endPoint y: 299, distance: 78.7
click at [239, 299] on div "AdBot - Telegram Marketing Automation Platform Built a full-stack SaaS platform…" at bounding box center [537, 254] width 616 height 277
click at [290, 140] on img "button" at bounding box center [292, 142] width 12 height 12
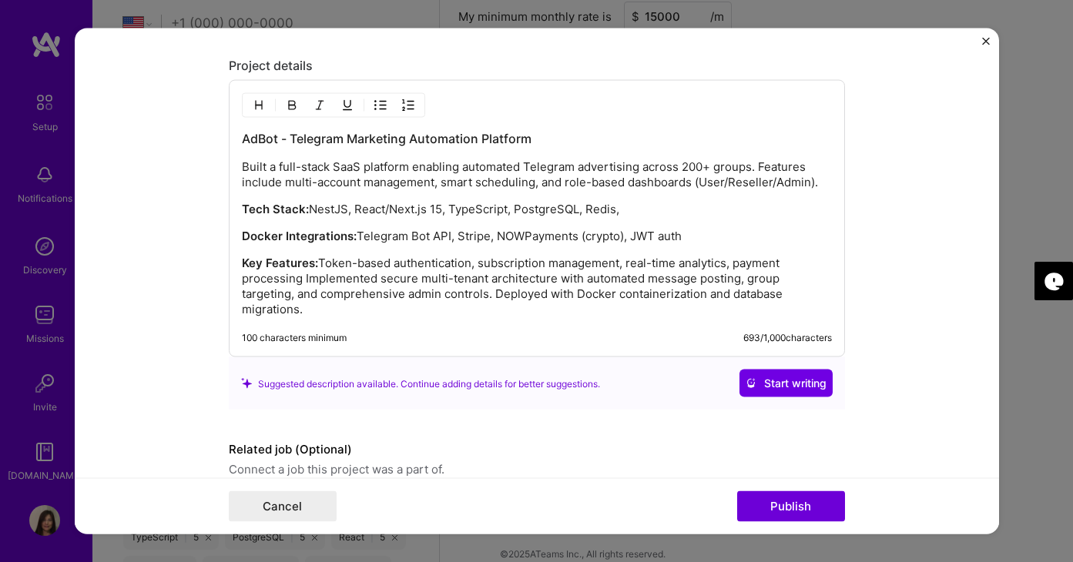
click at [304, 281] on p "Key Features: Token-based authentication, subscription management, real-time an…" at bounding box center [537, 287] width 590 height 62
click at [282, 236] on strong "Docker Integrations:" at bounding box center [299, 236] width 115 height 15
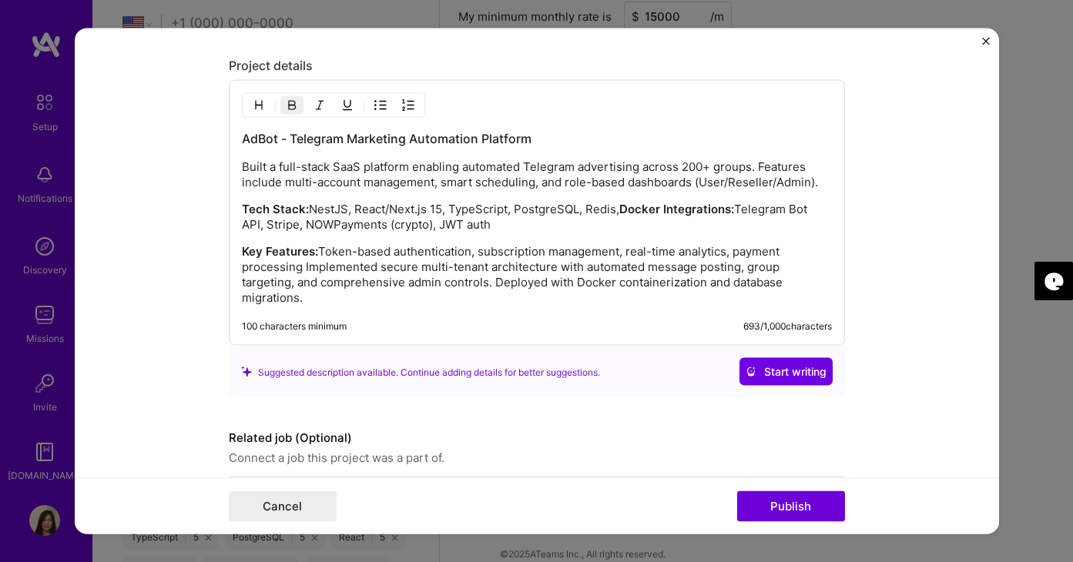
click at [666, 211] on strong "Docker Integrations:" at bounding box center [676, 209] width 115 height 15
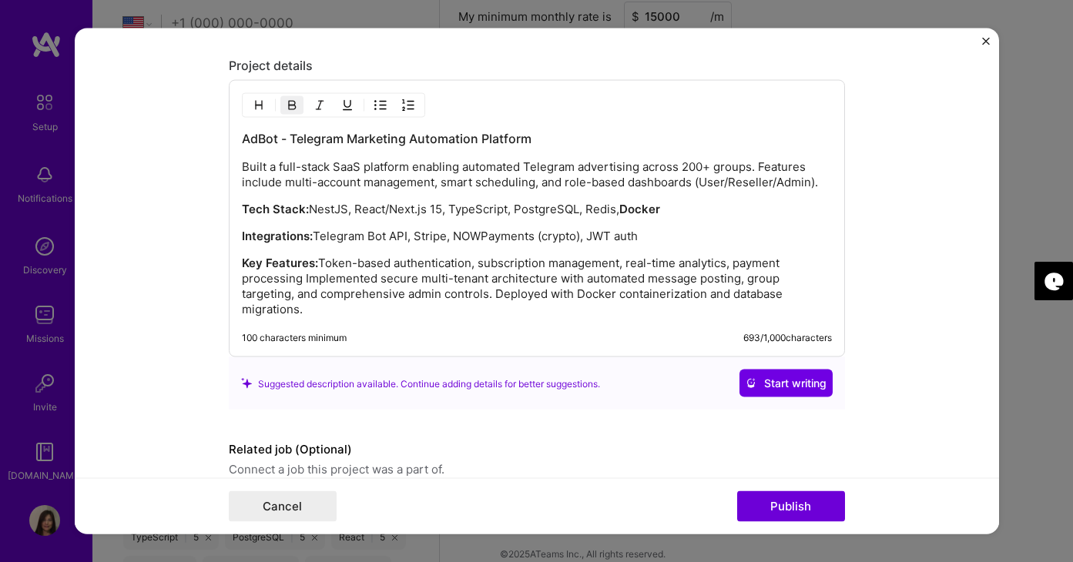
drag, startPoint x: 668, startPoint y: 211, endPoint x: 626, endPoint y: 210, distance: 41.6
click at [626, 210] on p "Tech Stack: NestJS, React/Next.js 15, TypeScript, PostgreSQL, Redis, Docker" at bounding box center [537, 209] width 590 height 15
click at [291, 106] on img "button" at bounding box center [292, 105] width 12 height 12
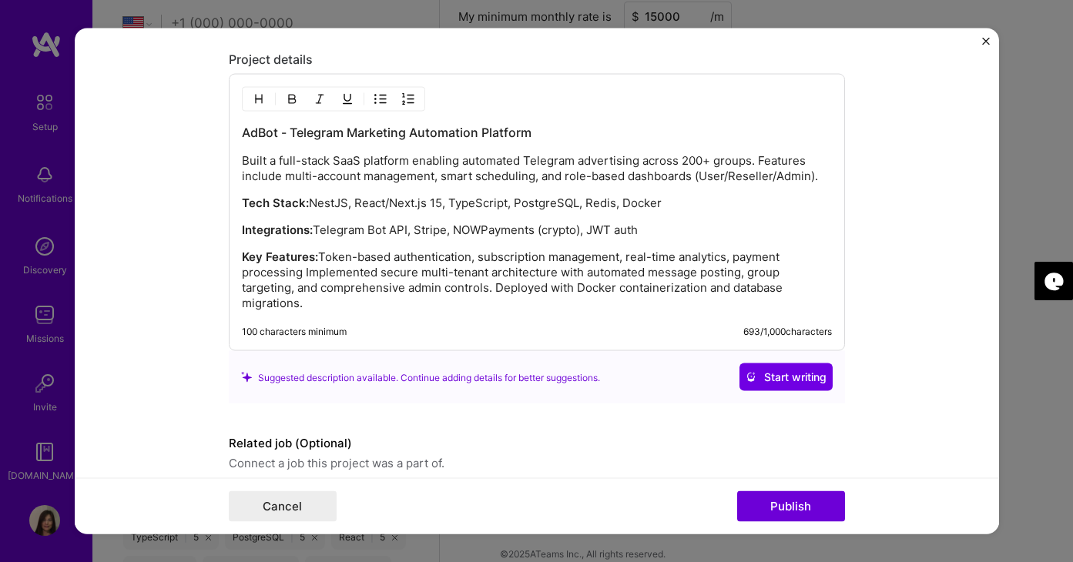
scroll to position [1632, 0]
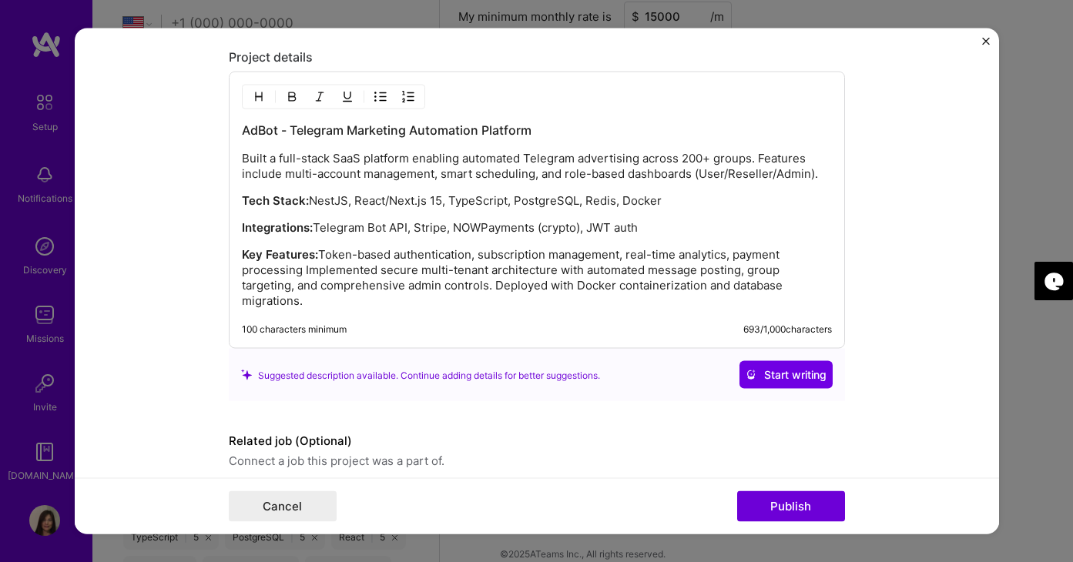
click at [305, 273] on p "Key Features: Token-based authentication, subscription management, real-time an…" at bounding box center [537, 278] width 590 height 62
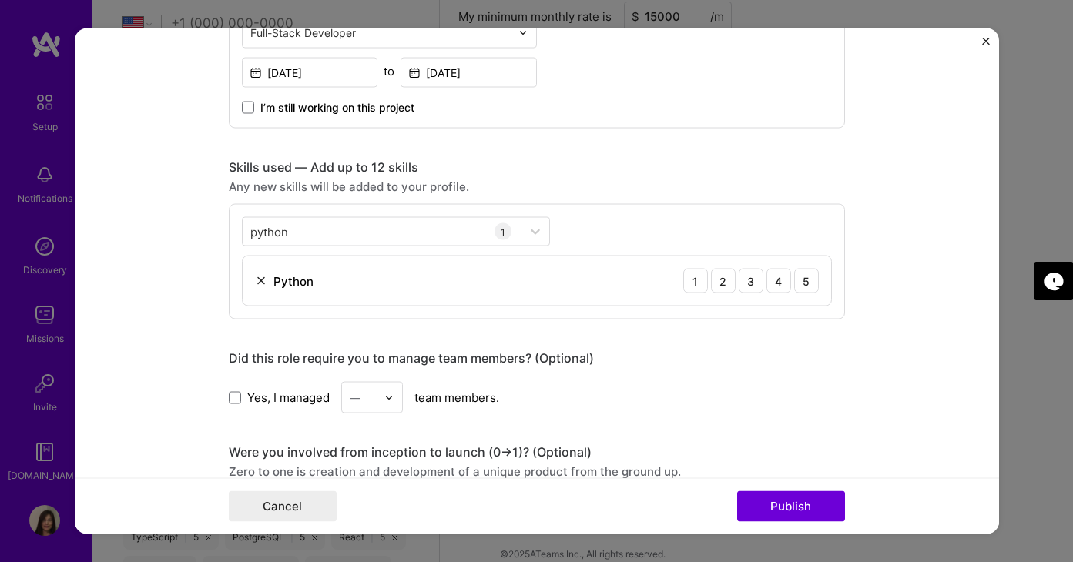
scroll to position [939, 0]
click at [812, 280] on div "5" at bounding box center [806, 280] width 25 height 25
click at [782, 282] on div "4" at bounding box center [778, 280] width 25 height 25
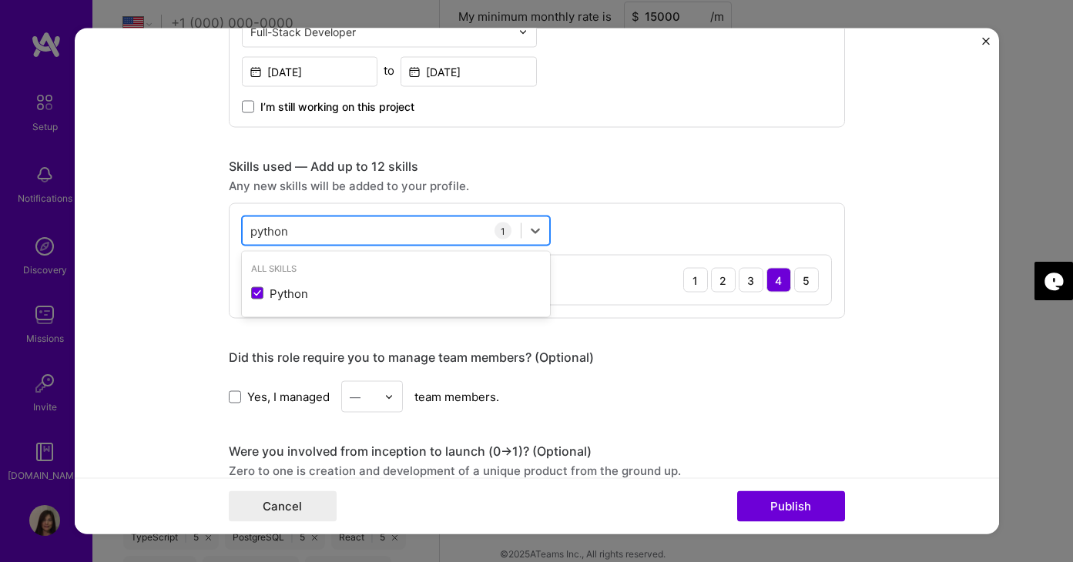
click at [345, 229] on div "python python" at bounding box center [382, 230] width 278 height 25
type input "p"
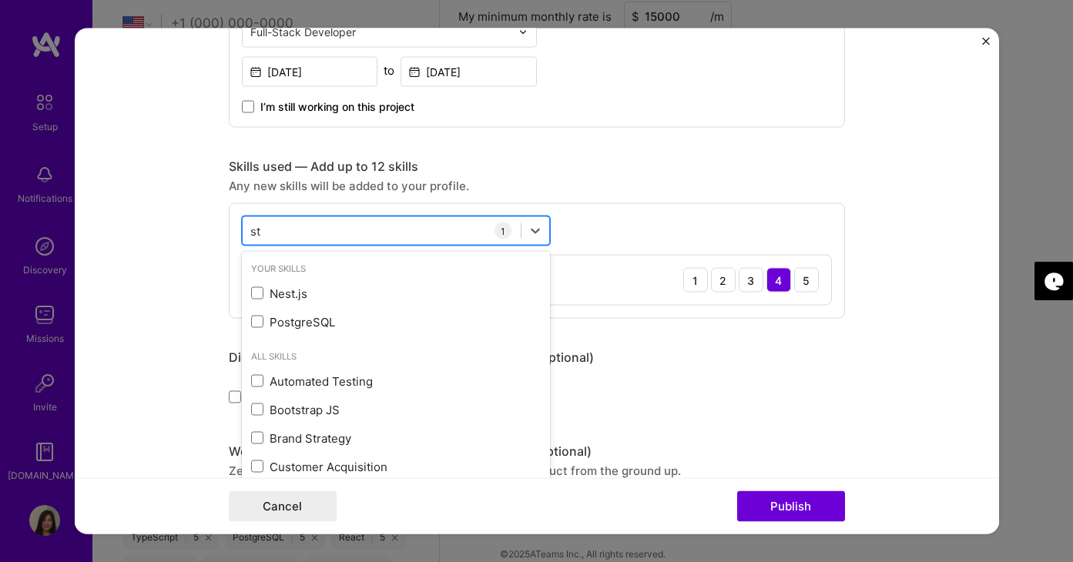
type input "s"
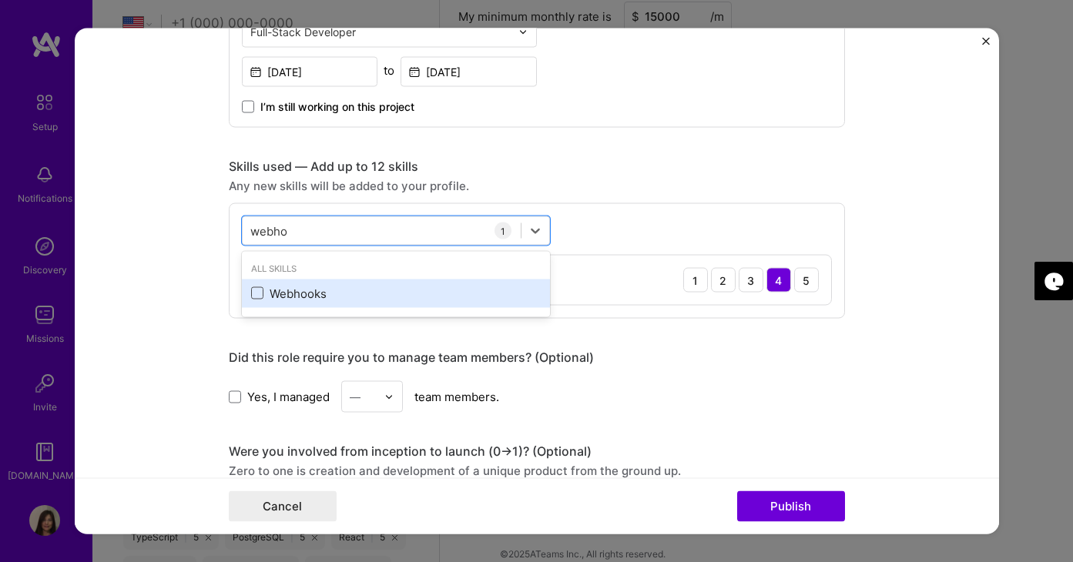
click at [261, 293] on span at bounding box center [257, 293] width 12 height 12
click at [0, 0] on input "checkbox" at bounding box center [0, 0] width 0 height 0
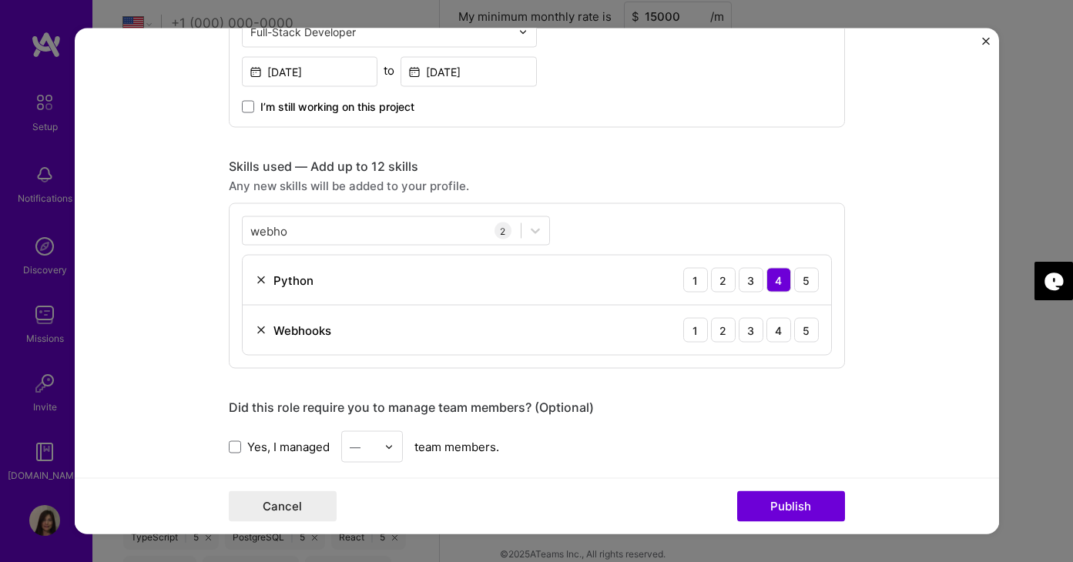
click at [604, 213] on div "webho webho 2 Python 1 2 3 4 5 Webhooks 1 2 3 4 5" at bounding box center [537, 286] width 616 height 166
click at [303, 229] on div "webho webho" at bounding box center [382, 230] width 278 height 25
drag, startPoint x: 308, startPoint y: 228, endPoint x: 169, endPoint y: 227, distance: 139.4
click at [169, 227] on form "Project title adbot Company adbot marketing Project industry Industry 2 Project…" at bounding box center [537, 281] width 924 height 506
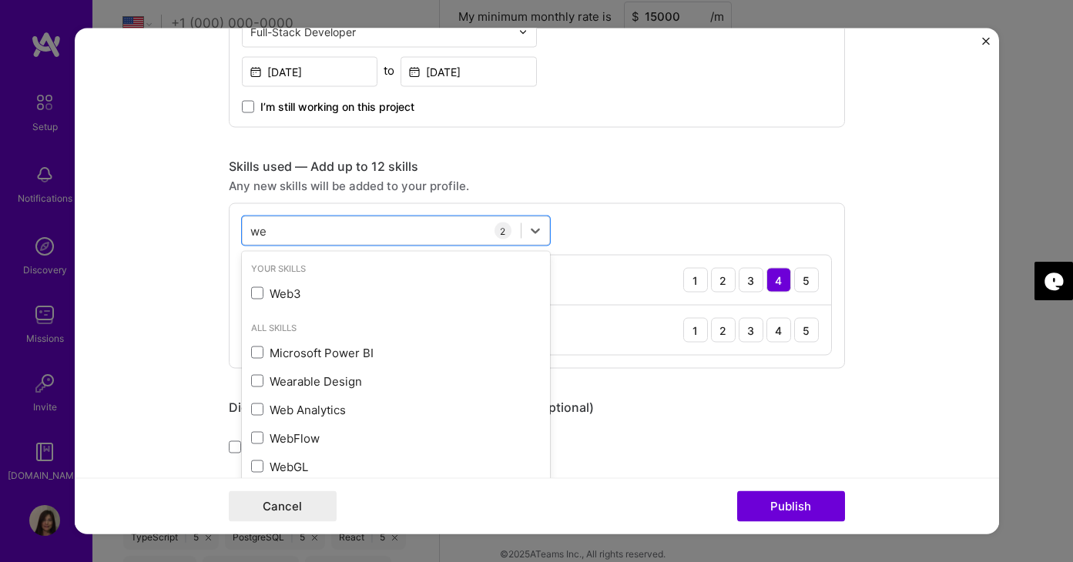
type input "w"
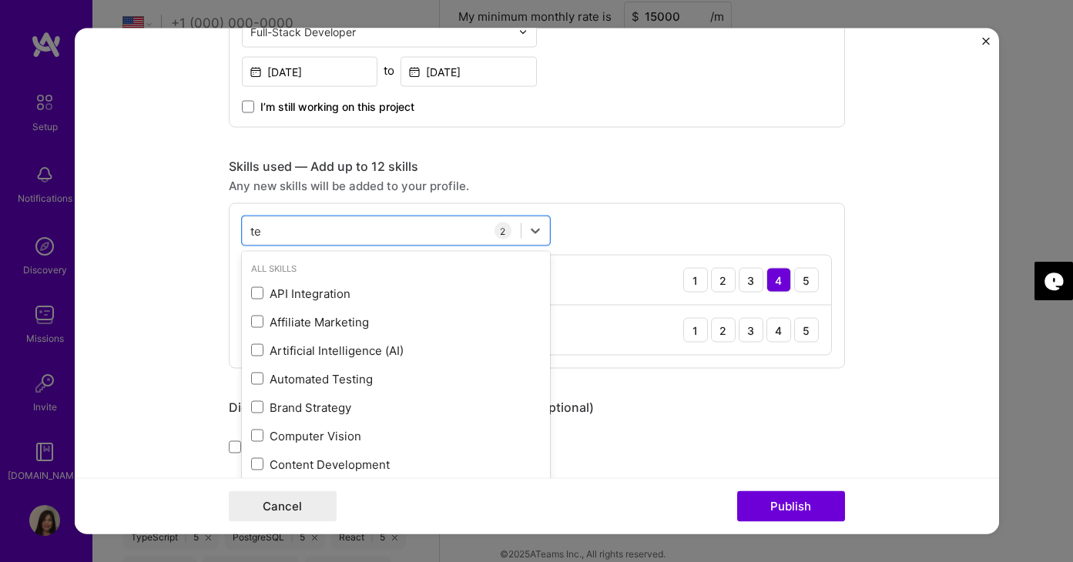
type input "t"
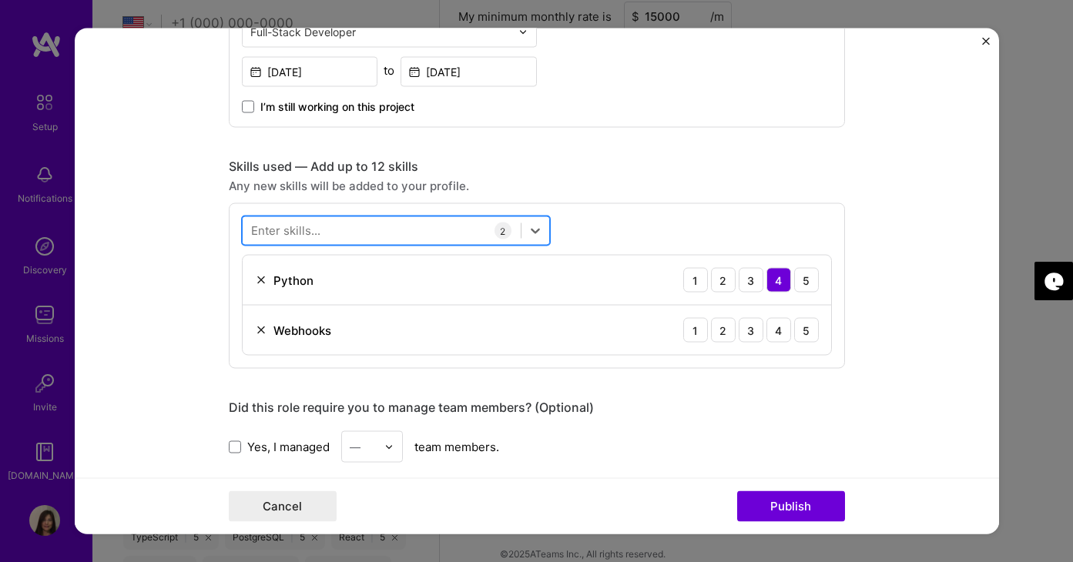
click at [321, 231] on div at bounding box center [382, 230] width 278 height 25
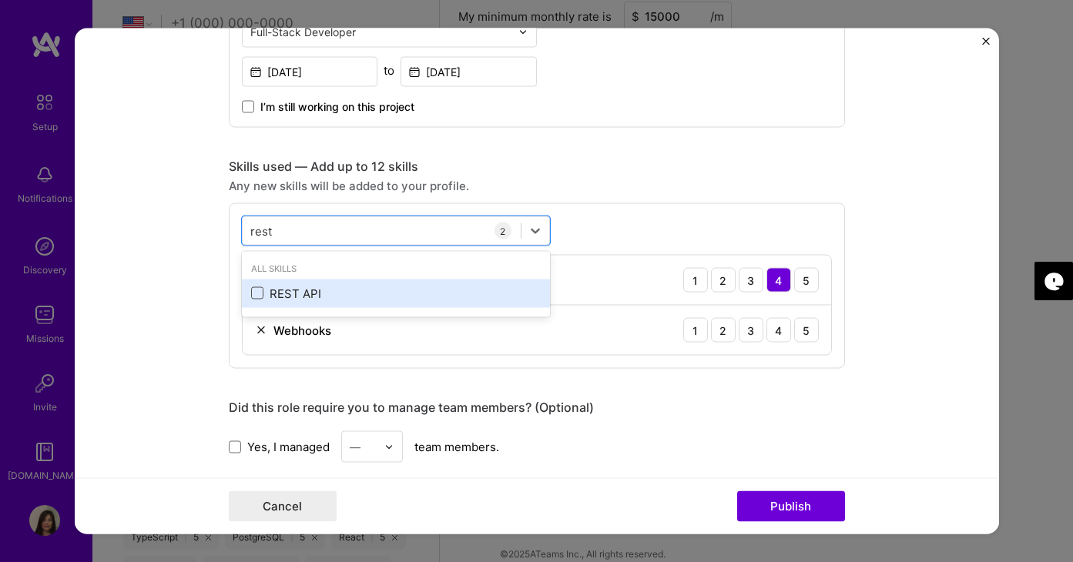
click at [256, 294] on span at bounding box center [257, 293] width 12 height 12
click at [0, 0] on input "checkbox" at bounding box center [0, 0] width 0 height 0
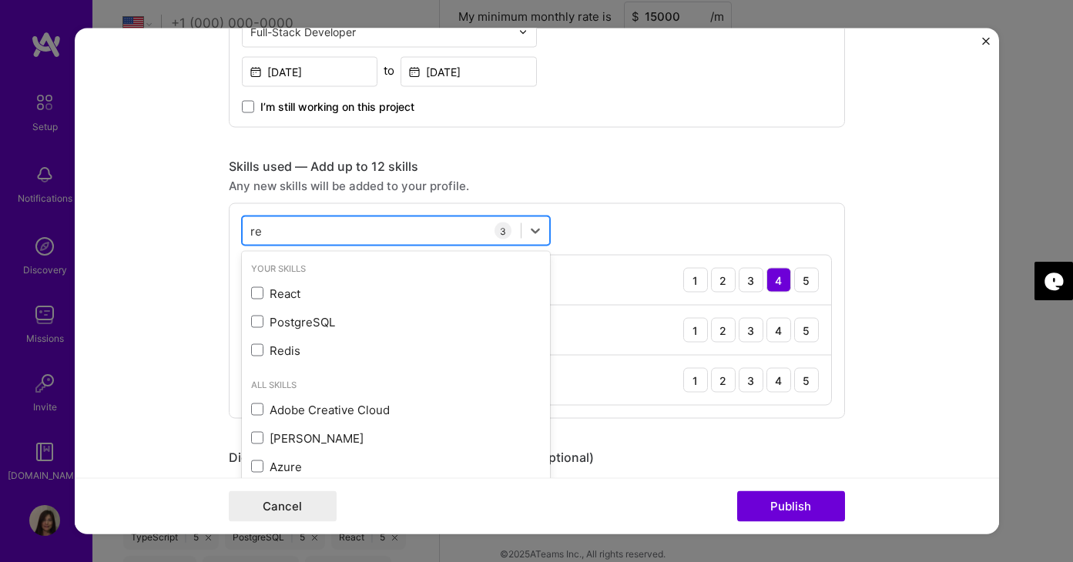
type input "r"
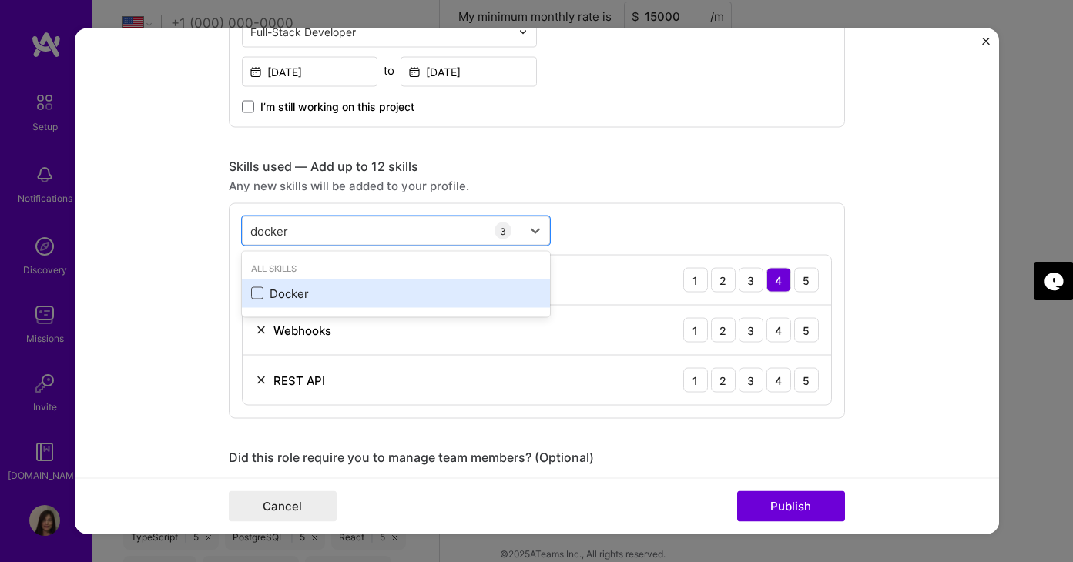
click at [255, 292] on span at bounding box center [257, 293] width 12 height 12
click at [0, 0] on input "checkbox" at bounding box center [0, 0] width 0 height 0
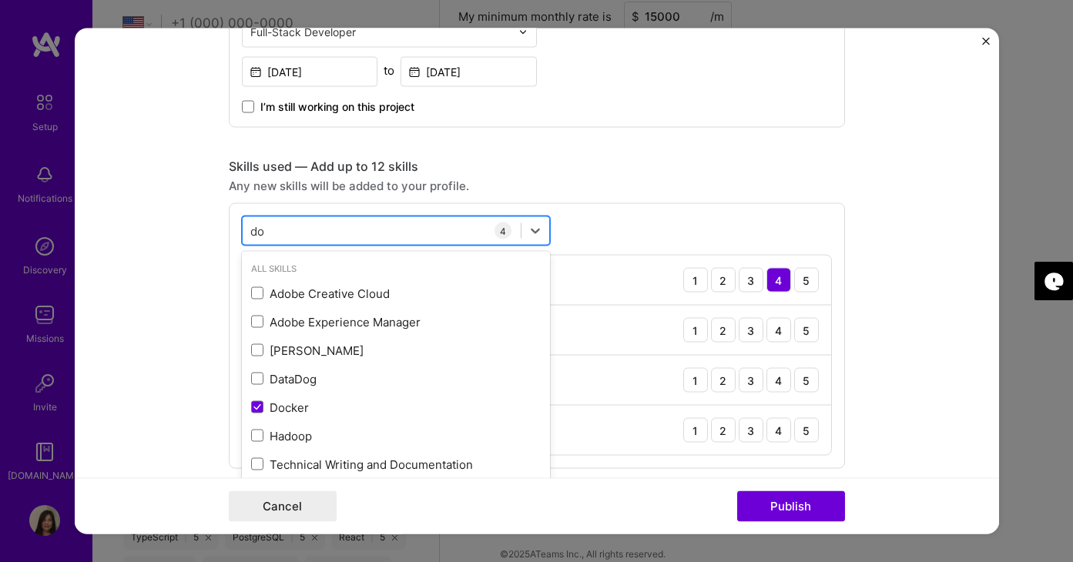
type input "d"
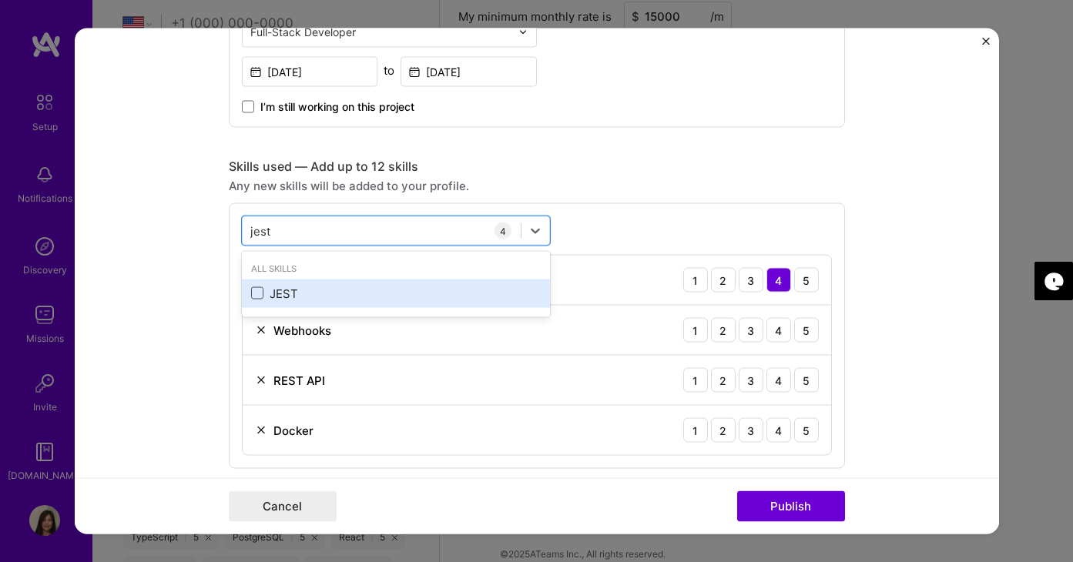
click at [257, 293] on span at bounding box center [257, 293] width 12 height 12
click at [0, 0] on input "checkbox" at bounding box center [0, 0] width 0 height 0
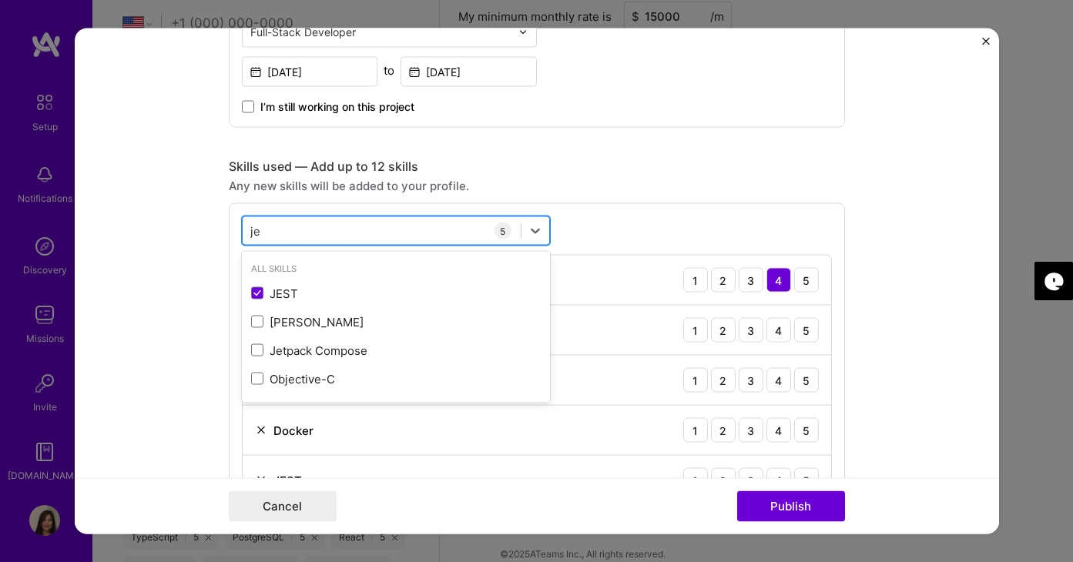
type input "j"
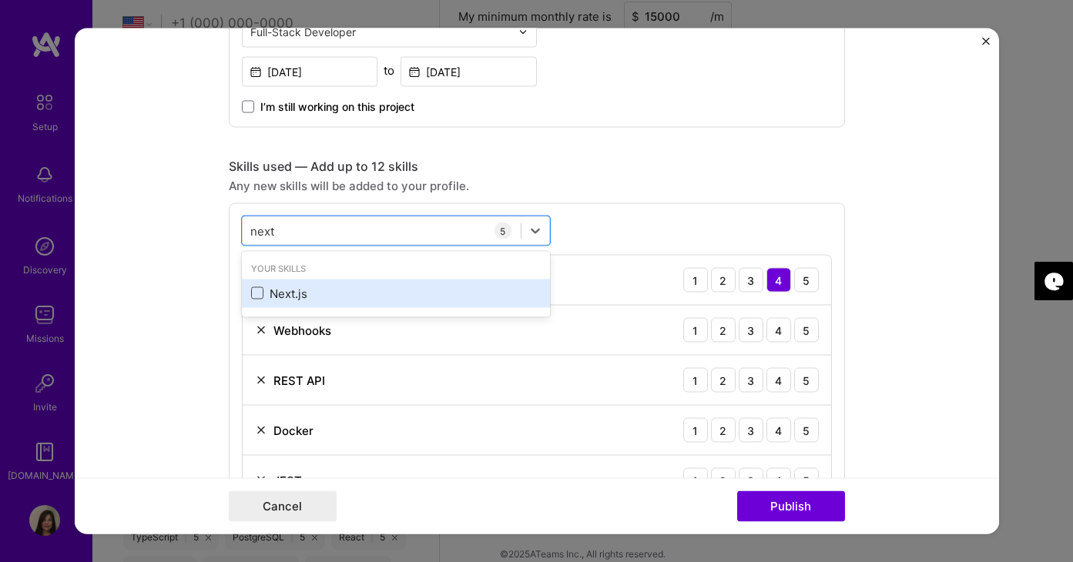
click at [259, 291] on span at bounding box center [257, 293] width 12 height 12
click at [0, 0] on input "checkbox" at bounding box center [0, 0] width 0 height 0
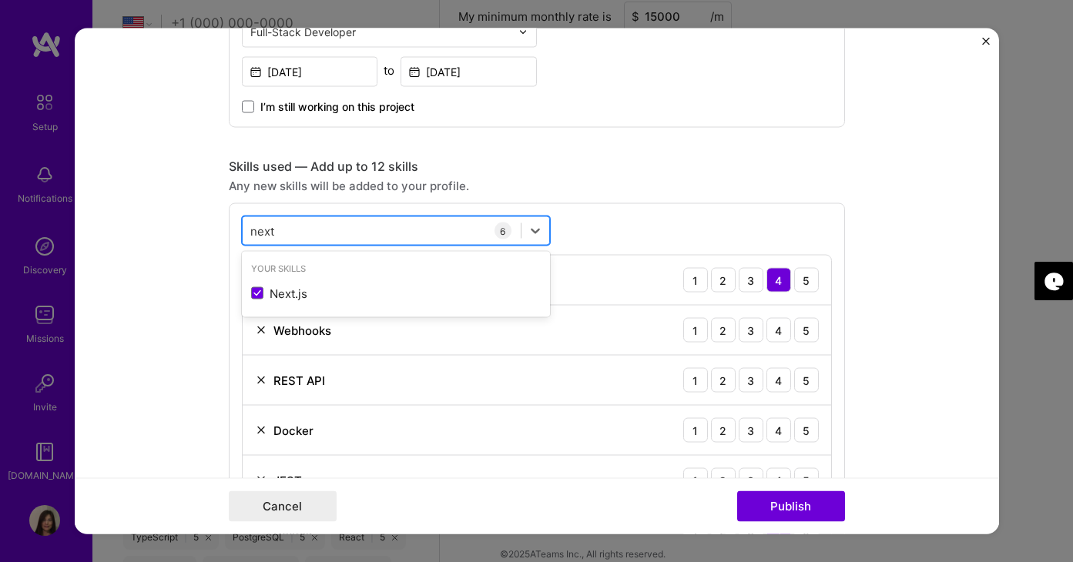
click at [293, 230] on div "next next" at bounding box center [382, 230] width 278 height 25
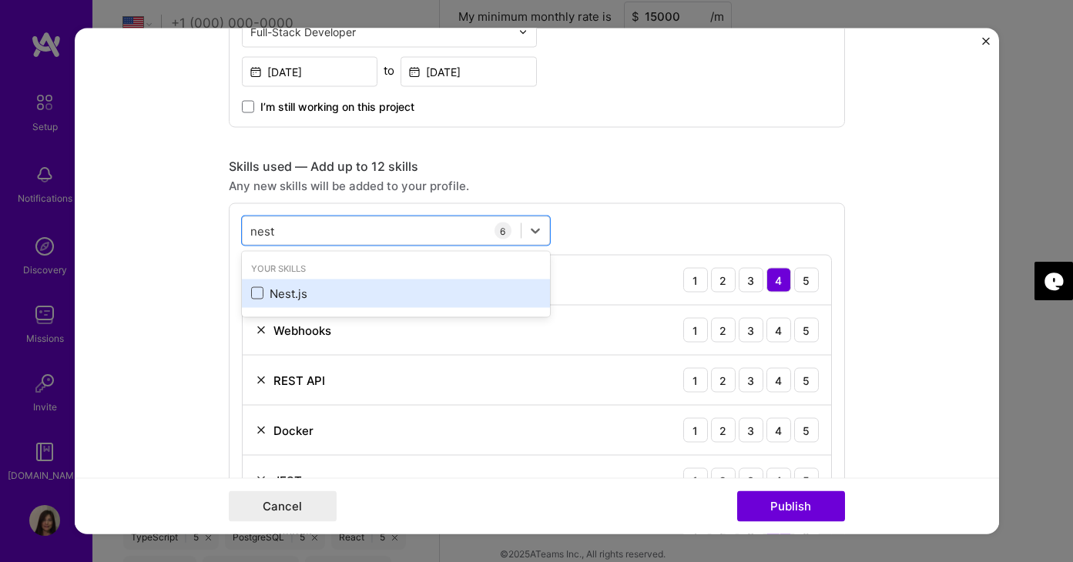
click at [256, 294] on span at bounding box center [257, 293] width 12 height 12
click at [0, 0] on input "checkbox" at bounding box center [0, 0] width 0 height 0
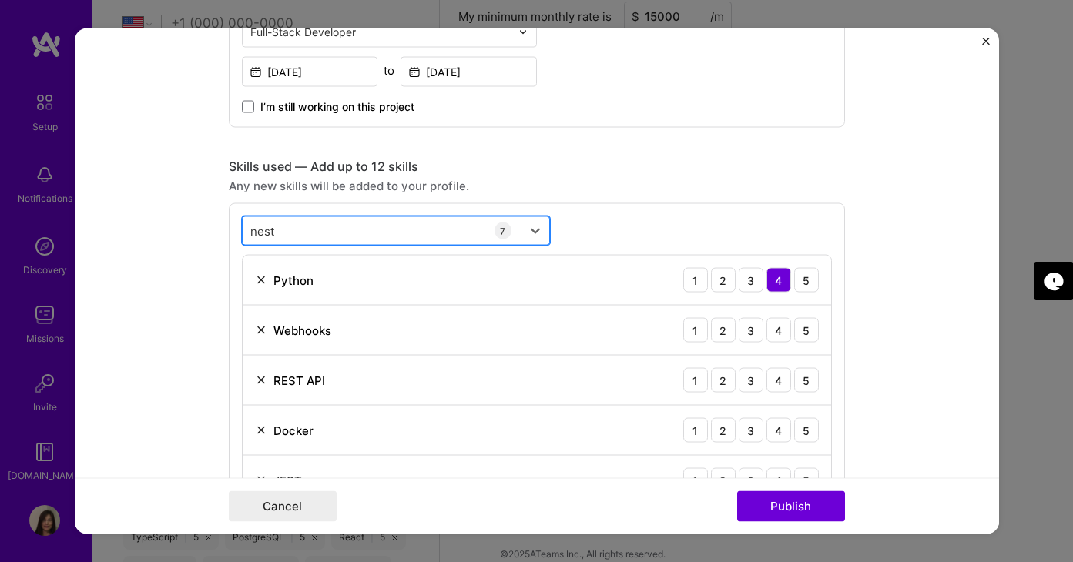
click at [294, 227] on div "nest nest" at bounding box center [382, 230] width 278 height 25
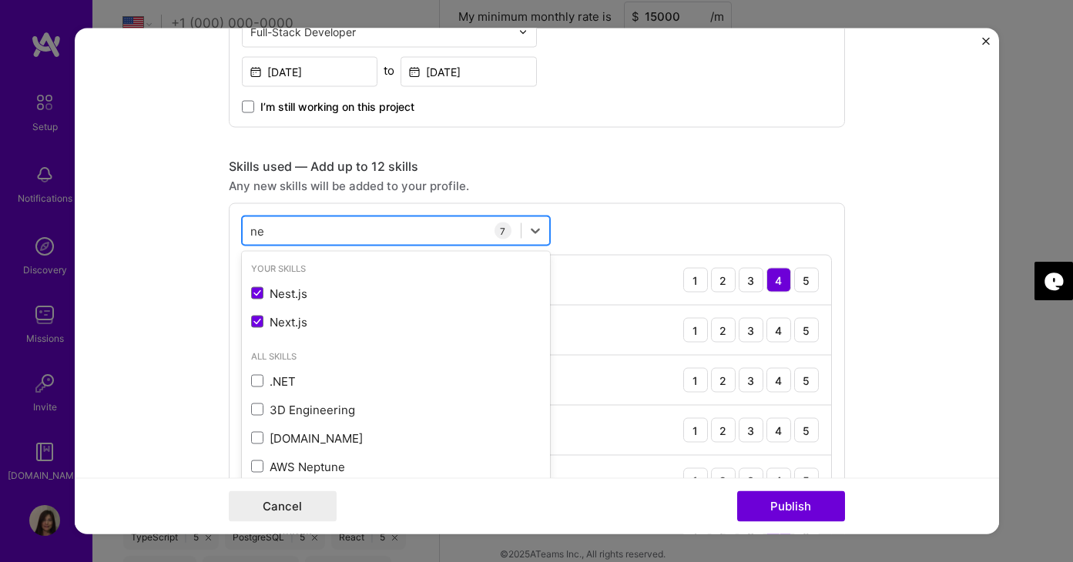
type input "n"
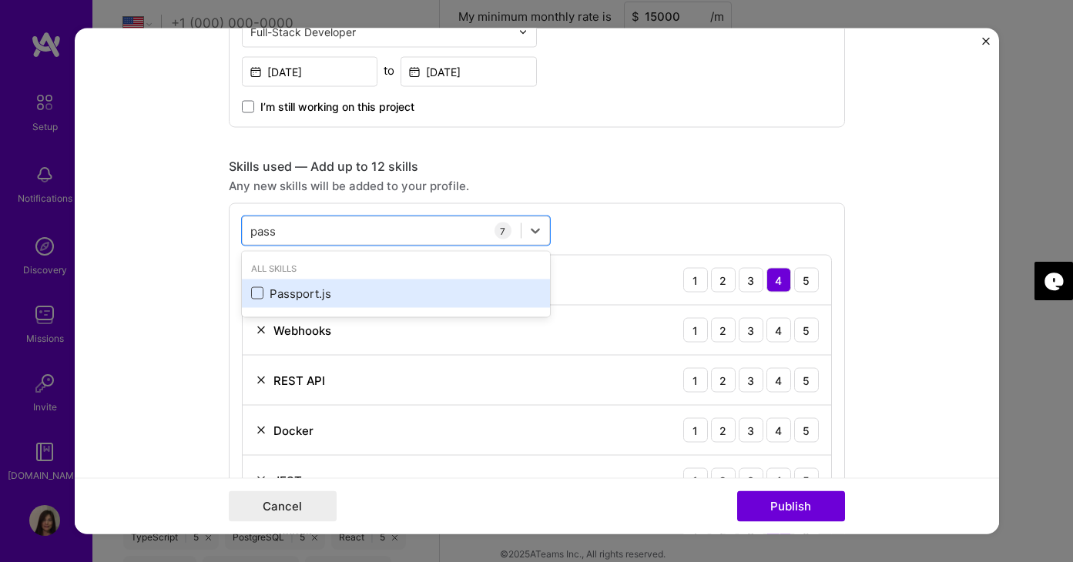
click at [256, 293] on span at bounding box center [257, 293] width 12 height 12
click at [0, 0] on input "checkbox" at bounding box center [0, 0] width 0 height 0
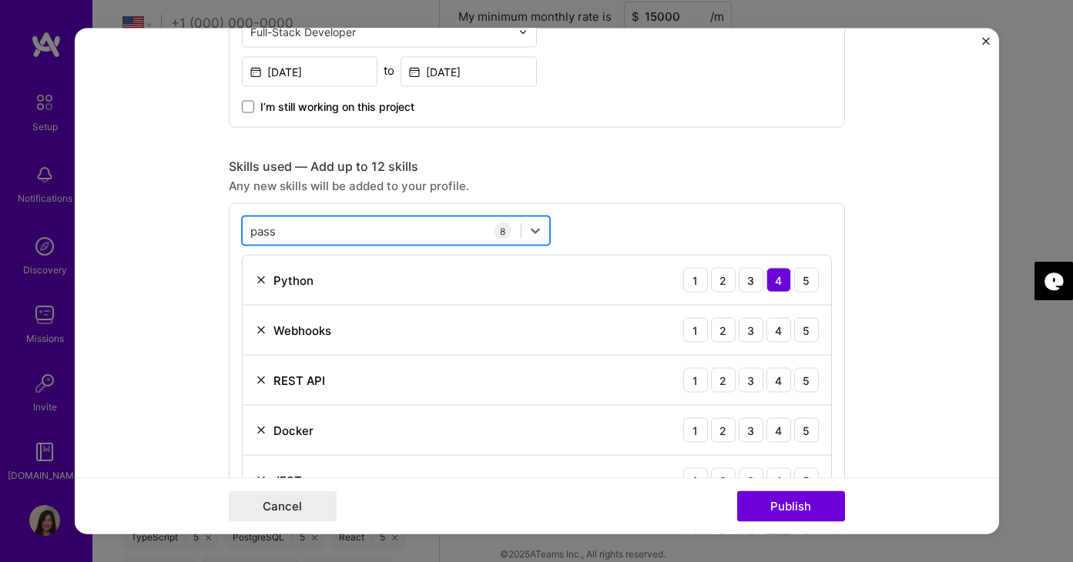
click at [287, 228] on div "[PERSON_NAME]" at bounding box center [382, 230] width 278 height 25
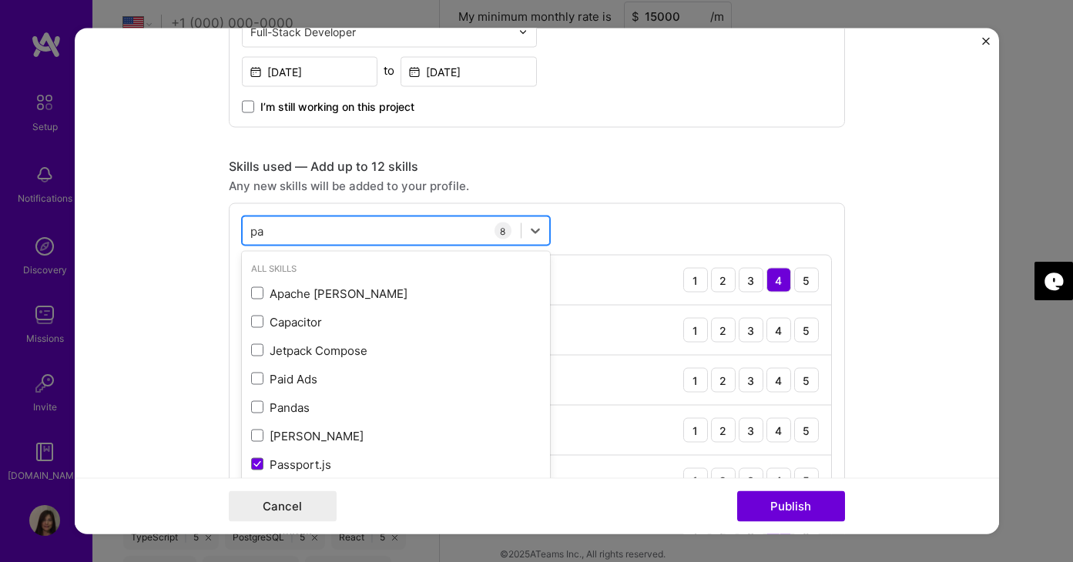
type input "p"
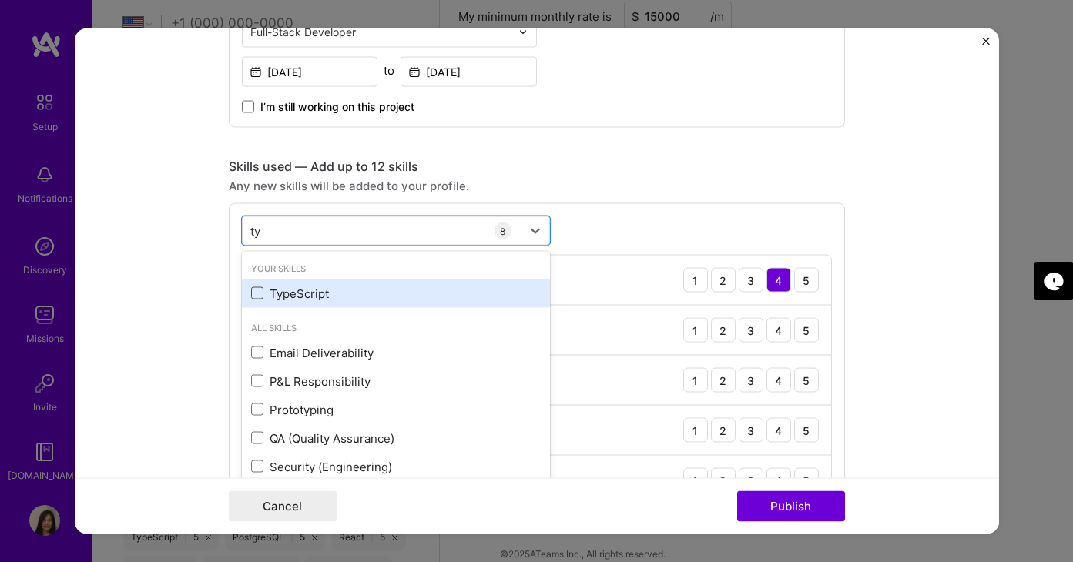
click at [259, 293] on span at bounding box center [257, 293] width 12 height 12
click at [0, 0] on input "checkbox" at bounding box center [0, 0] width 0 height 0
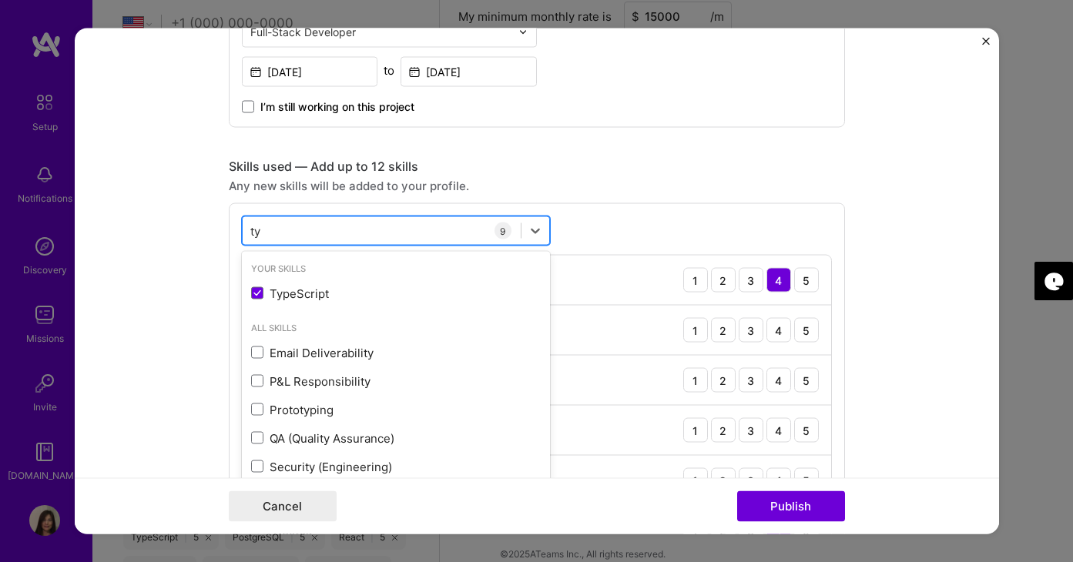
click at [279, 229] on div "ty ty" at bounding box center [382, 230] width 278 height 25
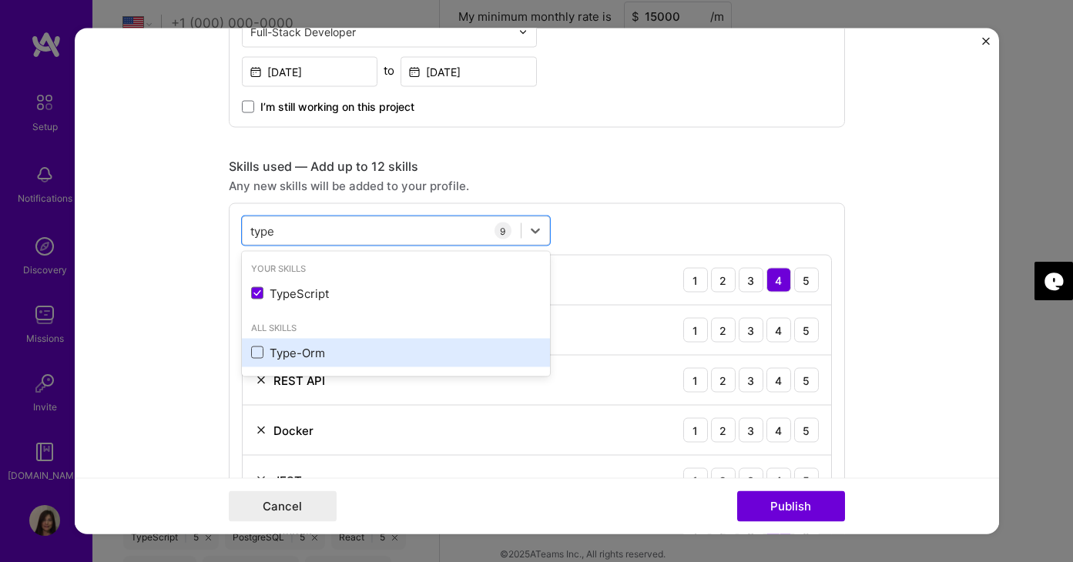
click at [253, 347] on span at bounding box center [257, 353] width 12 height 12
click at [0, 0] on input "checkbox" at bounding box center [0, 0] width 0 height 0
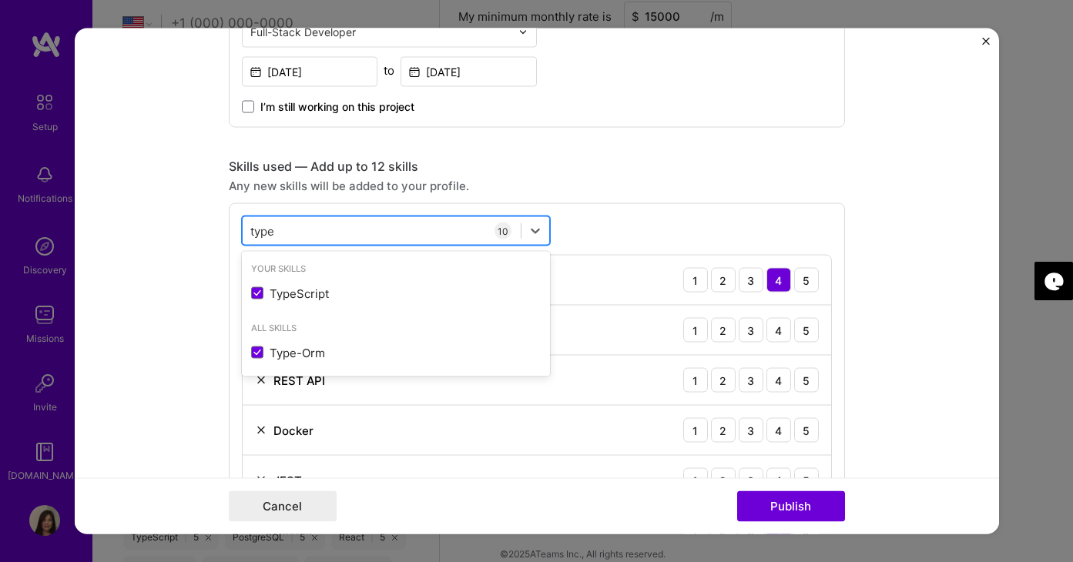
click at [286, 226] on div "type type" at bounding box center [382, 230] width 278 height 25
type input "t"
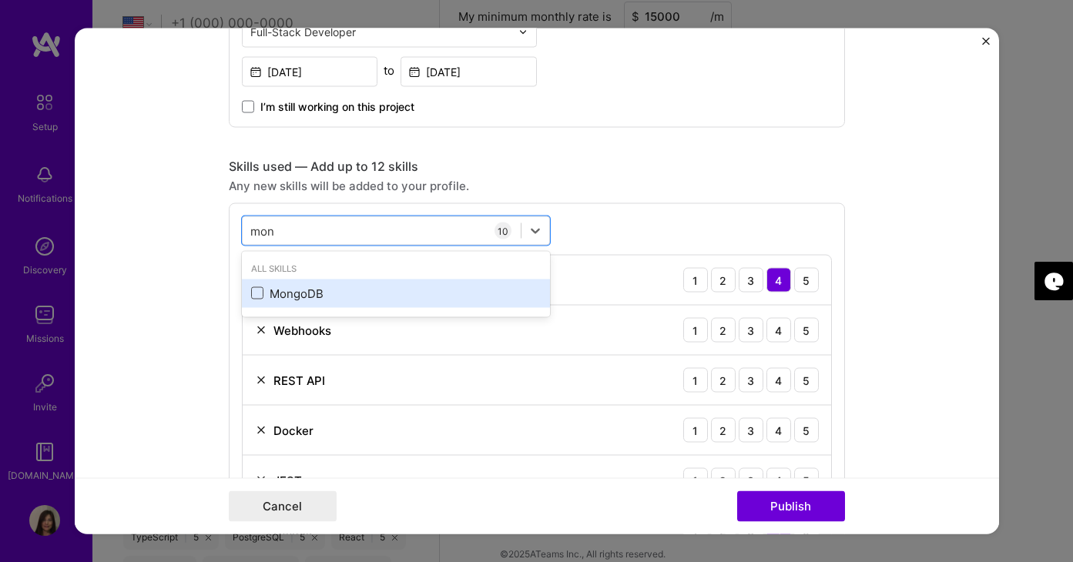
click at [254, 297] on span at bounding box center [257, 293] width 12 height 12
click at [0, 0] on input "checkbox" at bounding box center [0, 0] width 0 height 0
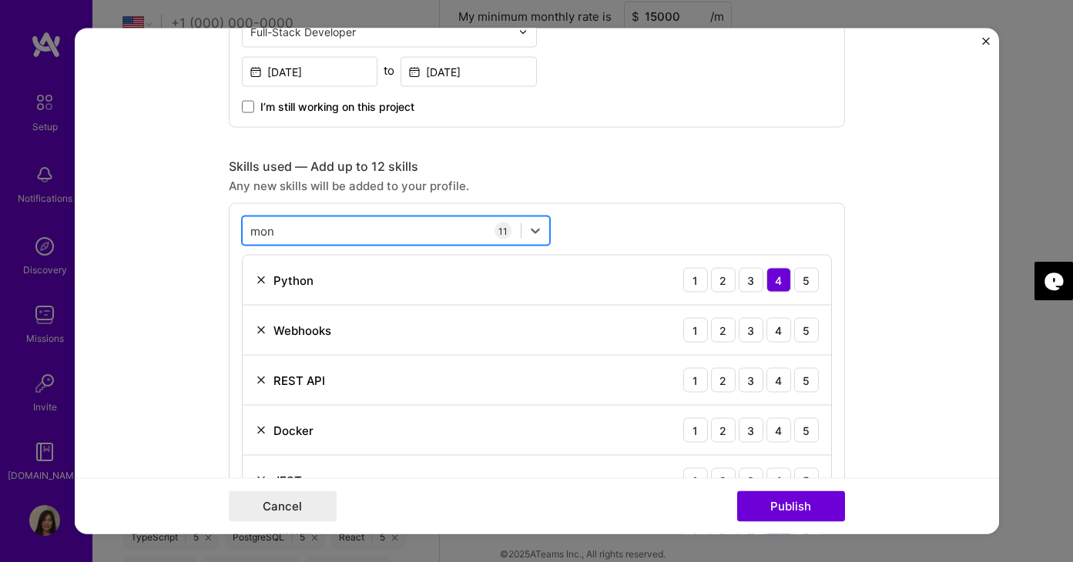
click at [283, 229] on div "mon mon" at bounding box center [382, 230] width 278 height 25
type input "m"
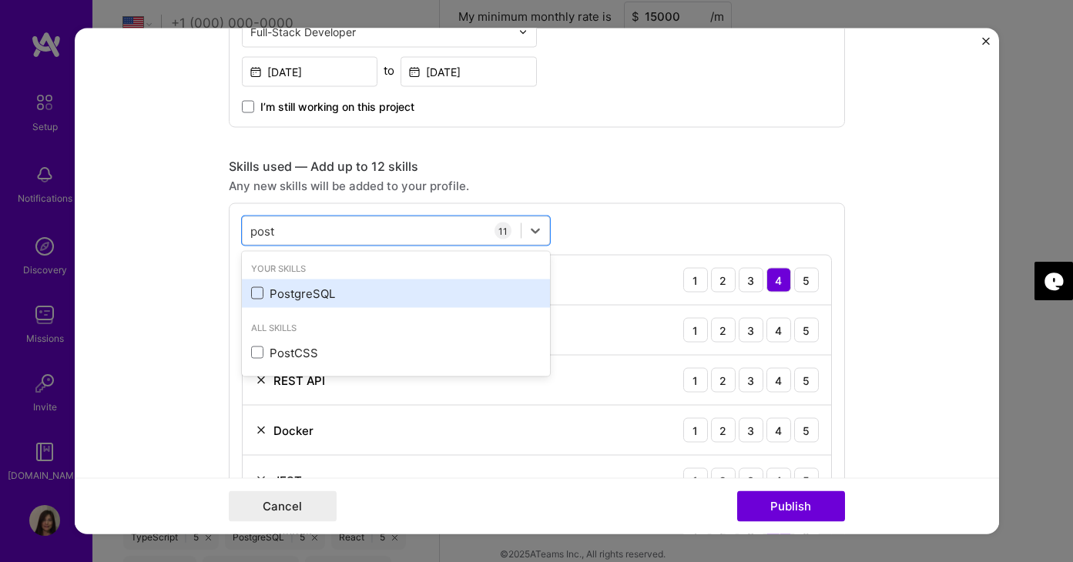
click at [257, 299] on span at bounding box center [257, 293] width 12 height 12
click at [0, 0] on input "checkbox" at bounding box center [0, 0] width 0 height 0
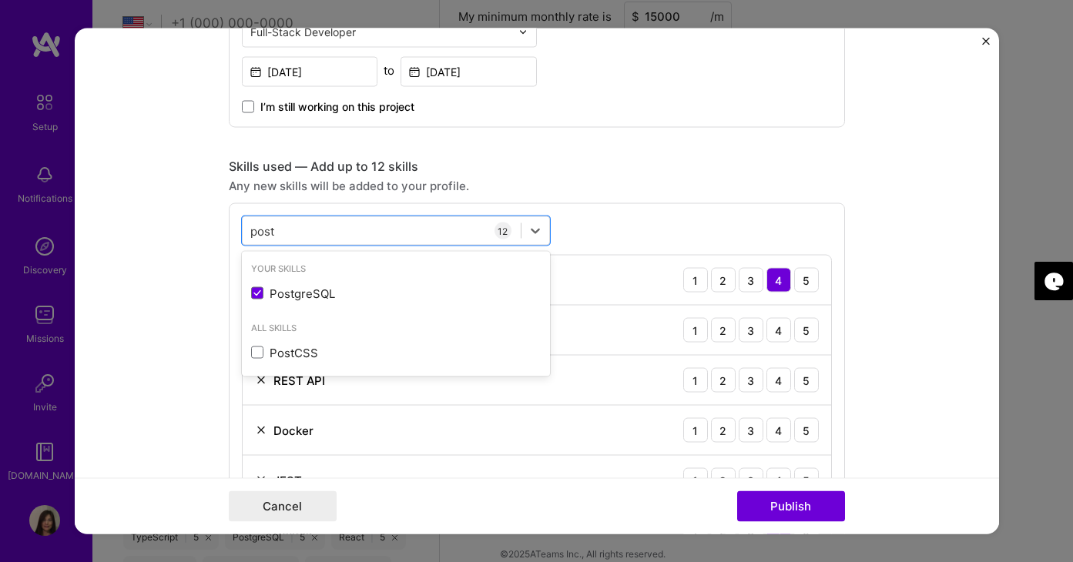
type input "post"
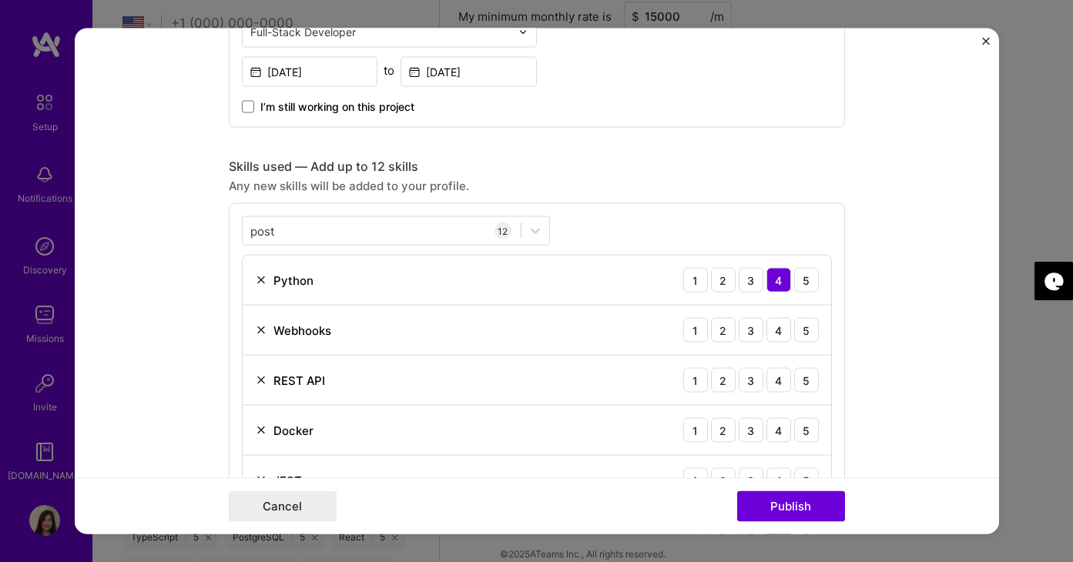
click at [685, 221] on div "post post 12 Python 1 2 3 4 5 Webhooks 1 2 3 4 5 REST API 1 2 3 4 5 Docker 1 2 …" at bounding box center [537, 536] width 616 height 666
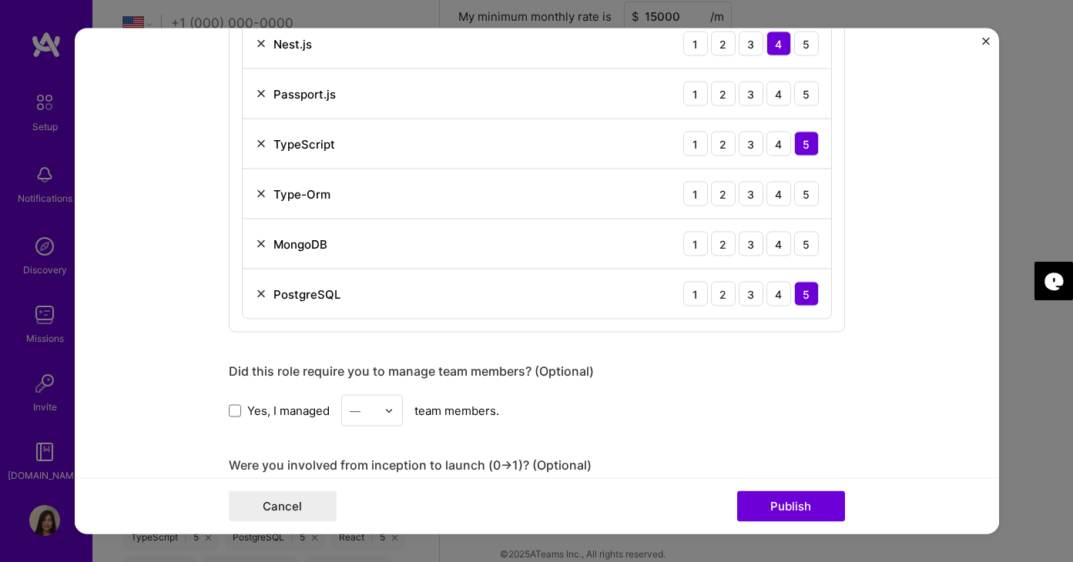
scroll to position [1463, 0]
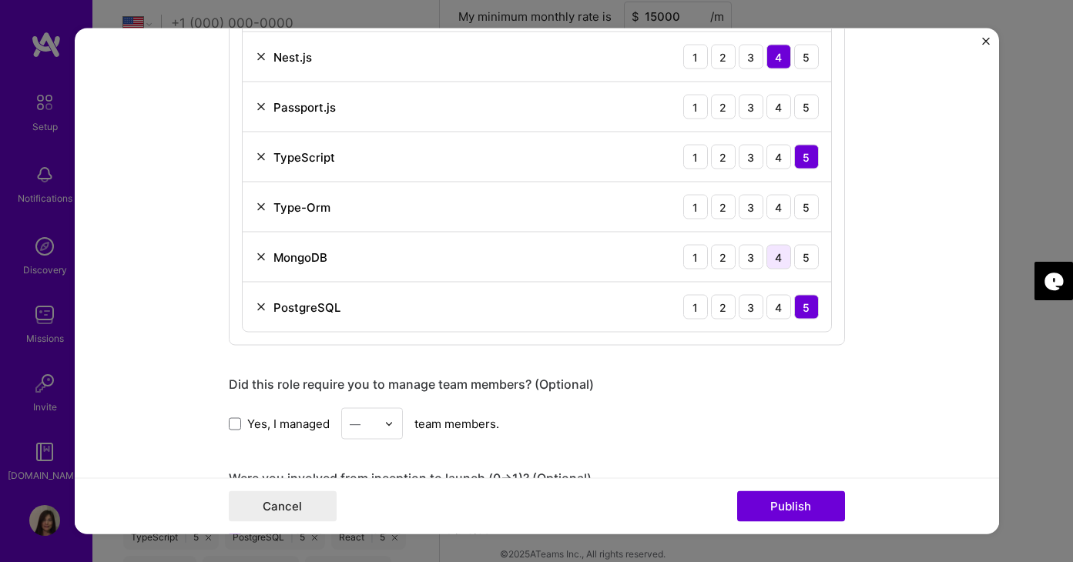
click at [782, 258] on div "4" at bounding box center [778, 257] width 25 height 25
click at [784, 206] on div "4" at bounding box center [778, 207] width 25 height 25
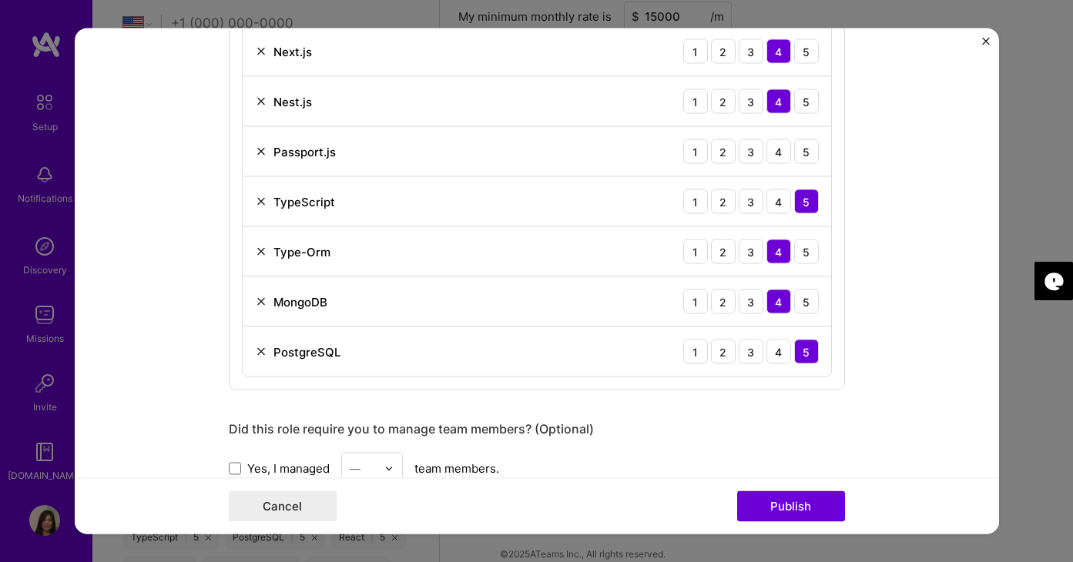
scroll to position [1381, 0]
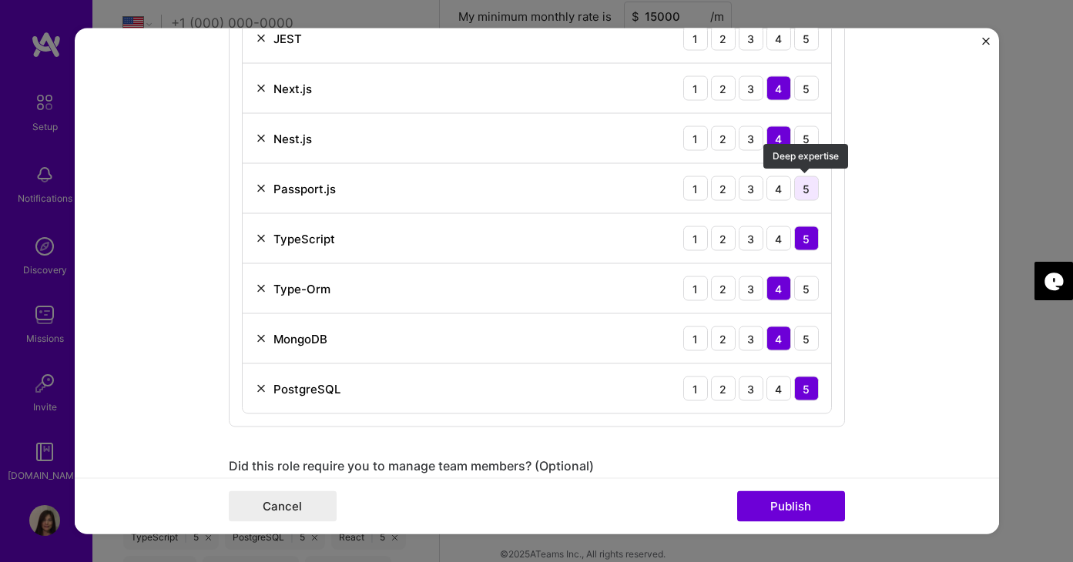
click at [799, 188] on div "5" at bounding box center [806, 188] width 25 height 25
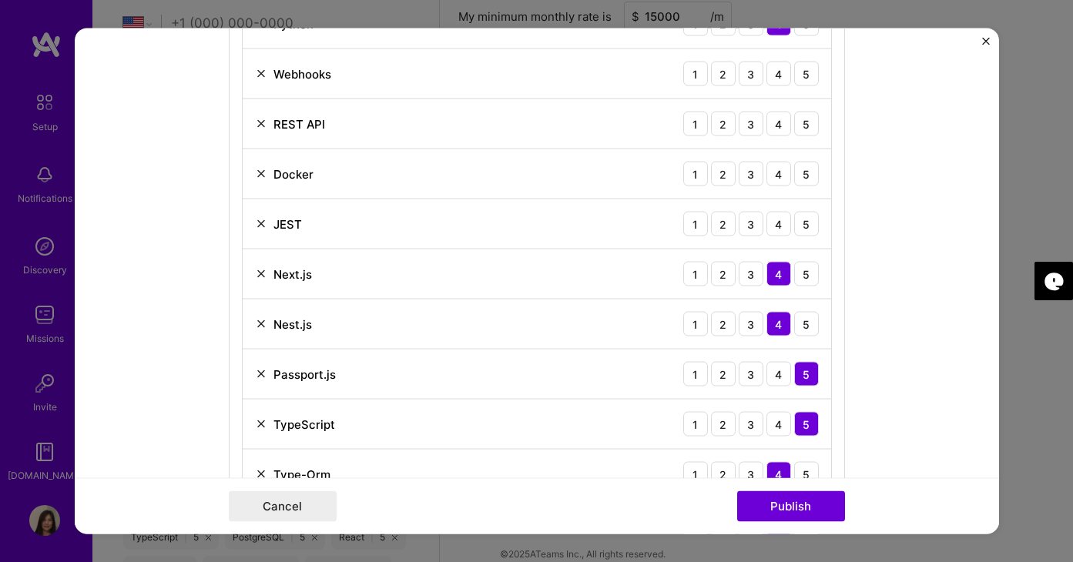
scroll to position [1184, 0]
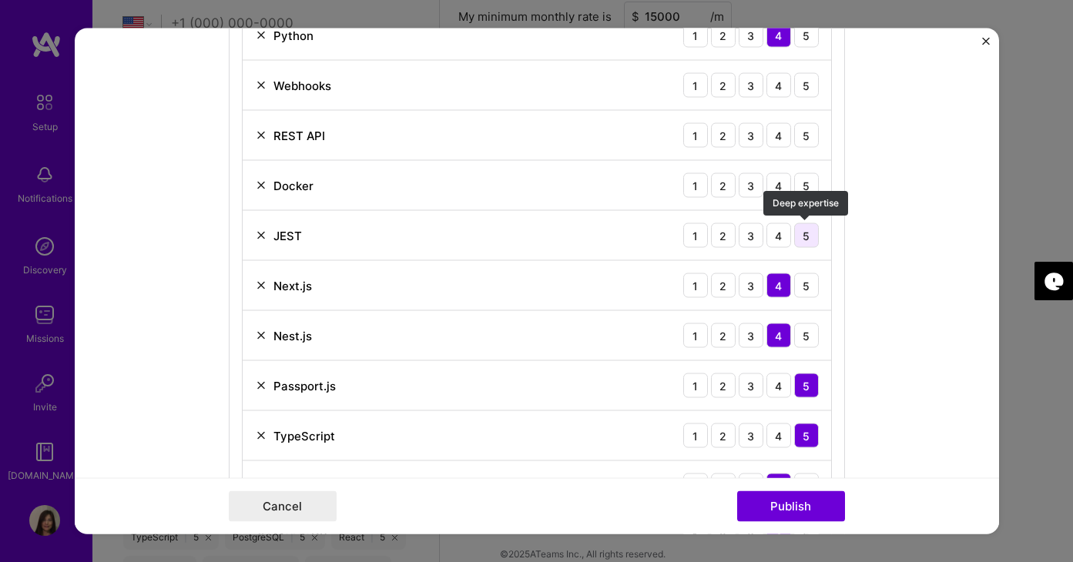
click at [805, 234] on div "5" at bounding box center [806, 235] width 25 height 25
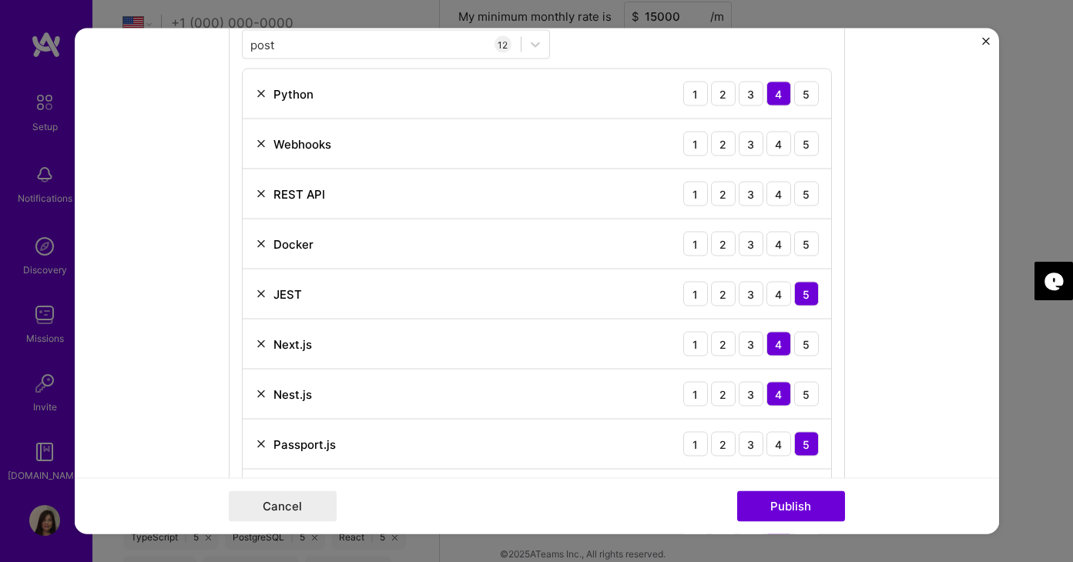
scroll to position [1099, 0]
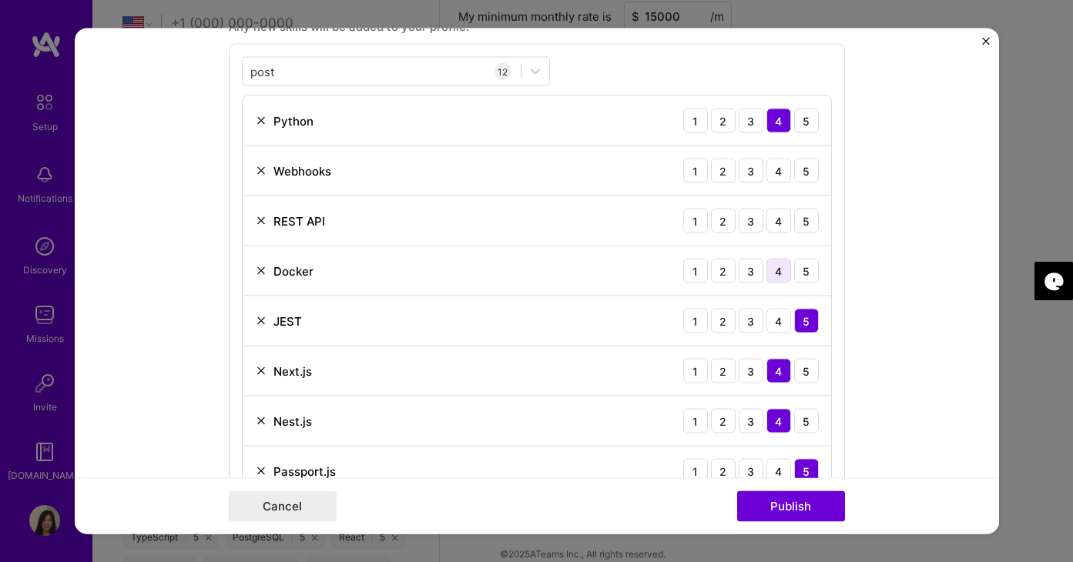
click at [785, 267] on div "4" at bounding box center [778, 271] width 25 height 25
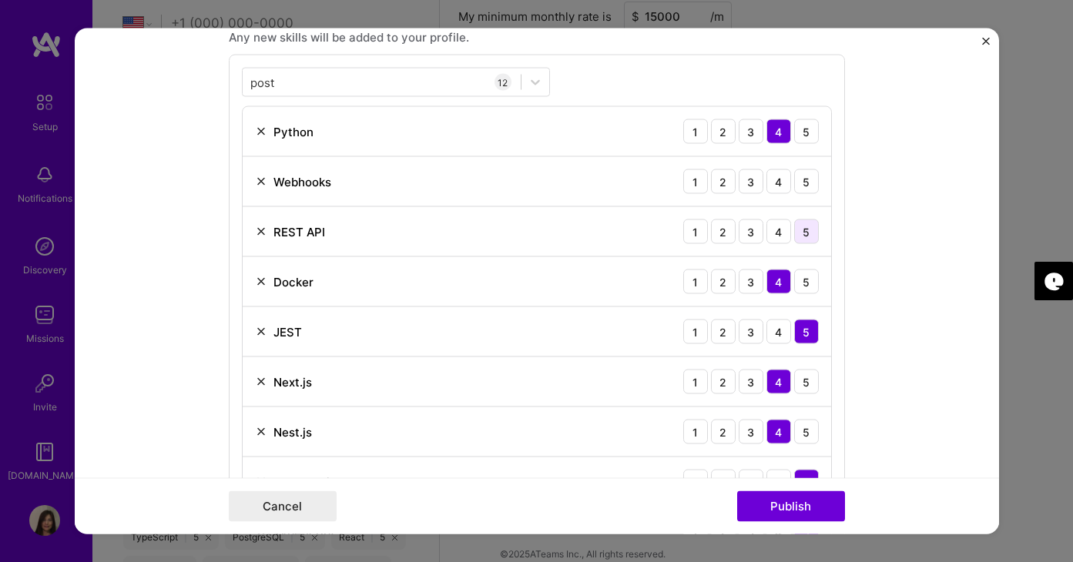
click at [806, 236] on div "5" at bounding box center [806, 231] width 25 height 25
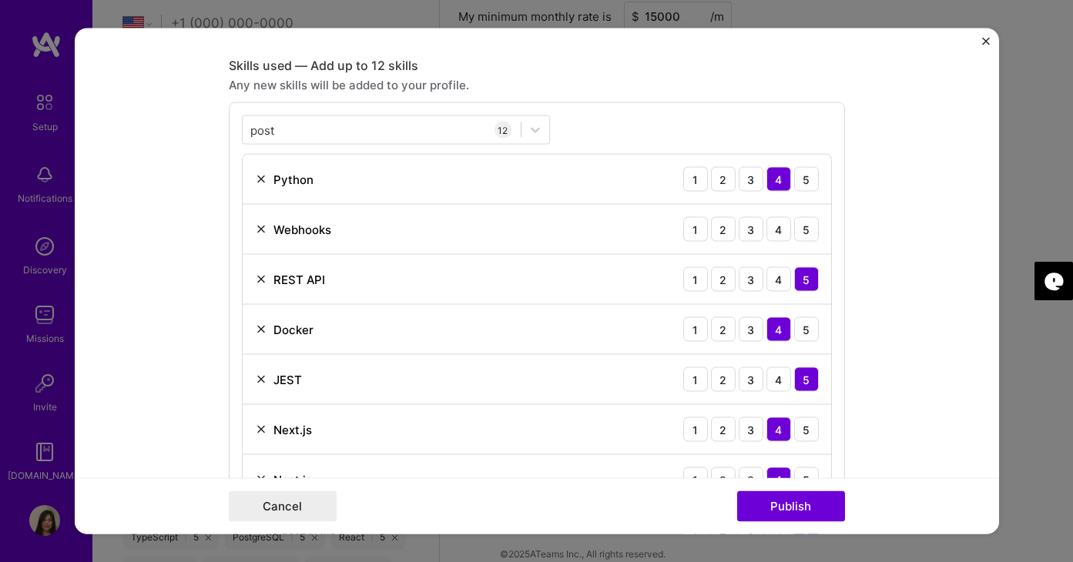
scroll to position [1020, 0]
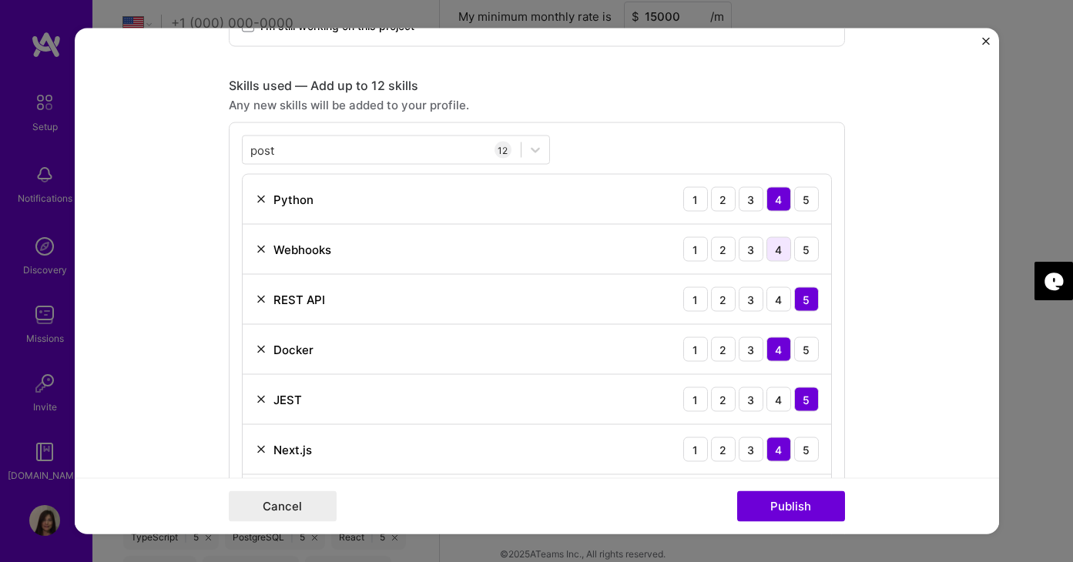
click at [782, 248] on div "4" at bounding box center [778, 249] width 25 height 25
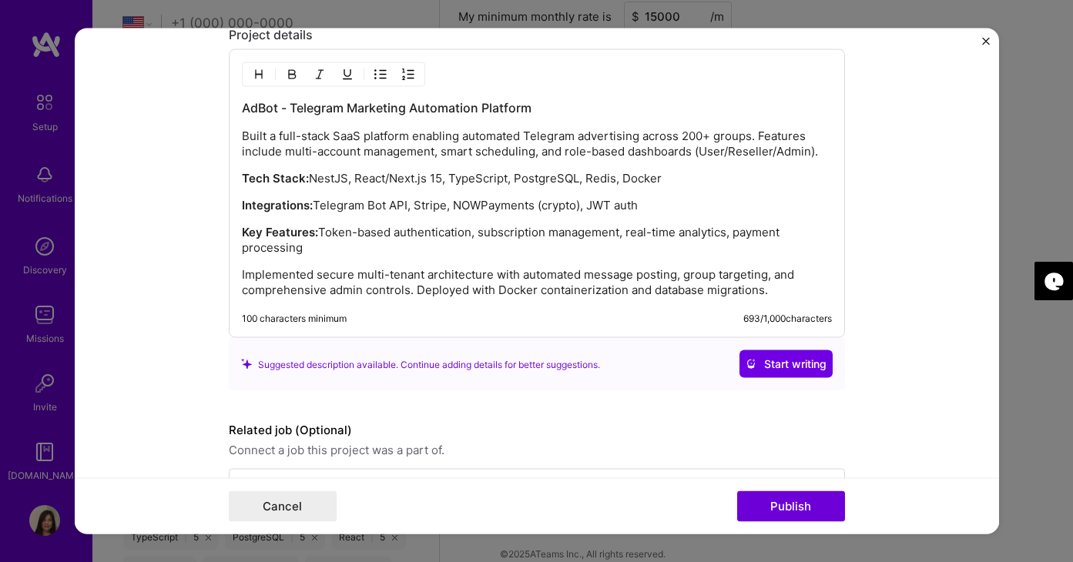
scroll to position [2256, 0]
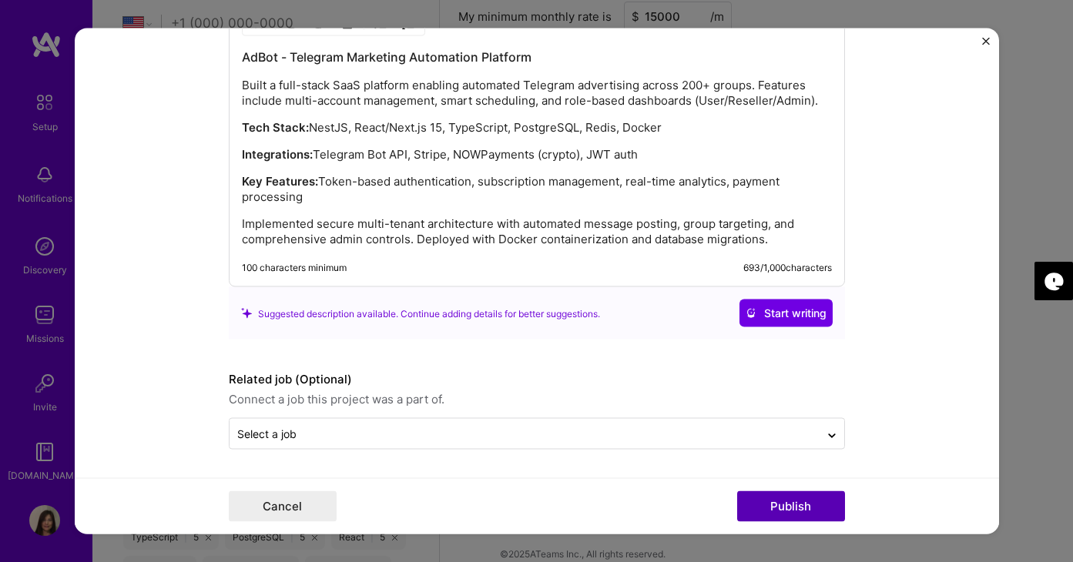
click at [795, 507] on button "Publish" at bounding box center [791, 506] width 108 height 31
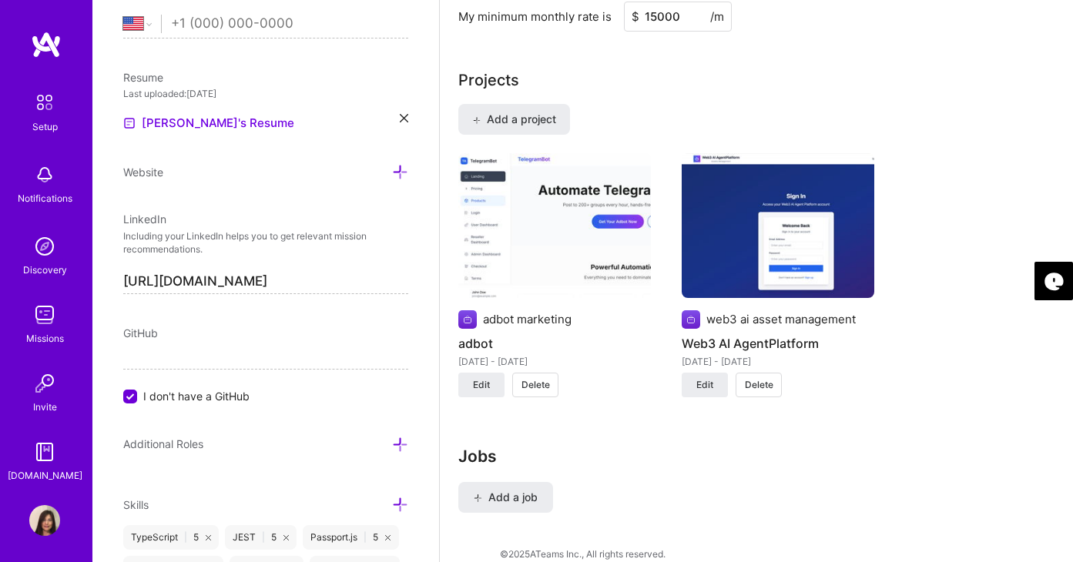
scroll to position [1255, 0]
click at [708, 378] on span "Edit" at bounding box center [704, 385] width 17 height 14
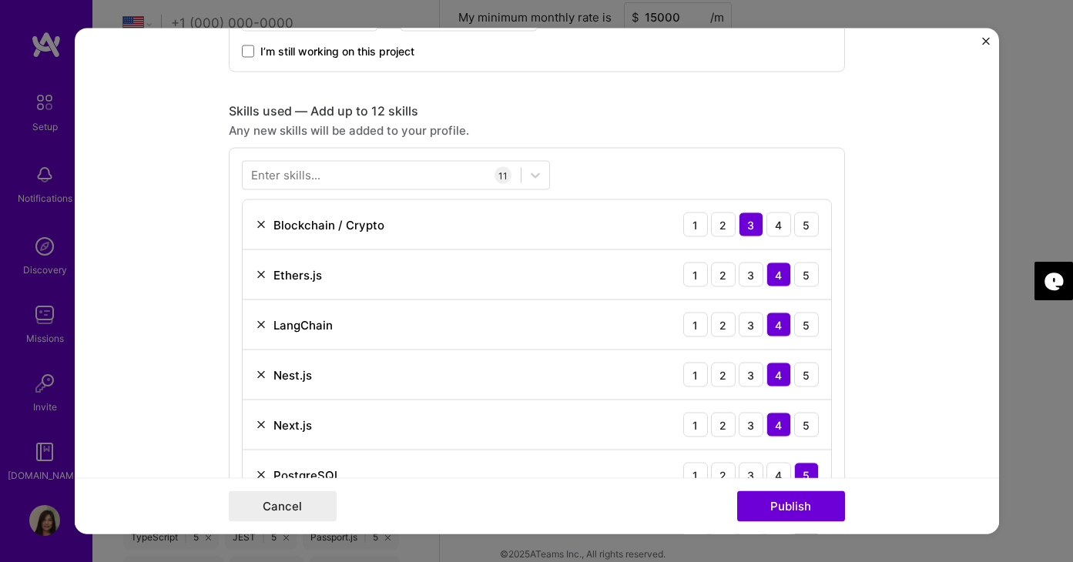
scroll to position [982, 0]
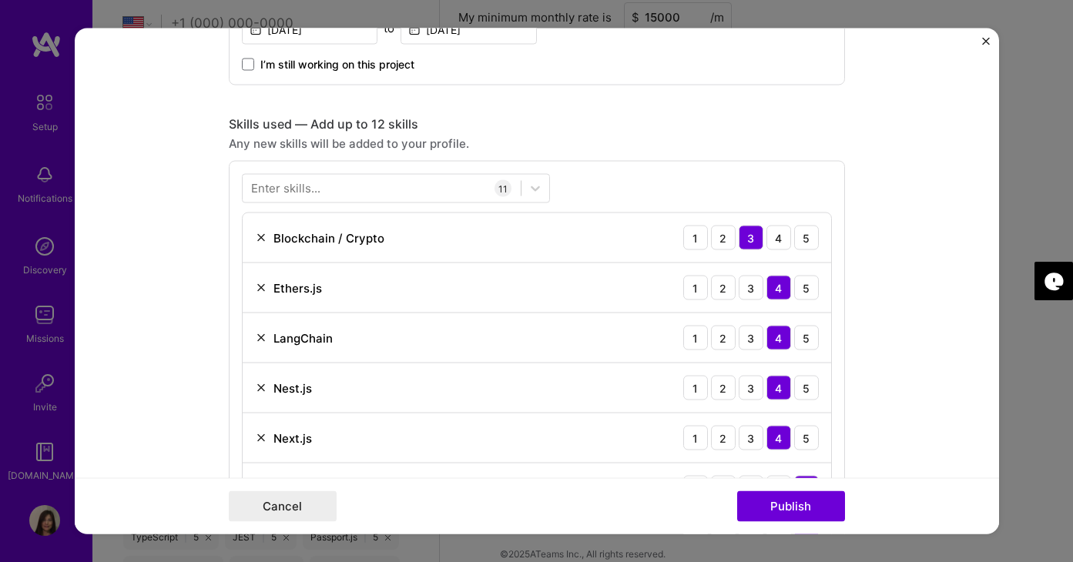
click at [282, 189] on div "Enter skills..." at bounding box center [285, 188] width 69 height 16
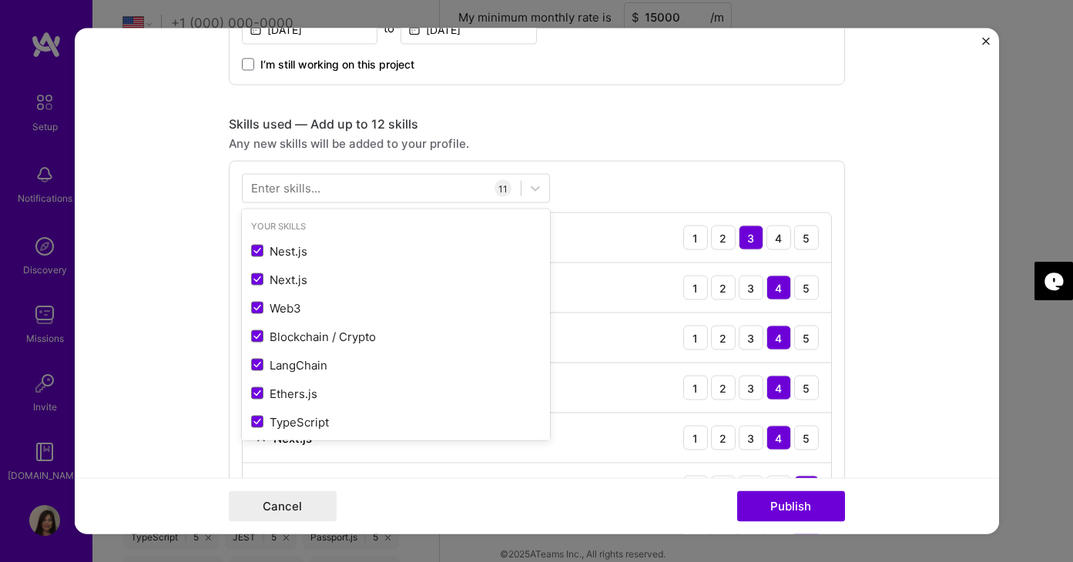
click at [282, 189] on div "Enter skills..." at bounding box center [285, 188] width 69 height 16
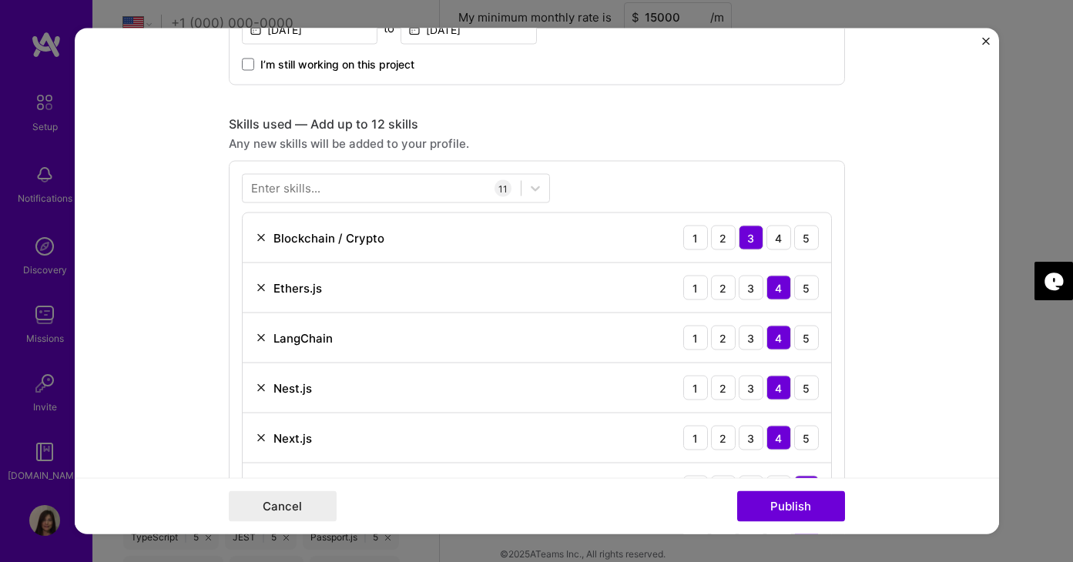
click at [286, 190] on div "Enter skills..." at bounding box center [285, 188] width 69 height 16
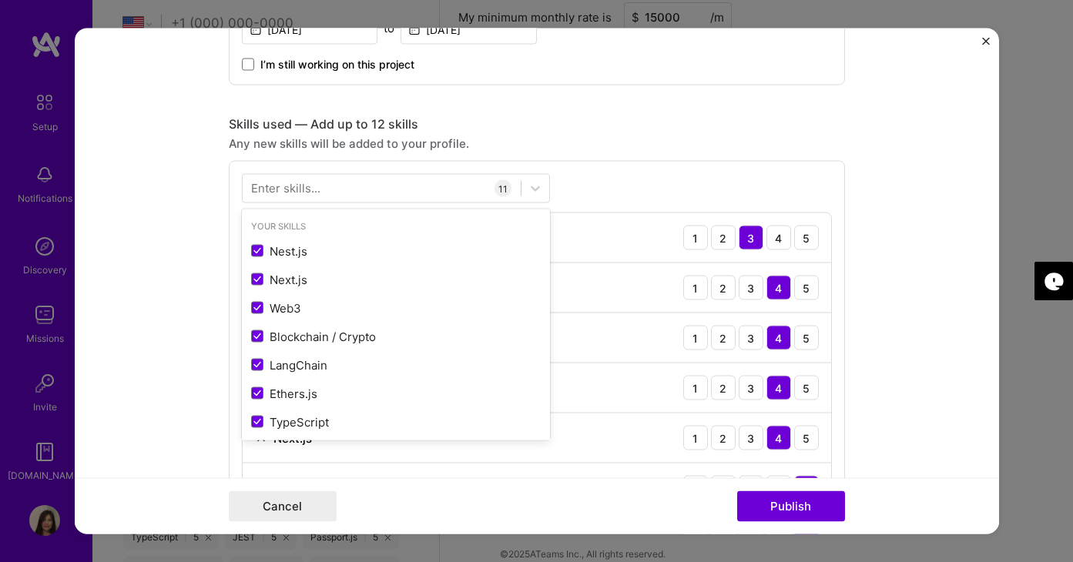
click at [286, 191] on div "Enter skills..." at bounding box center [285, 188] width 69 height 16
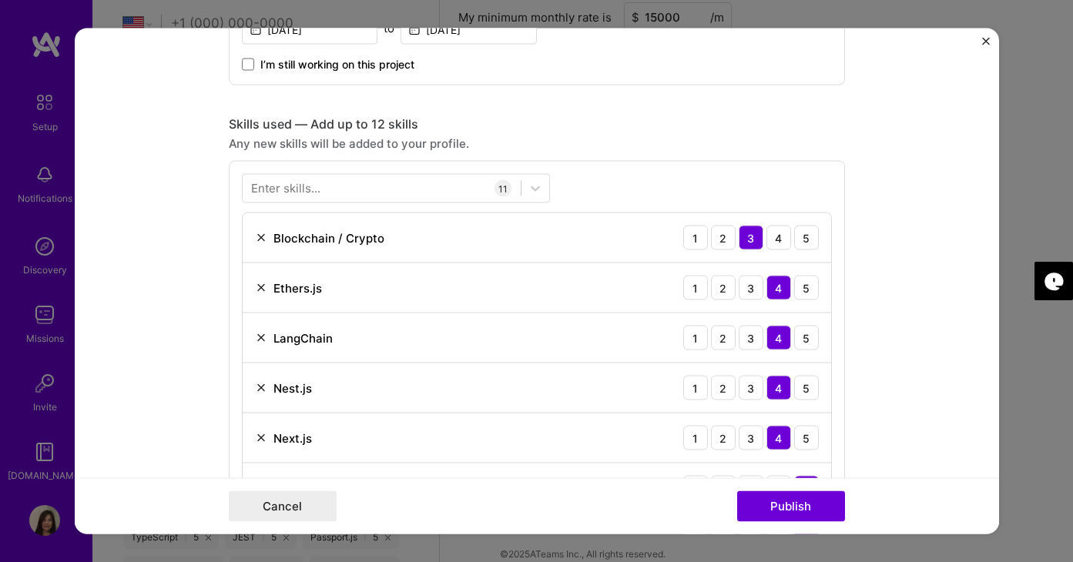
click at [289, 191] on div "Enter skills..." at bounding box center [285, 188] width 69 height 16
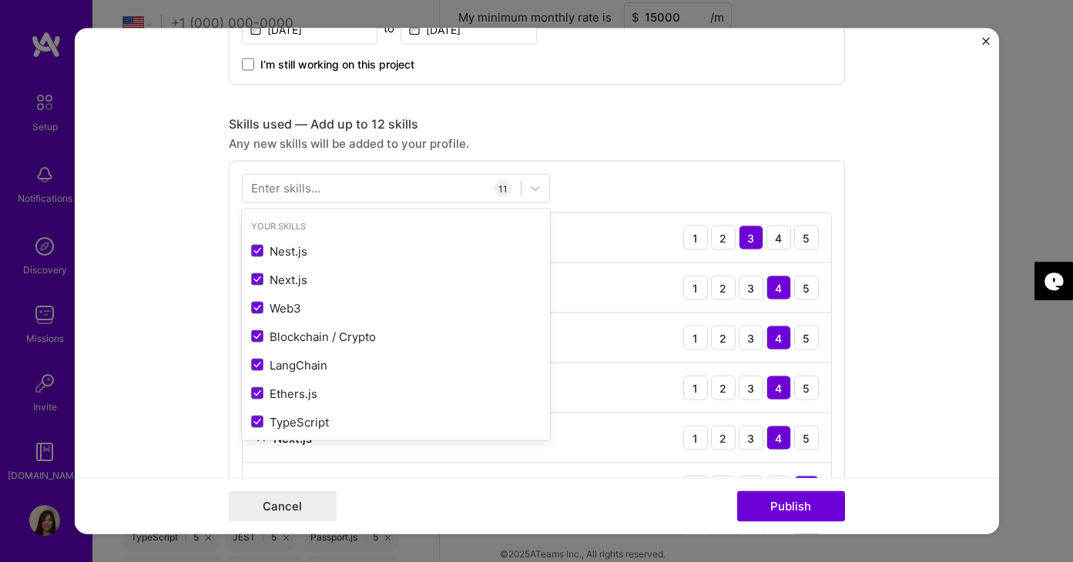
click at [293, 192] on div "Enter skills..." at bounding box center [285, 188] width 69 height 16
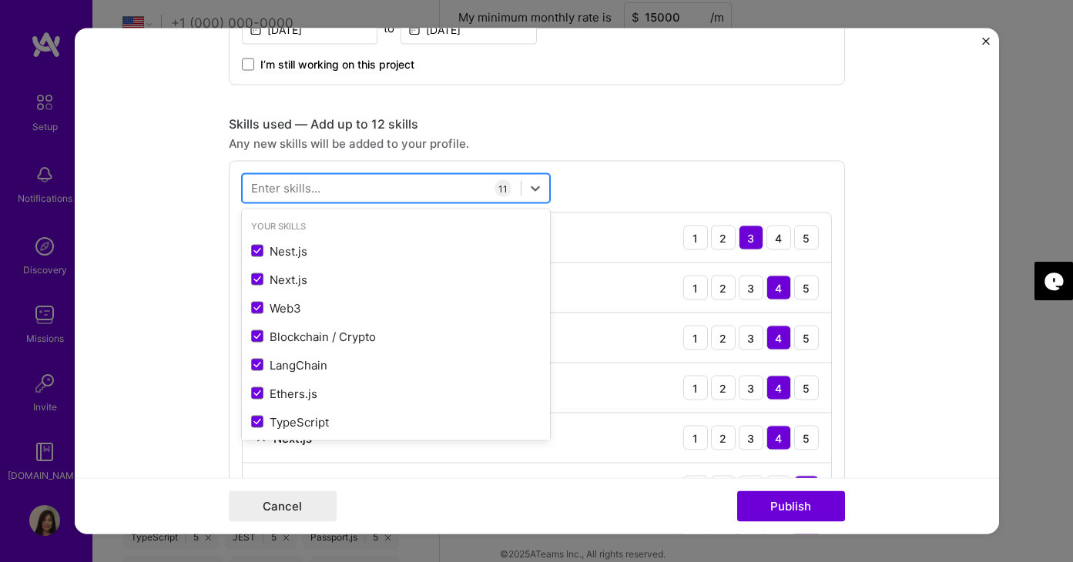
click at [320, 186] on div at bounding box center [382, 188] width 278 height 25
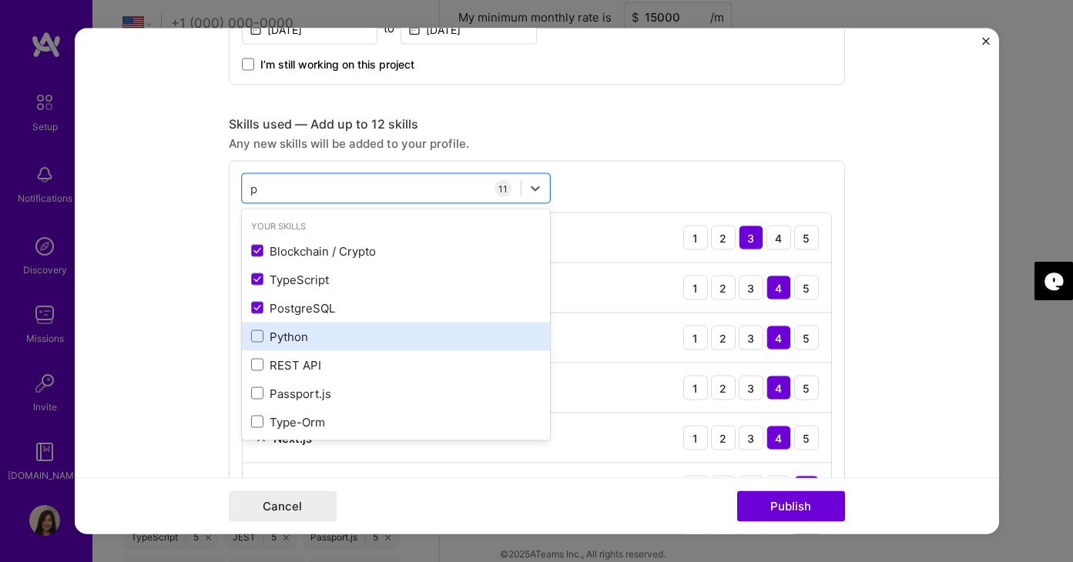
click at [263, 336] on div "Python" at bounding box center [396, 336] width 290 height 16
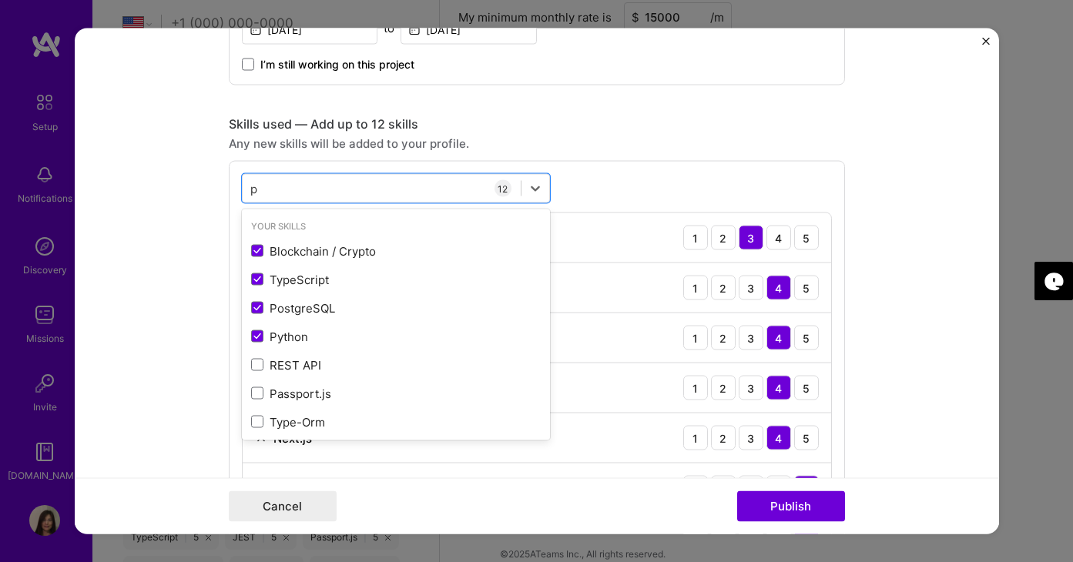
type input "p"
click at [804, 159] on div "Skills used — Add up to 12 skills Any new skills will be added to your profile.…" at bounding box center [537, 471] width 616 height 711
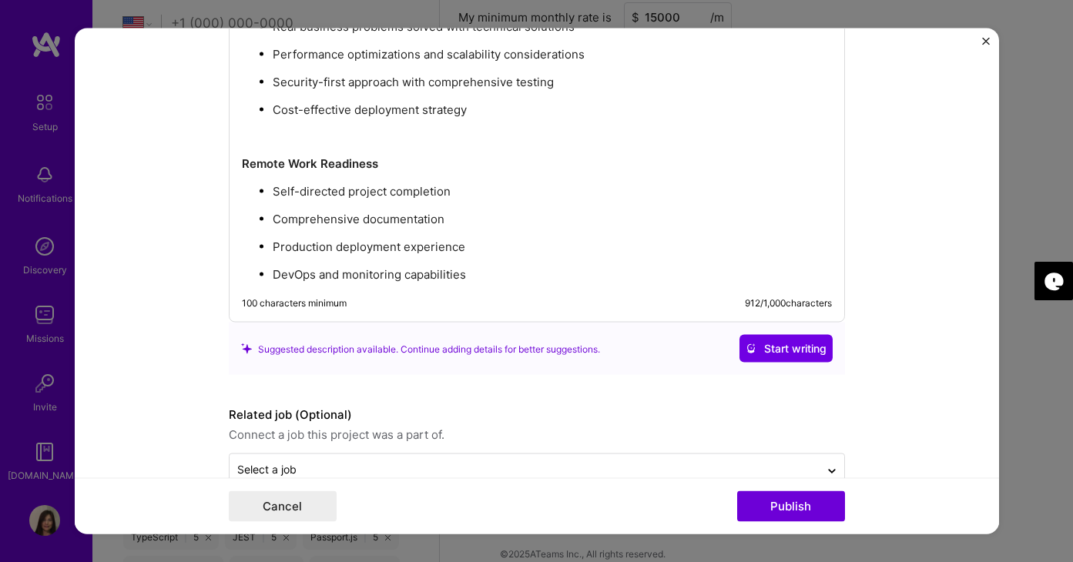
scroll to position [2701, 0]
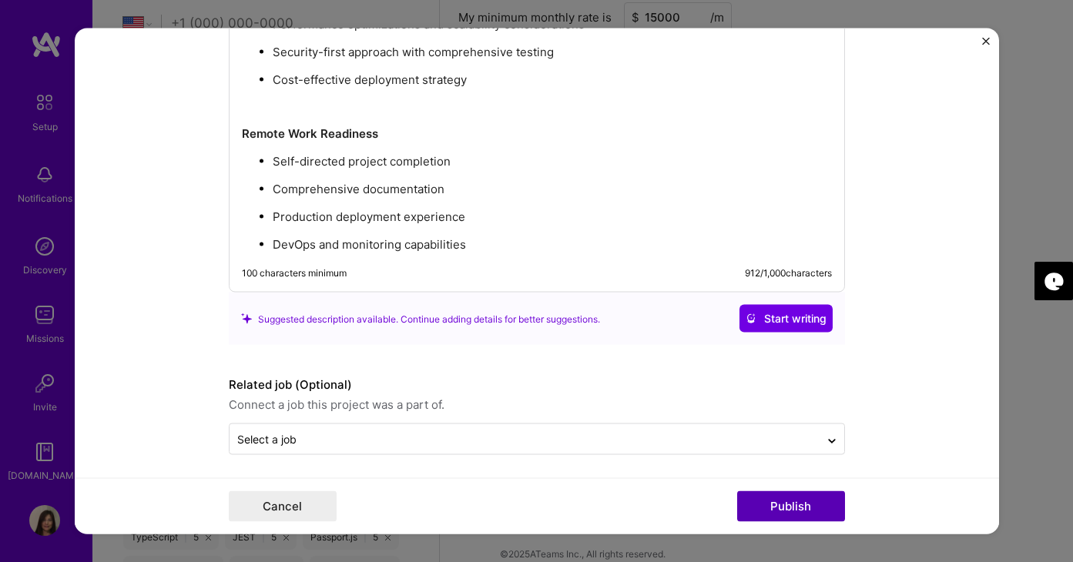
click at [795, 510] on button "Publish" at bounding box center [791, 506] width 108 height 31
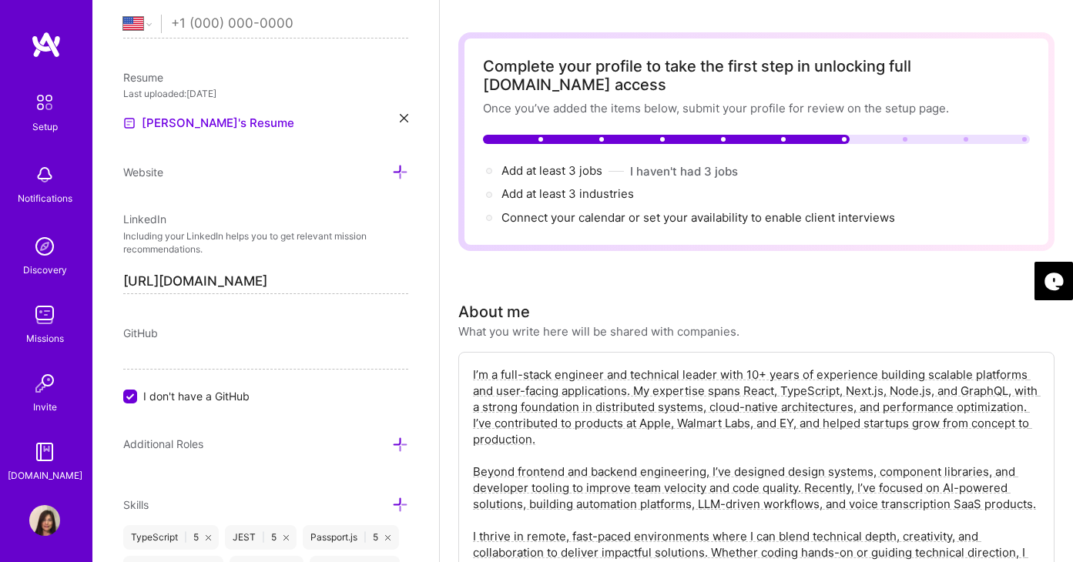
scroll to position [0, 0]
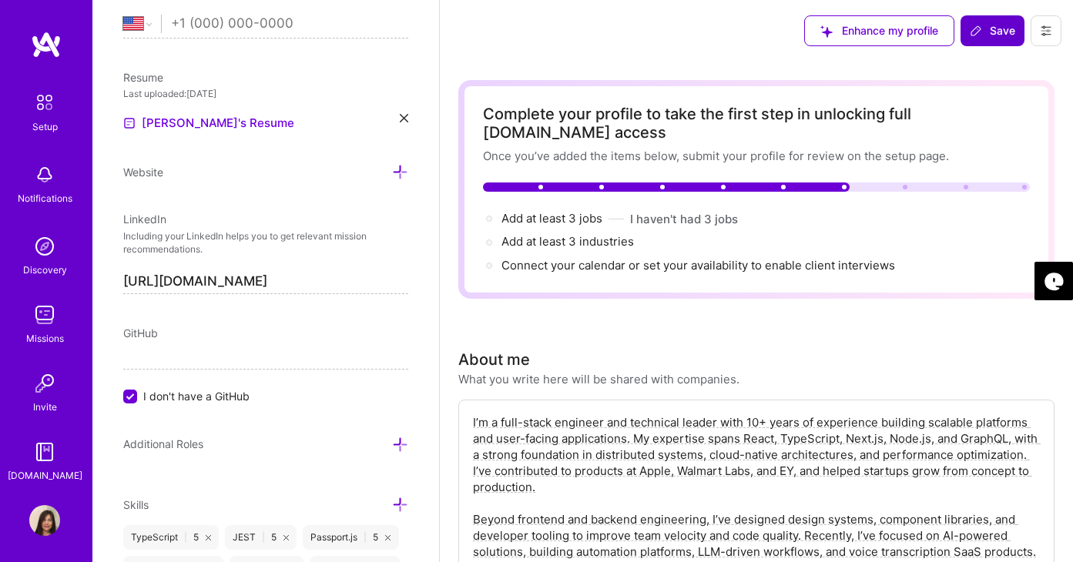
click at [985, 28] on span "Save" at bounding box center [991, 30] width 45 height 15
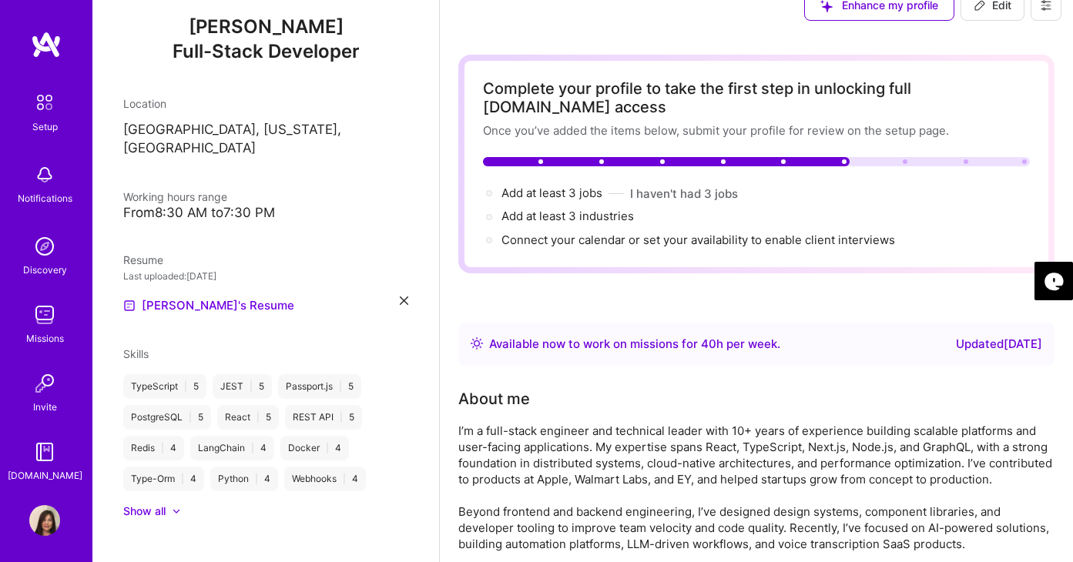
scroll to position [32, 0]
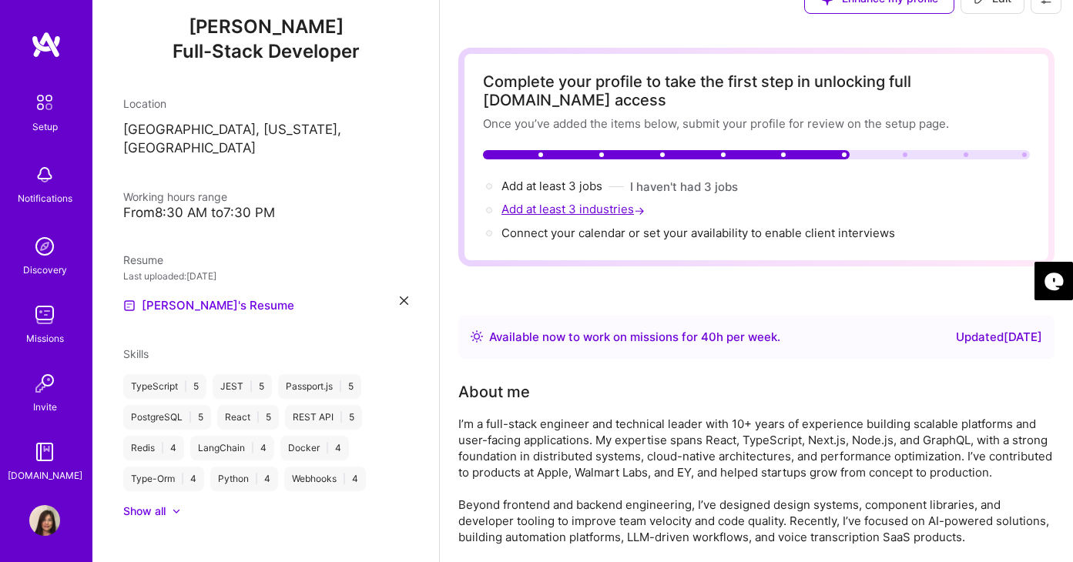
click at [575, 202] on span "Add at least 3 industries →" at bounding box center [574, 209] width 146 height 15
select select "US"
select select "Right Now"
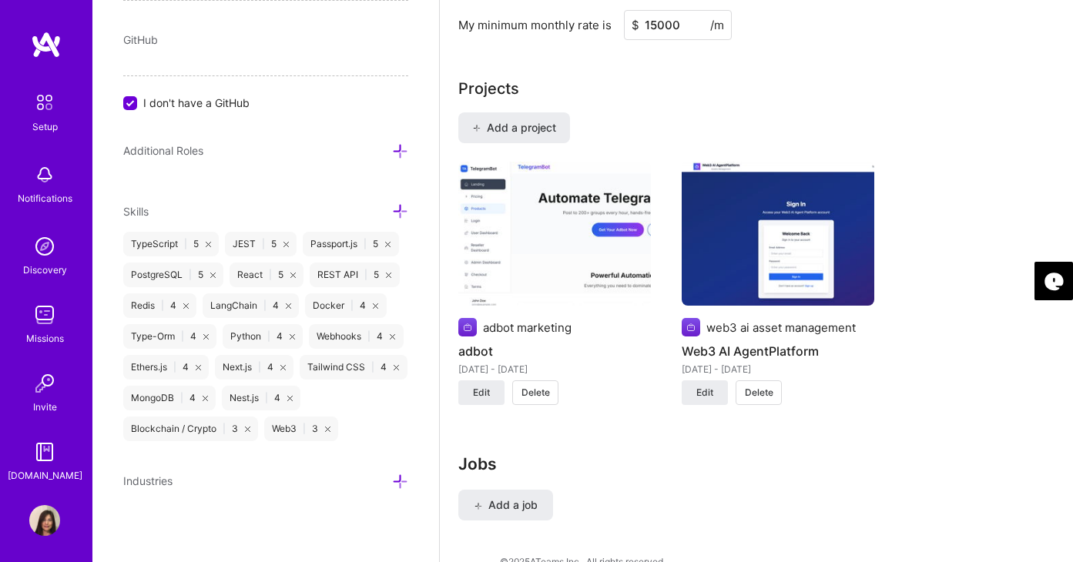
scroll to position [1255, 0]
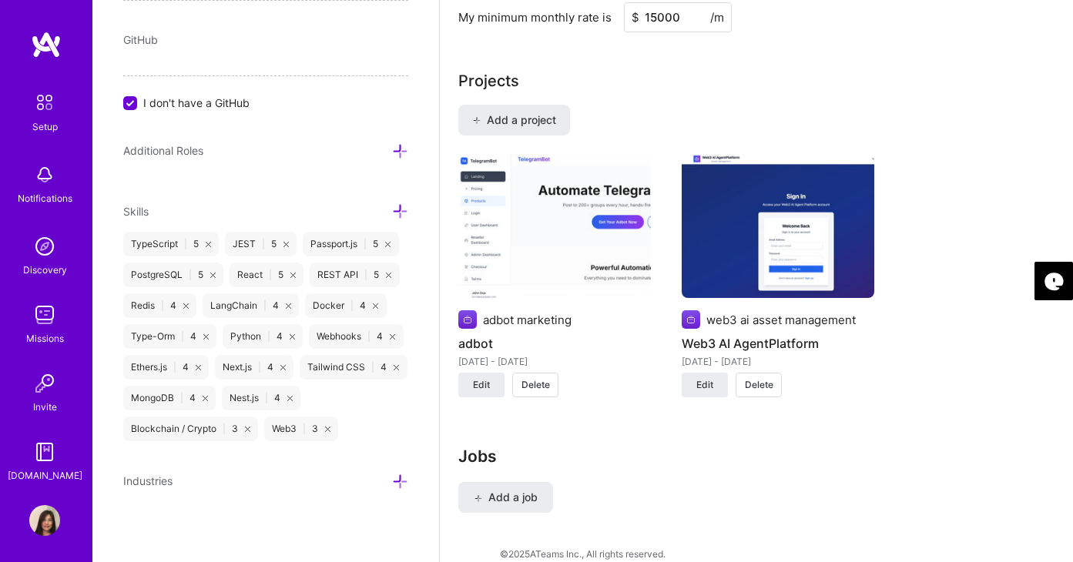
click at [403, 481] on icon at bounding box center [400, 482] width 16 height 16
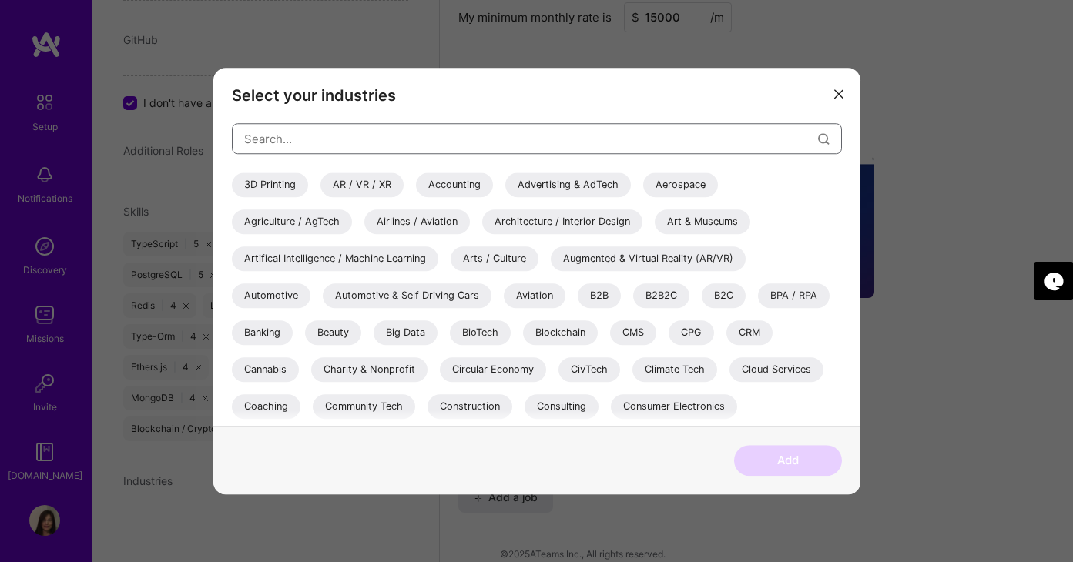
click at [291, 132] on input "modal" at bounding box center [531, 138] width 574 height 39
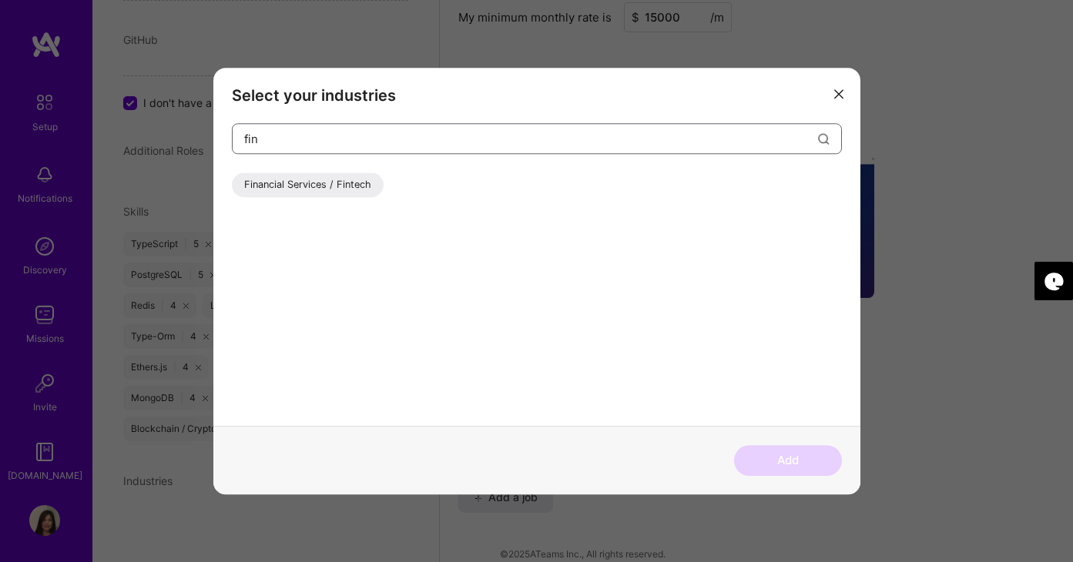
type input "fin"
click at [292, 186] on div "Financial Services / Fintech" at bounding box center [308, 184] width 152 height 25
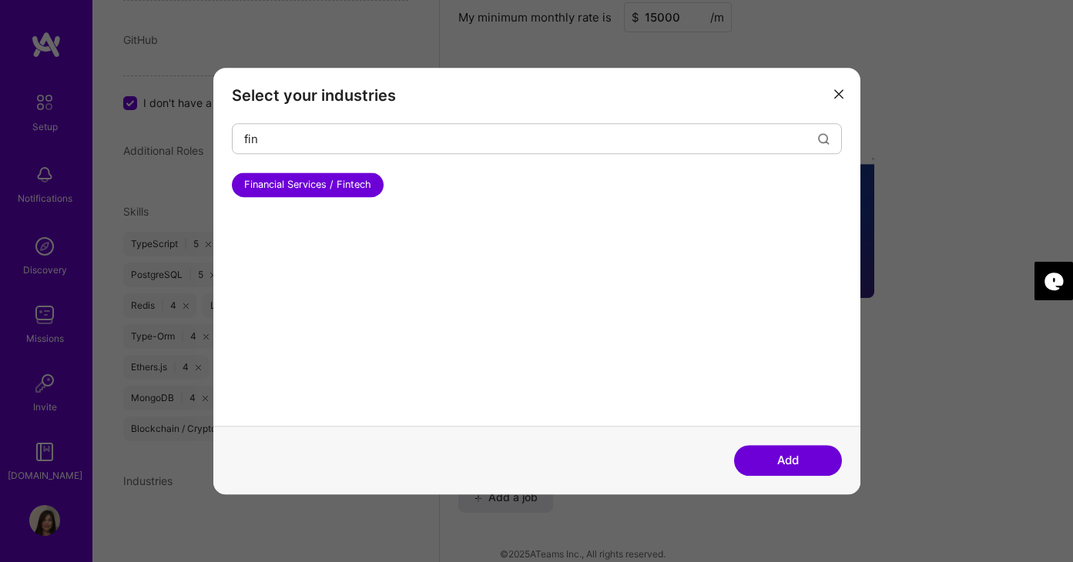
click at [783, 452] on button "Add" at bounding box center [788, 460] width 108 height 31
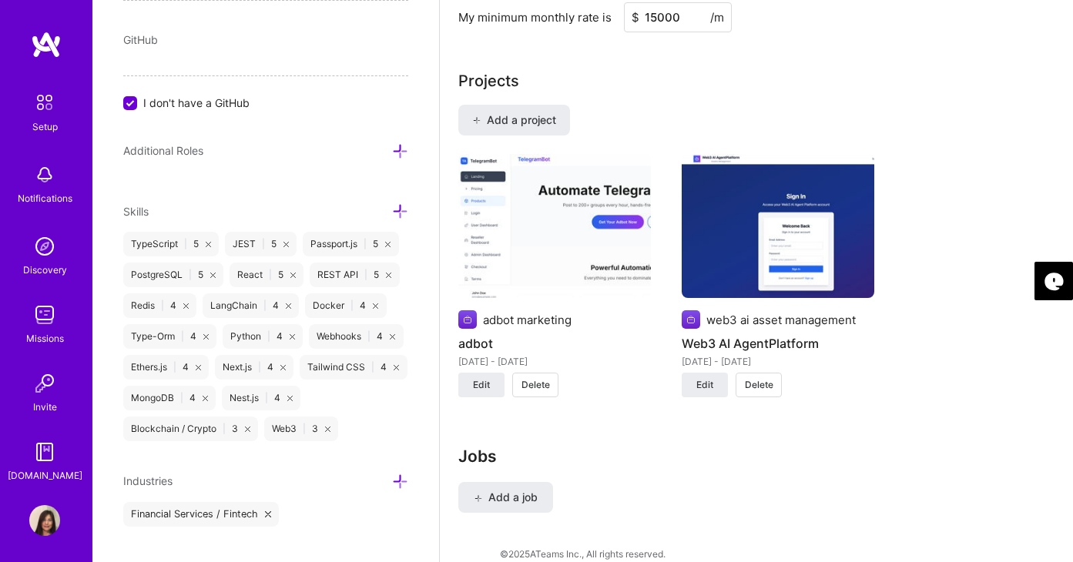
click at [400, 479] on icon at bounding box center [400, 482] width 16 height 16
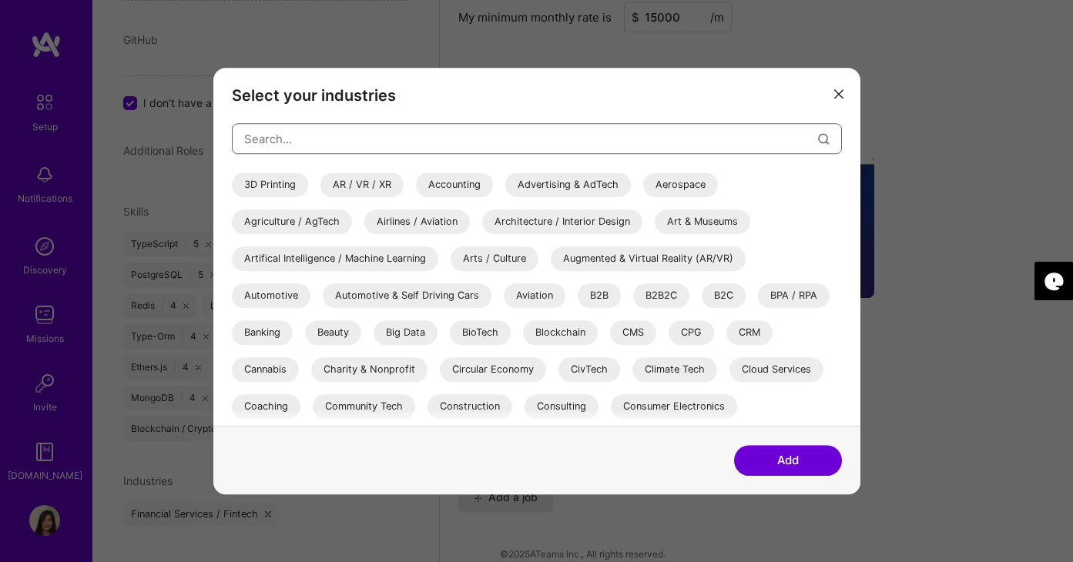
click at [306, 139] on input "modal" at bounding box center [531, 138] width 574 height 39
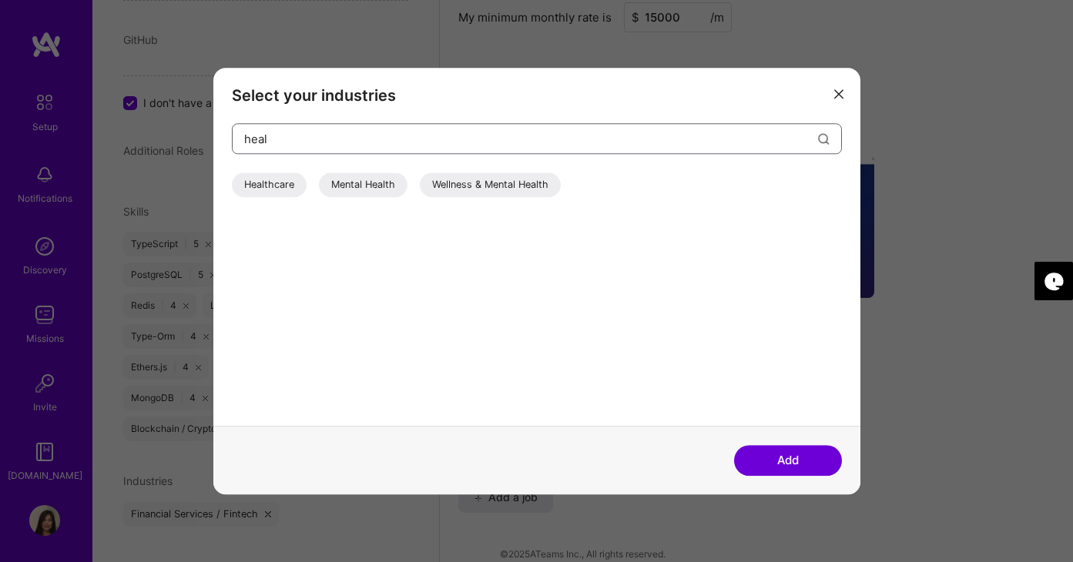
type input "heal"
click at [444, 179] on div "Wellness & Mental Health" at bounding box center [490, 184] width 141 height 25
click at [771, 457] on button "Add" at bounding box center [788, 460] width 108 height 31
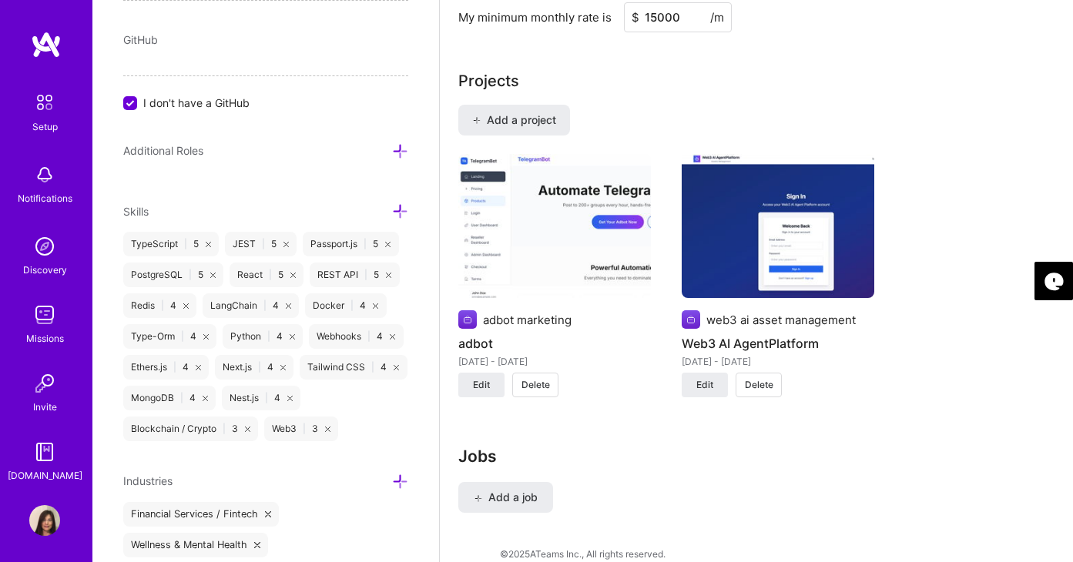
click at [402, 477] on icon at bounding box center [400, 482] width 16 height 16
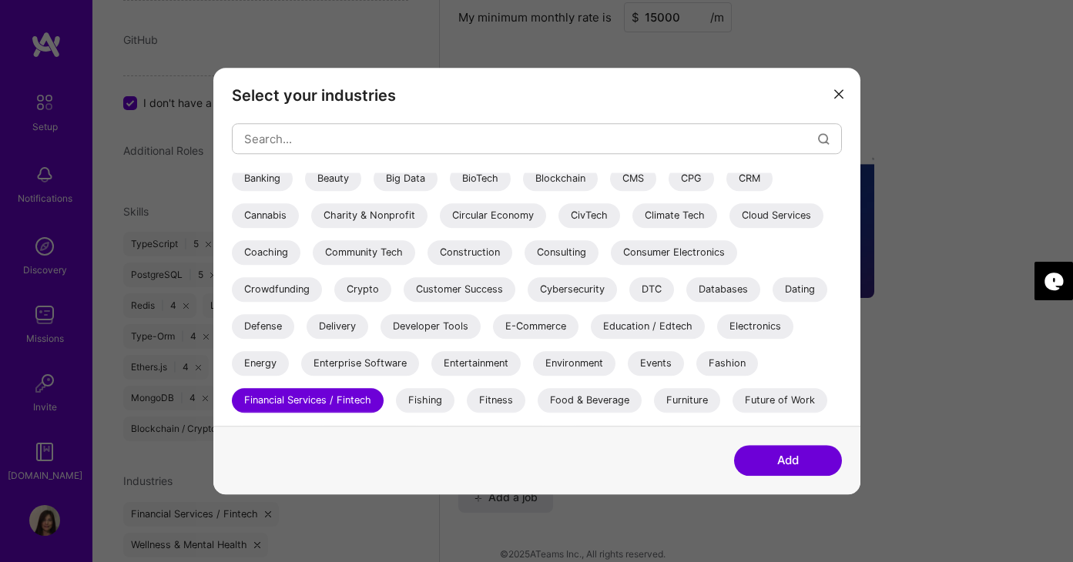
scroll to position [158, 0]
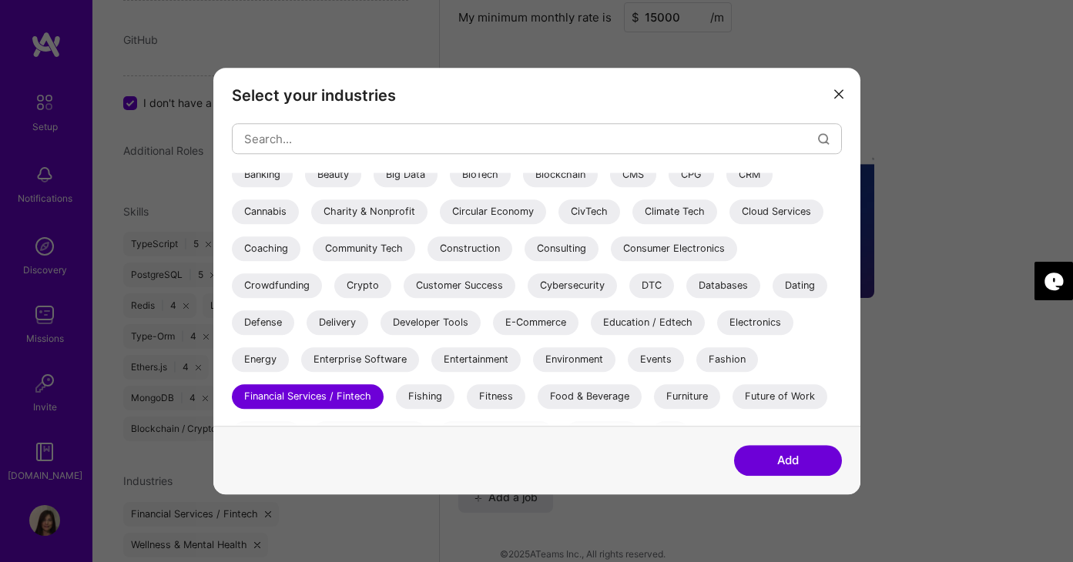
click at [541, 325] on div "E-Commerce" at bounding box center [535, 322] width 85 height 25
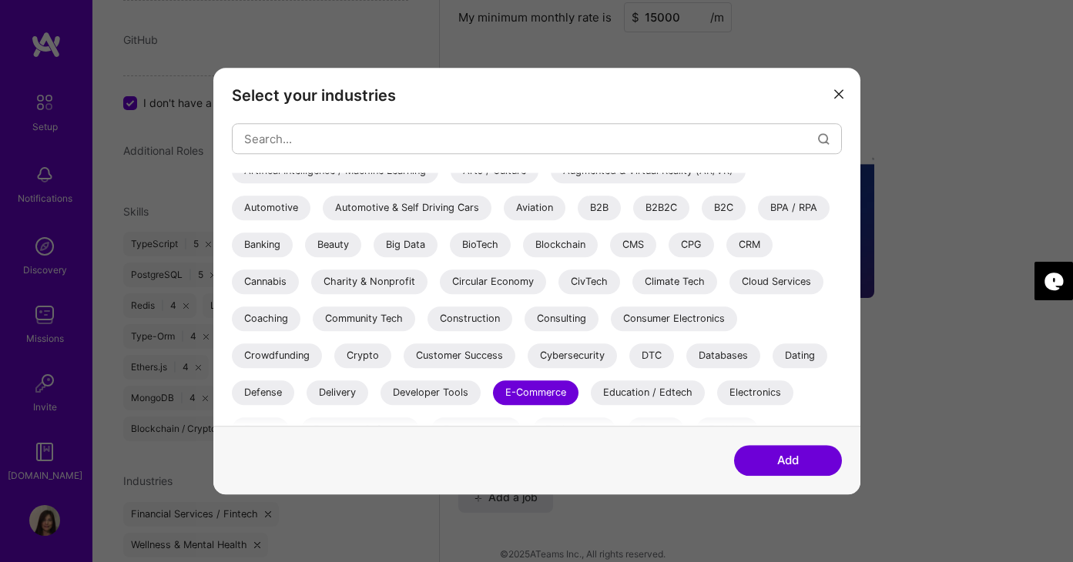
scroll to position [59, 0]
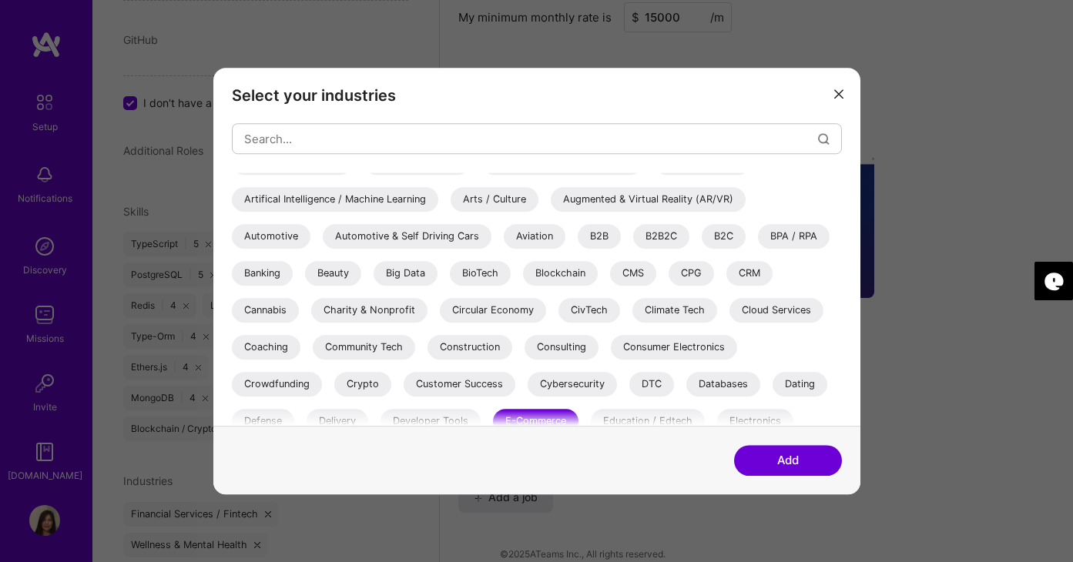
click at [478, 288] on div "3D Printing AR / VR / XR Accounting Advertising & AdTech Aerospace Agriculture …" at bounding box center [537, 498] width 610 height 770
click at [484, 273] on div "BioTech" at bounding box center [480, 273] width 61 height 25
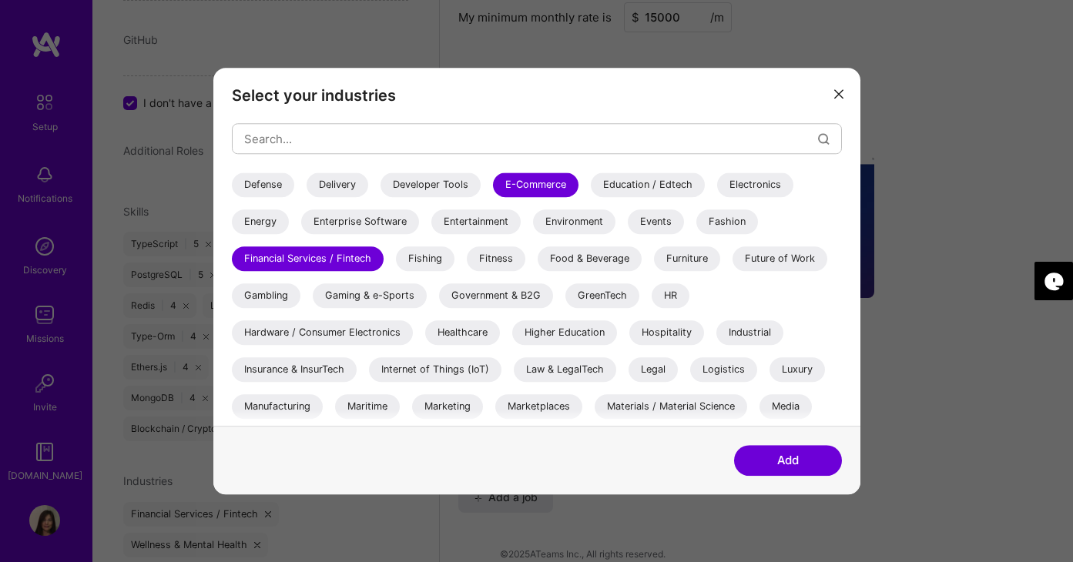
scroll to position [307, 0]
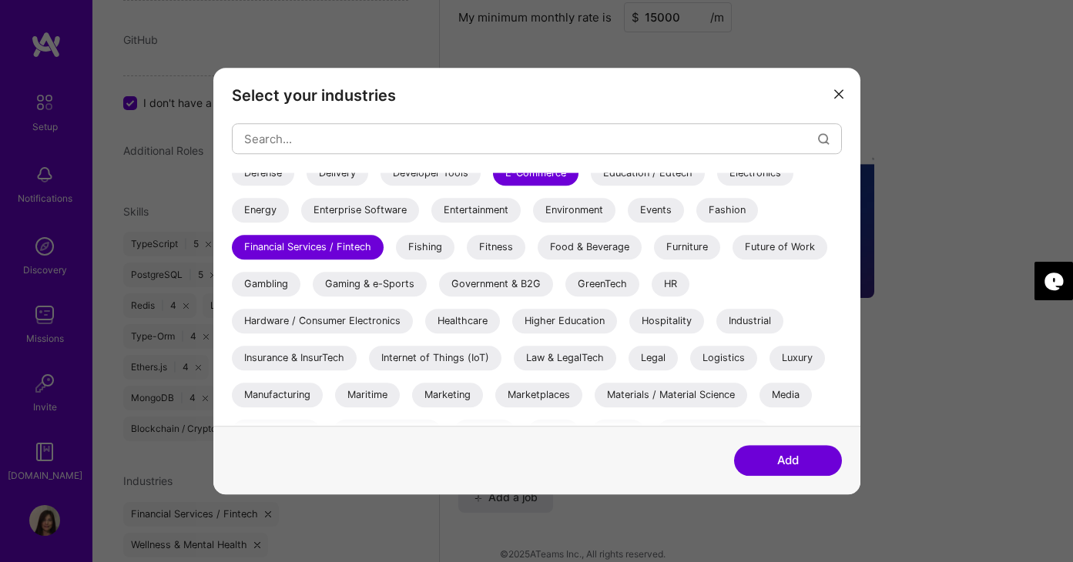
click at [772, 457] on button "Add" at bounding box center [788, 460] width 108 height 31
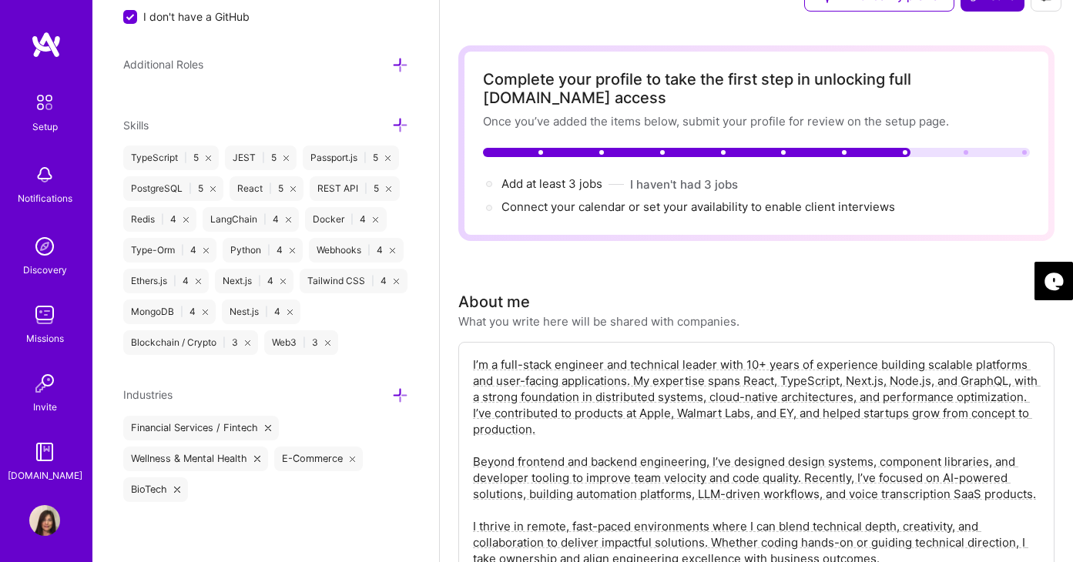
scroll to position [0, 0]
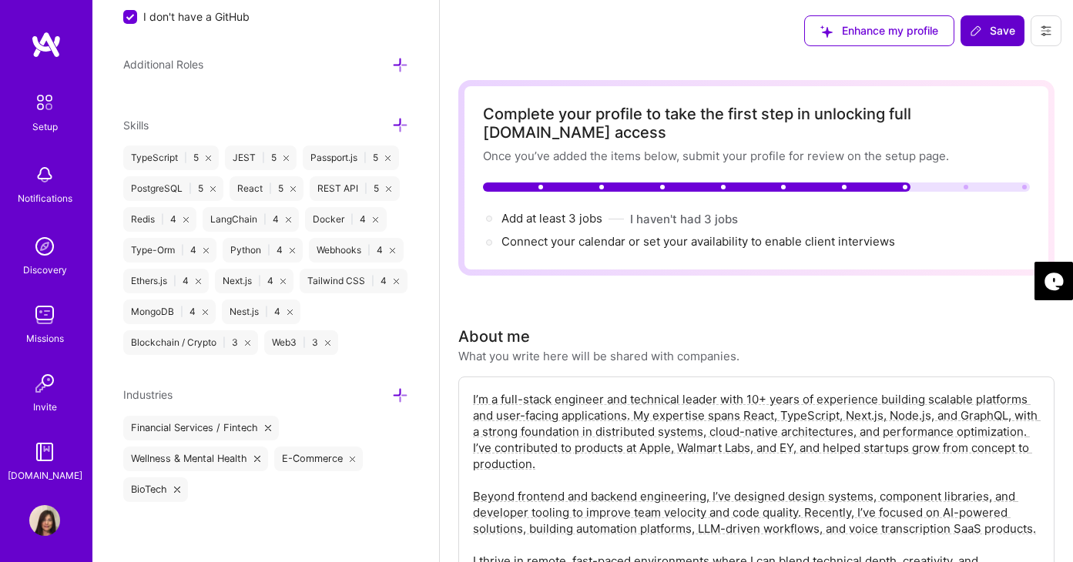
click at [996, 37] on span "Save" at bounding box center [991, 30] width 45 height 15
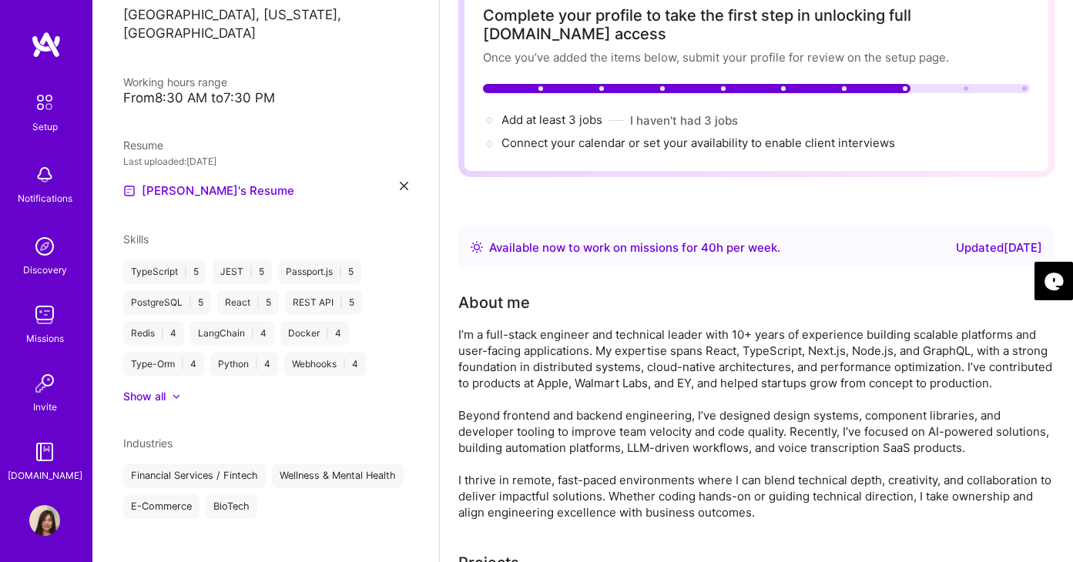
scroll to position [101, 0]
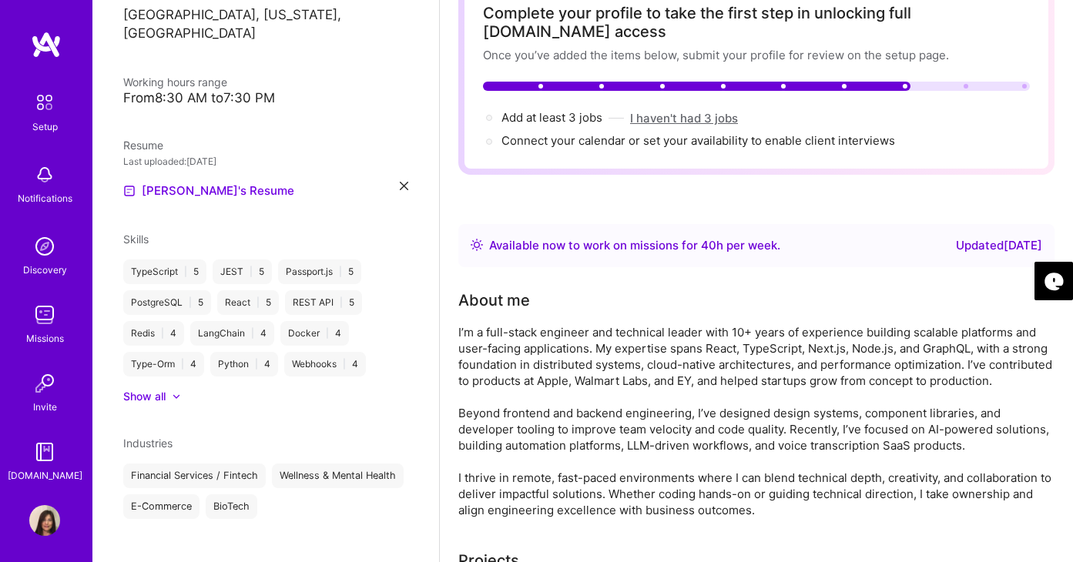
click at [726, 110] on button "I haven't had 3 jobs" at bounding box center [684, 118] width 108 height 16
click at [584, 110] on span "Add at least 3 jobs →" at bounding box center [558, 117] width 115 height 15
select select "US"
select select "Right Now"
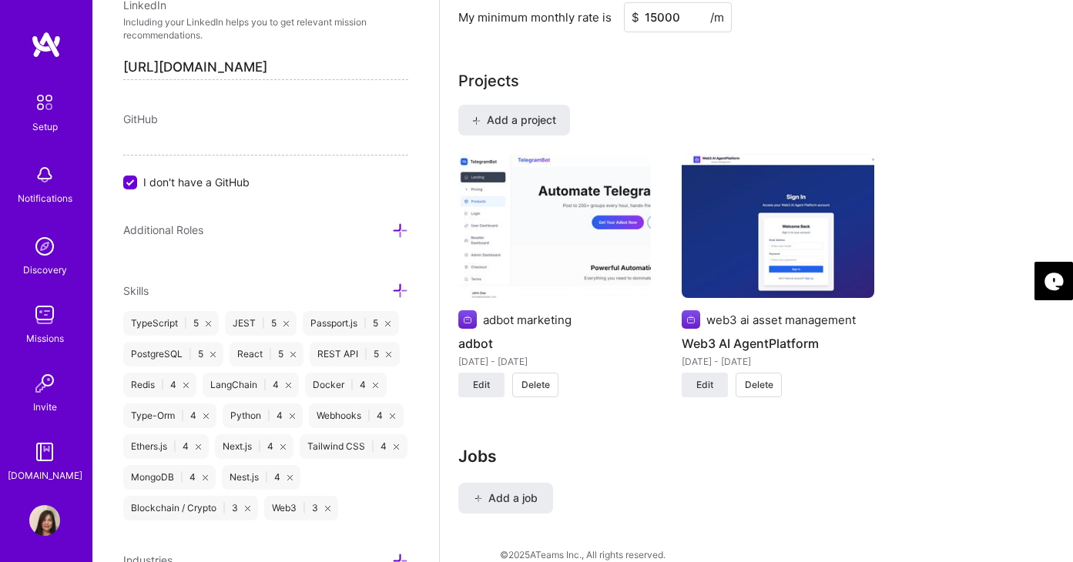
scroll to position [1000, 0]
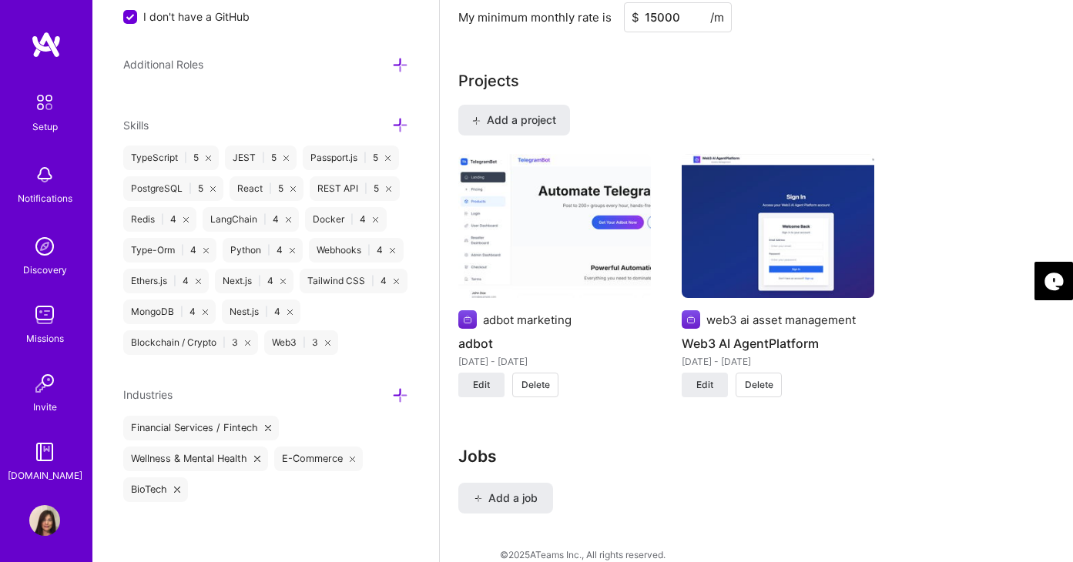
click at [400, 125] on icon at bounding box center [400, 125] width 16 height 16
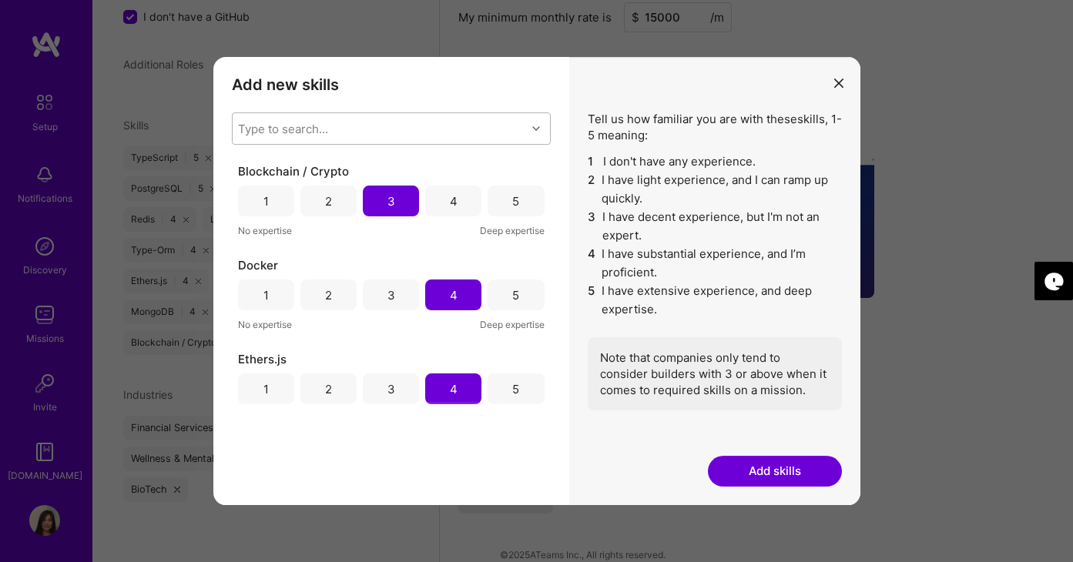
click at [403, 128] on div "Type to search..." at bounding box center [379, 128] width 293 height 31
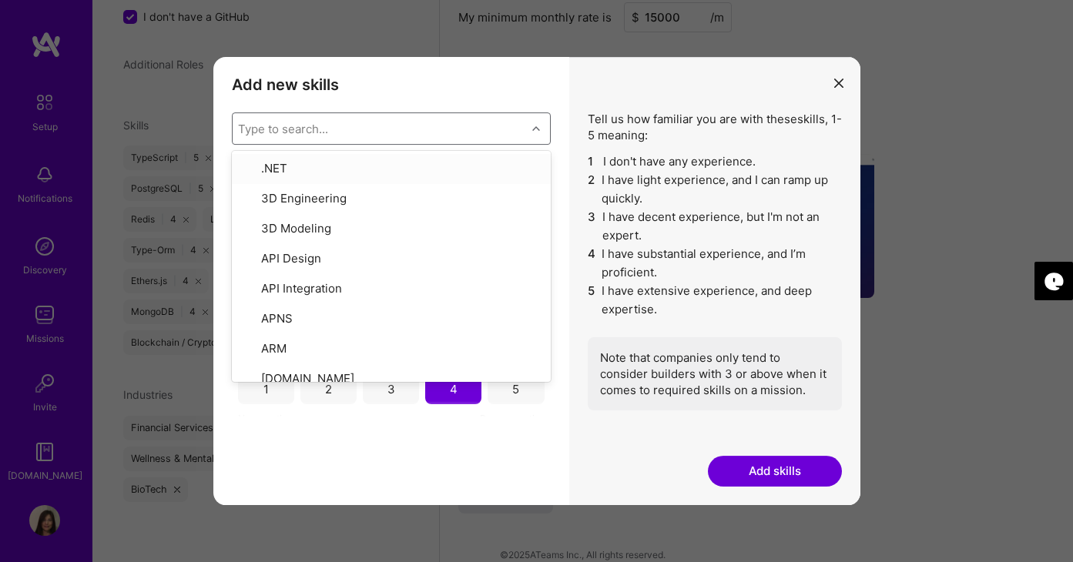
type input "g"
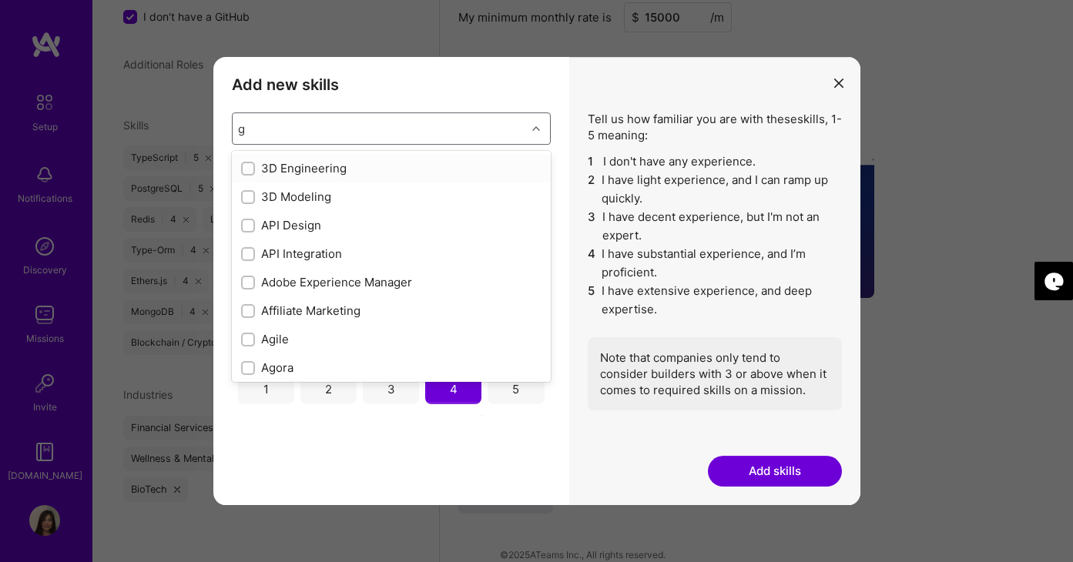
checkbox input "true"
checkbox input "false"
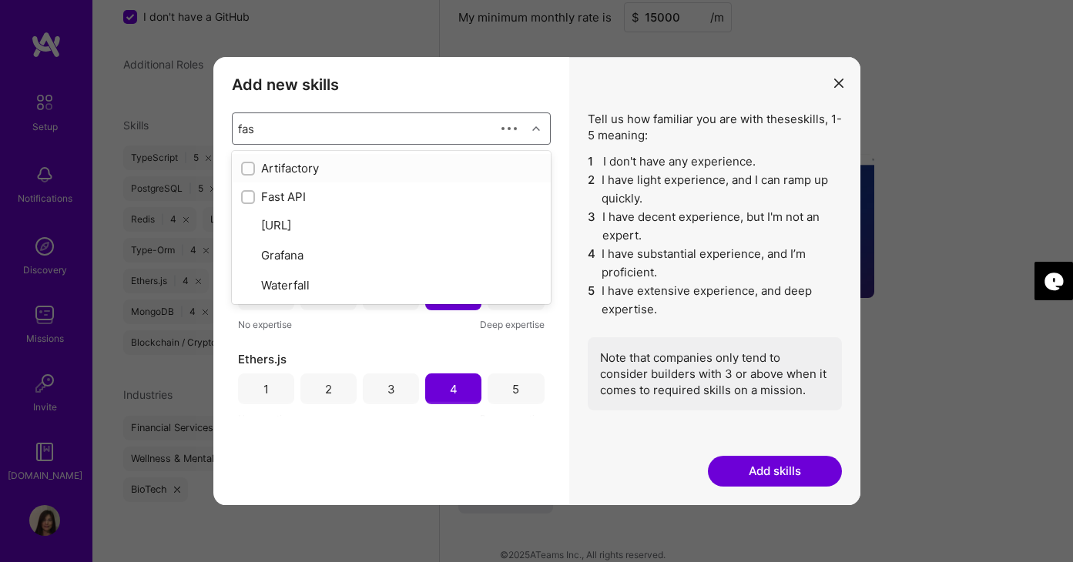
type input "fast"
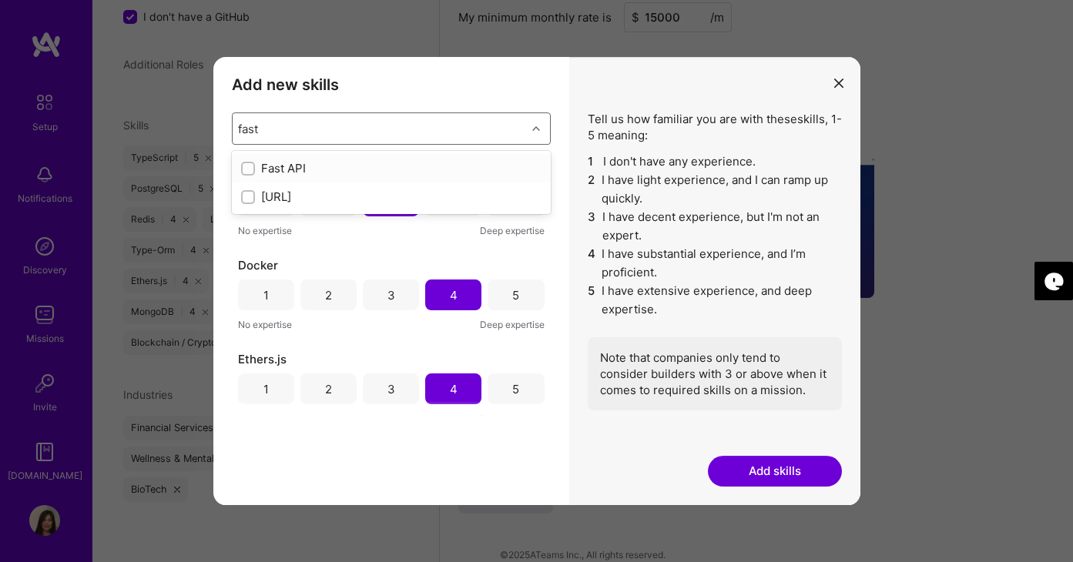
click at [245, 171] on input "modal" at bounding box center [249, 169] width 11 height 11
checkbox input "false"
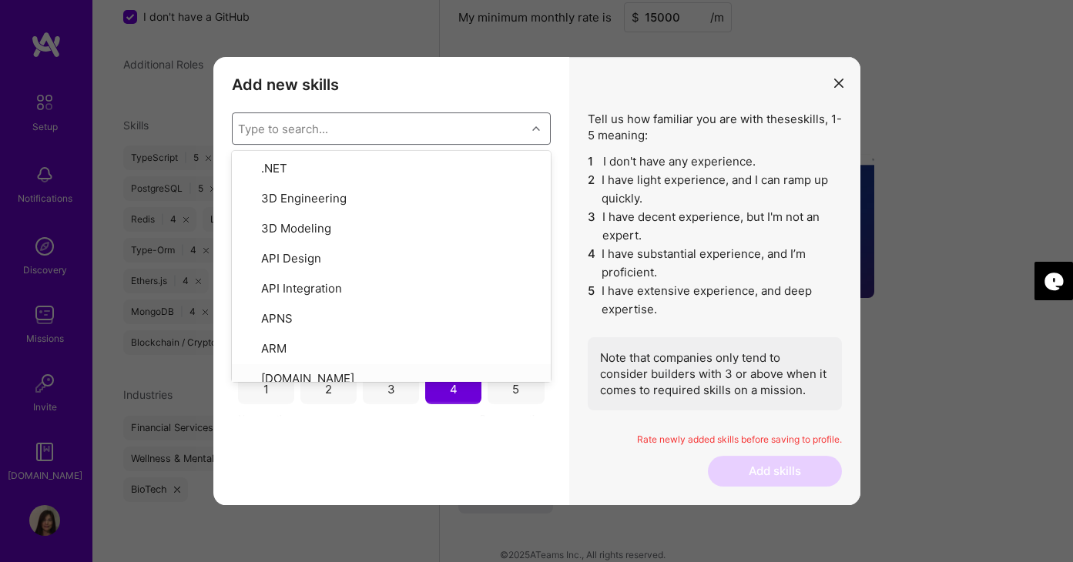
click at [498, 477] on div "Add new skills Tell us how familiar you are with given skills, using between 1 …" at bounding box center [391, 281] width 356 height 448
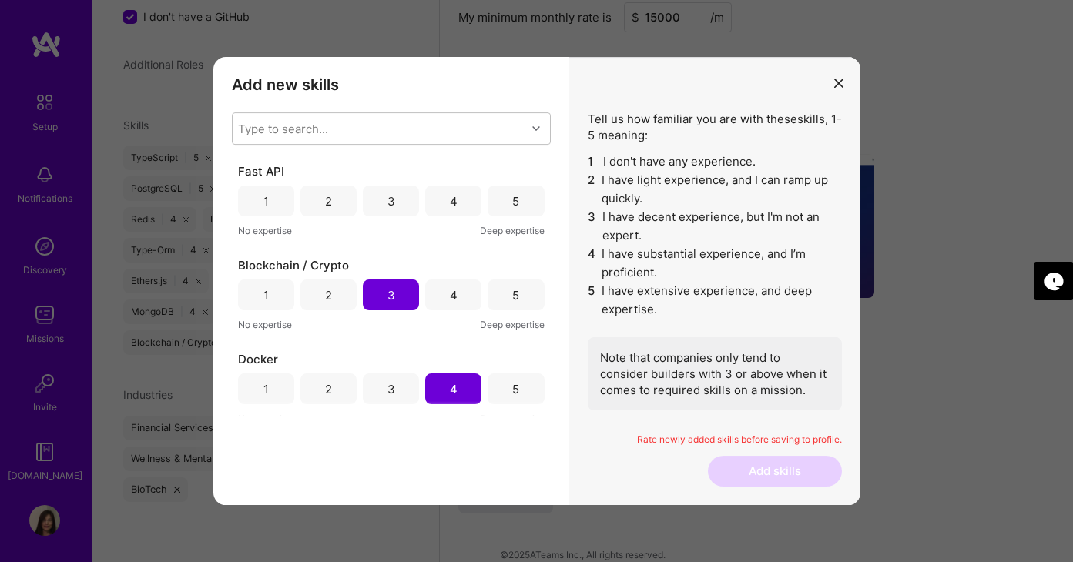
click at [457, 202] on div "4" at bounding box center [453, 201] width 56 height 31
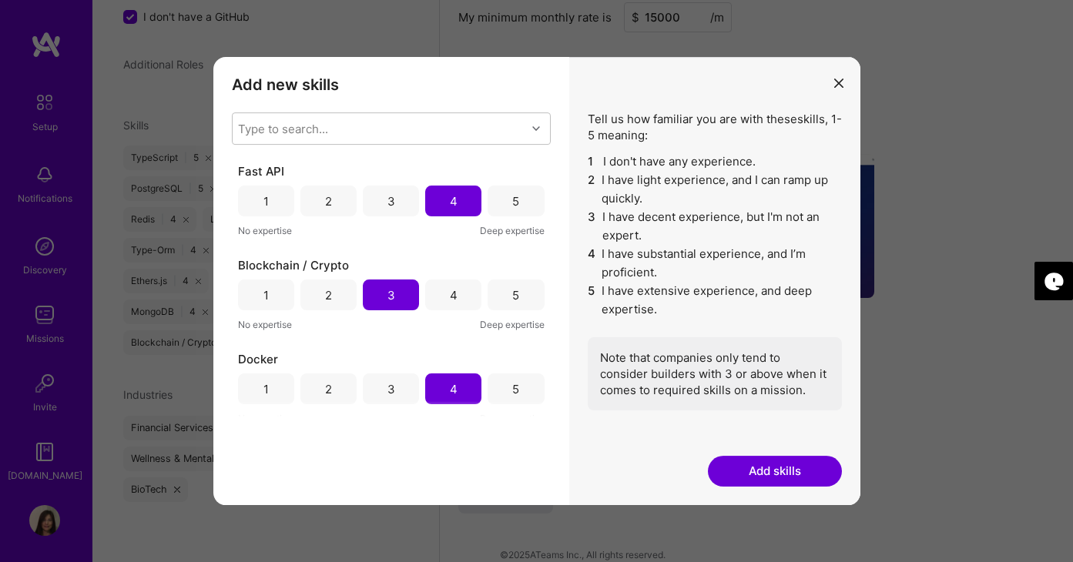
click at [769, 472] on button "Add skills" at bounding box center [775, 471] width 134 height 31
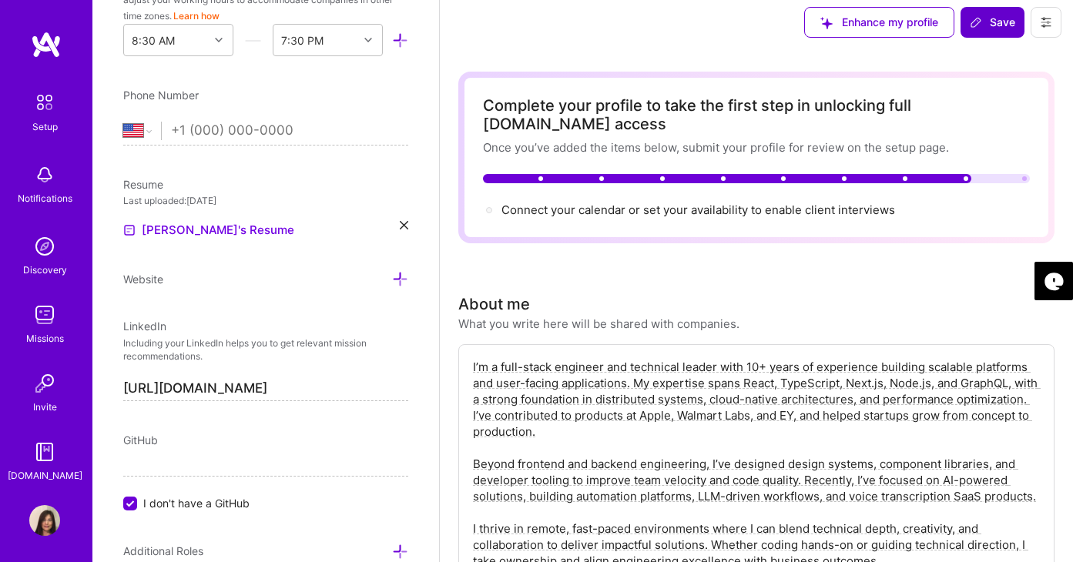
scroll to position [4, 0]
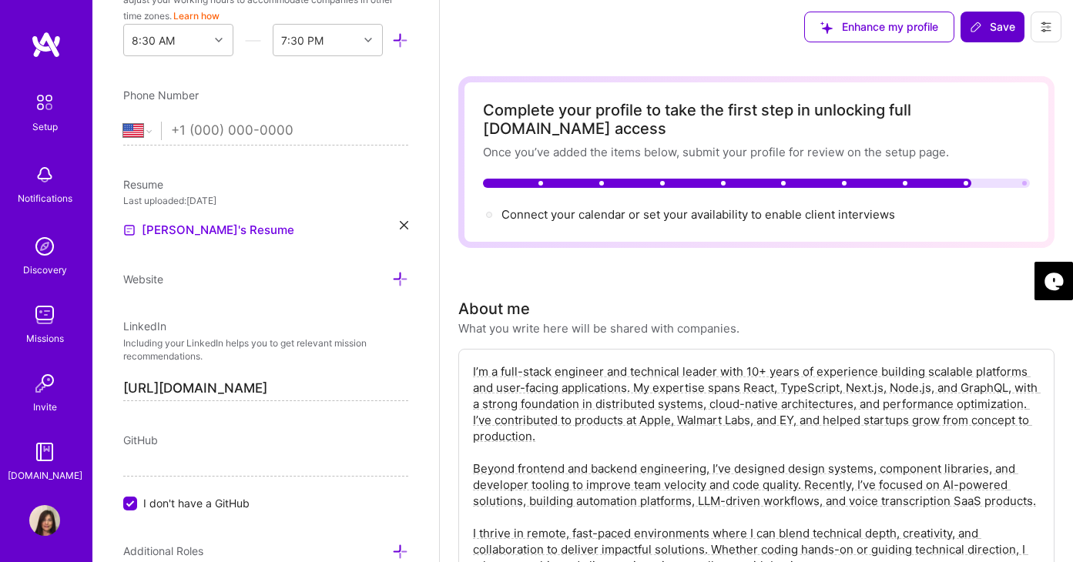
click at [1001, 22] on span "Save" at bounding box center [991, 26] width 45 height 15
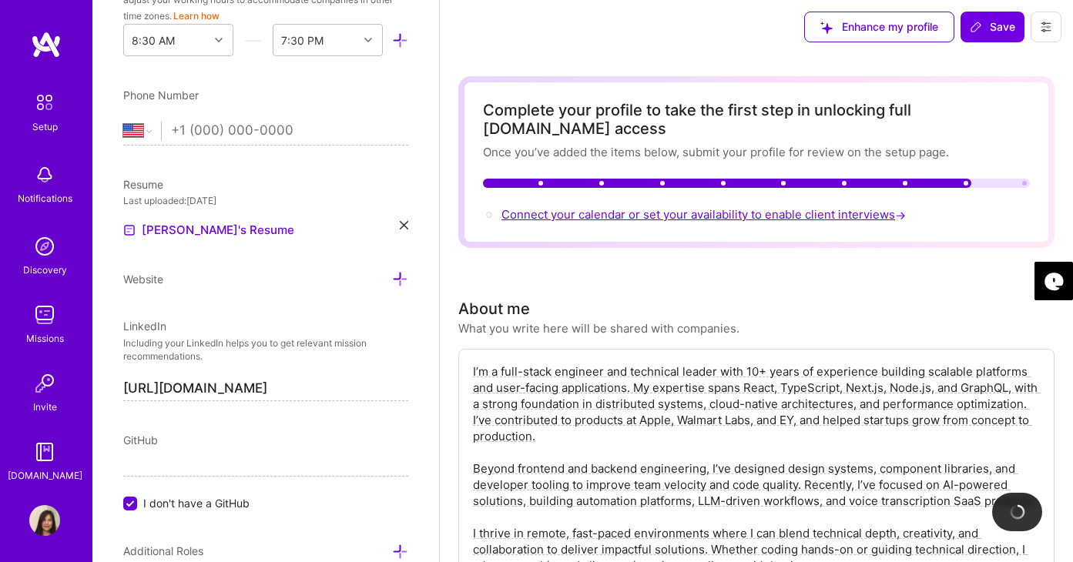
click at [838, 207] on span "Connect your calendar or set your availability to enable client interviews →" at bounding box center [704, 214] width 407 height 15
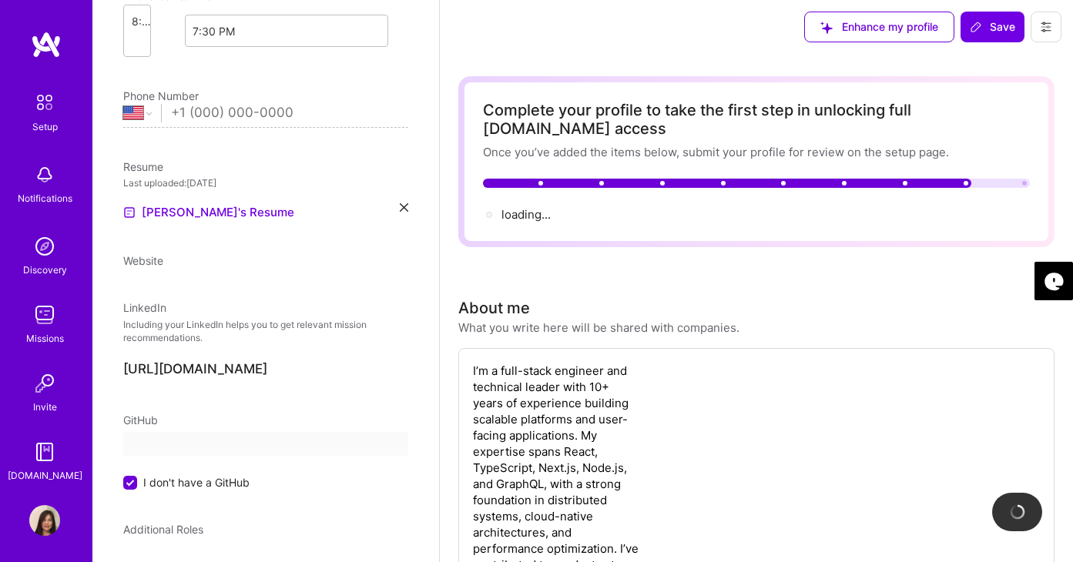
scroll to position [276, 0]
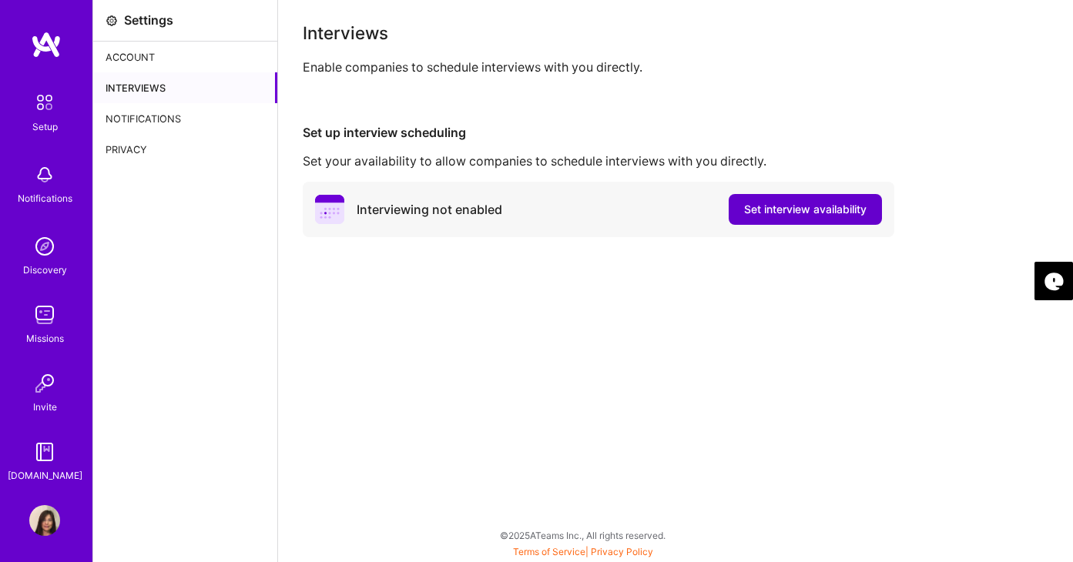
click at [793, 215] on span "Set interview availability" at bounding box center [805, 209] width 122 height 15
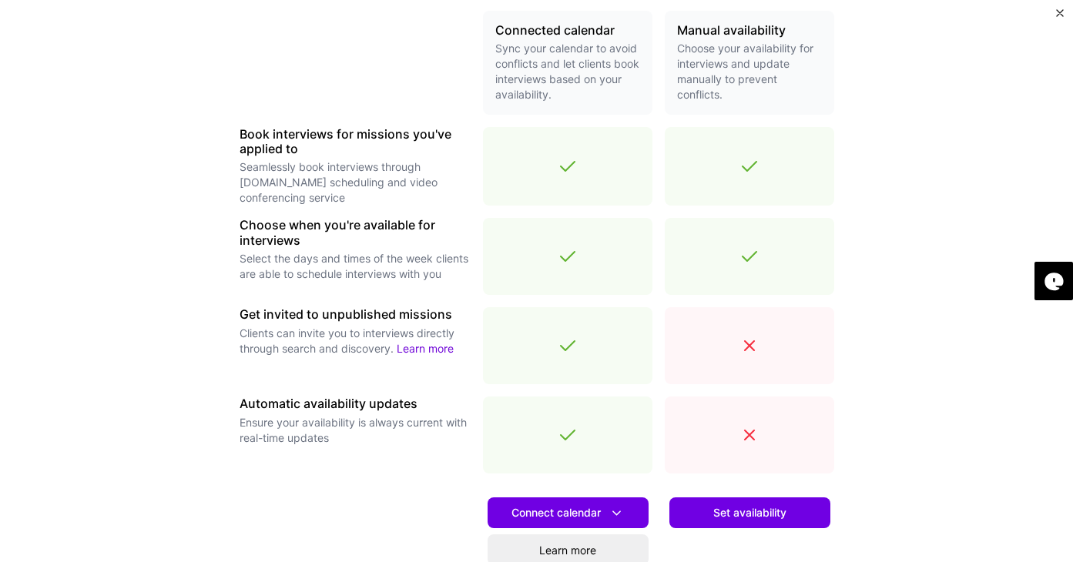
scroll to position [391, 0]
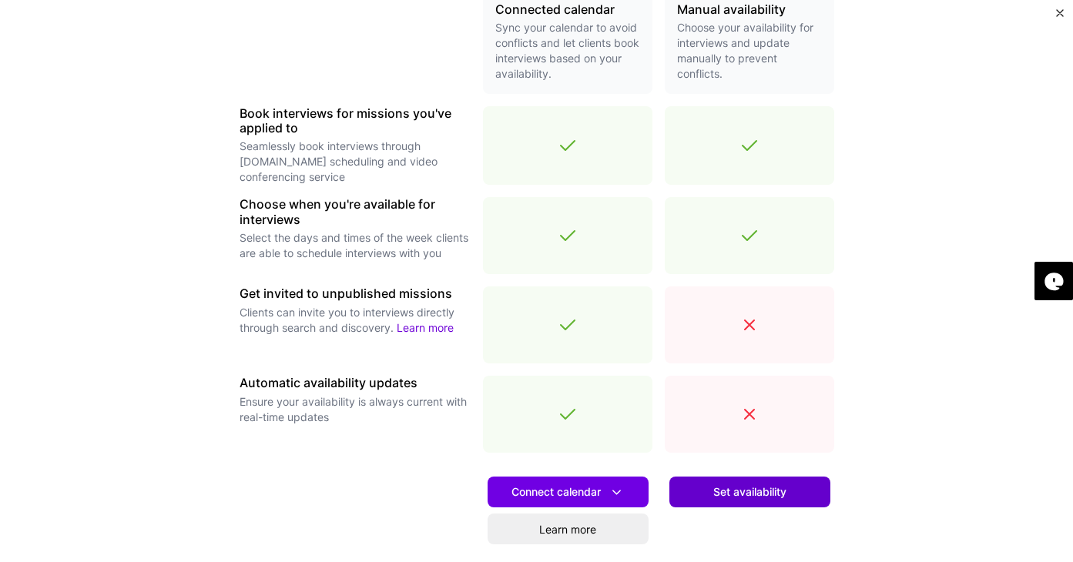
click at [737, 496] on span "Set availability" at bounding box center [749, 491] width 73 height 15
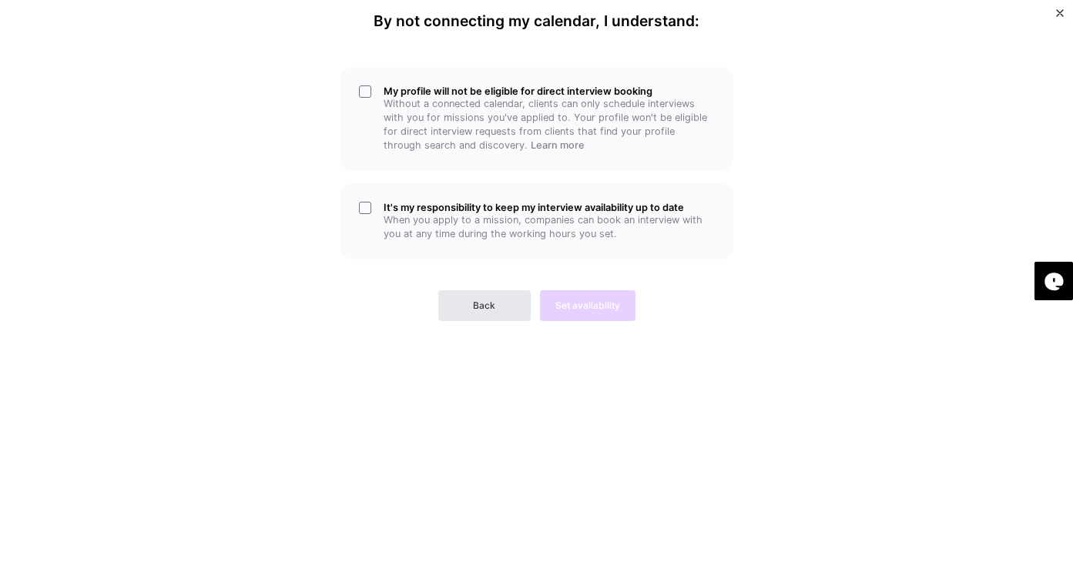
click at [487, 308] on span "Back" at bounding box center [484, 306] width 22 height 14
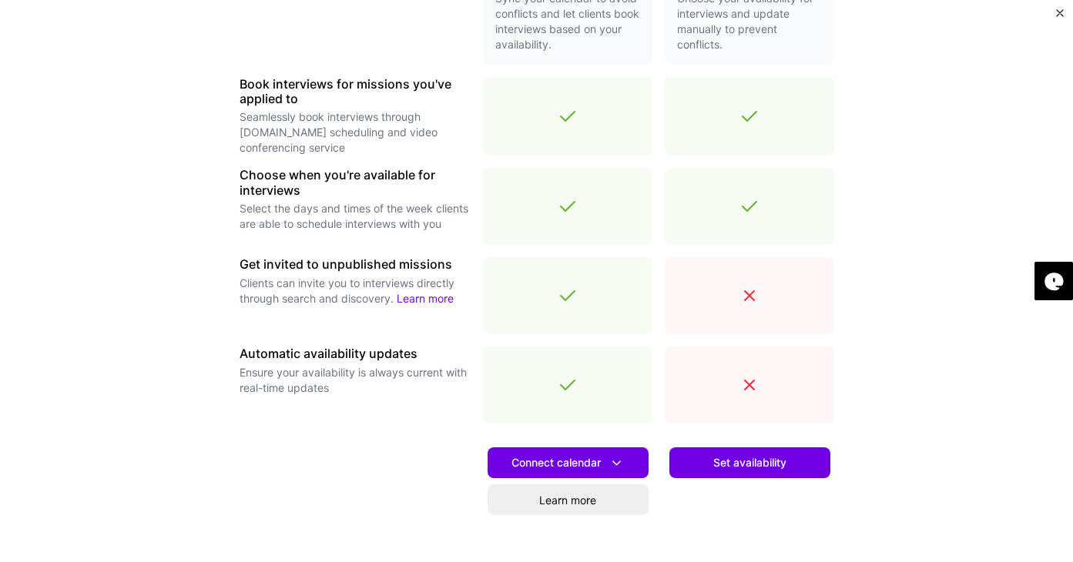
scroll to position [517, 0]
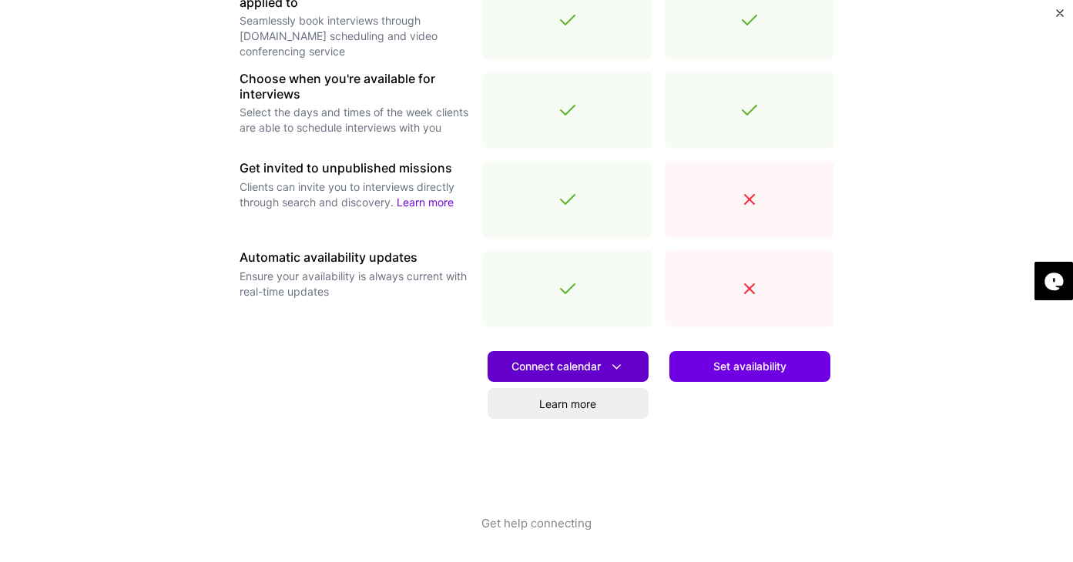
click at [556, 367] on span "Connect calendar" at bounding box center [567, 367] width 113 height 16
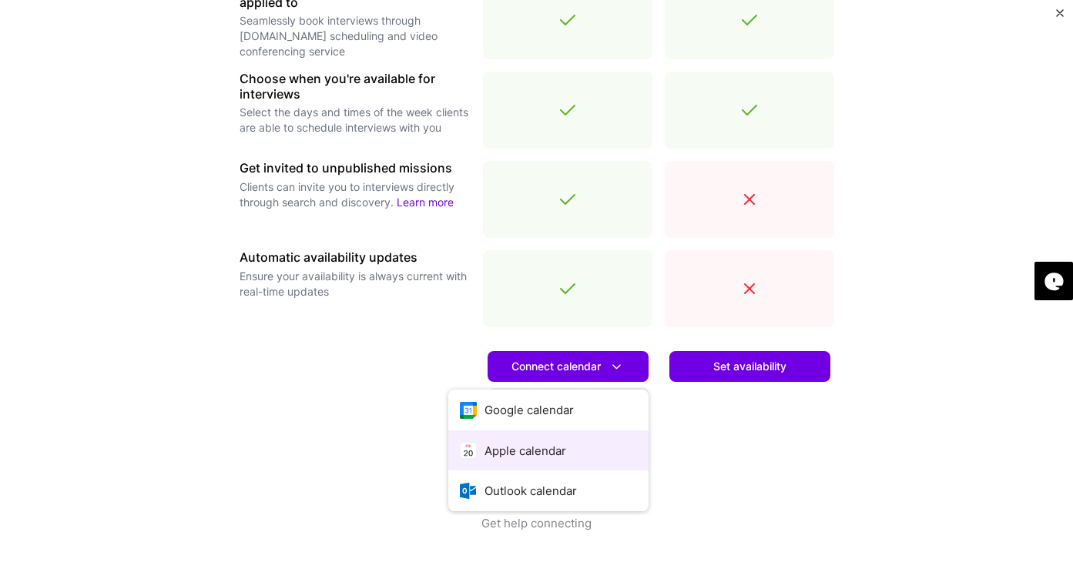
click at [548, 453] on button "Apple calendar" at bounding box center [548, 450] width 200 height 41
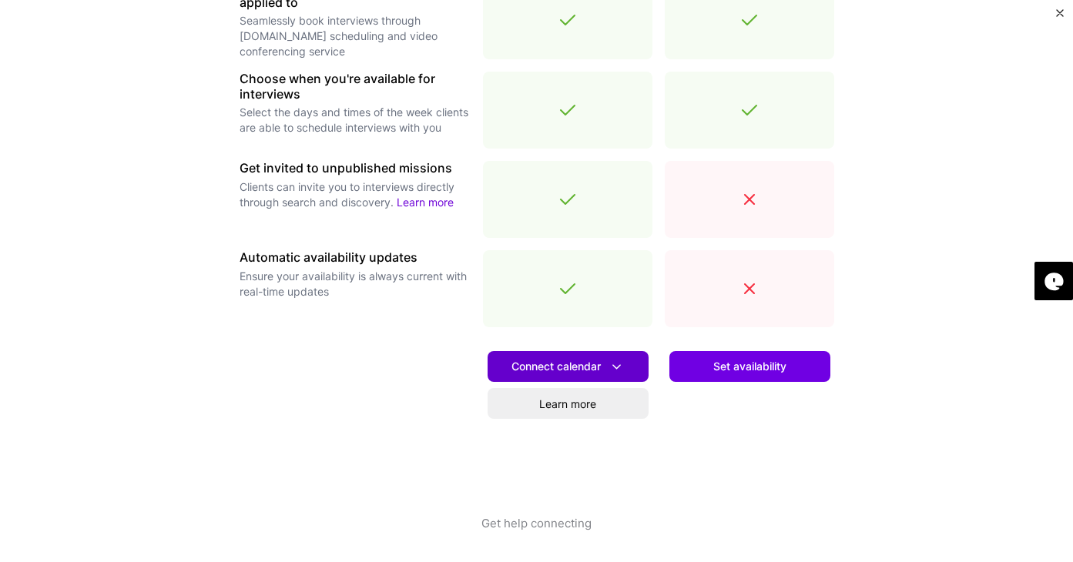
click at [568, 371] on span "Connect calendar" at bounding box center [567, 367] width 113 height 16
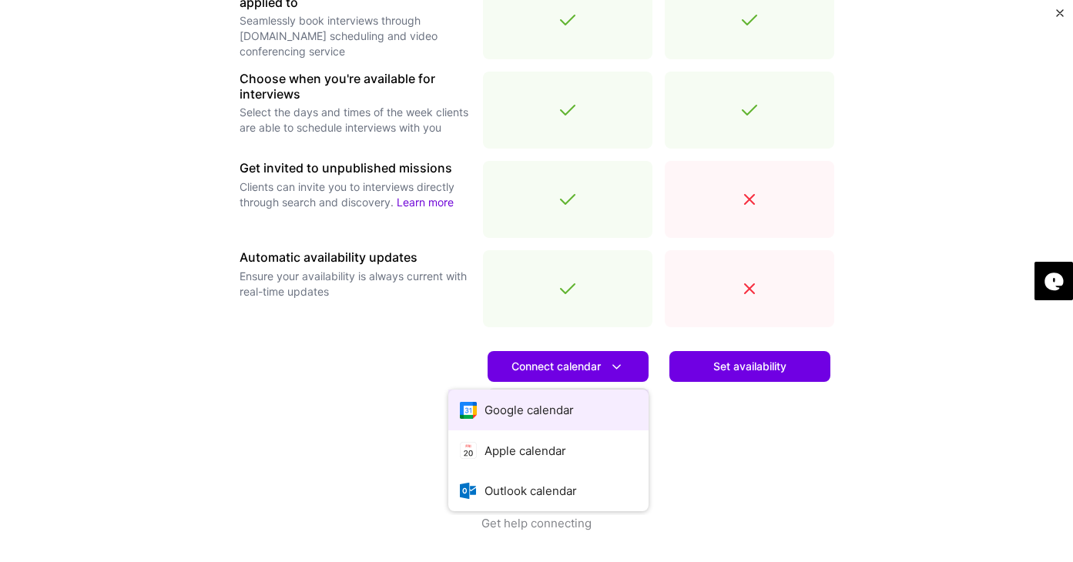
click at [555, 404] on button "Google calendar" at bounding box center [548, 410] width 200 height 41
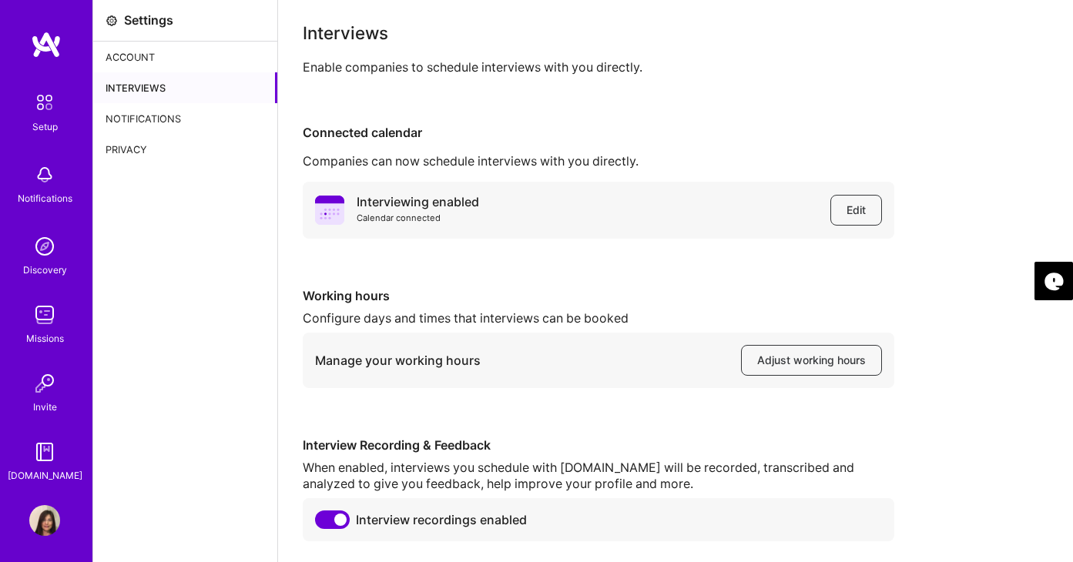
click at [163, 113] on div "Notifications" at bounding box center [185, 118] width 184 height 31
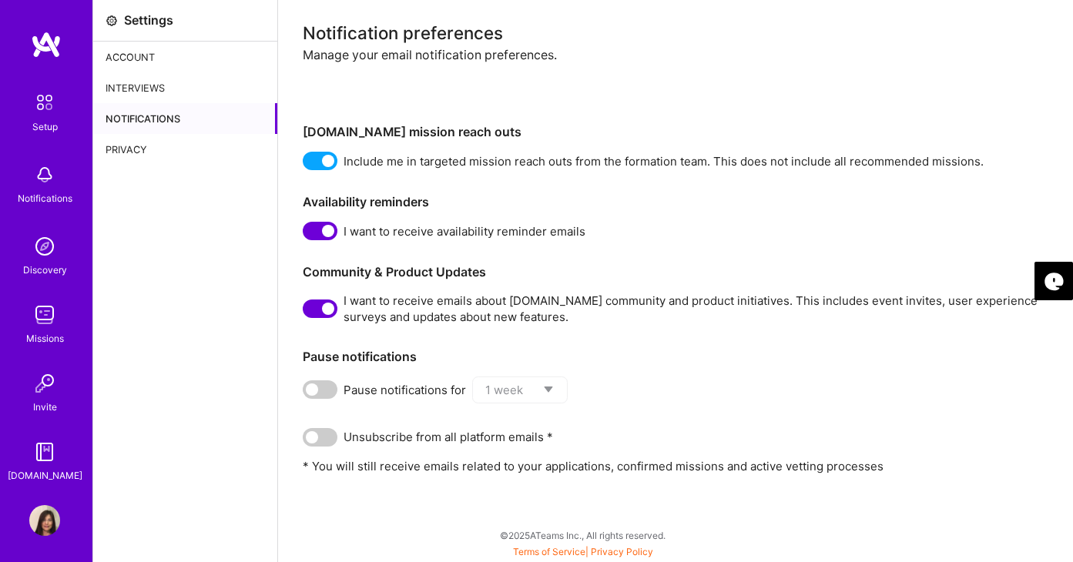
click at [139, 147] on div "Privacy" at bounding box center [185, 149] width 184 height 31
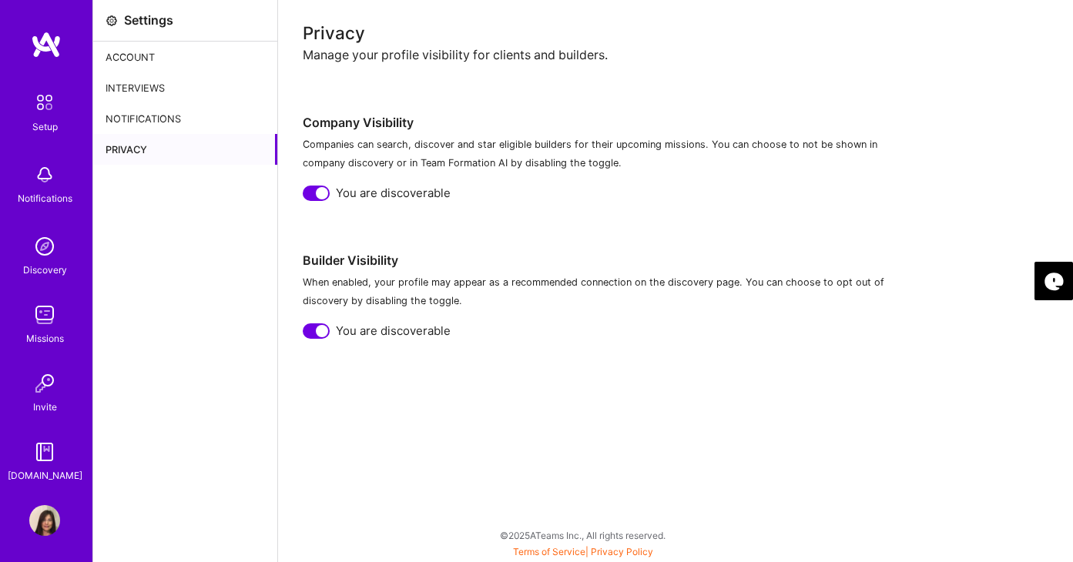
click at [137, 55] on div "Account" at bounding box center [185, 57] width 184 height 31
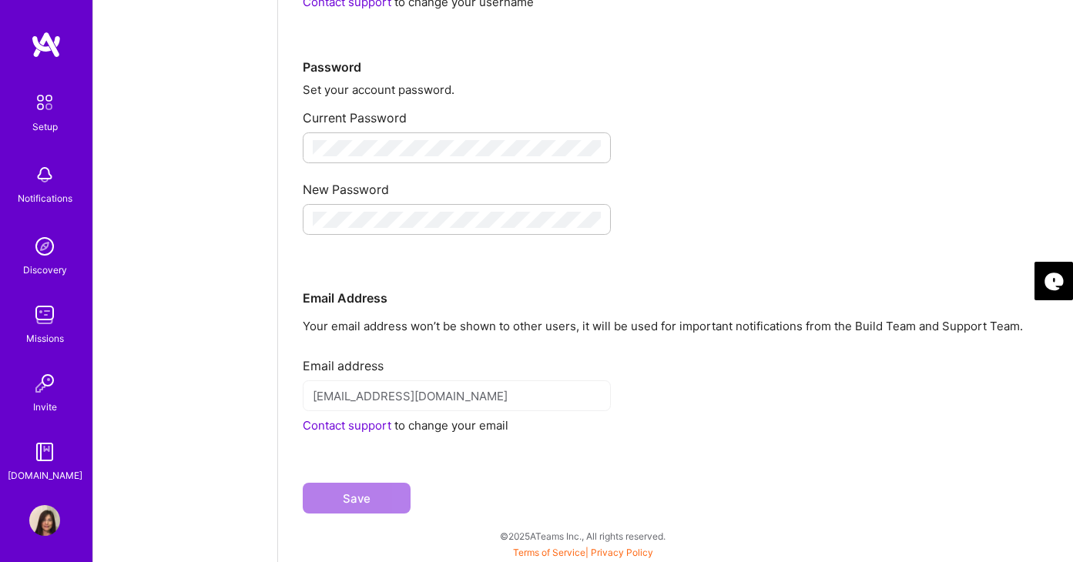
scroll to position [229, 0]
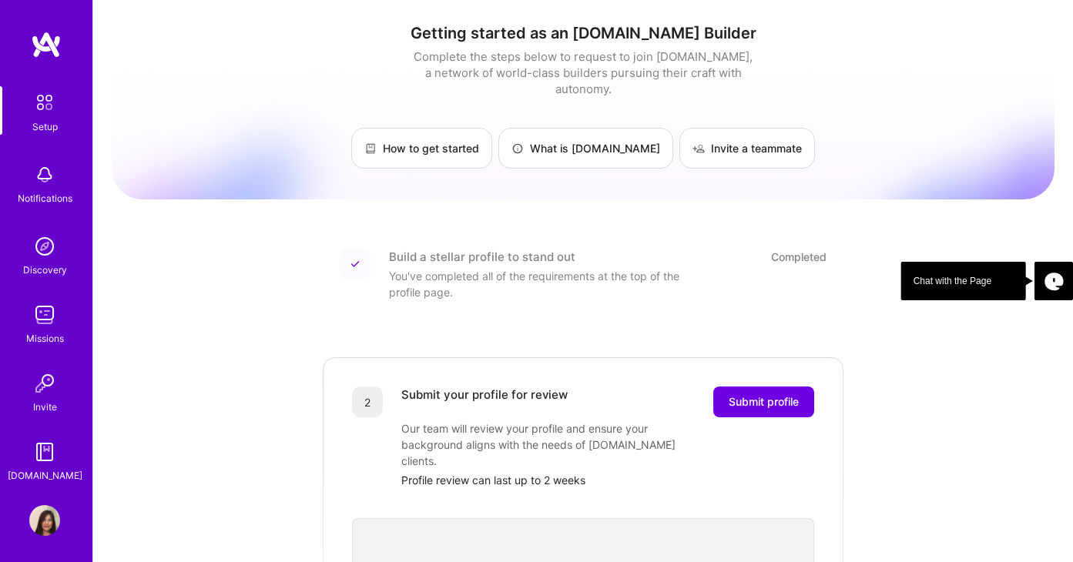
click at [696, 230] on div "Build a stellar profile to stand out Completed You've completed all of the requ…" at bounding box center [583, 274] width 524 height 89
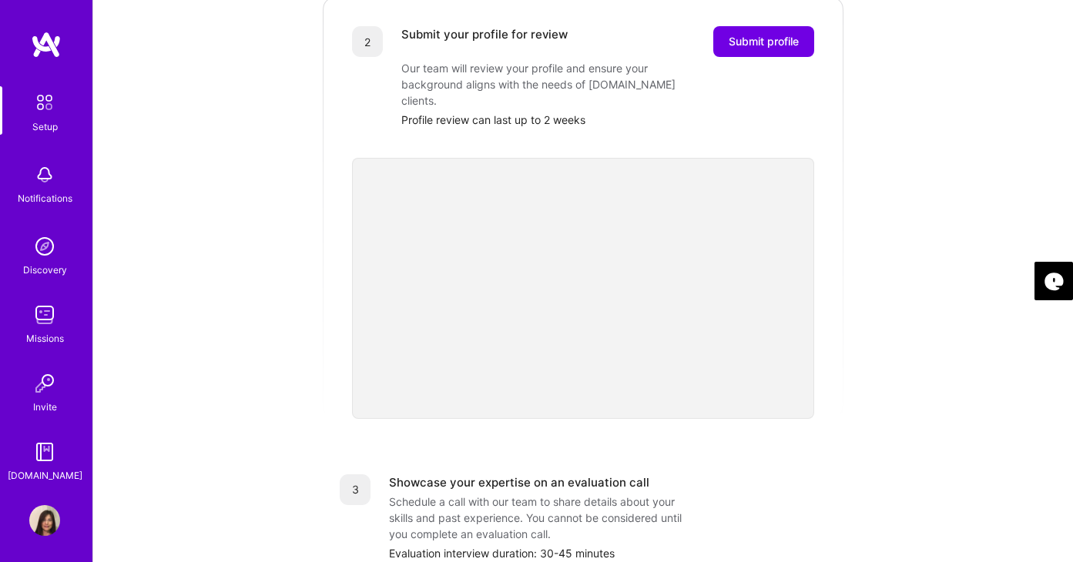
scroll to position [355, 0]
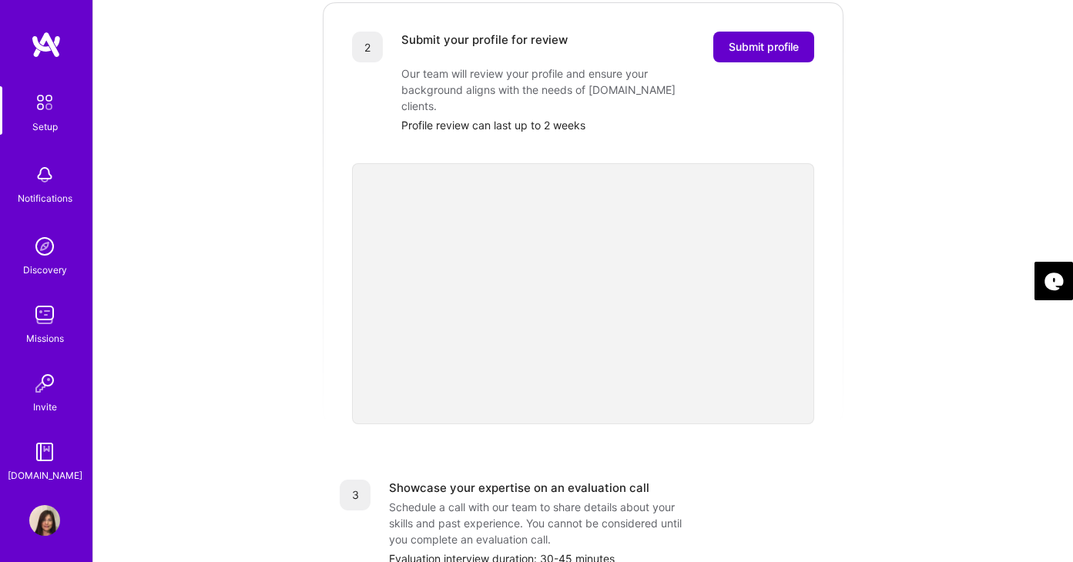
click at [745, 39] on span "Submit profile" at bounding box center [763, 46] width 70 height 15
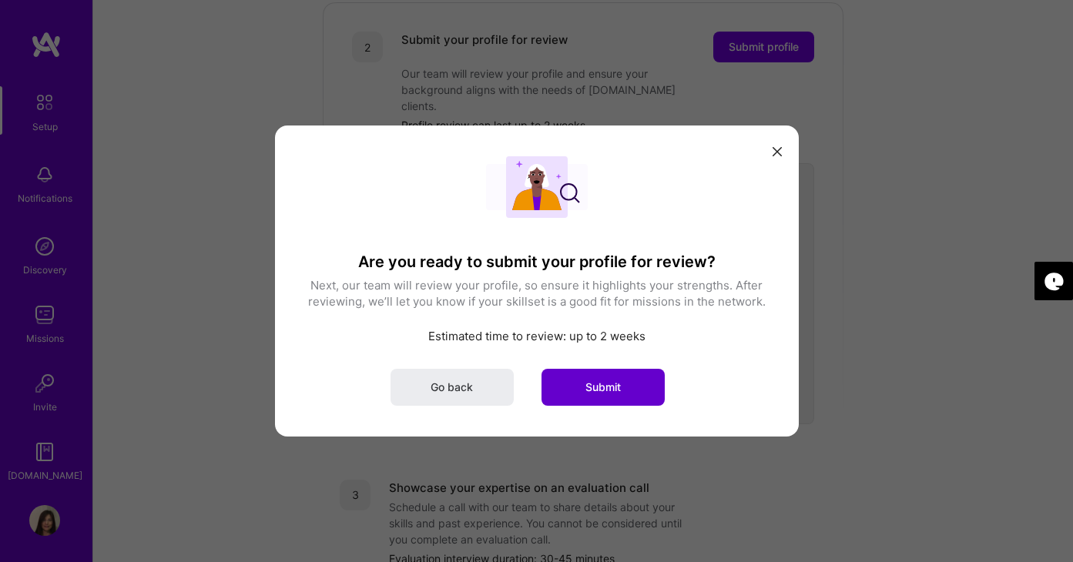
click at [611, 385] on span "Submit" at bounding box center [602, 387] width 35 height 15
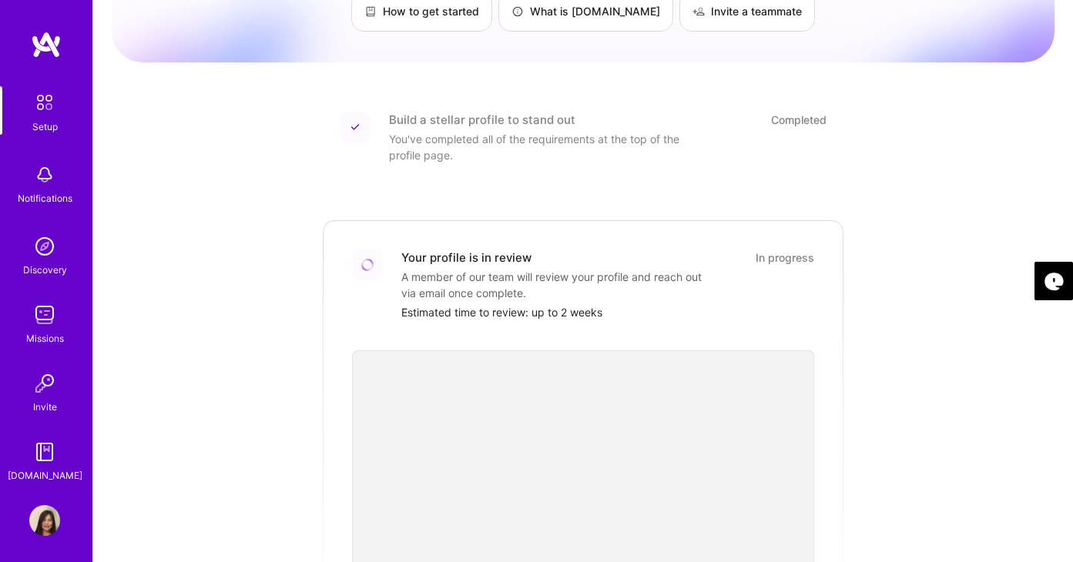
scroll to position [0, 0]
